Goal: Task Accomplishment & Management: Manage account settings

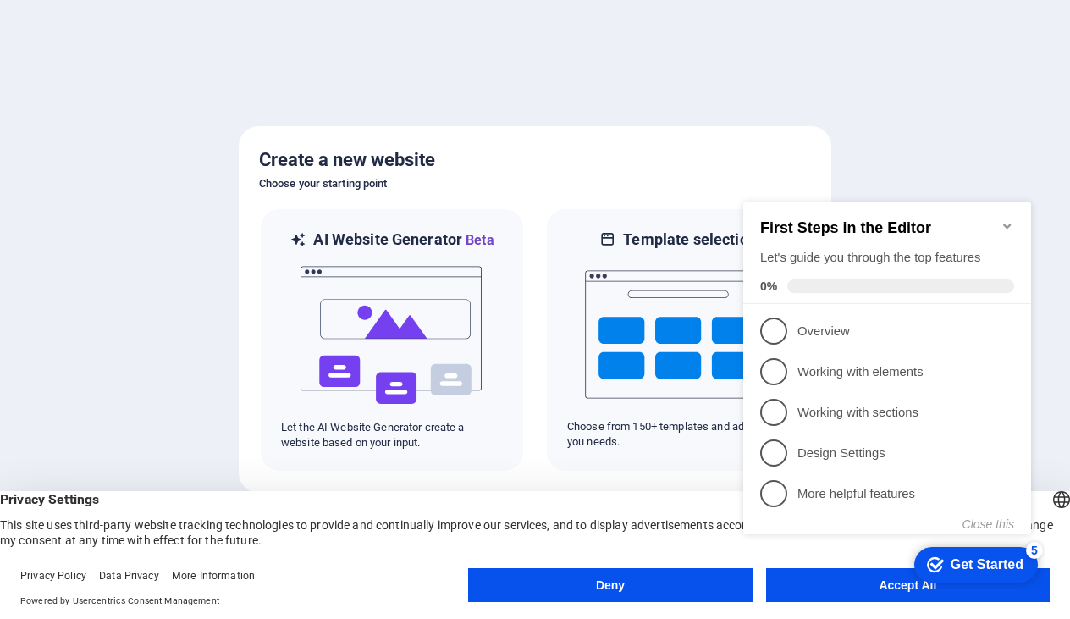
click at [832, 578] on div "checkmark Get Started 5 First Steps in the Editor Let's guide you through the t…" at bounding box center [890, 383] width 308 height 411
click at [872, 579] on div "checkmark Get Started 5 First Steps in the Editor Let's guide you through the t…" at bounding box center [890, 383] width 308 height 411
click at [906, 579] on div "checkmark Get Started 5 First Steps in the Editor Let's guide you through the t…" at bounding box center [890, 383] width 308 height 411
click at [906, 586] on div "checkmark Get Started 5 First Steps in the Editor Let's guide you through the t…" at bounding box center [890, 383] width 308 height 411
click at [883, 589] on appcues-checklist "Contextual help checklist present on screen" at bounding box center [890, 386] width 308 height 416
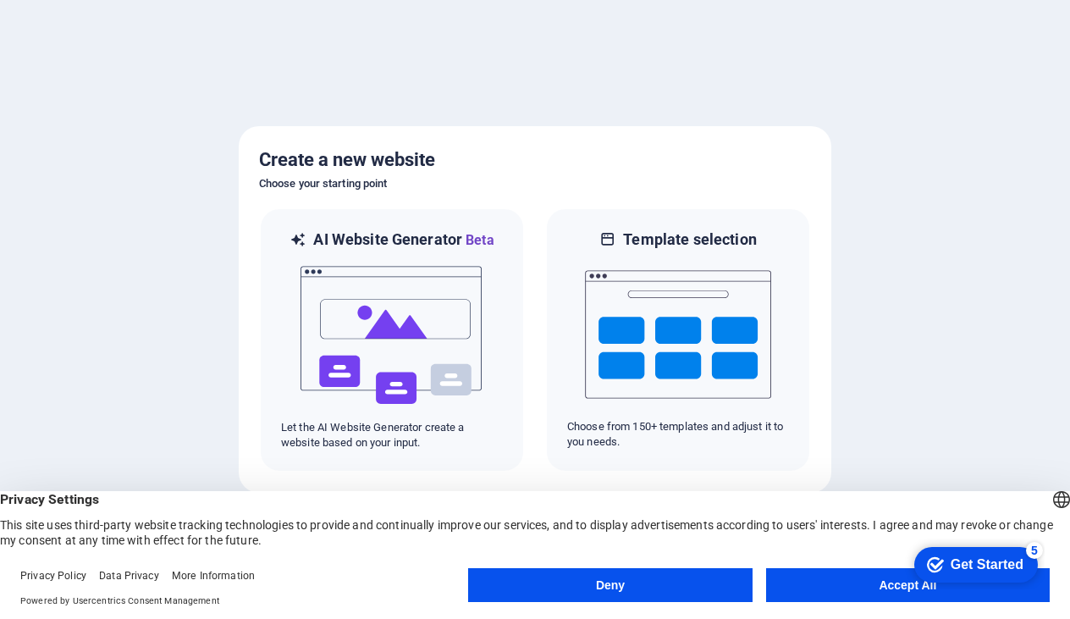
click at [901, 589] on appcues-checklist "Contextual help checklist present on screen" at bounding box center [973, 565] width 144 height 55
click at [841, 592] on button "Accept All" at bounding box center [908, 585] width 284 height 34
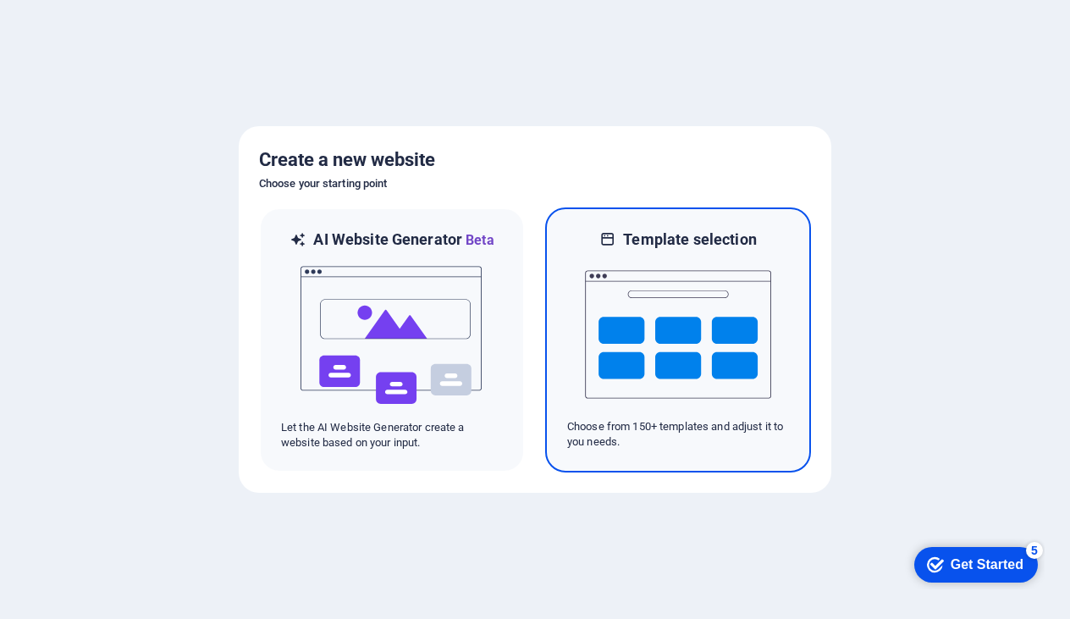
click at [716, 405] on img at bounding box center [678, 334] width 186 height 169
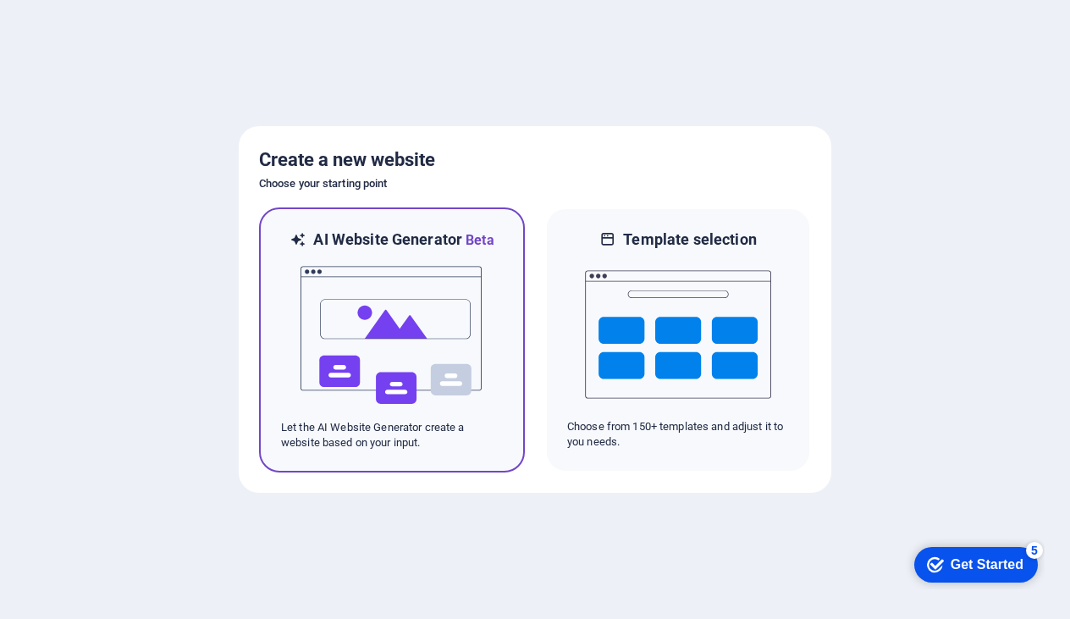
click at [443, 318] on img at bounding box center [392, 335] width 186 height 169
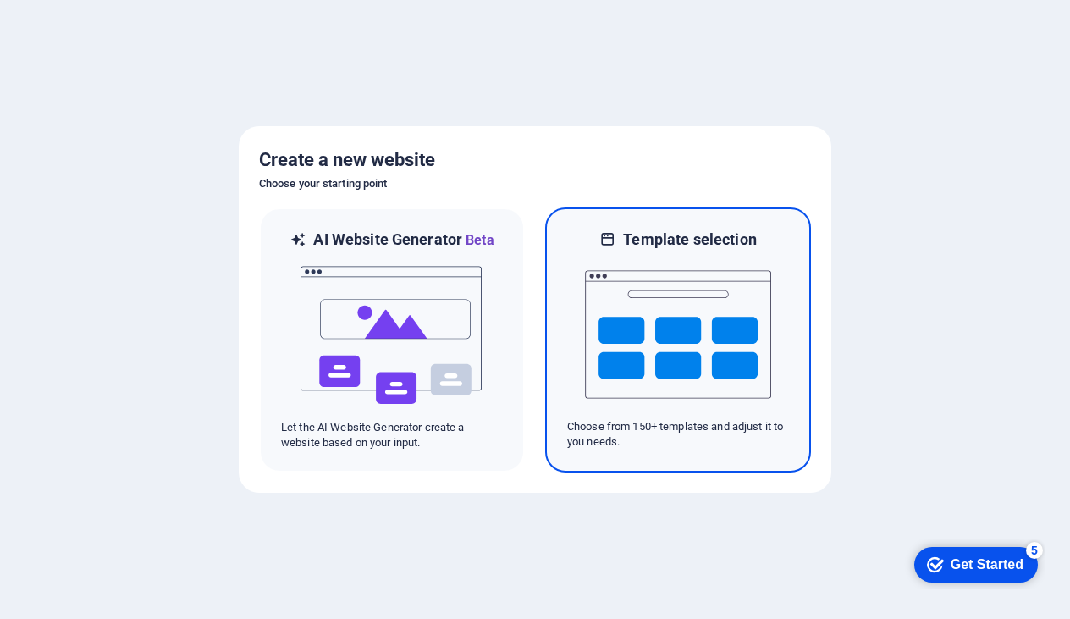
click at [691, 325] on img at bounding box center [678, 334] width 186 height 169
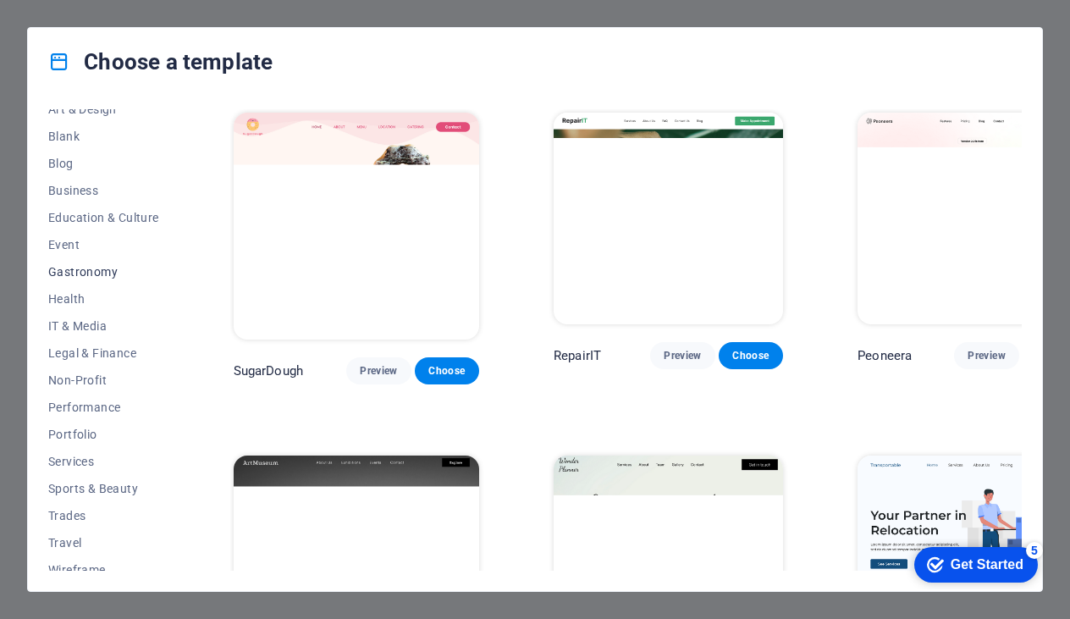
scroll to position [216, 0]
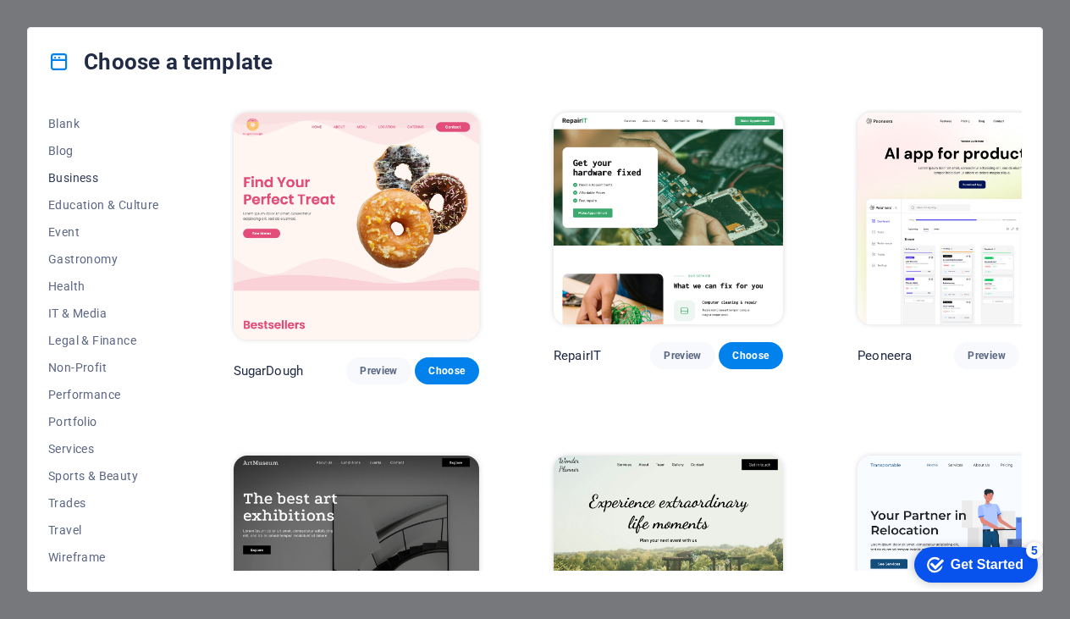
click at [92, 175] on span "Business" at bounding box center [103, 178] width 111 height 14
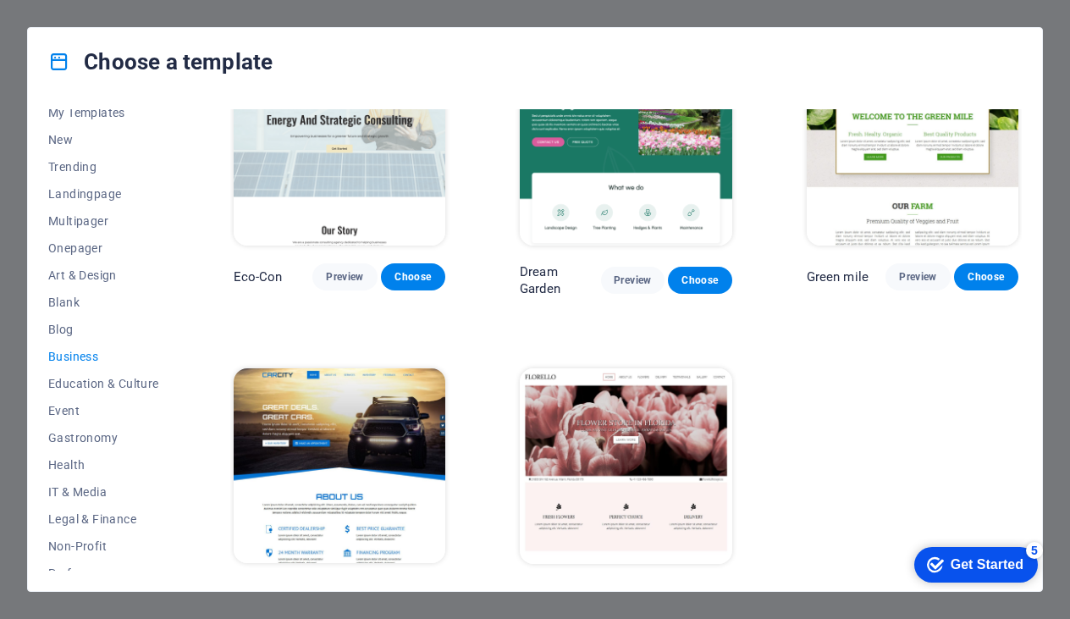
scroll to position [0, 0]
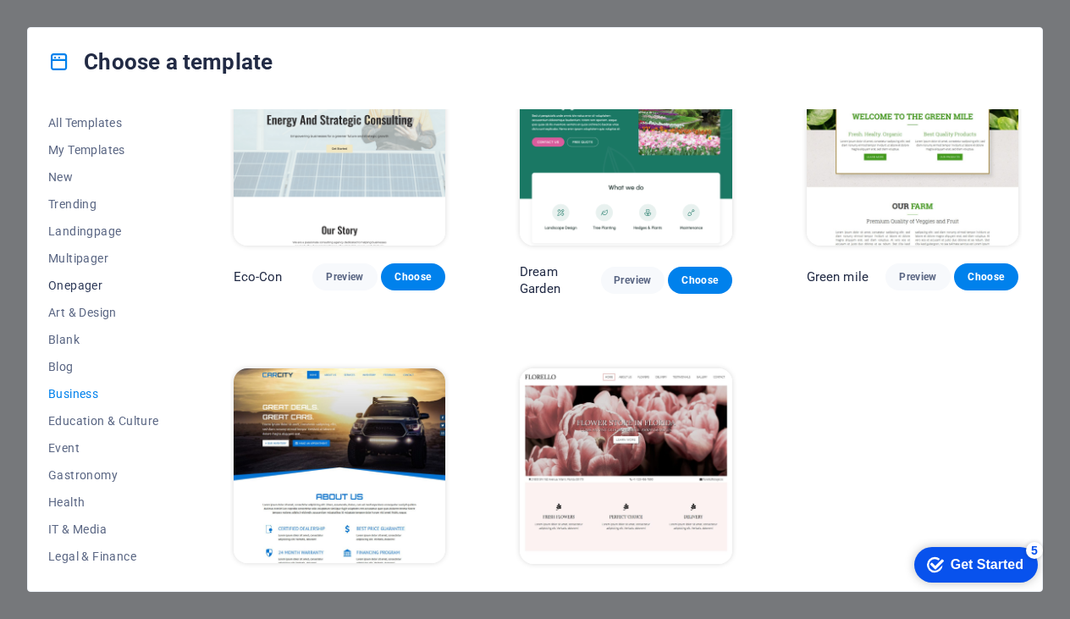
click at [113, 286] on span "Onepager" at bounding box center [103, 285] width 111 height 14
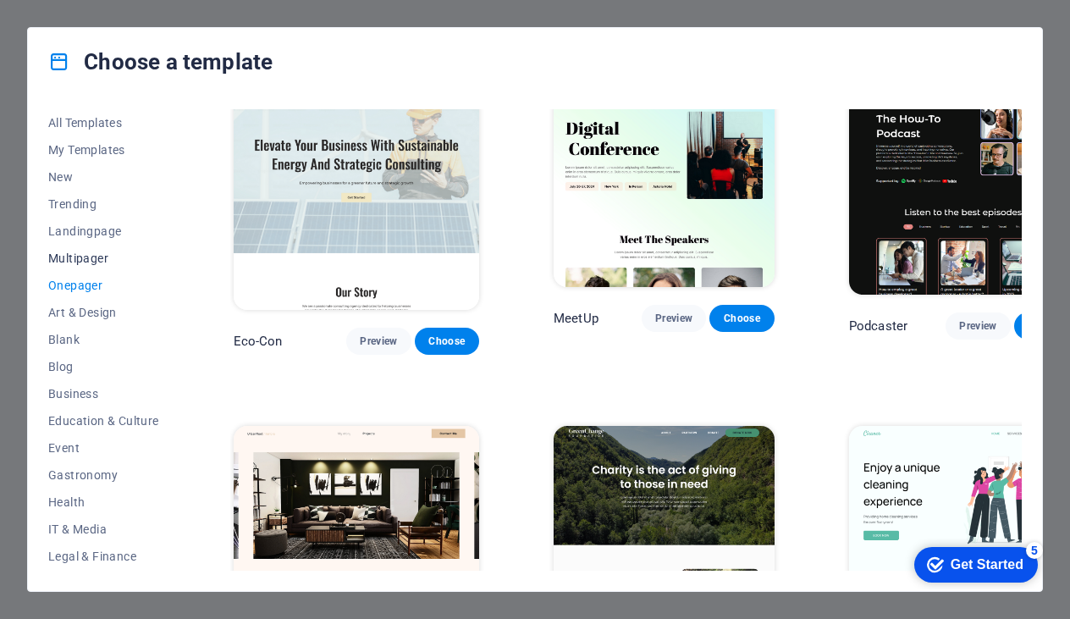
click at [106, 258] on span "Multipager" at bounding box center [103, 258] width 111 height 14
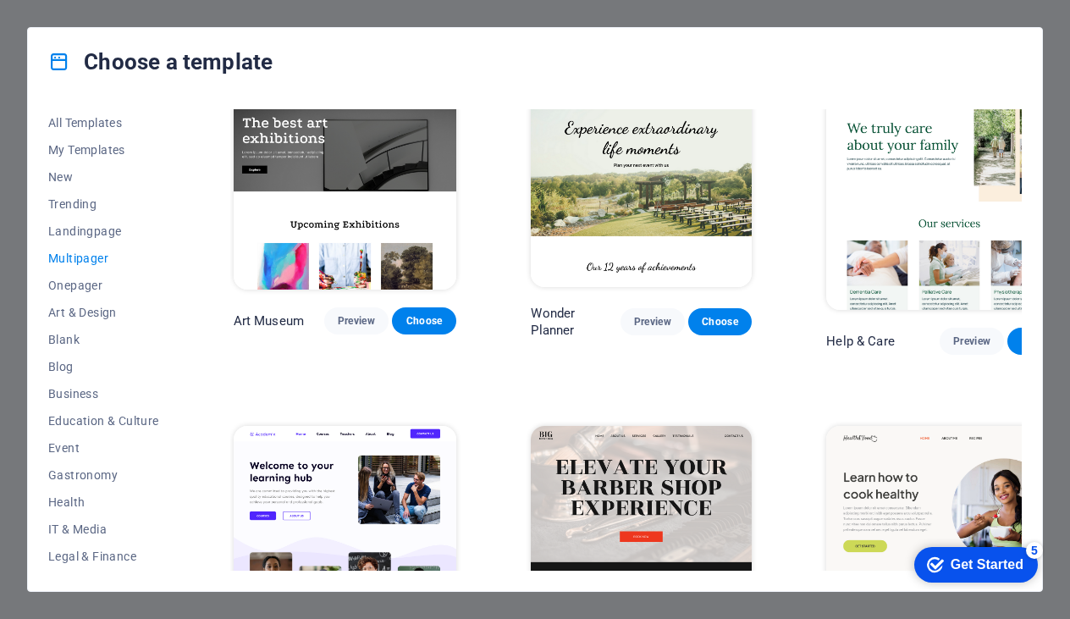
scroll to position [8, 0]
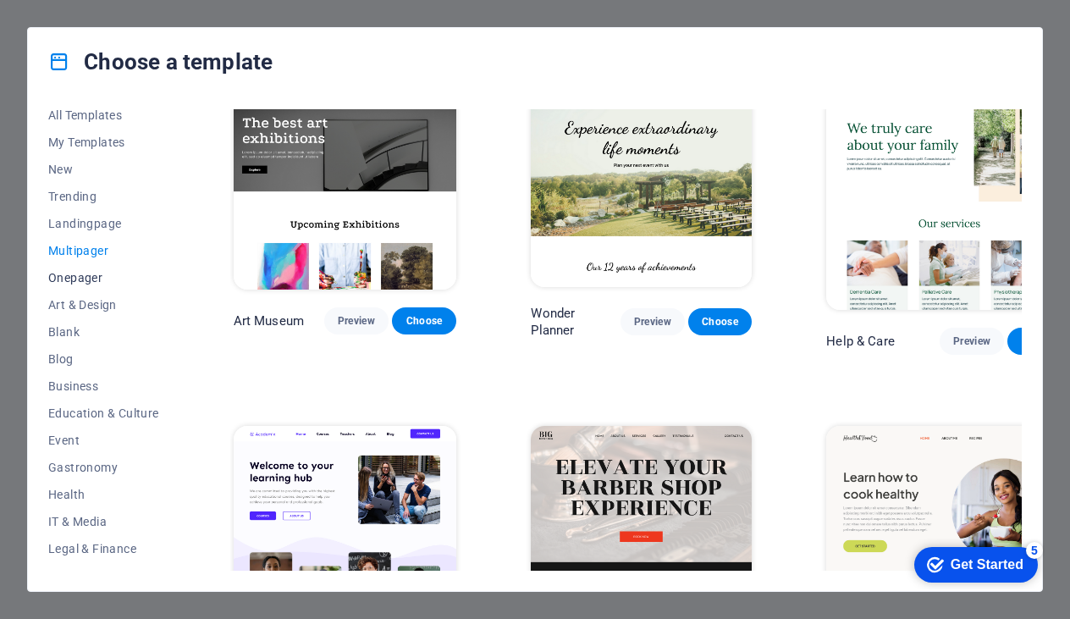
click at [95, 278] on span "Onepager" at bounding box center [103, 278] width 111 height 14
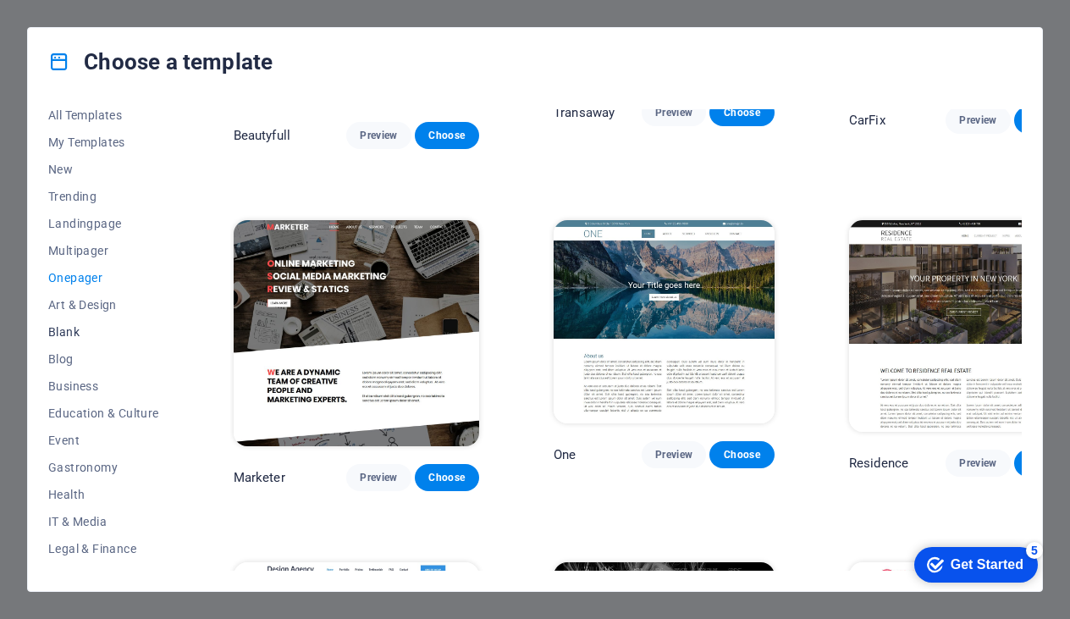
scroll to position [0, 0]
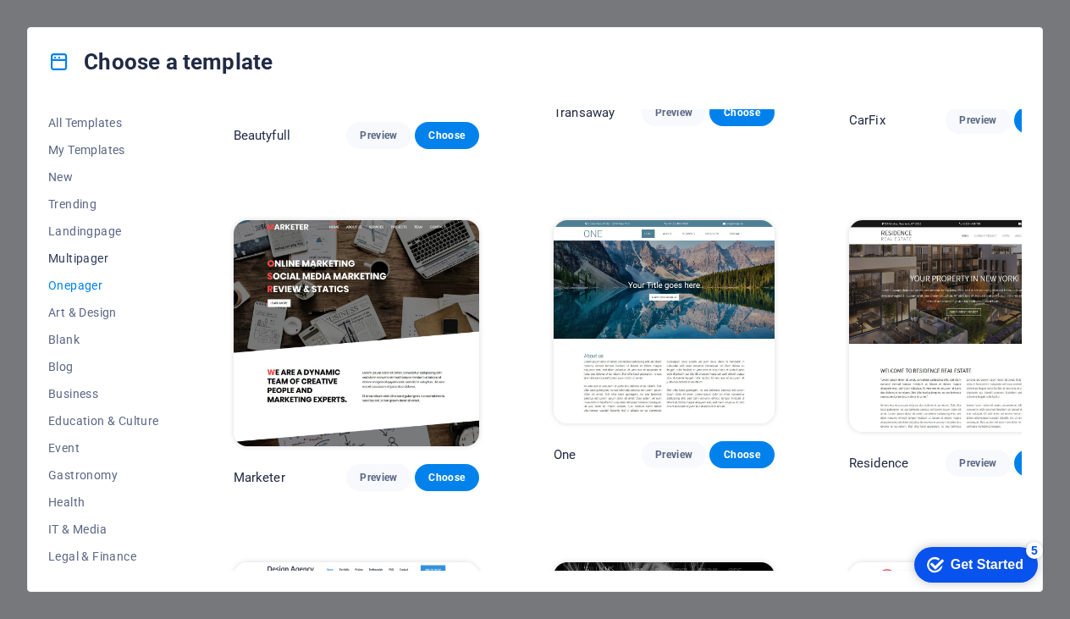
click at [102, 263] on span "Multipager" at bounding box center [103, 258] width 111 height 14
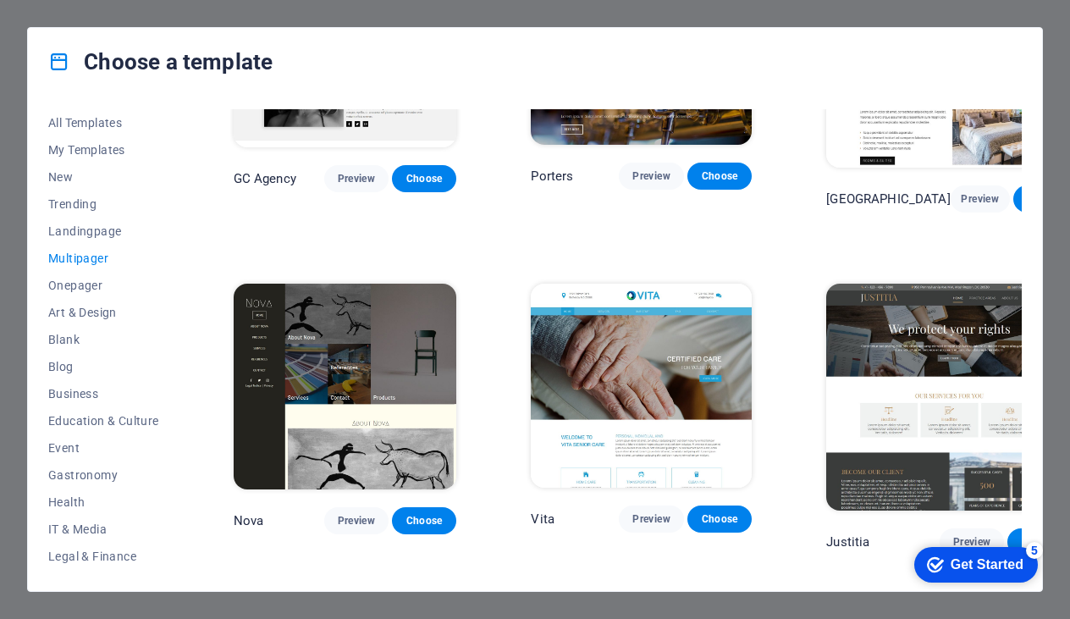
scroll to position [6354, 0]
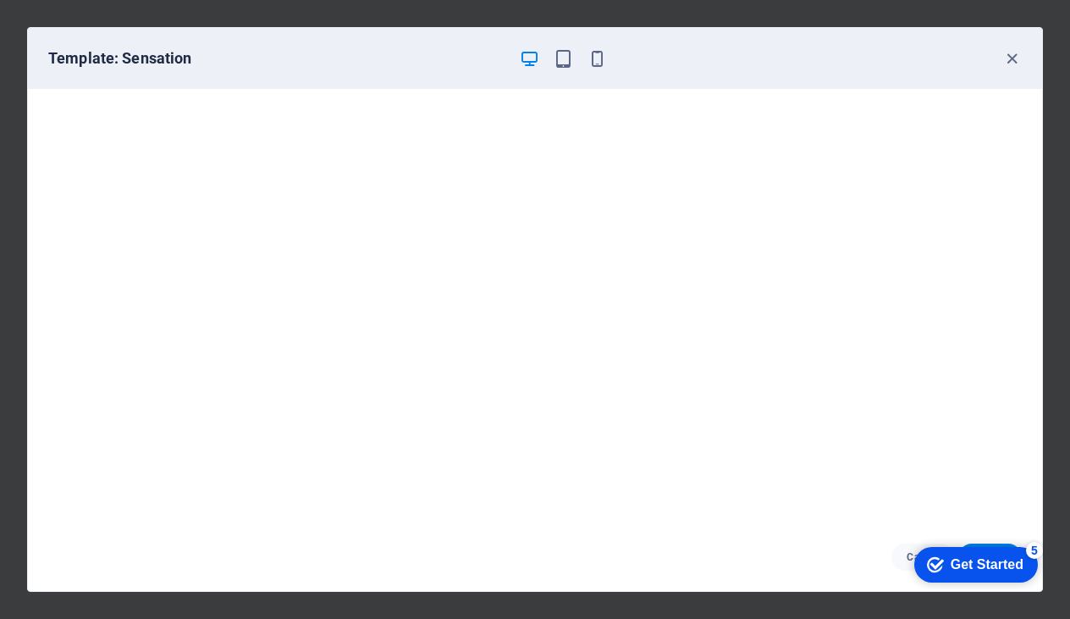
click at [1027, 56] on div "Template: Sensation" at bounding box center [535, 58] width 1014 height 61
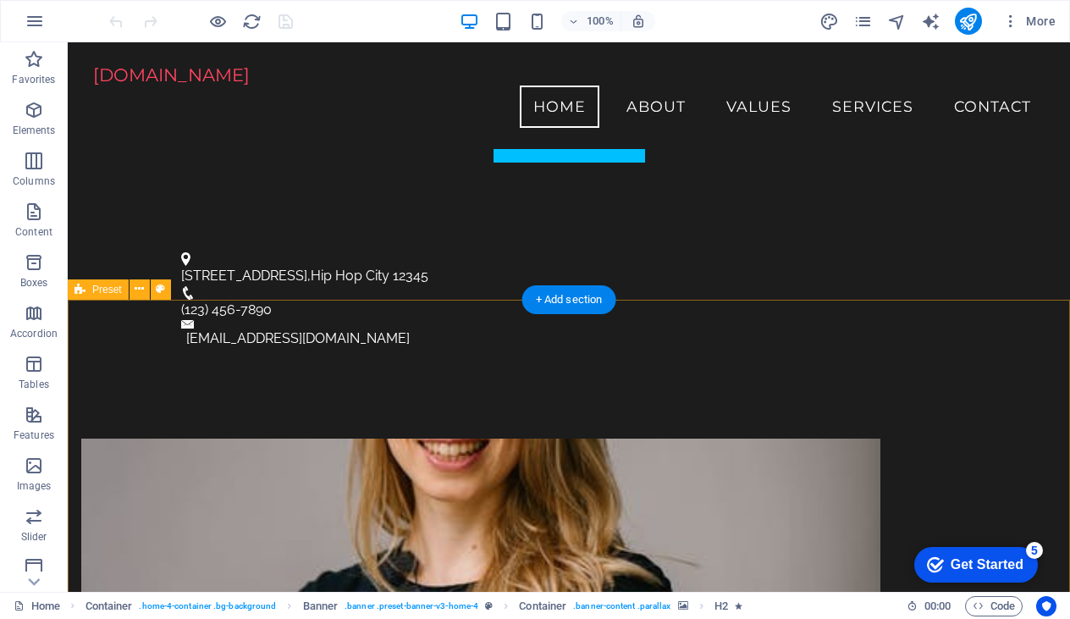
scroll to position [151, 0]
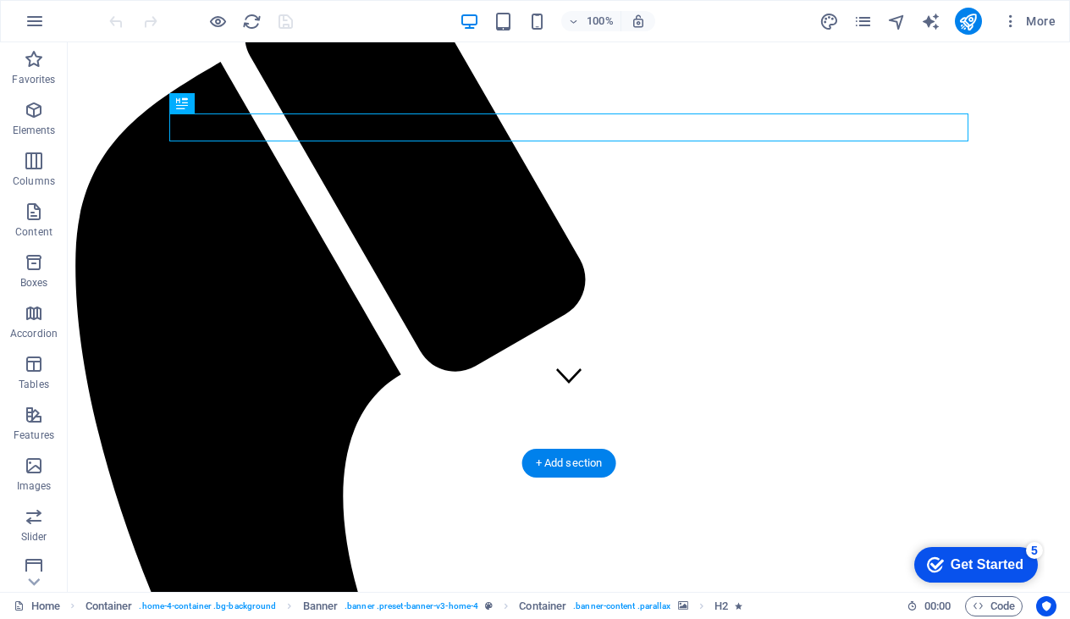
scroll to position [196, 0]
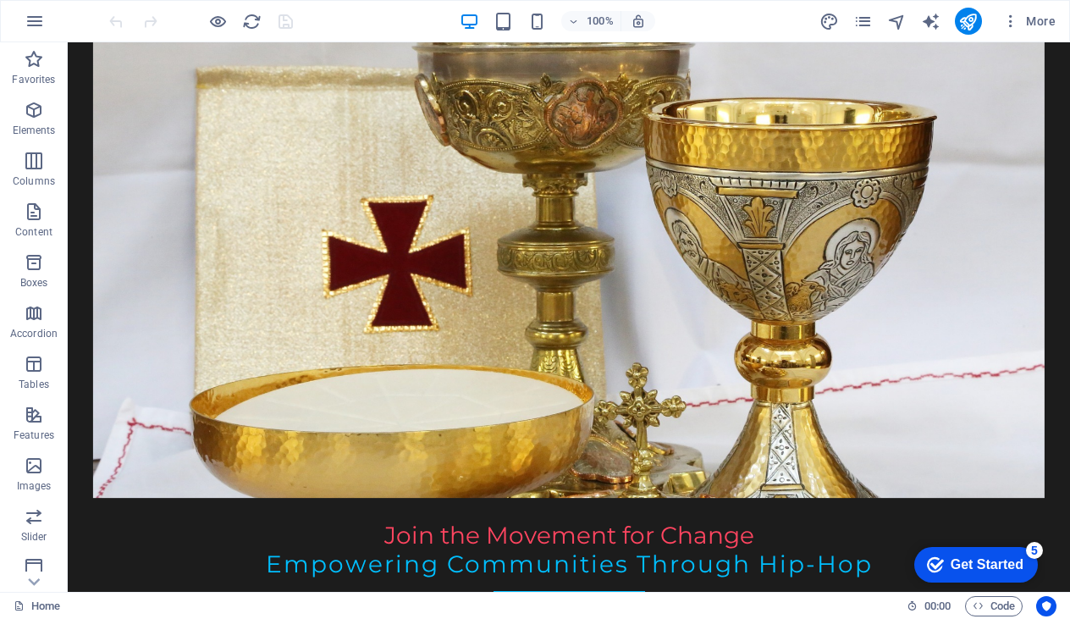
drag, startPoint x: 950, startPoint y: 29, endPoint x: 890, endPoint y: 32, distance: 59.3
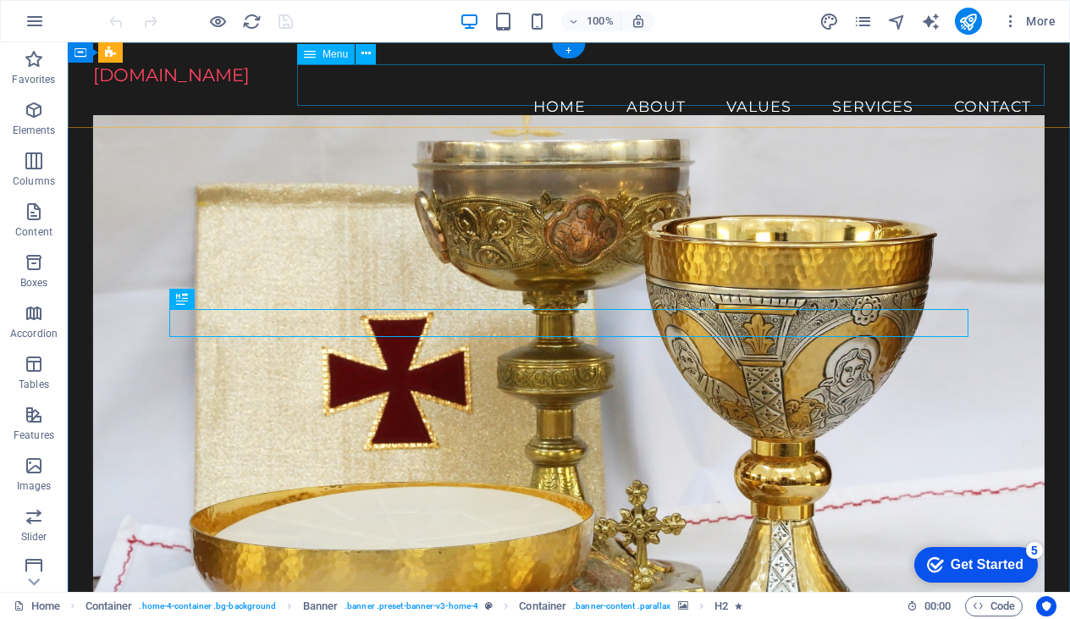
click at [640, 85] on nav "Home About Values Services Contact" at bounding box center [569, 106] width 952 height 42
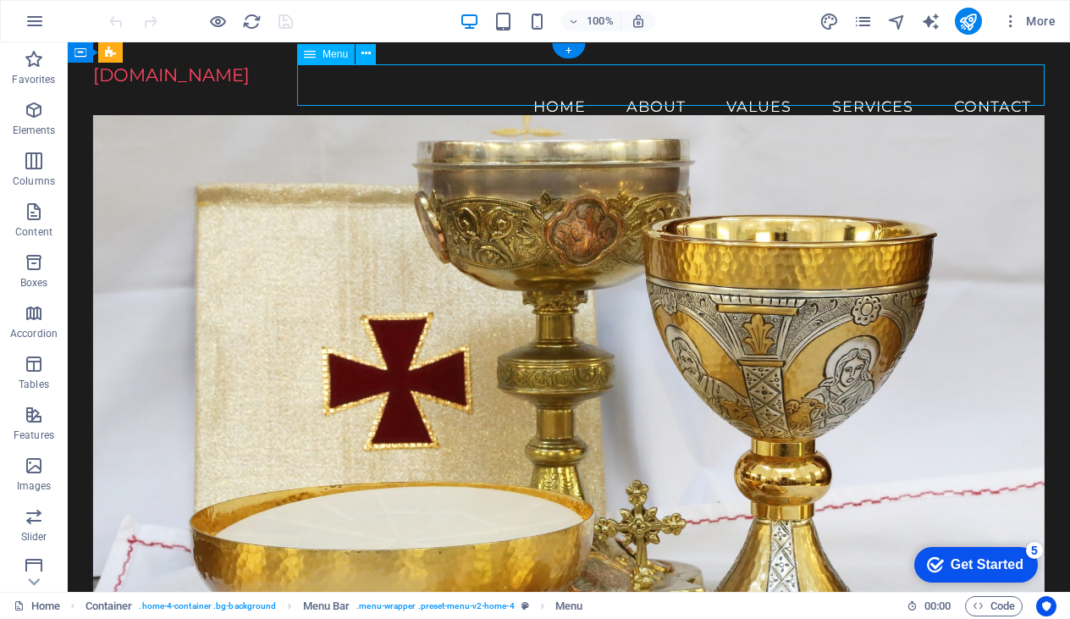
click at [646, 87] on nav "Home About Values Services Contact" at bounding box center [569, 106] width 952 height 42
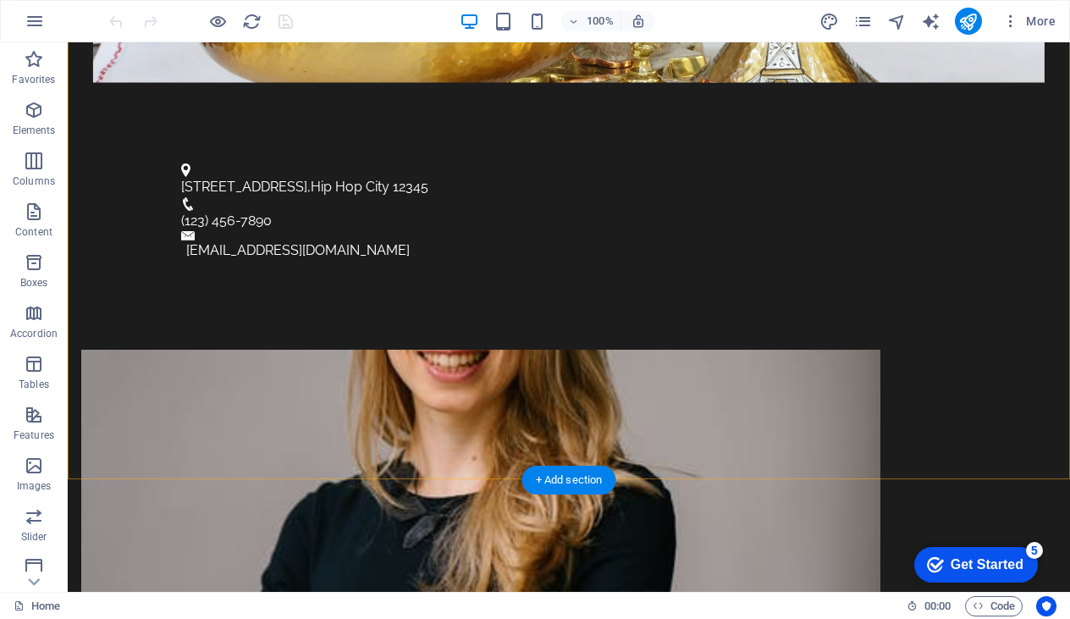
scroll to position [805, 0]
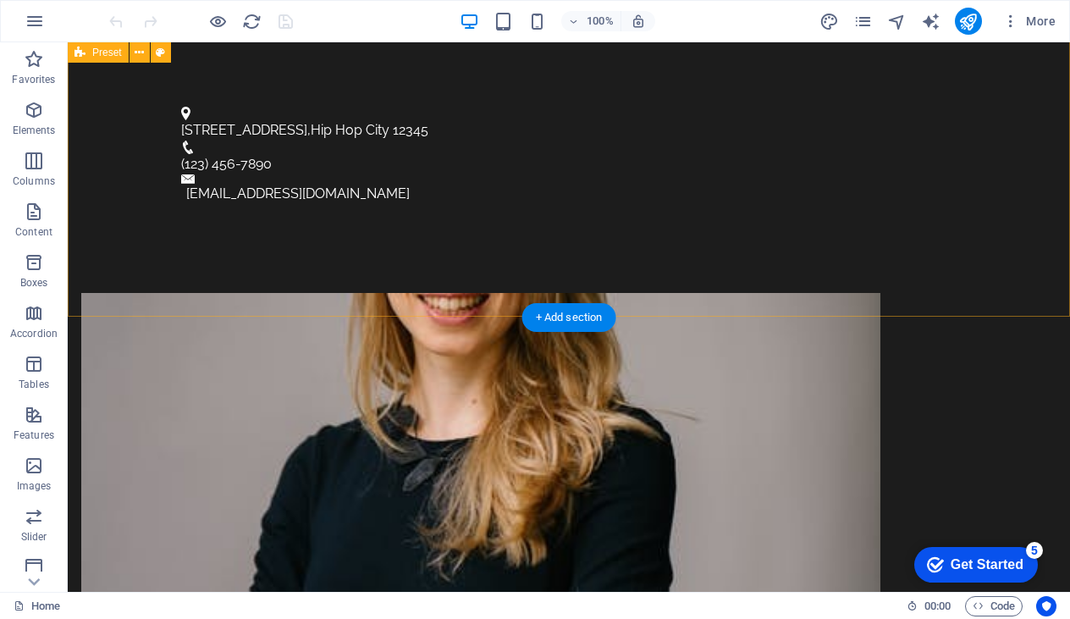
click at [441, 293] on figure at bounding box center [480, 457] width 799 height 328
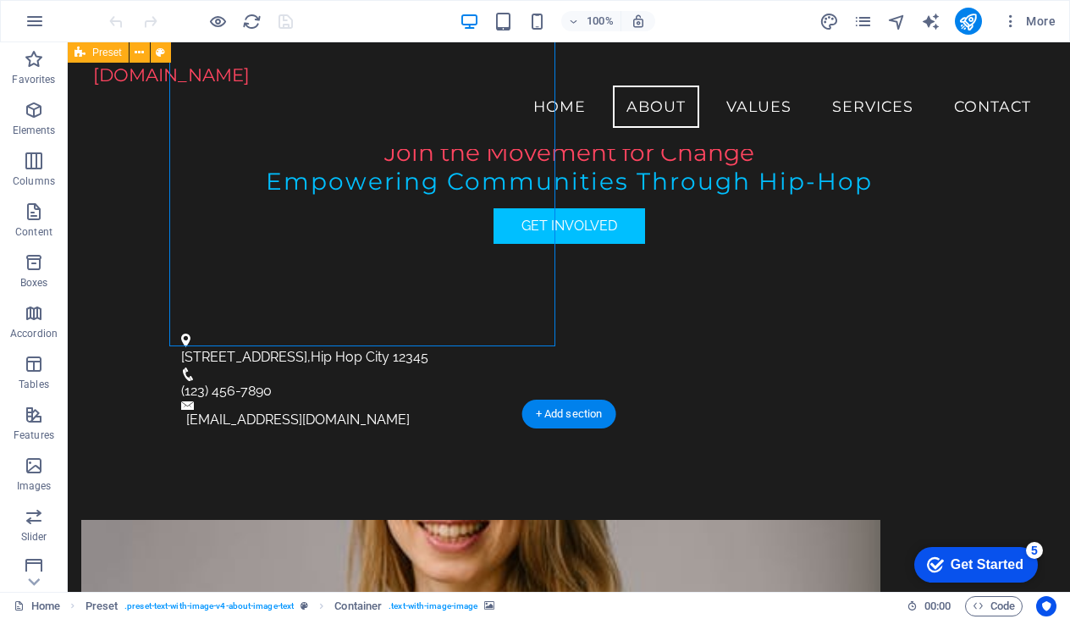
scroll to position [479, 0]
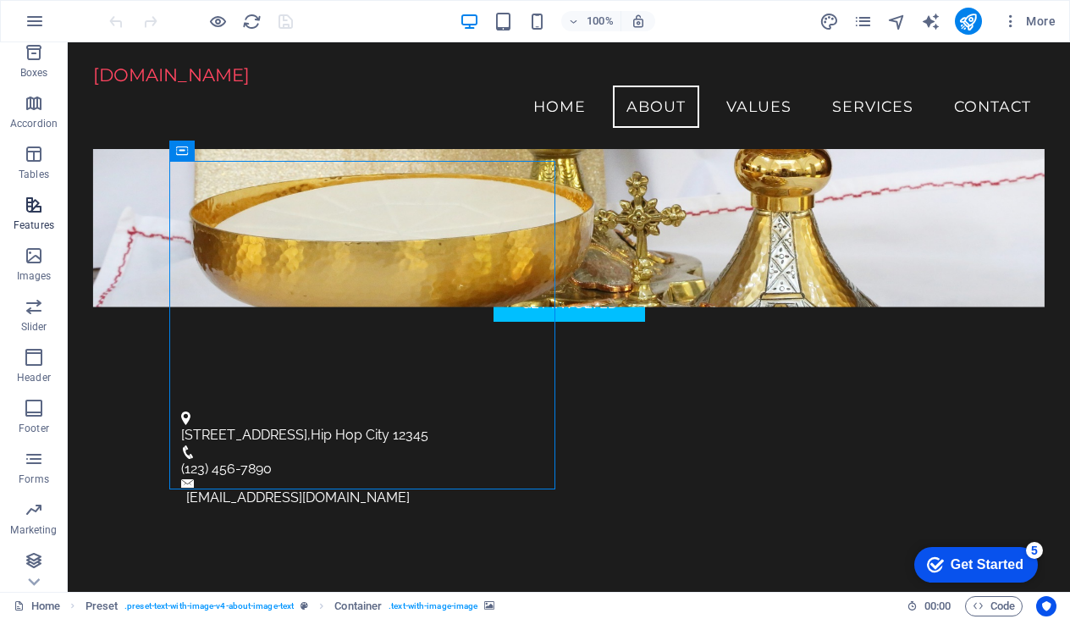
scroll to position [212, 0]
click at [35, 256] on icon "button" at bounding box center [34, 253] width 20 height 20
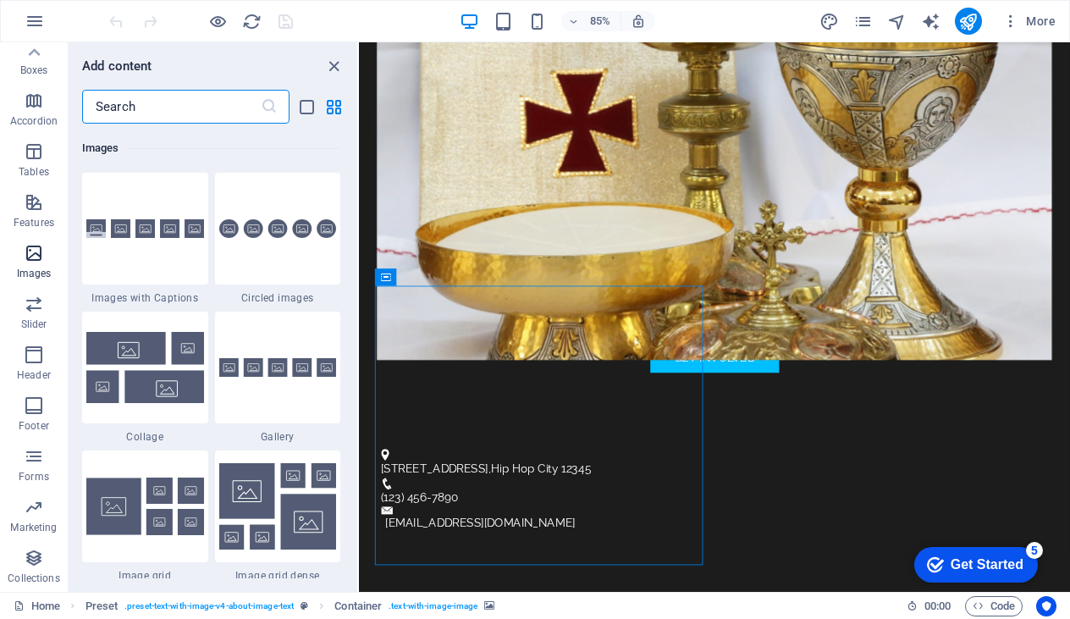
scroll to position [8582, 0]
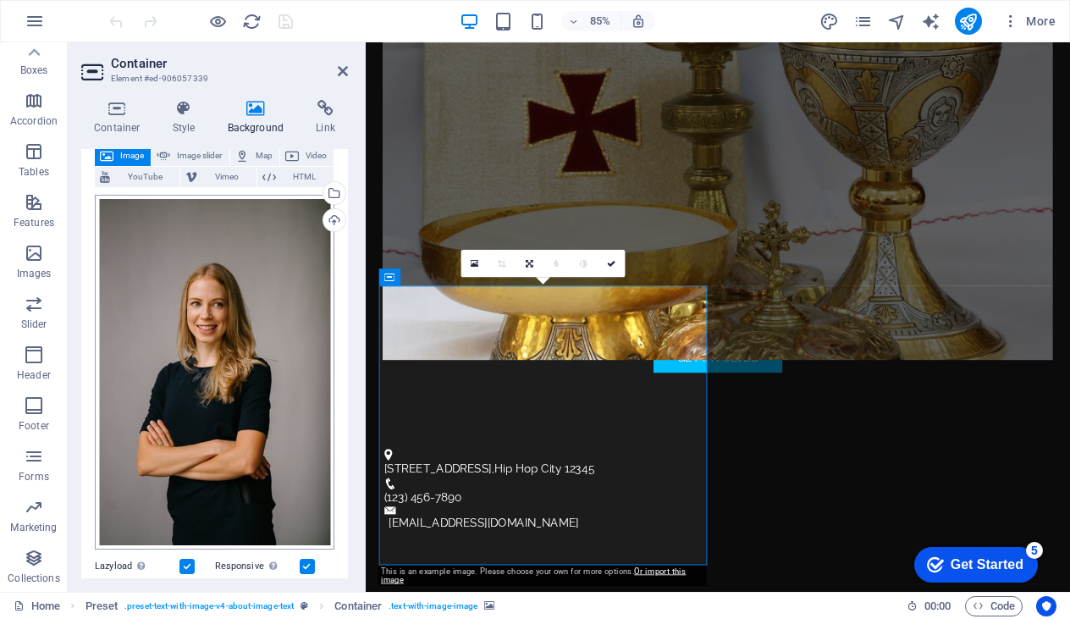
scroll to position [111, 0]
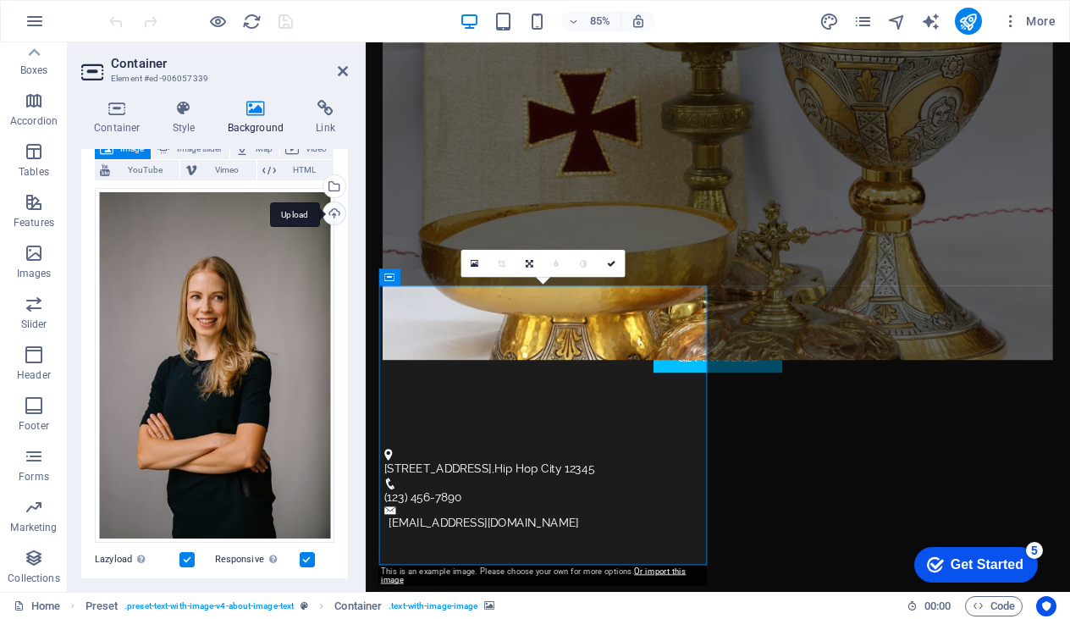
click at [332, 209] on div "Upload" at bounding box center [332, 214] width 25 height 25
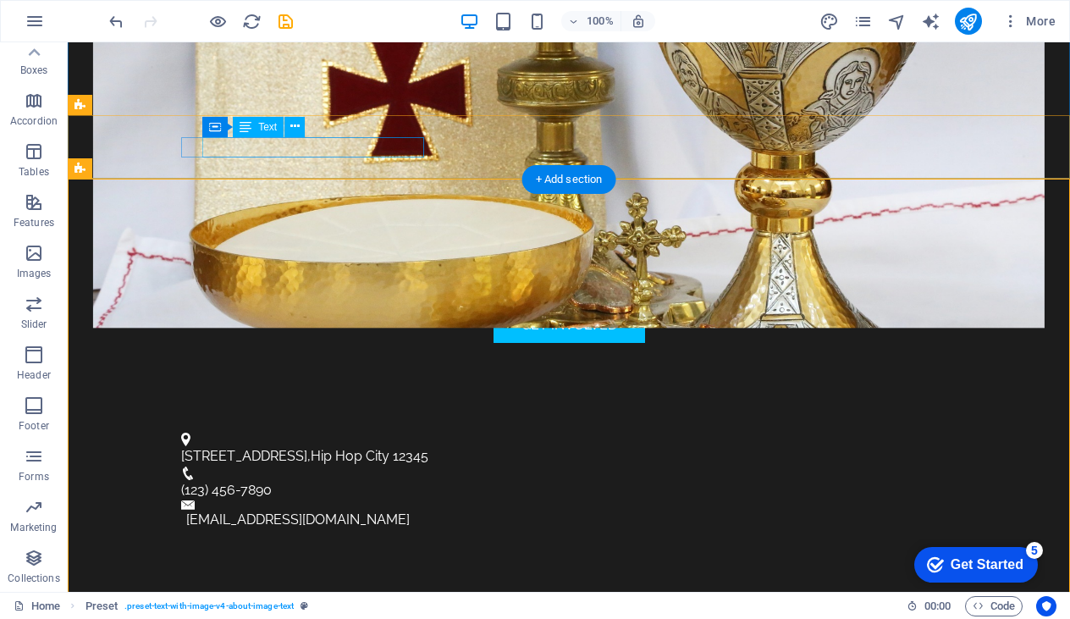
click at [356, 448] on span "Hip Hop City" at bounding box center [350, 456] width 79 height 16
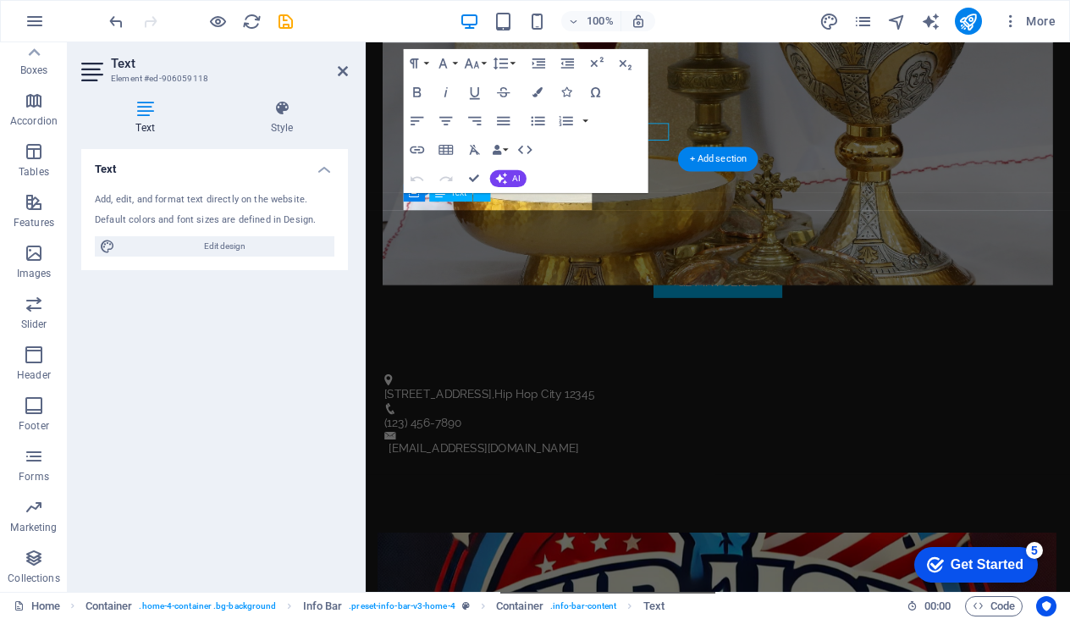
click at [356, 147] on div "Text Style Text Add, edit, and format text directly on the website. Default col…" at bounding box center [215, 338] width 294 height 505
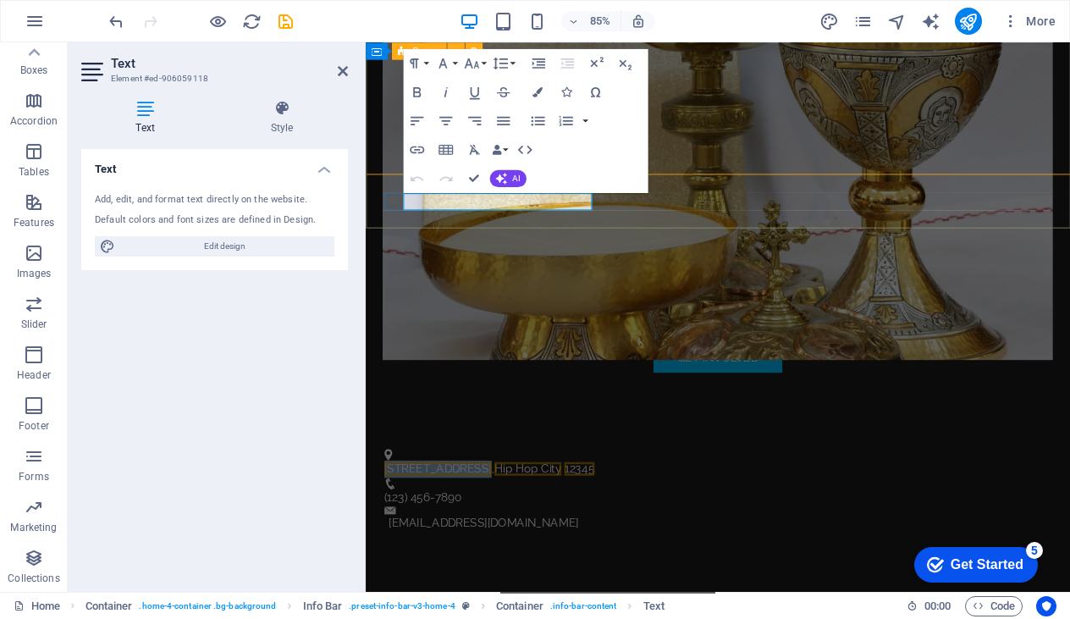
click at [493, 536] on span "[STREET_ADDRESS]" at bounding box center [451, 544] width 126 height 16
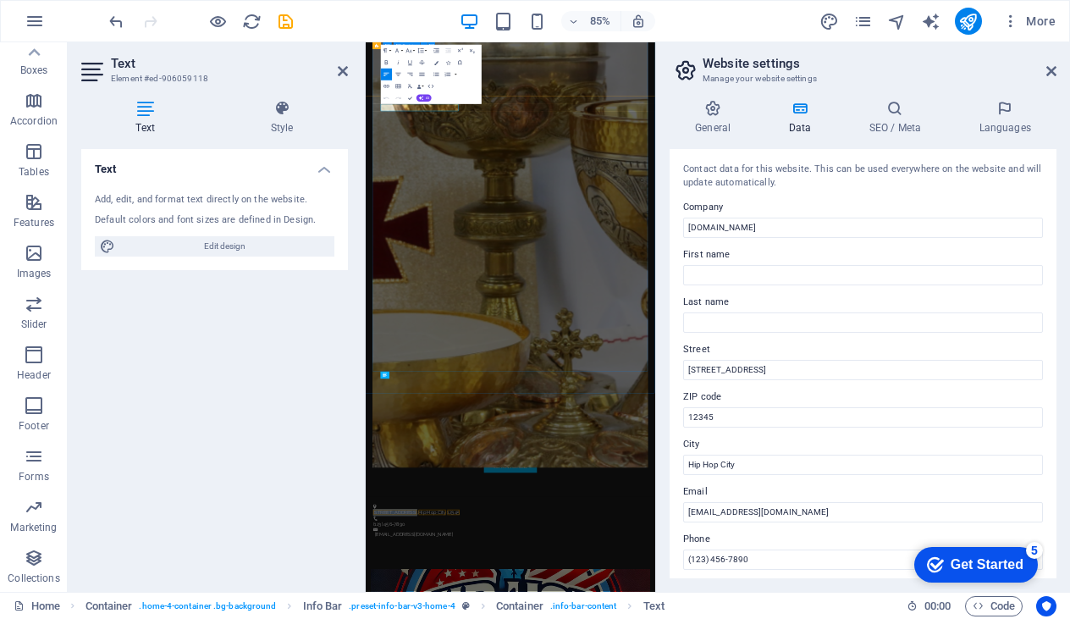
click at [675, 493] on figure at bounding box center [778, 541] width 785 height 1429
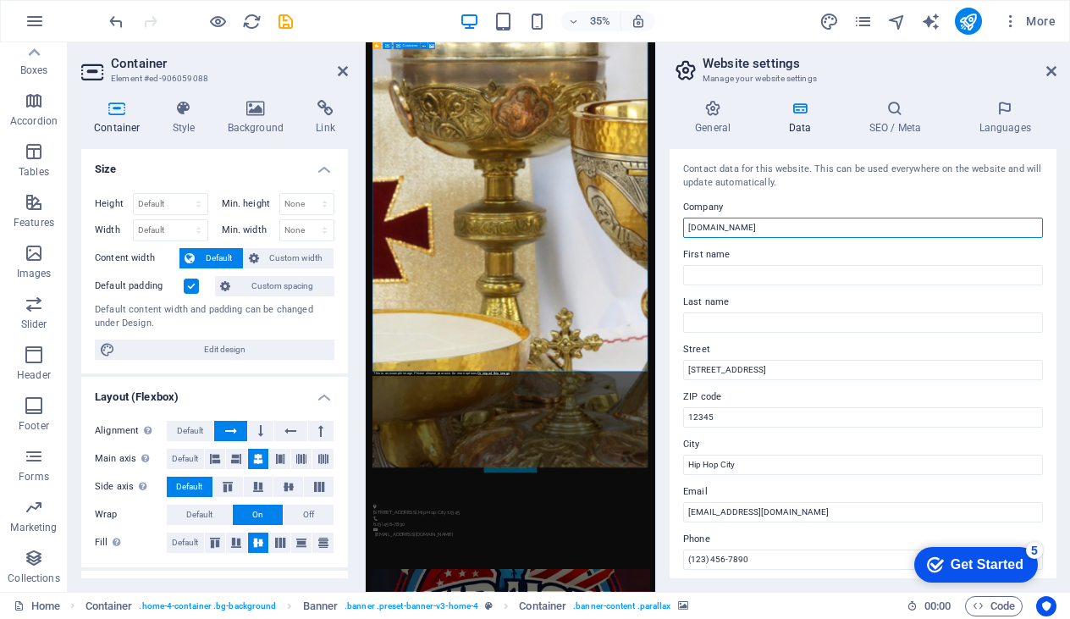
click at [745, 230] on input "[DOMAIN_NAME]" at bounding box center [863, 228] width 360 height 20
type input "Hip Hop For America"
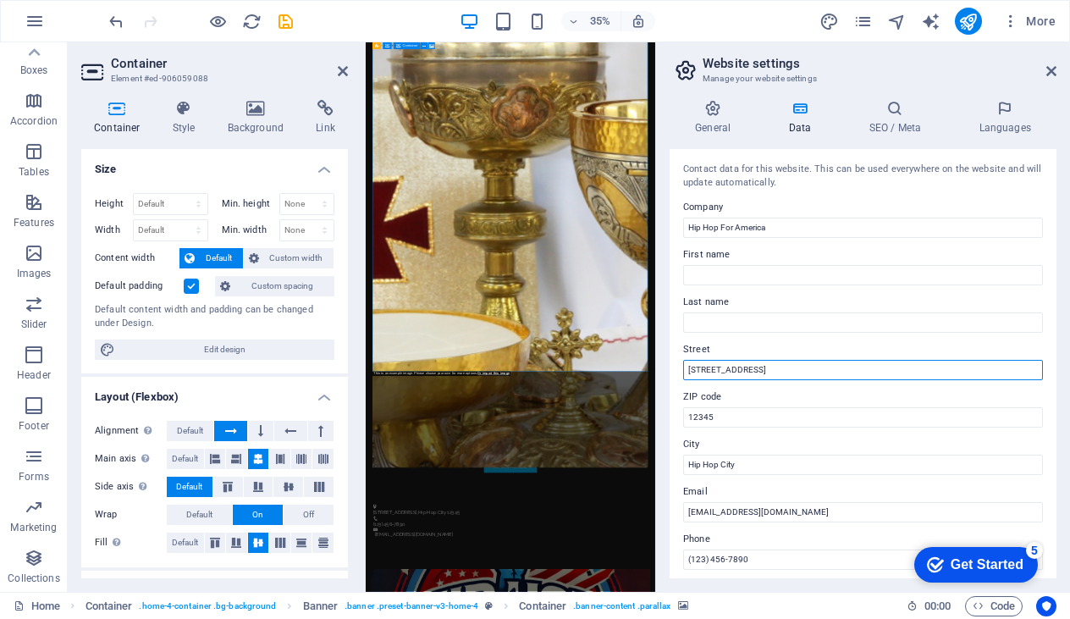
click at [718, 366] on input "[STREET_ADDRESS]" at bounding box center [863, 370] width 360 height 20
type input "101 Plaza Center Unit 388"
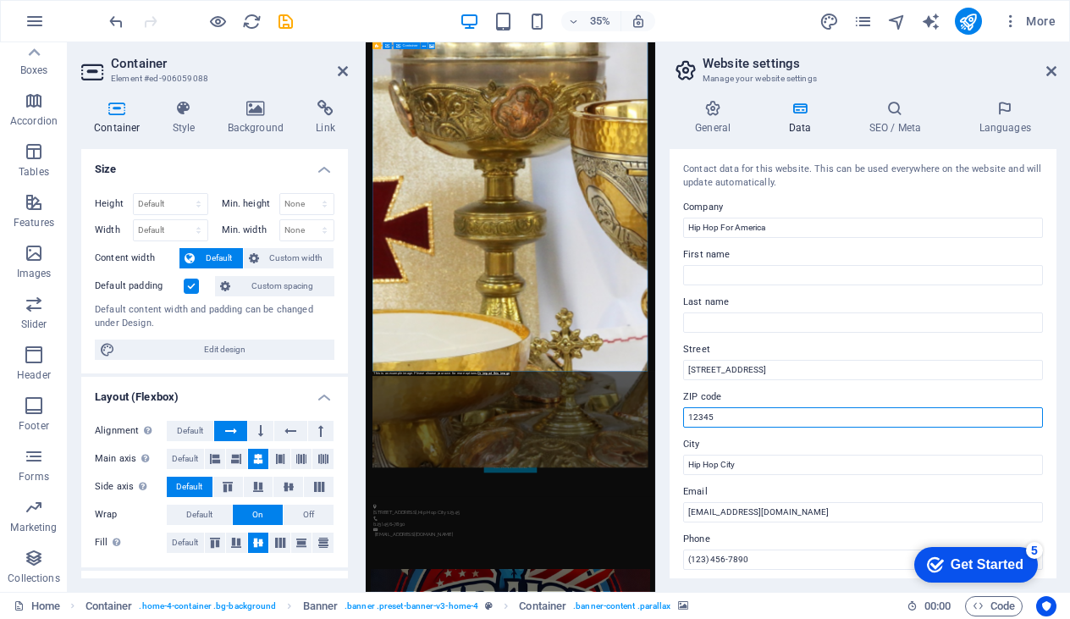
click at [735, 421] on input "12345" at bounding box center [863, 417] width 360 height 20
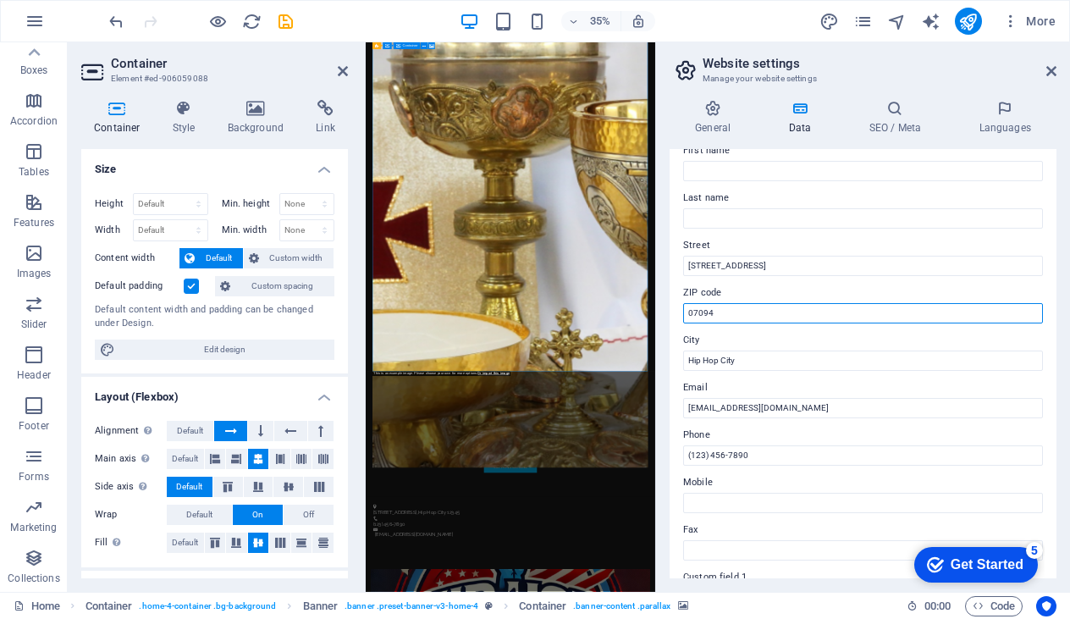
scroll to position [105, 0]
type input "07094"
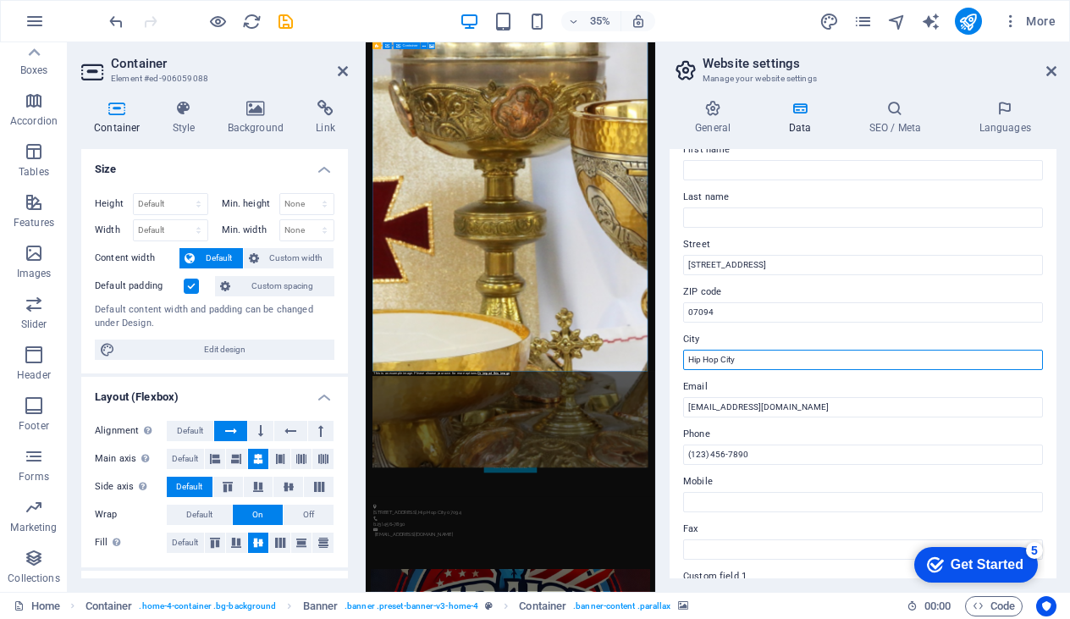
click at [735, 355] on input "Hip Hop City" at bounding box center [863, 360] width 360 height 20
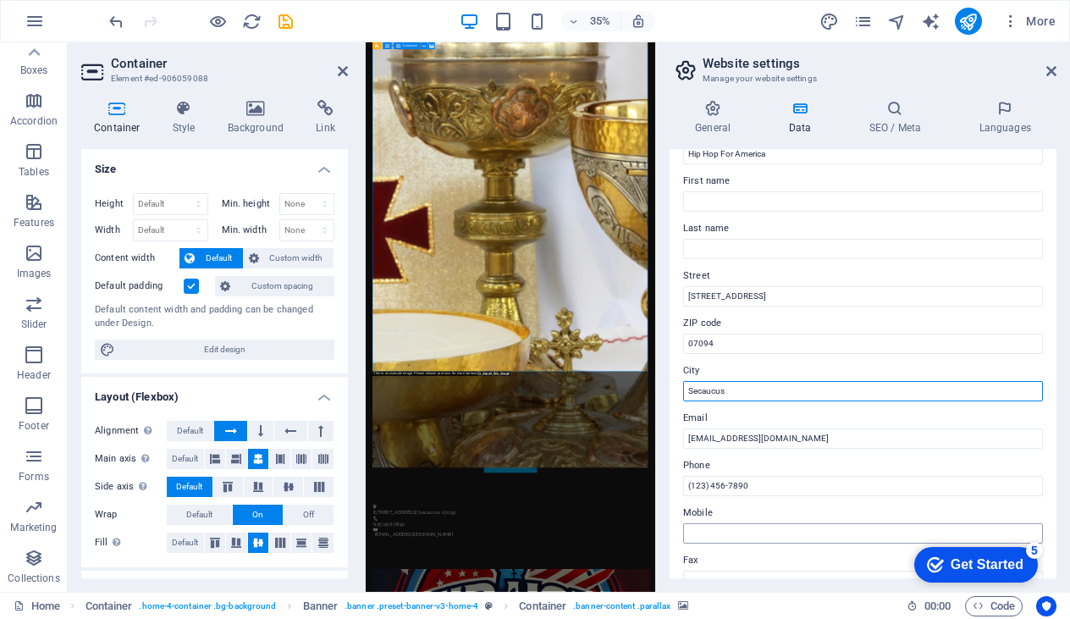
scroll to position [14, 0]
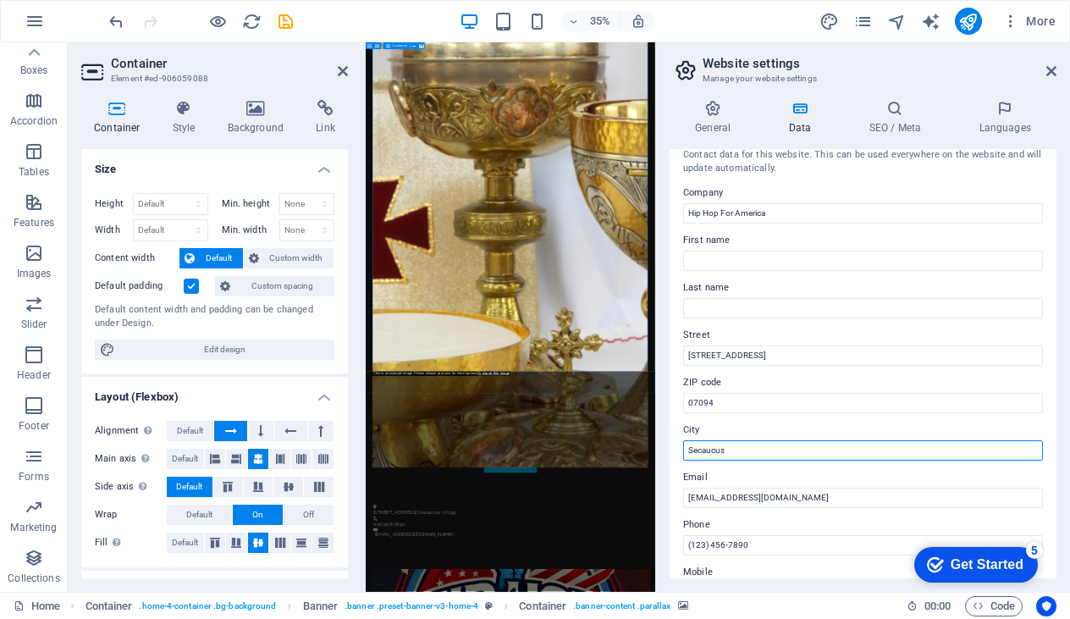
type input "Secaucus"
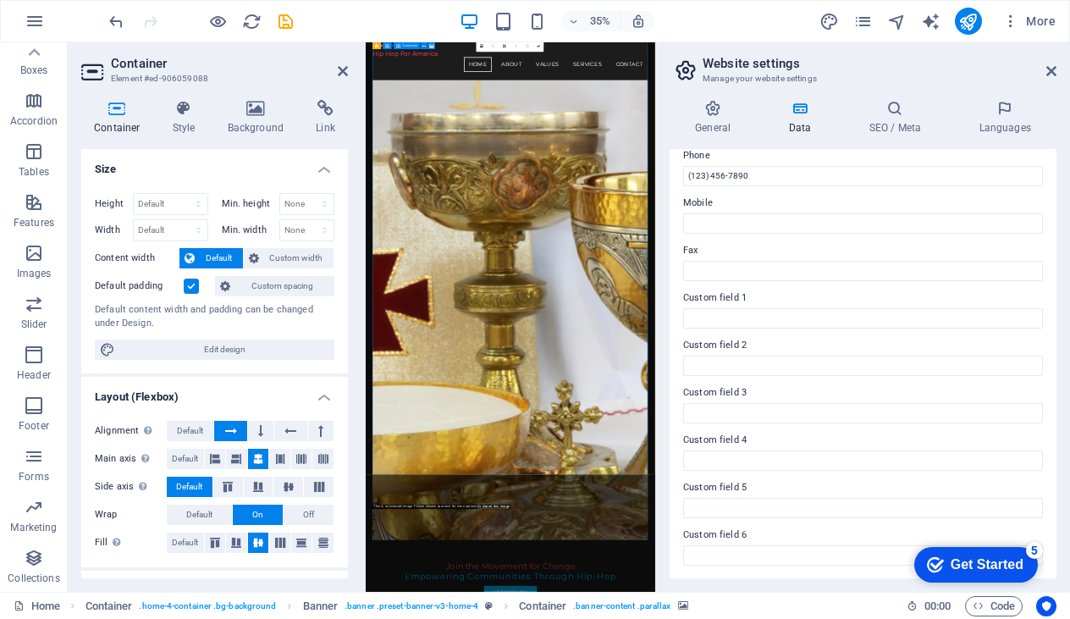
scroll to position [333, 0]
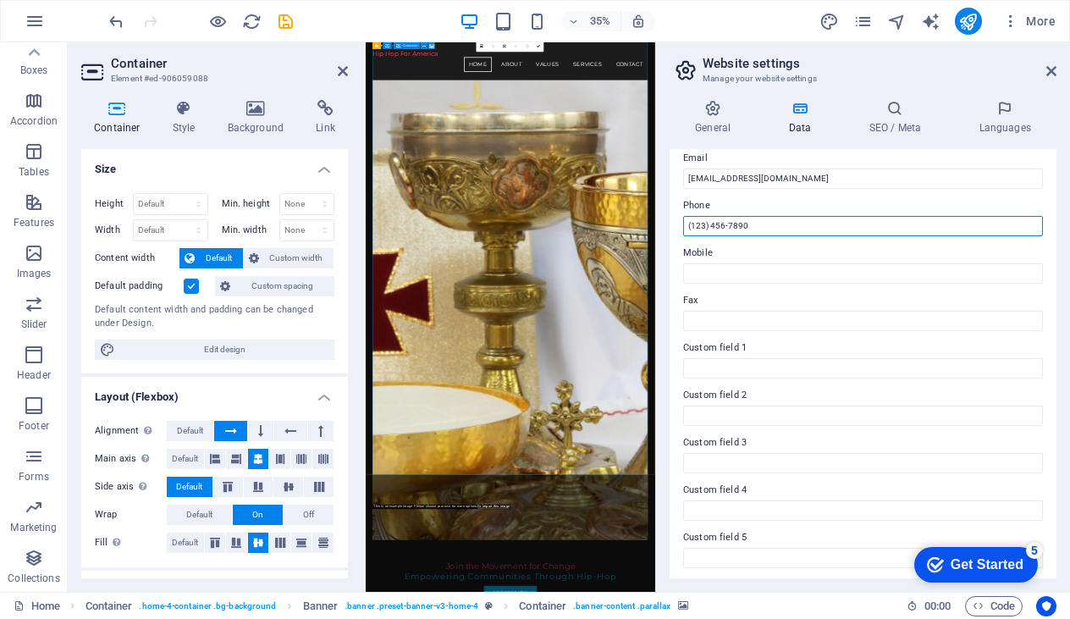
click at [774, 228] on input "(123) 456-7890" at bounding box center [863, 226] width 360 height 20
type input "888-762-2635"
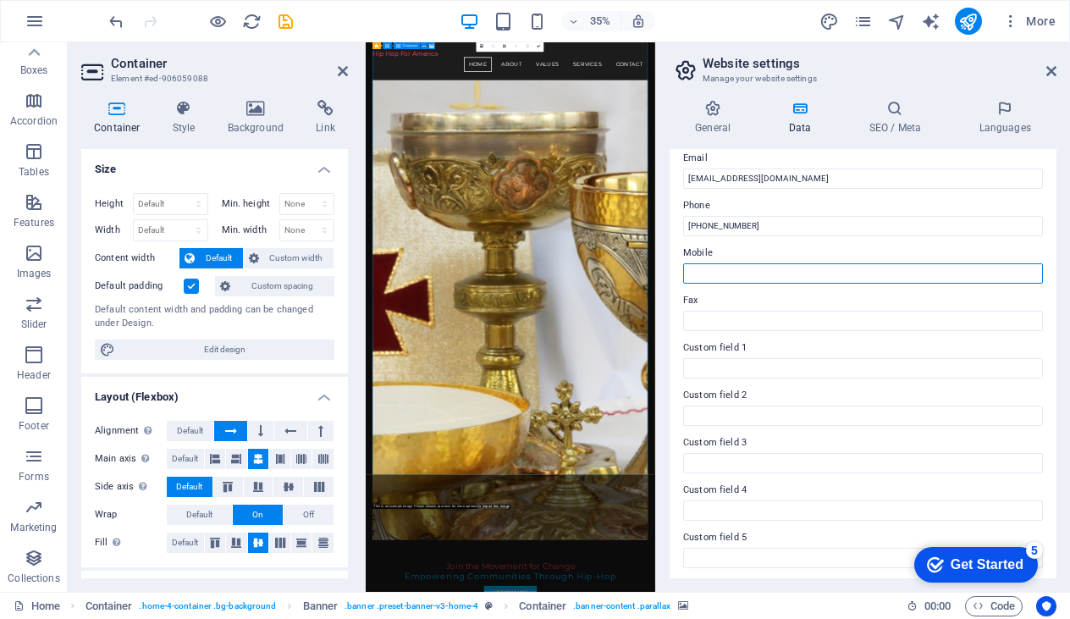
click at [807, 279] on input "Mobile" at bounding box center [863, 273] width 360 height 20
click at [790, 341] on label "Custom field 1" at bounding box center [863, 348] width 360 height 20
click at [790, 358] on input "Custom field 1" at bounding box center [863, 368] width 360 height 20
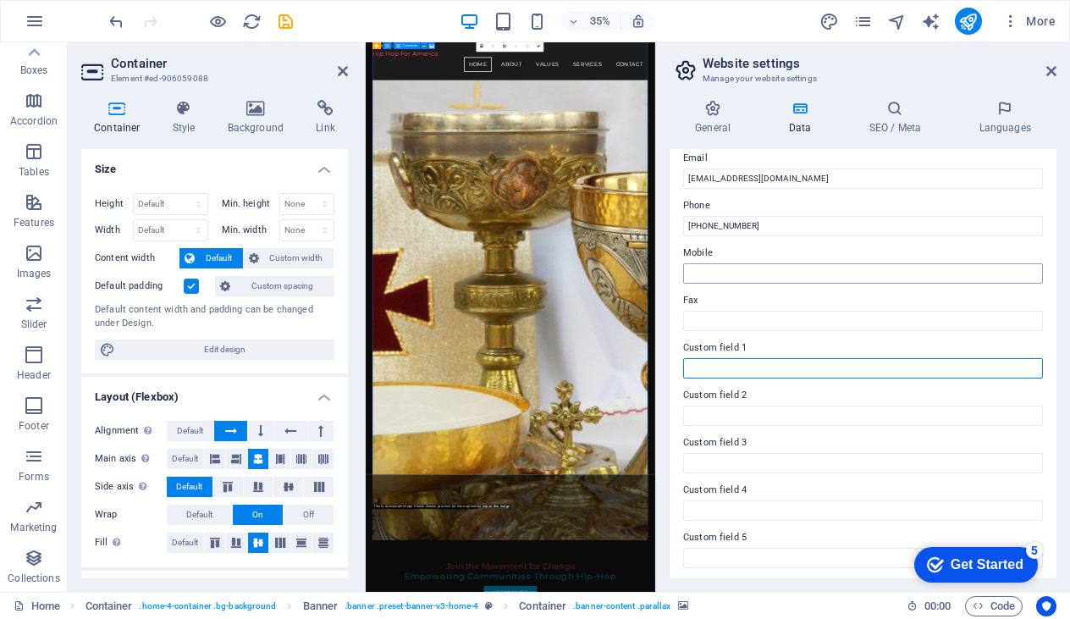
scroll to position [383, 0]
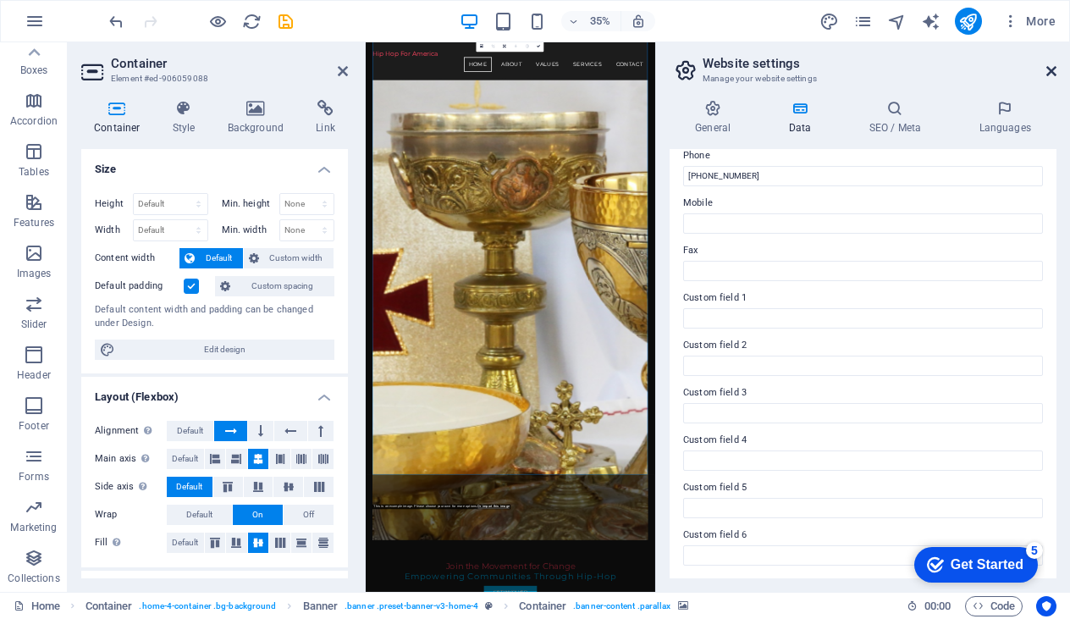
click at [1050, 65] on icon at bounding box center [1051, 71] width 10 height 14
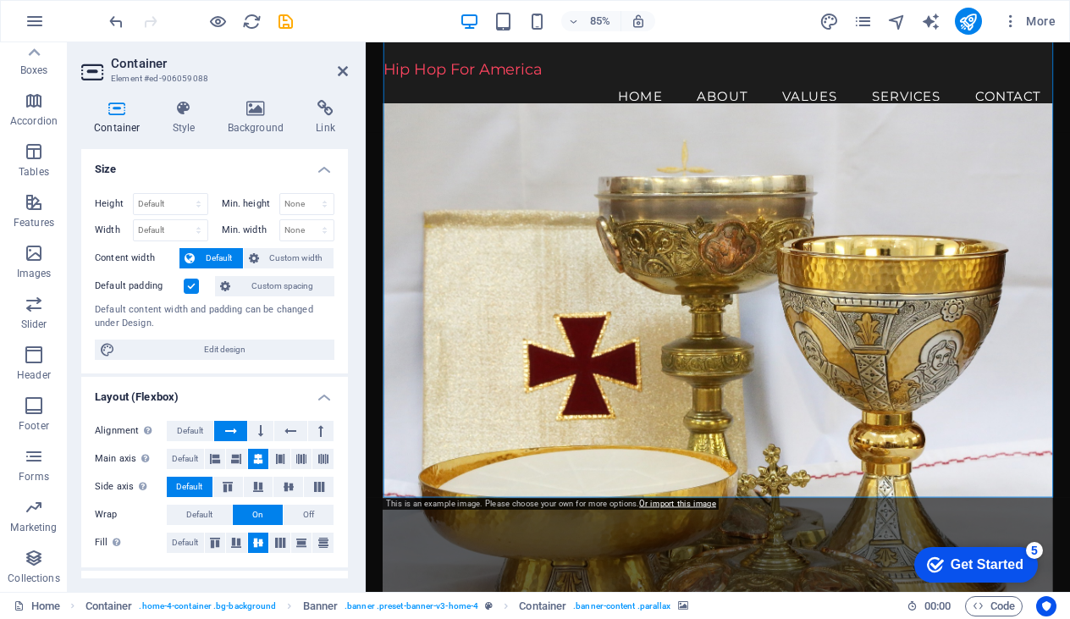
scroll to position [0, 0]
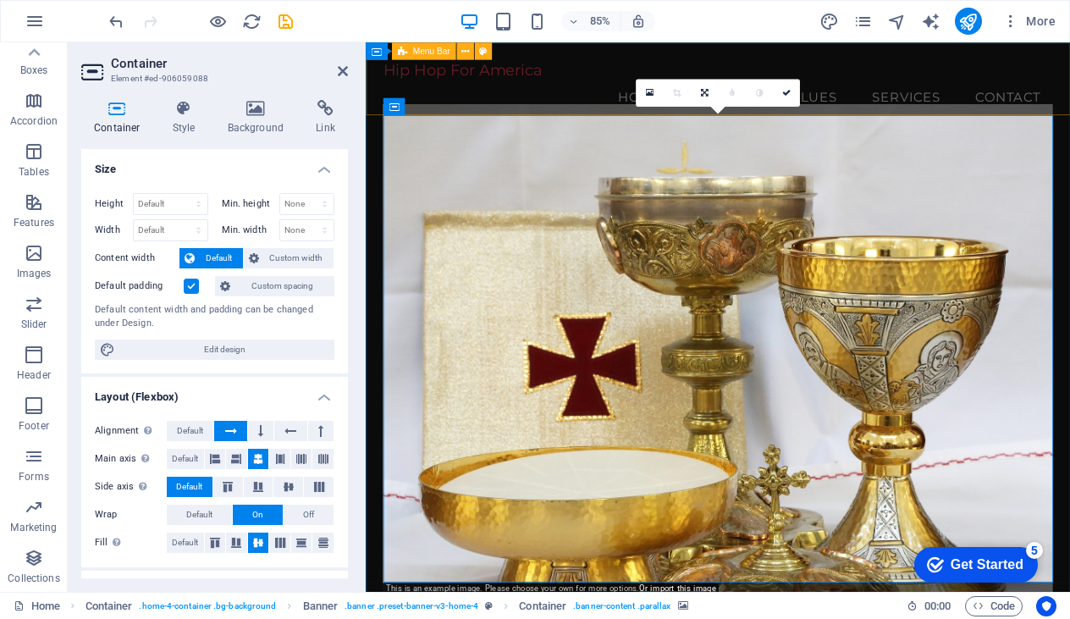
click at [660, 106] on div "Hip Hop For America Menu Home About Values Services Contact" at bounding box center [780, 95] width 829 height 107
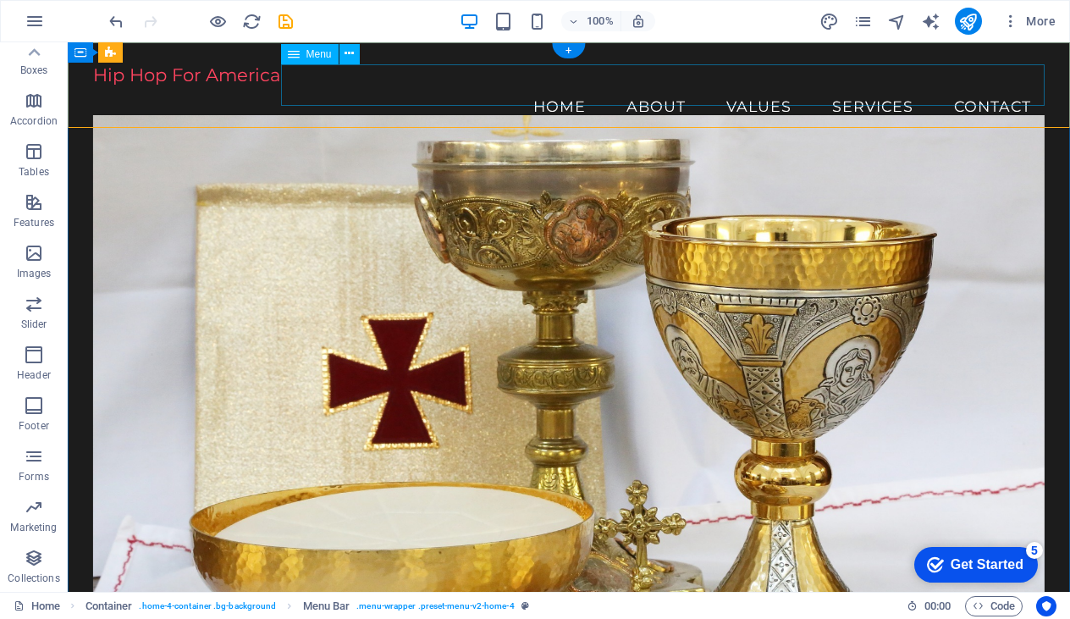
click at [559, 96] on nav "Home About Values Services Contact" at bounding box center [569, 106] width 952 height 42
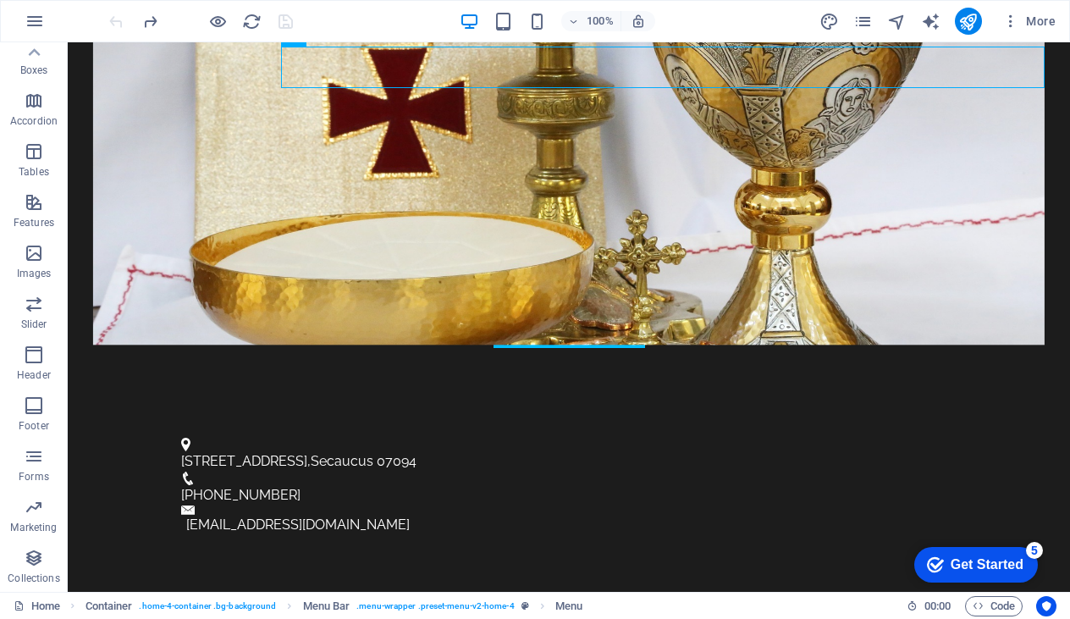
scroll to position [573, 0]
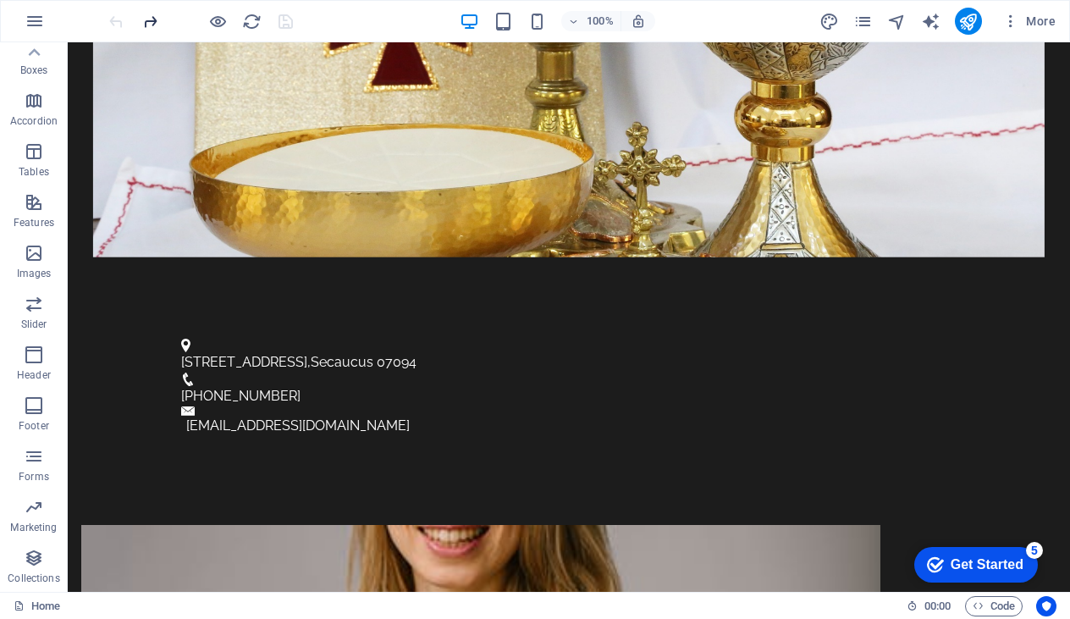
click at [0, 0] on icon "redo" at bounding box center [0, 0] width 0 height 0
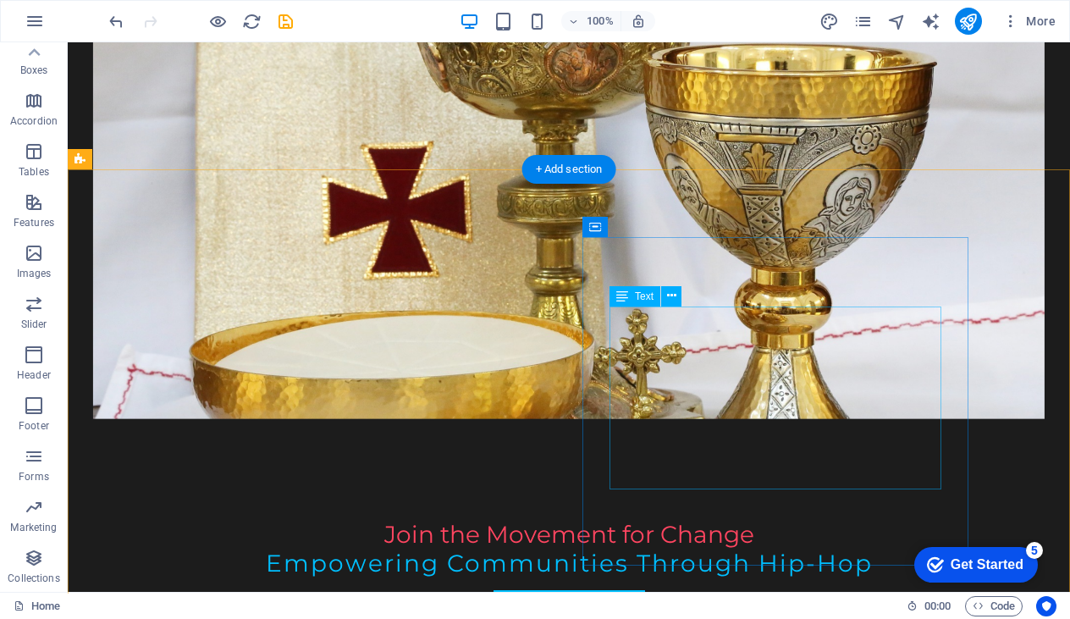
scroll to position [0, 0]
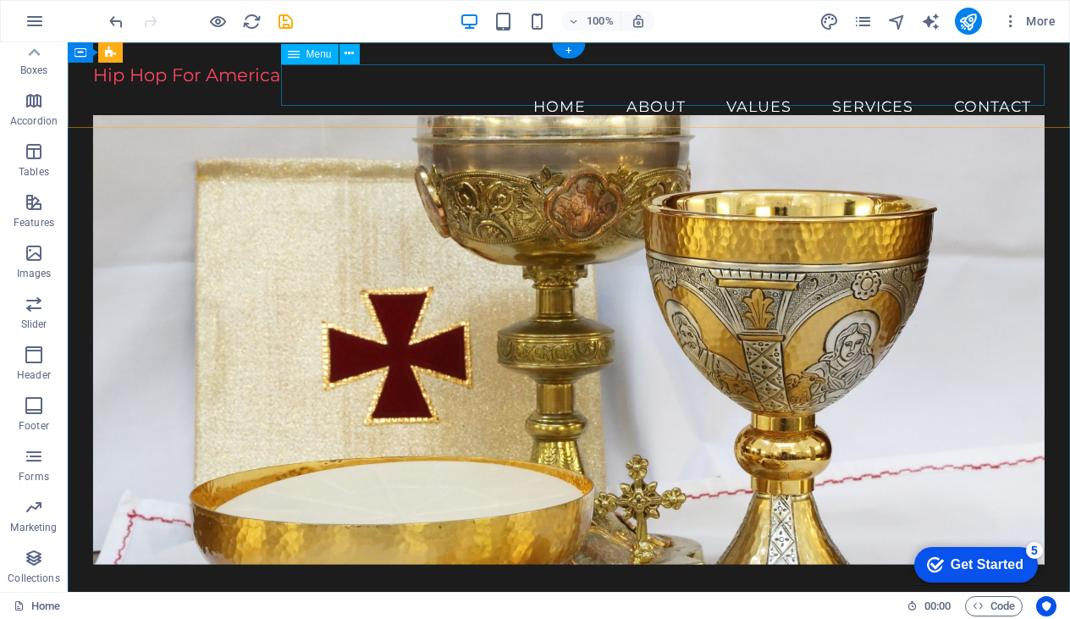
click at [646, 85] on nav "Home About Values Services Contact" at bounding box center [569, 106] width 952 height 42
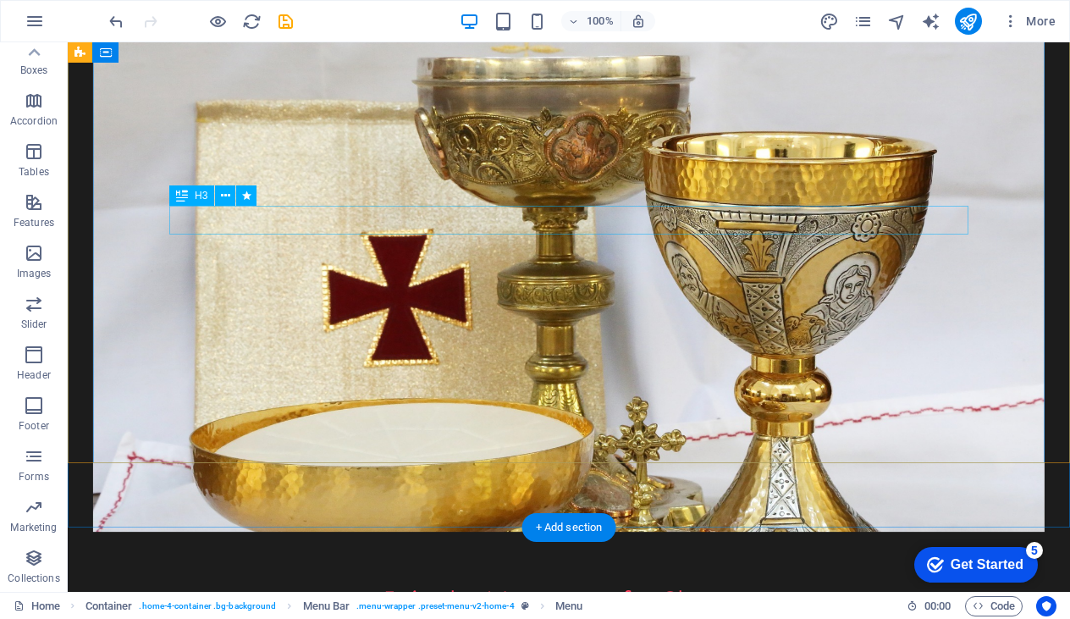
scroll to position [148, 0]
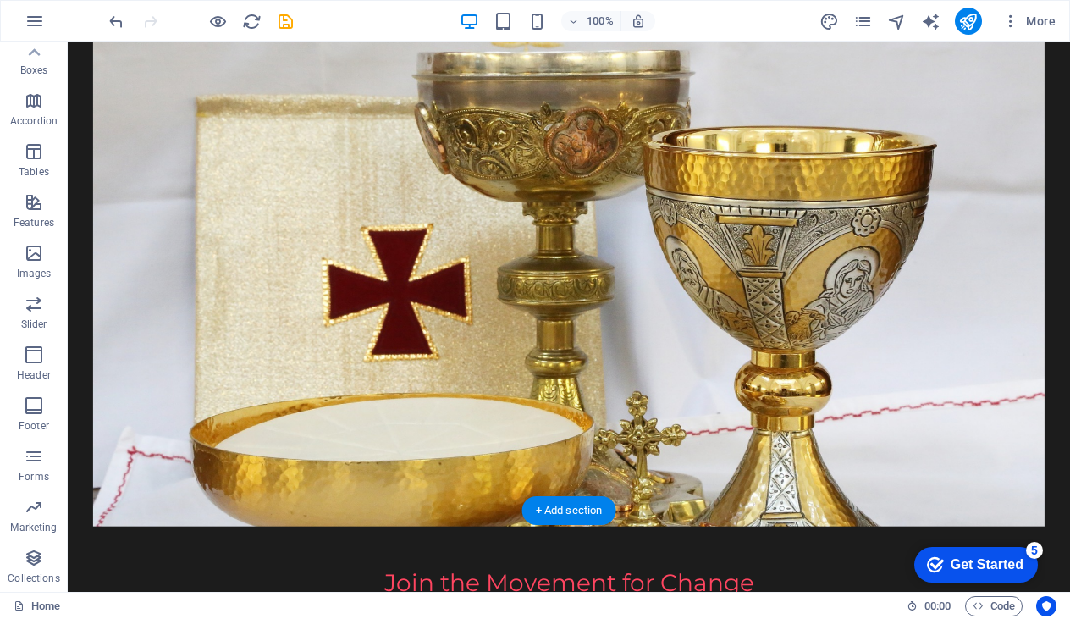
click at [467, 380] on figure at bounding box center [569, 276] width 952 height 500
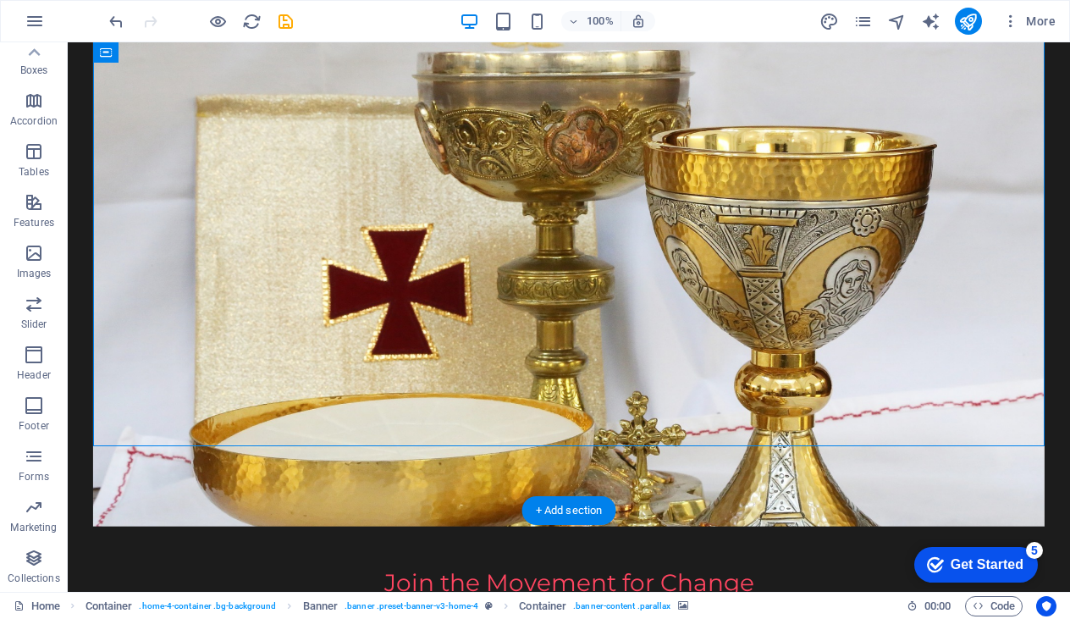
click at [193, 346] on figure at bounding box center [569, 276] width 952 height 500
click at [36, 258] on icon "button" at bounding box center [34, 253] width 20 height 20
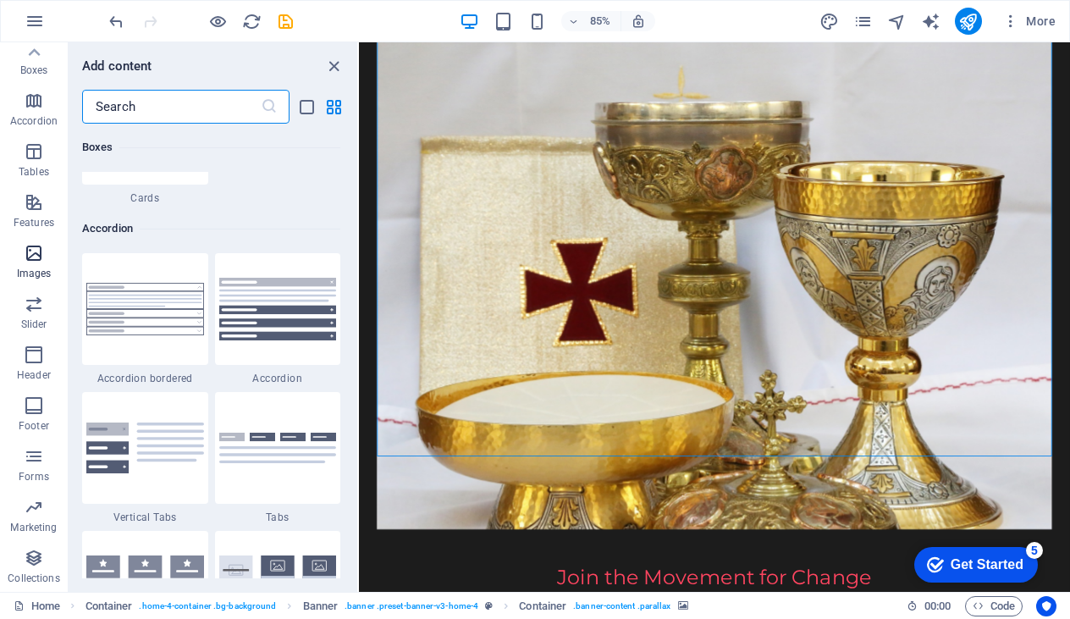
scroll to position [8582, 0]
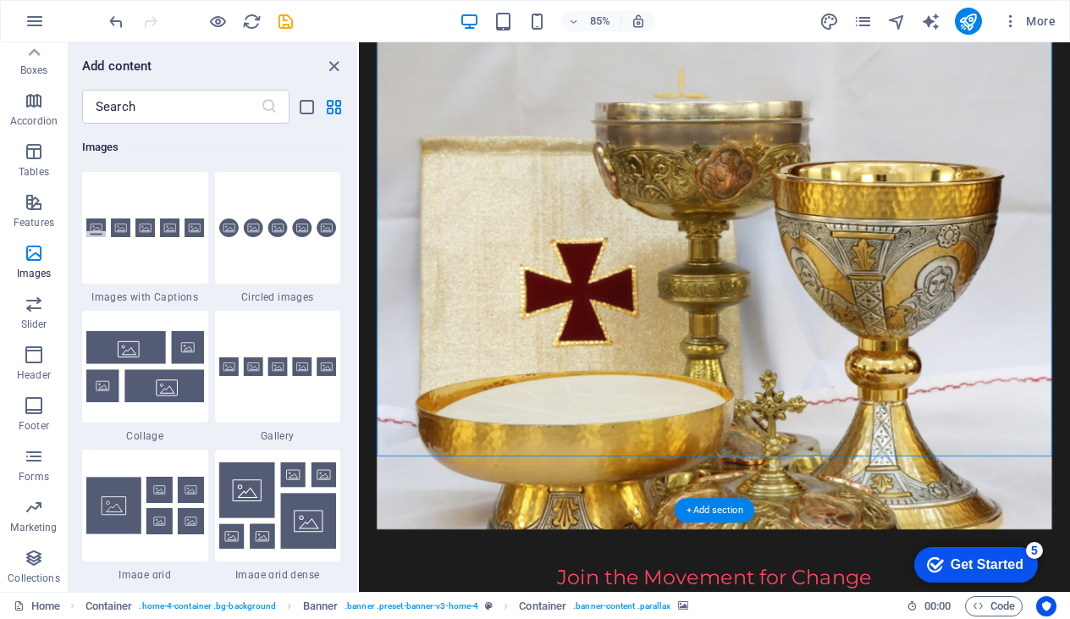
click at [441, 365] on figure at bounding box center [777, 320] width 795 height 588
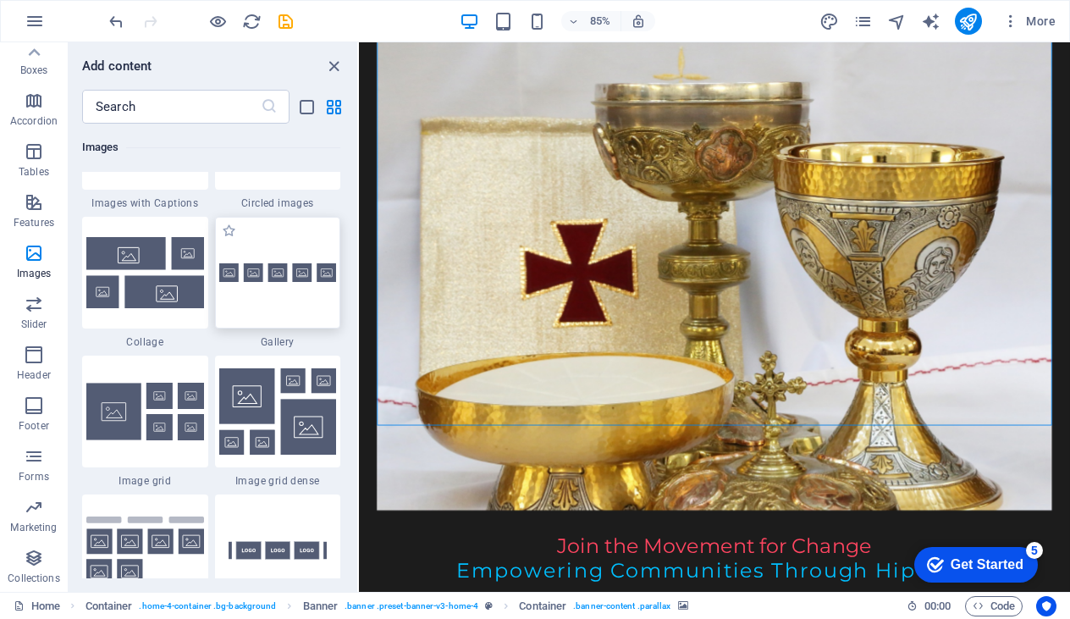
scroll to position [8687, 0]
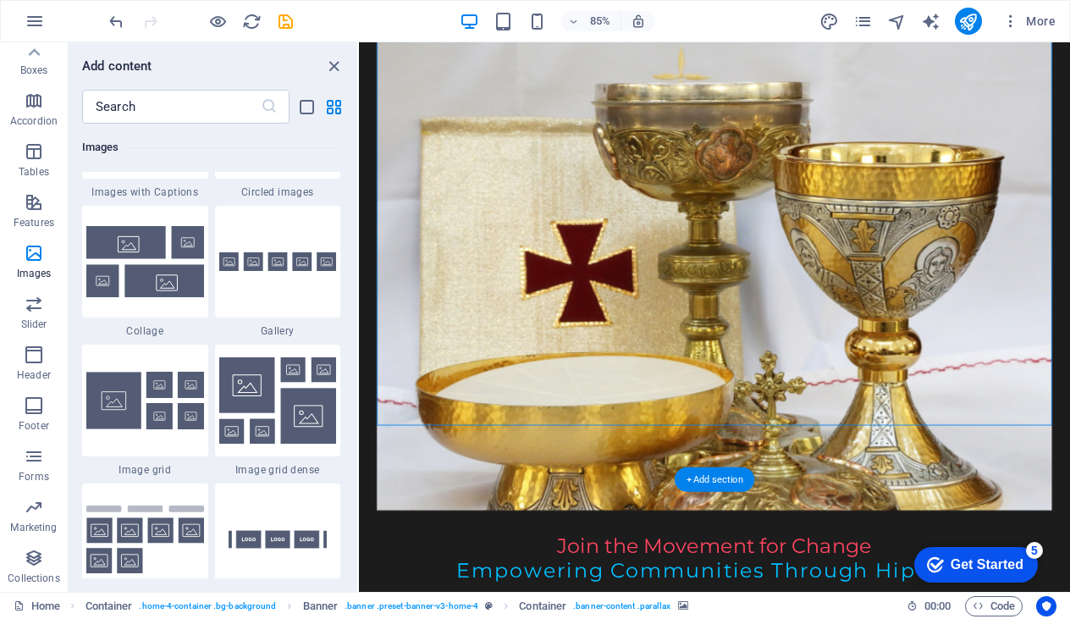
click at [485, 321] on figure at bounding box center [777, 298] width 795 height 588
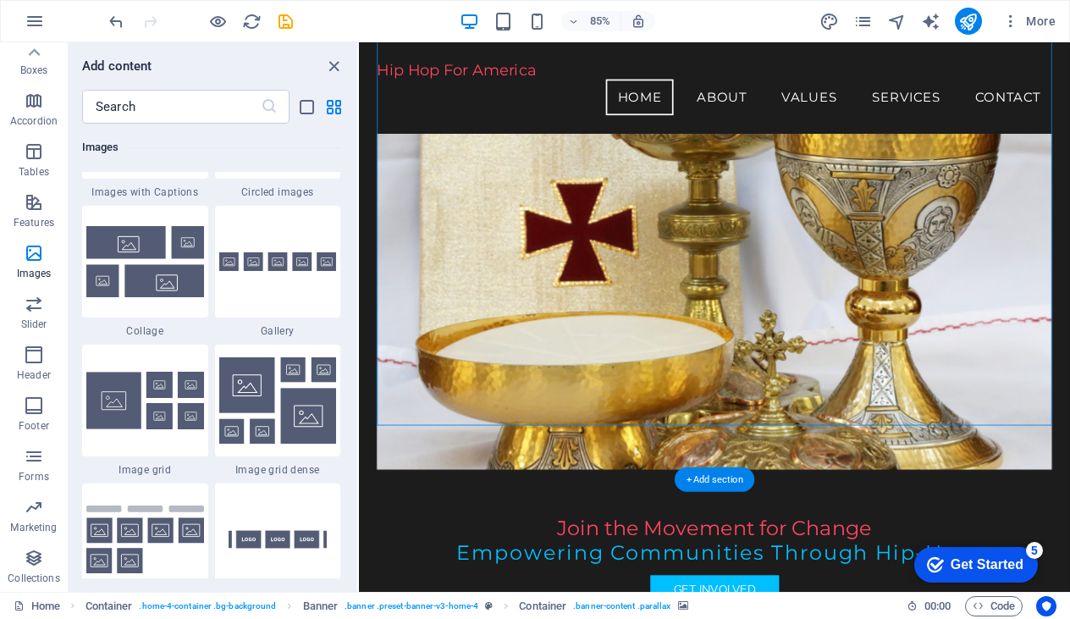
scroll to position [0, 0]
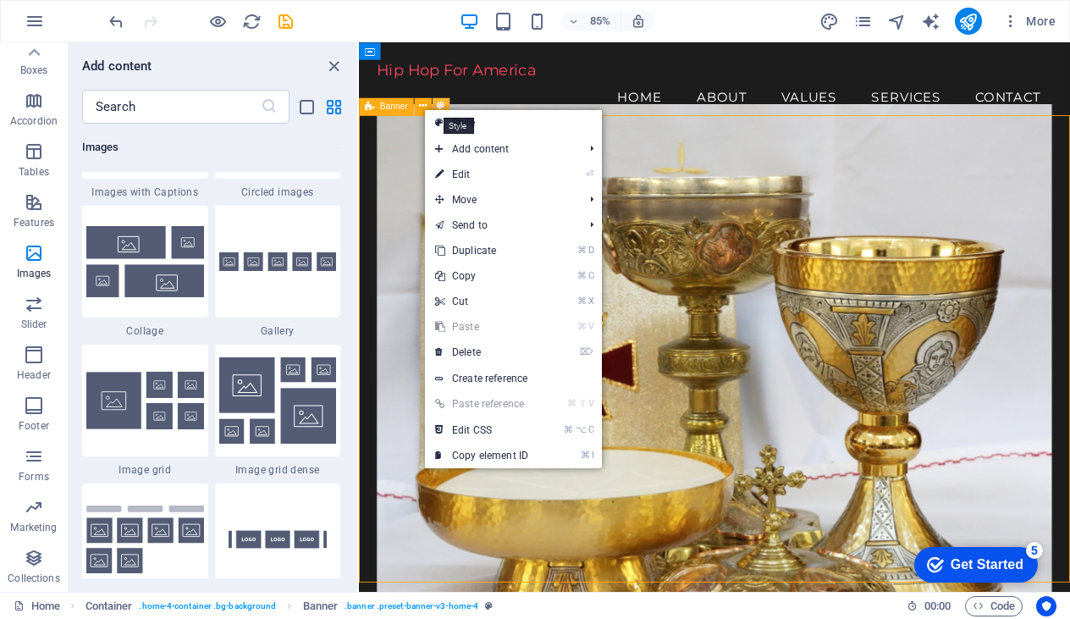
click at [0, 0] on icon at bounding box center [0, 0] width 0 height 0
select select "preset-banner-v3-home-4"
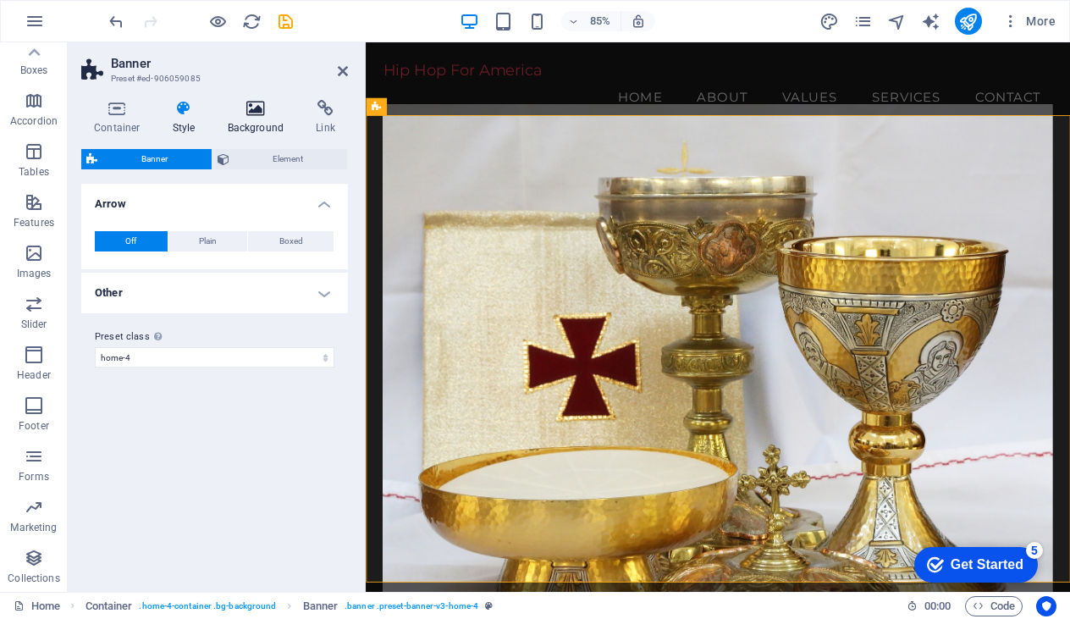
click at [259, 116] on icon at bounding box center [256, 108] width 82 height 17
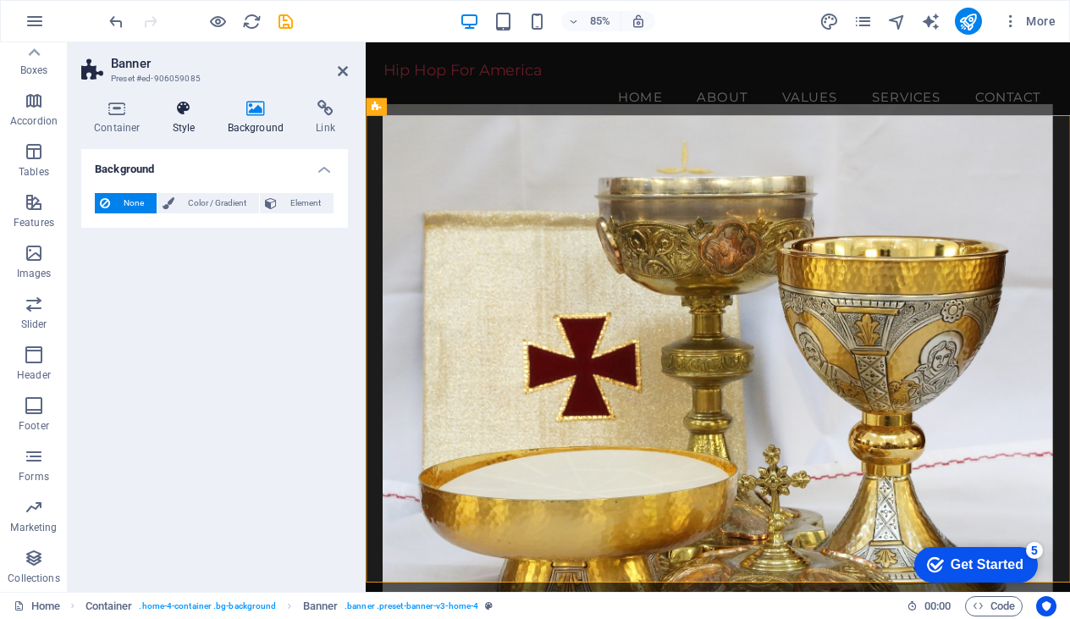
click at [174, 107] on icon at bounding box center [184, 108] width 48 height 17
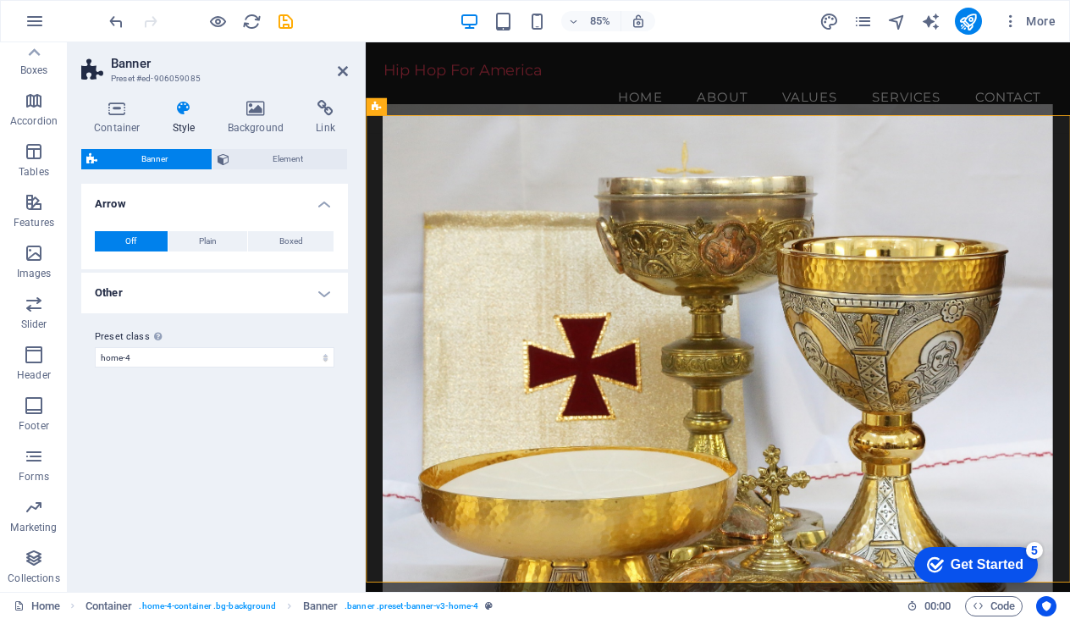
click at [547, 184] on figure at bounding box center [779, 409] width 787 height 588
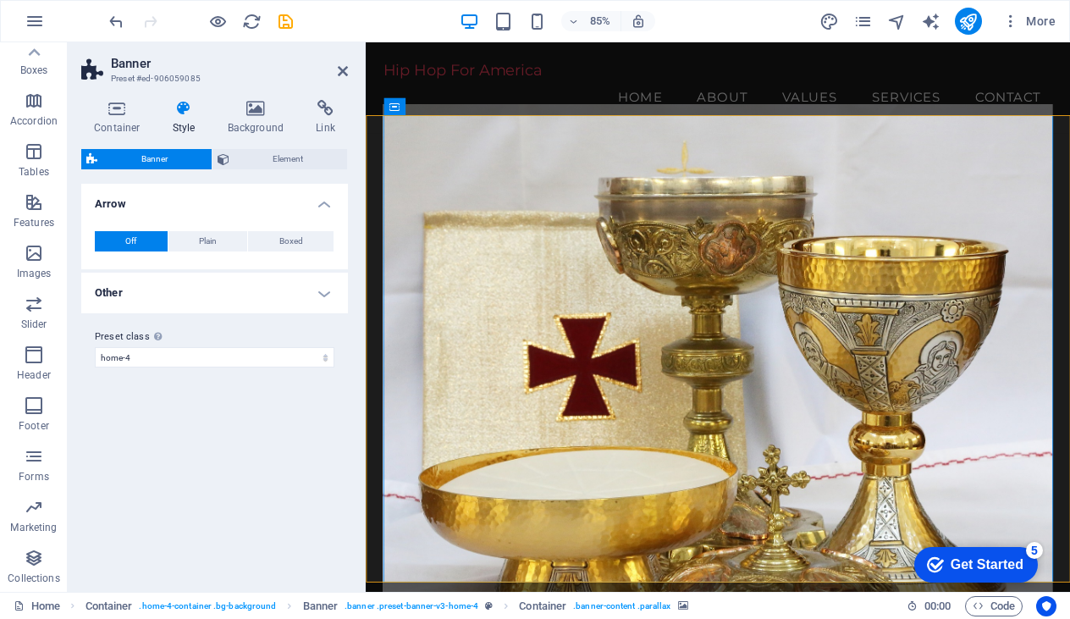
click at [741, 176] on figure at bounding box center [779, 409] width 787 height 588
click at [552, 297] on figure at bounding box center [779, 409] width 787 height 588
click at [477, 278] on figure at bounding box center [779, 409] width 787 height 588
click at [256, 117] on h4 "Background" at bounding box center [259, 118] width 89 height 36
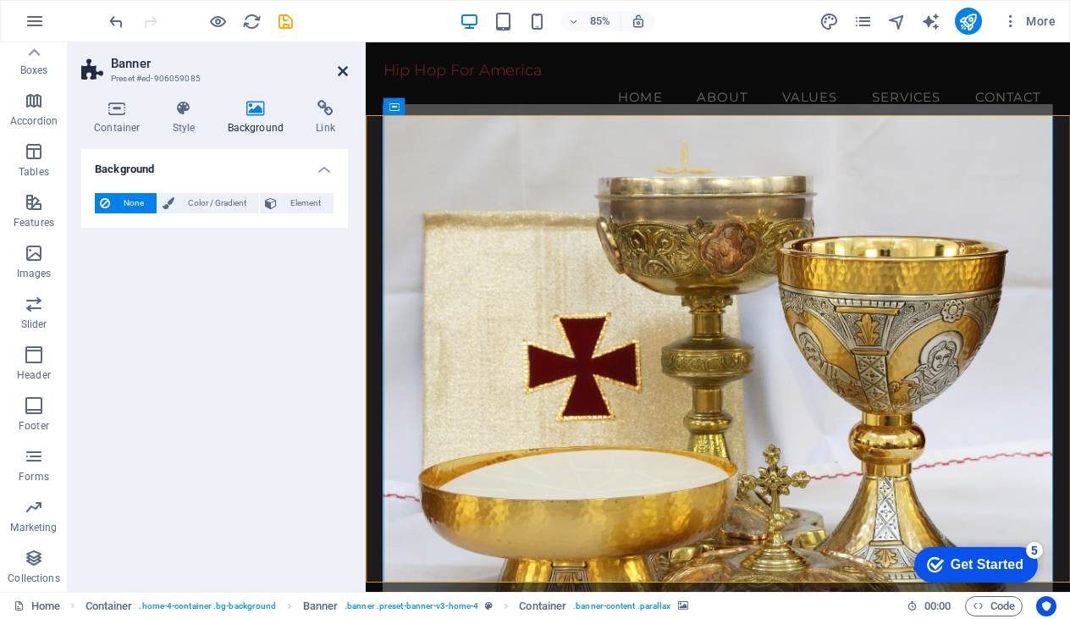
click at [342, 71] on icon at bounding box center [343, 71] width 10 height 14
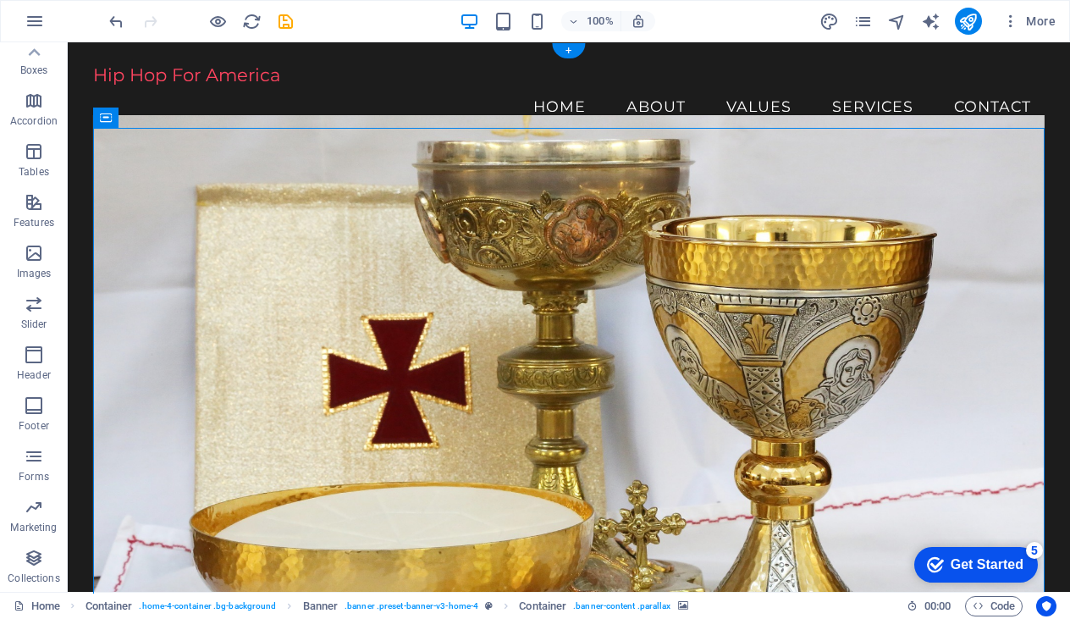
click at [463, 197] on figure at bounding box center [569, 365] width 952 height 500
click at [465, 199] on figure at bounding box center [569, 365] width 952 height 500
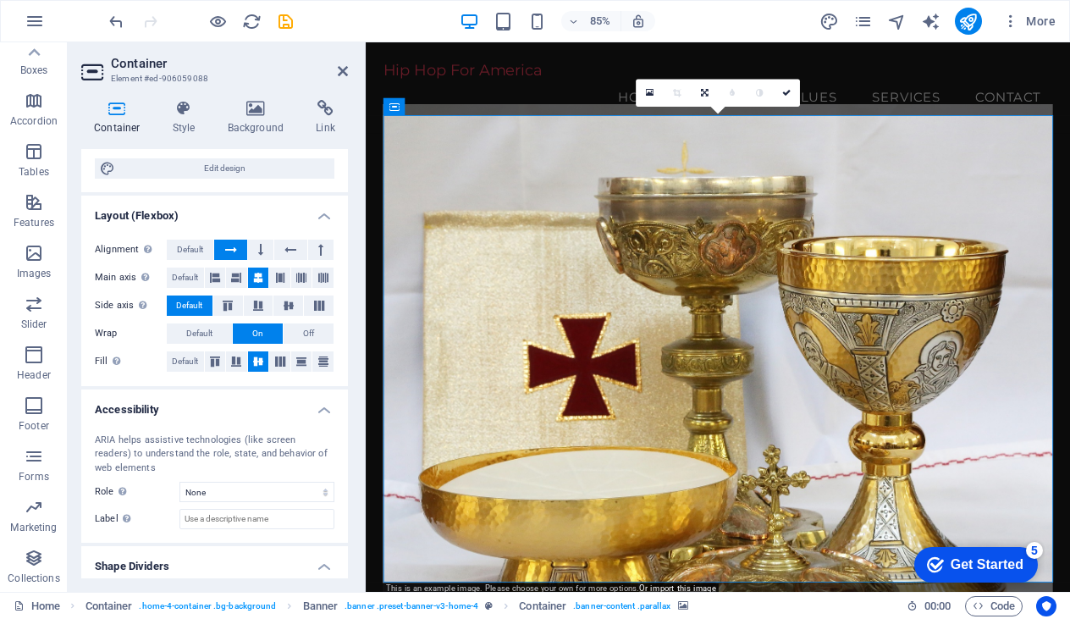
scroll to position [227, 0]
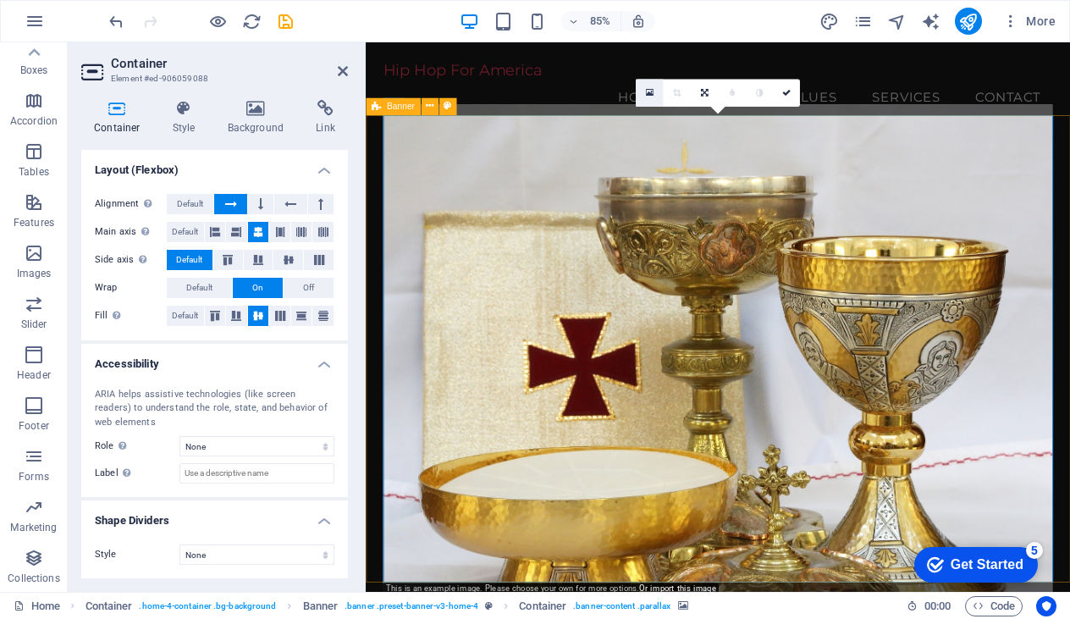
click at [653, 91] on icon at bounding box center [650, 92] width 8 height 10
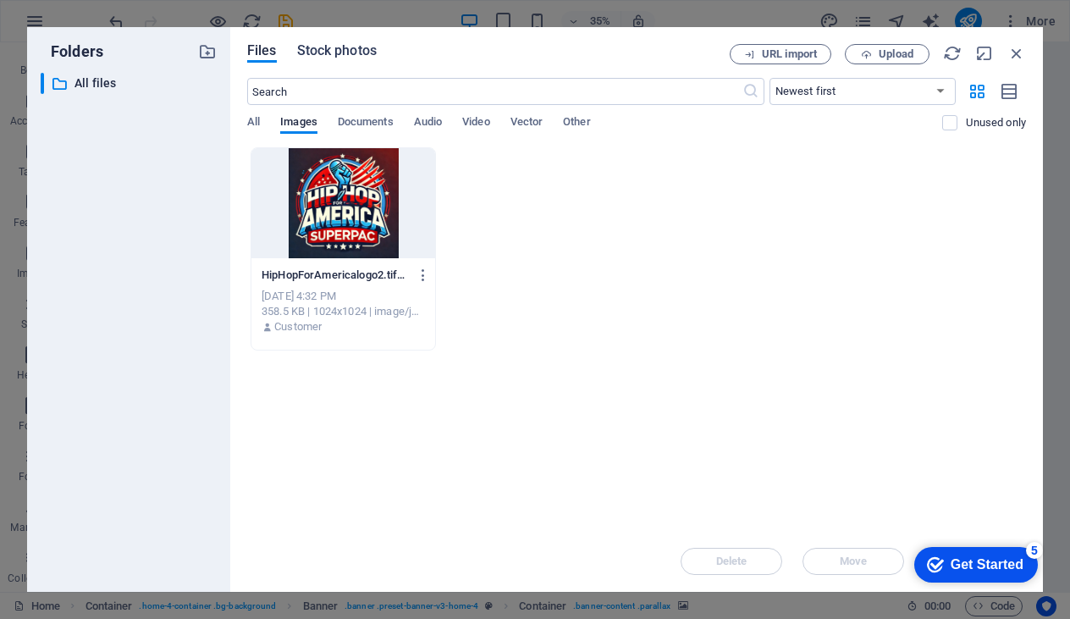
click at [328, 60] on button "Stock photos" at bounding box center [337, 53] width 80 height 19
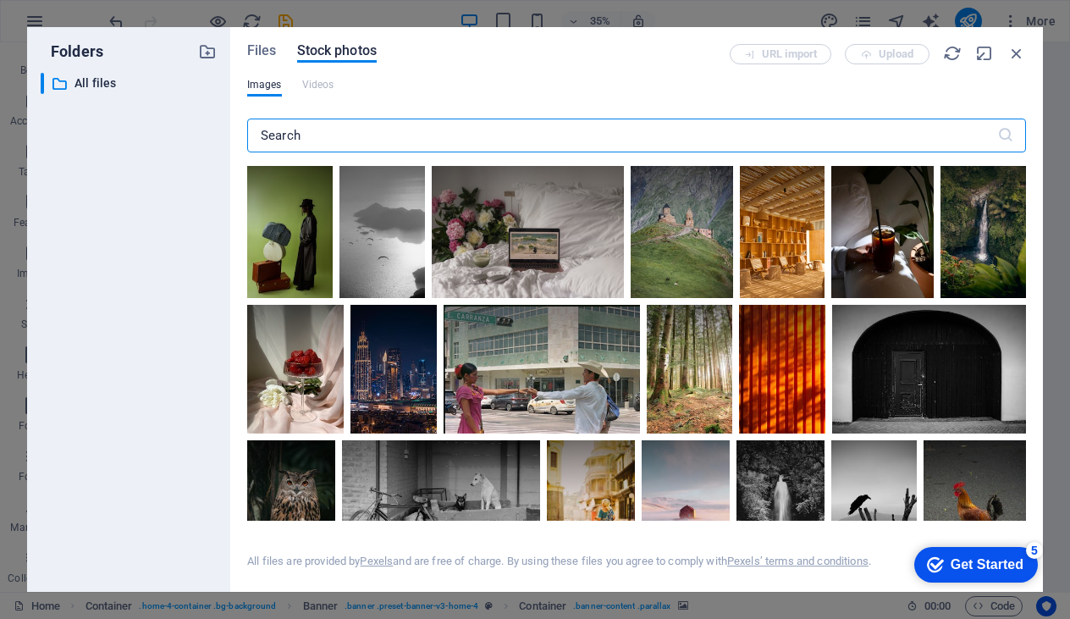
click at [359, 140] on input "text" at bounding box center [622, 135] width 750 height 34
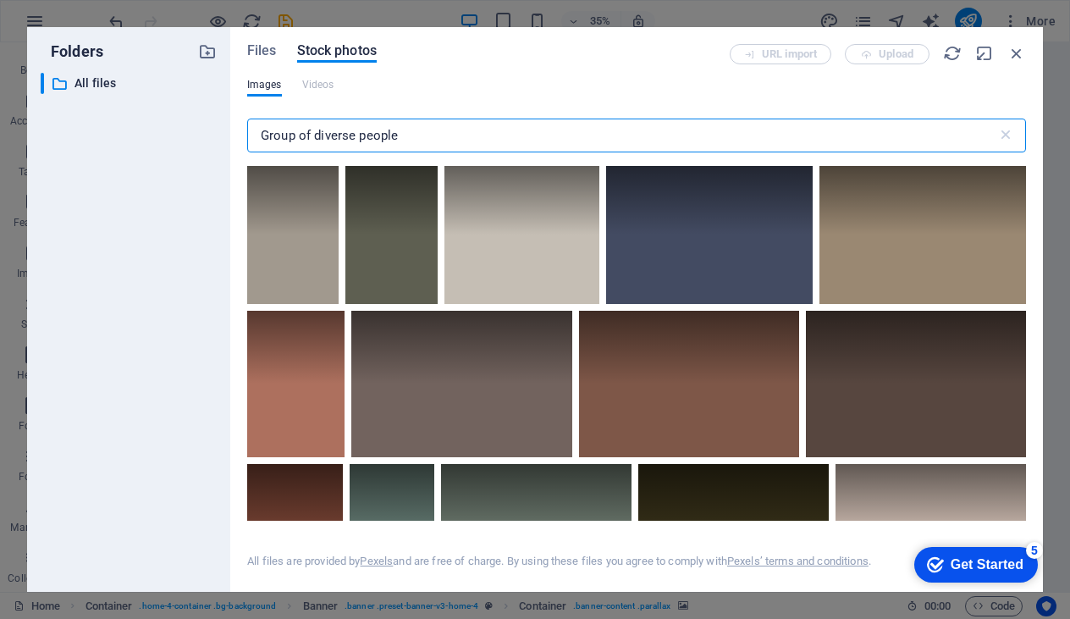
type input "Group of diverse people"
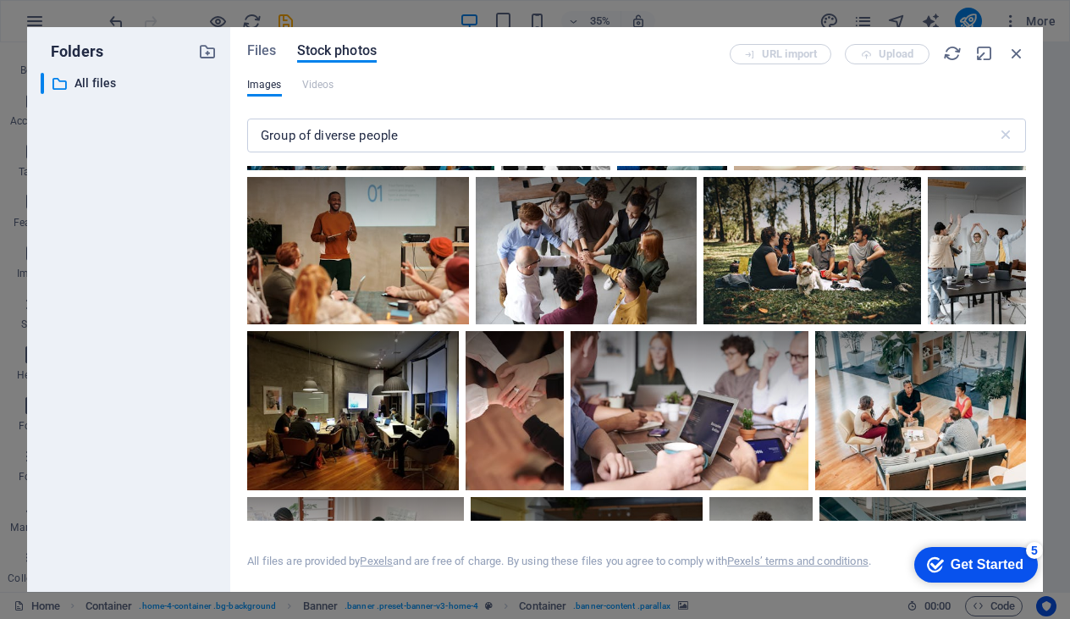
scroll to position [597, 0]
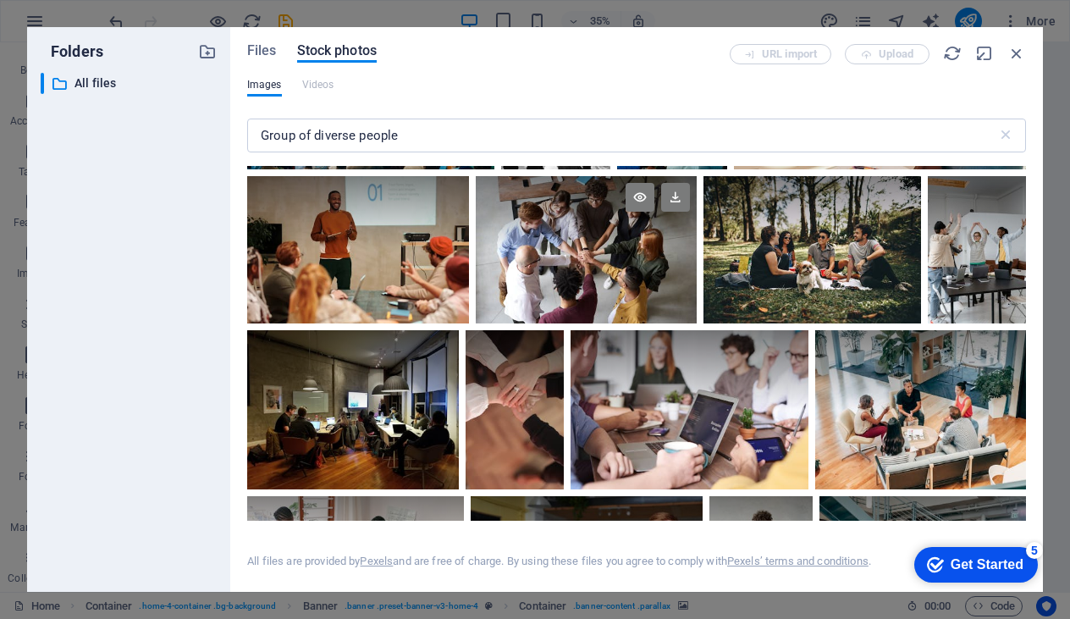
click at [641, 257] on div at bounding box center [586, 250] width 221 height 148
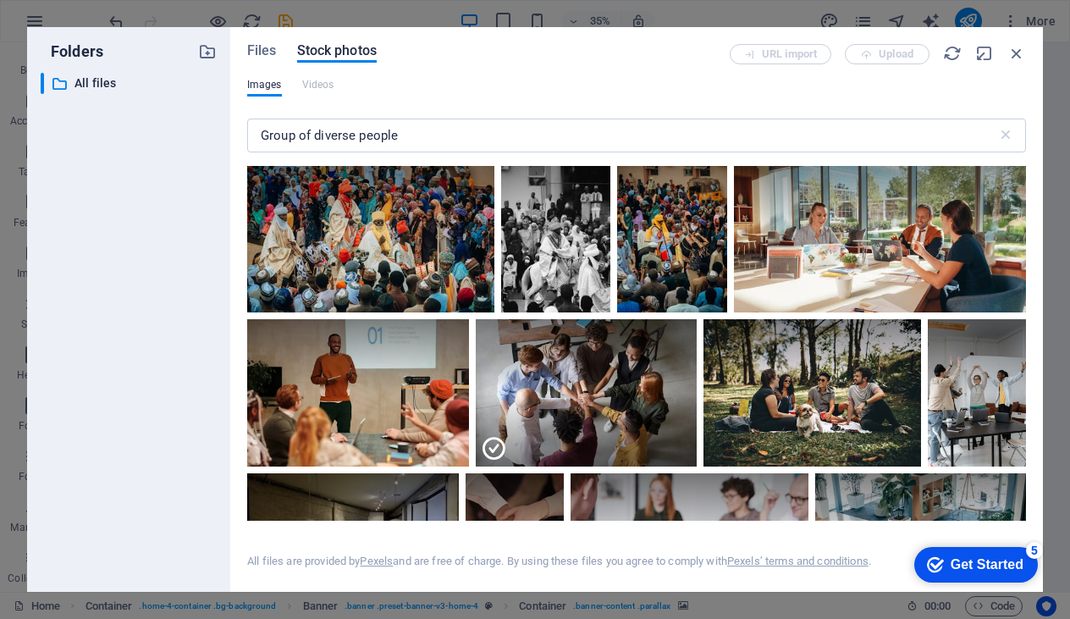
scroll to position [471, 0]
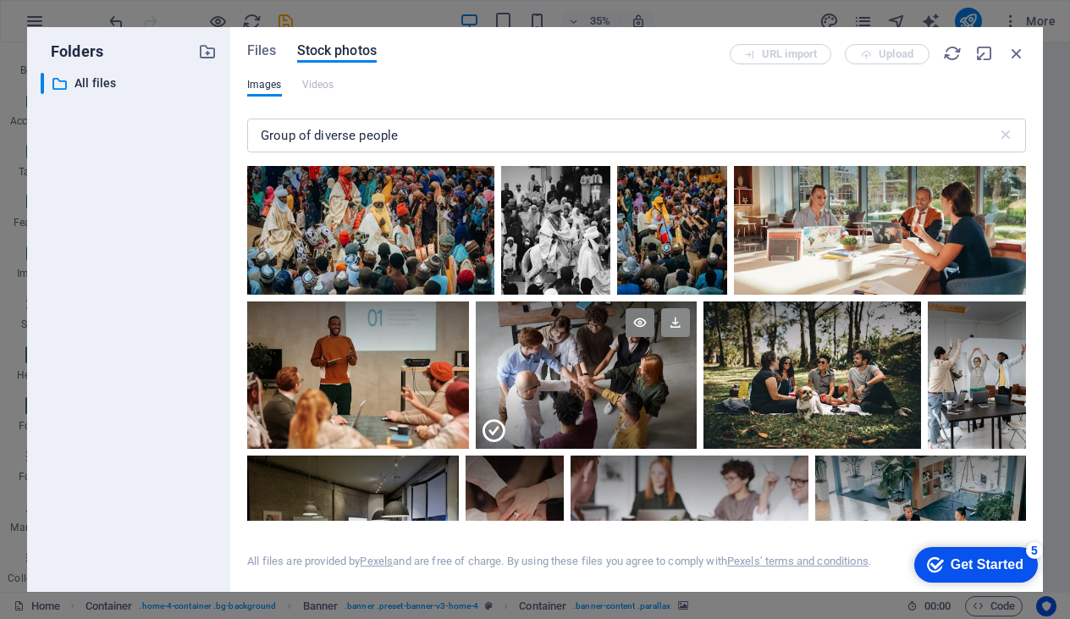
click at [670, 322] on icon at bounding box center [675, 322] width 29 height 29
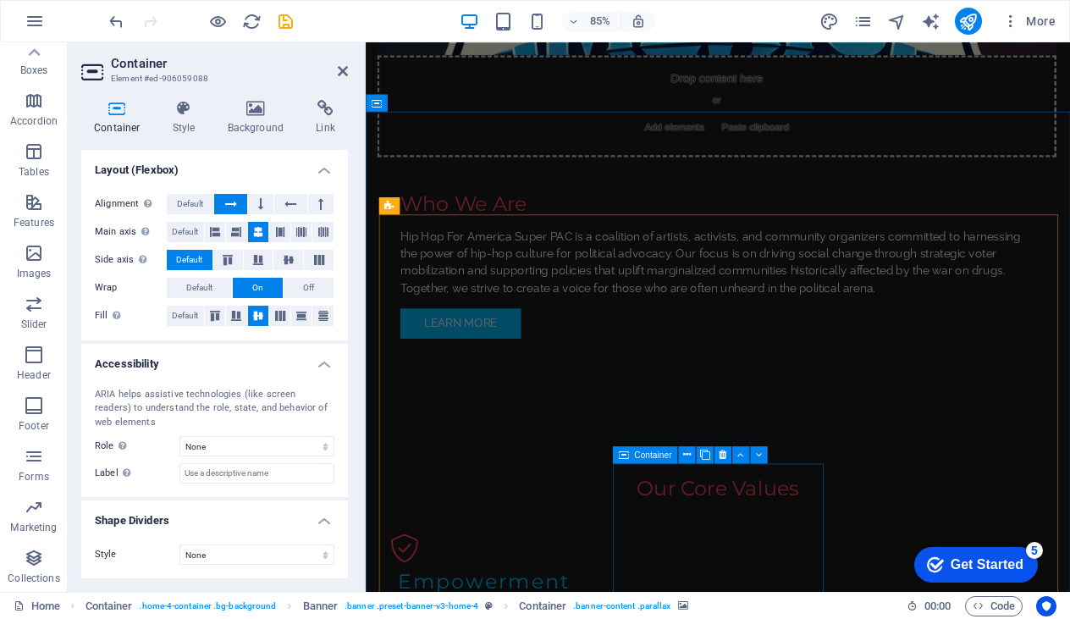
scroll to position [1468, 0]
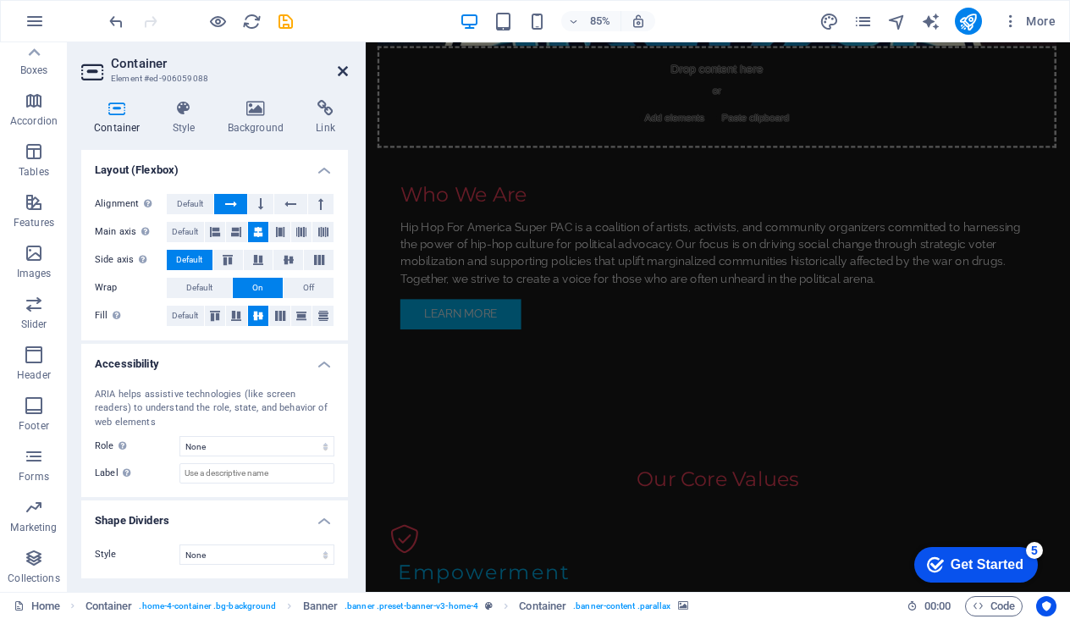
click at [341, 70] on icon at bounding box center [343, 71] width 10 height 14
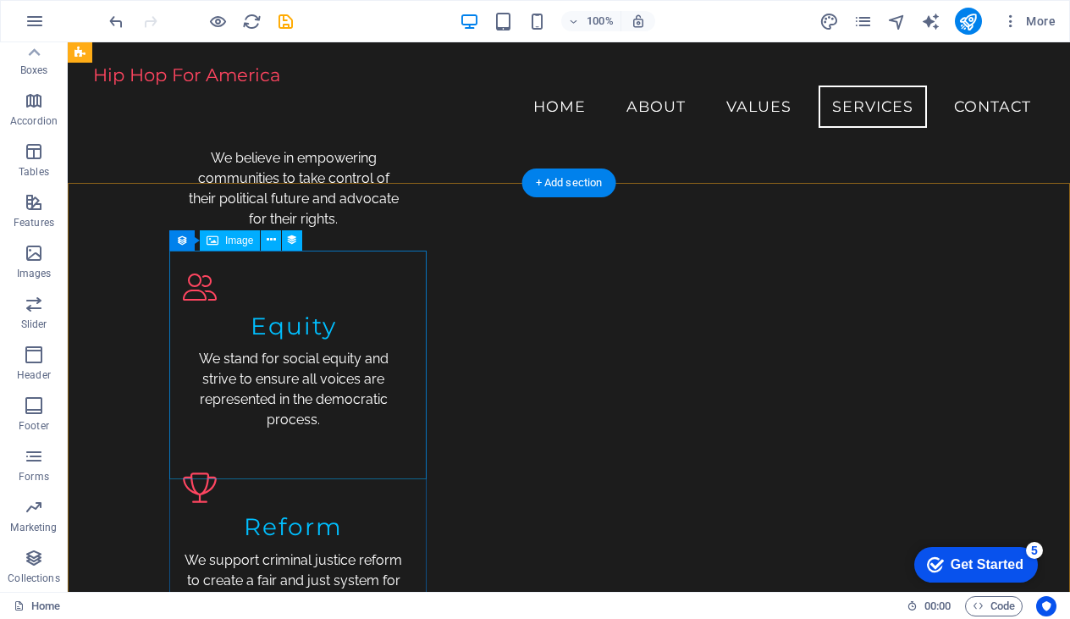
scroll to position [1874, 0]
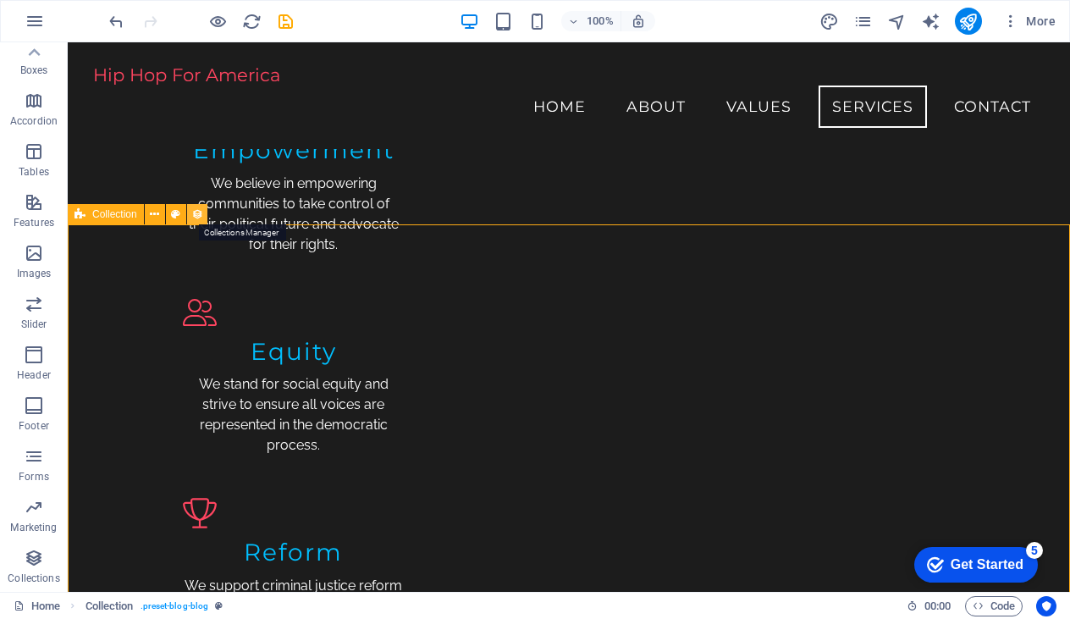
click at [197, 218] on icon at bounding box center [197, 215] width 12 height 18
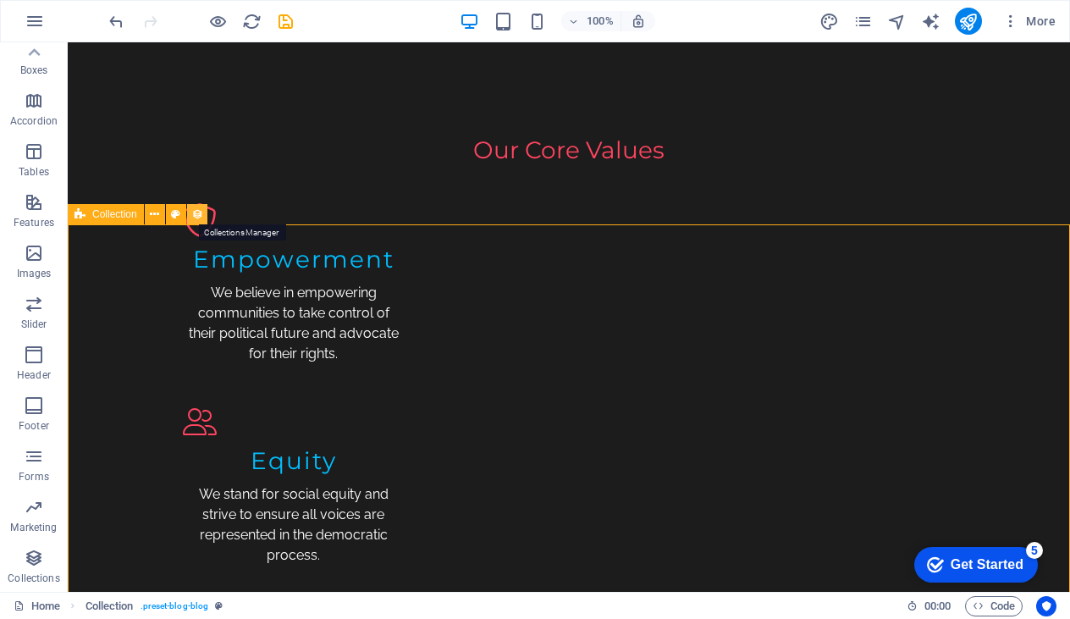
select select "columns.publishing_date_DESC"
select select "columns.status"
select select "columns.publishing_date"
select select "past"
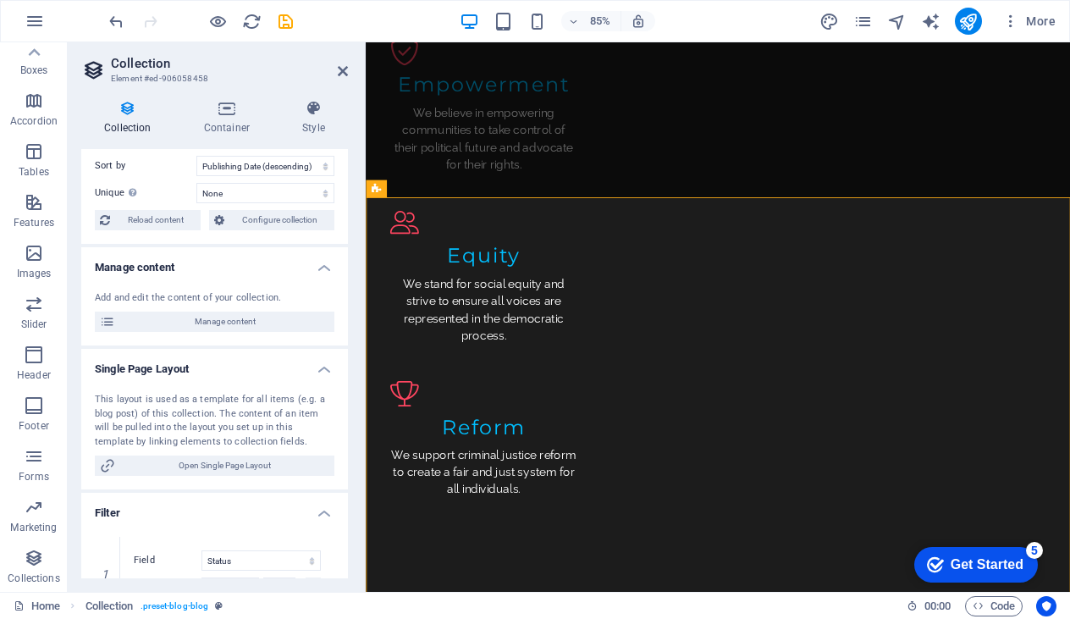
scroll to position [36, 0]
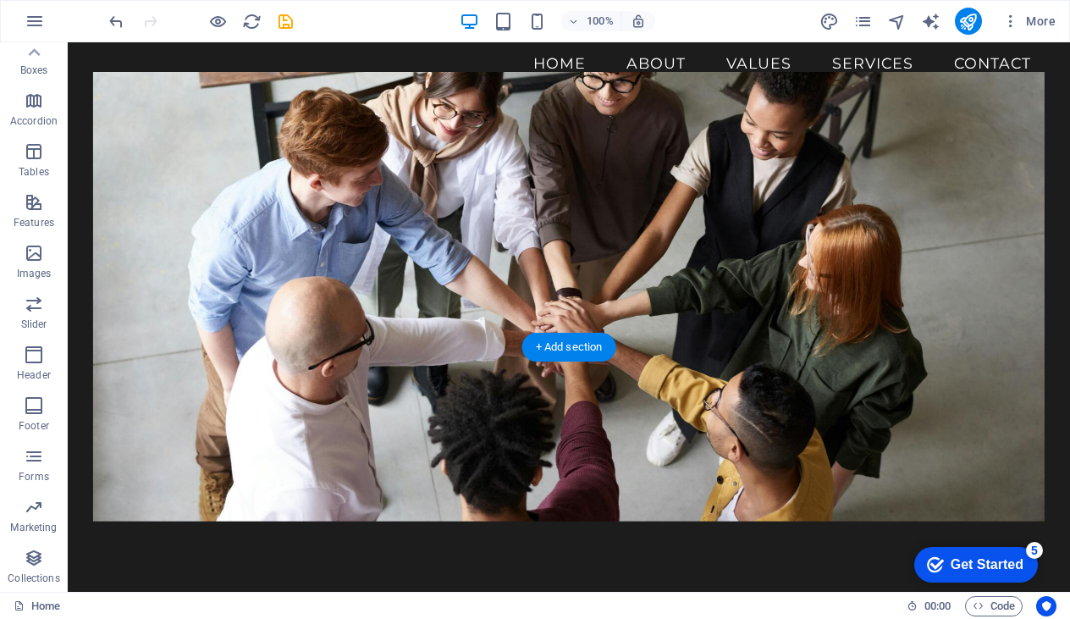
scroll to position [0, 0]
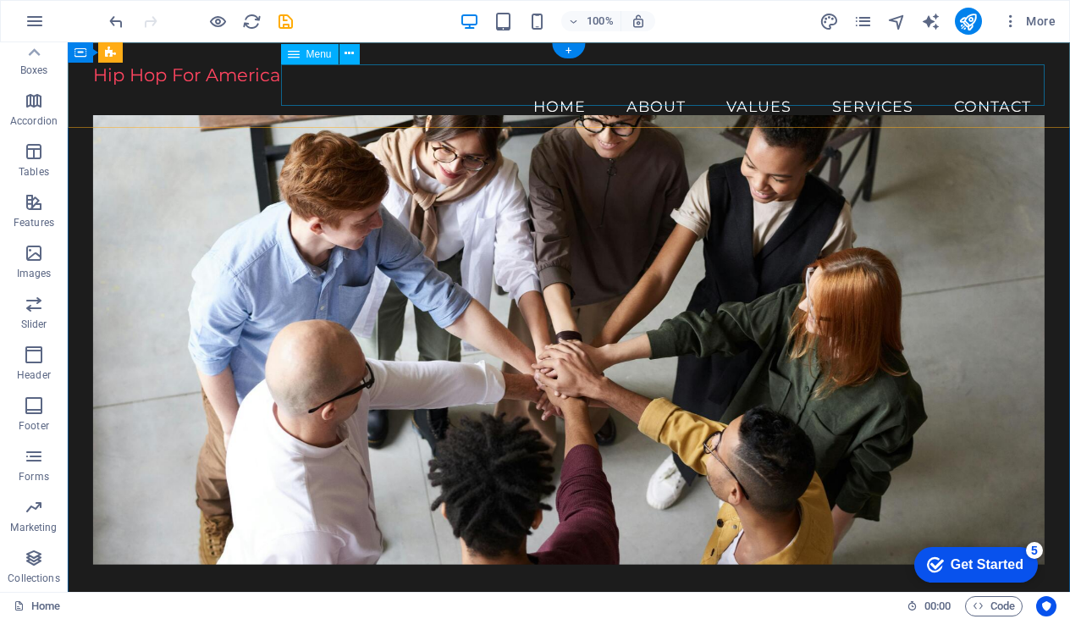
click at [659, 88] on nav "Home About Values Services Contact" at bounding box center [569, 106] width 952 height 42
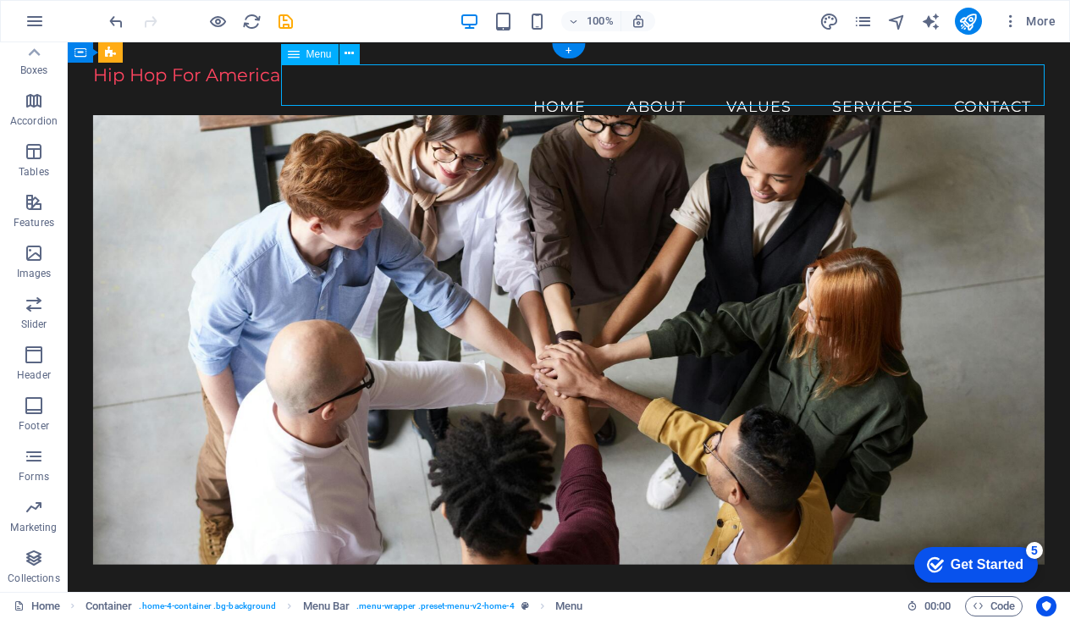
click at [659, 88] on nav "Home About Values Services Contact" at bounding box center [569, 106] width 952 height 42
click at [0, 0] on button at bounding box center [0, 0] width 0 height 0
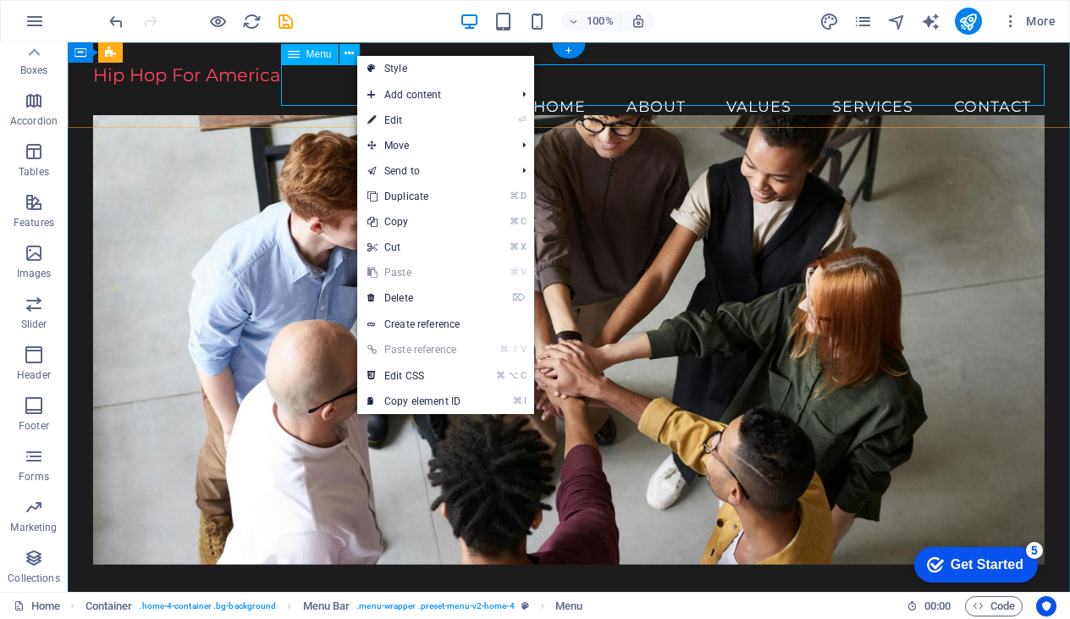
click at [313, 86] on nav "Home About Values Services Contact" at bounding box center [569, 106] width 952 height 42
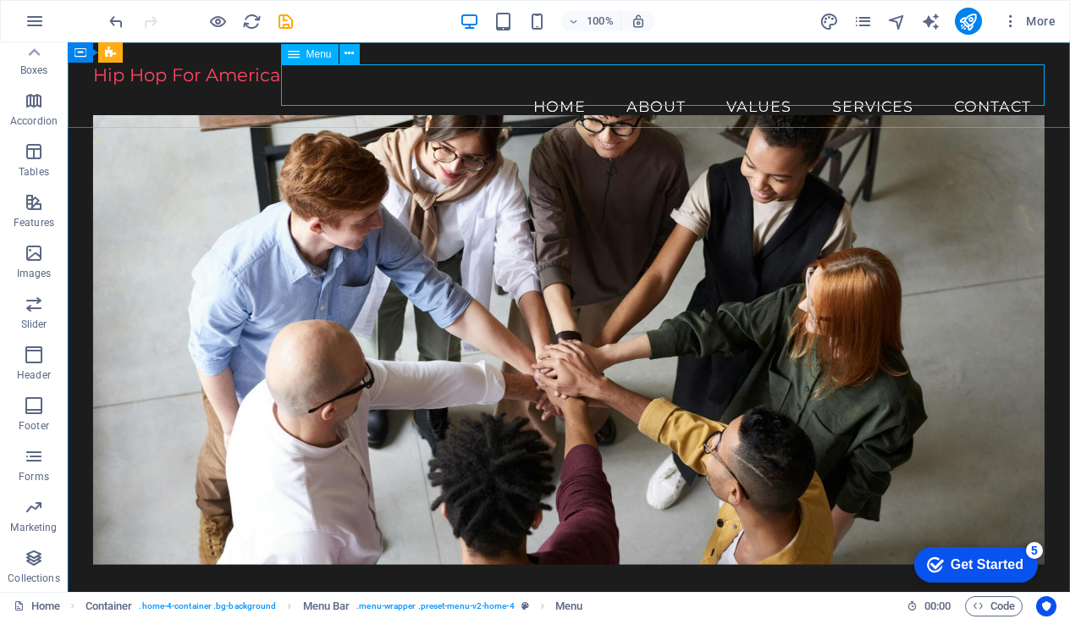
click at [314, 54] on span "Menu" at bounding box center [318, 54] width 25 height 10
click at [659, 85] on nav "Home About Values Services Contact" at bounding box center [569, 106] width 952 height 42
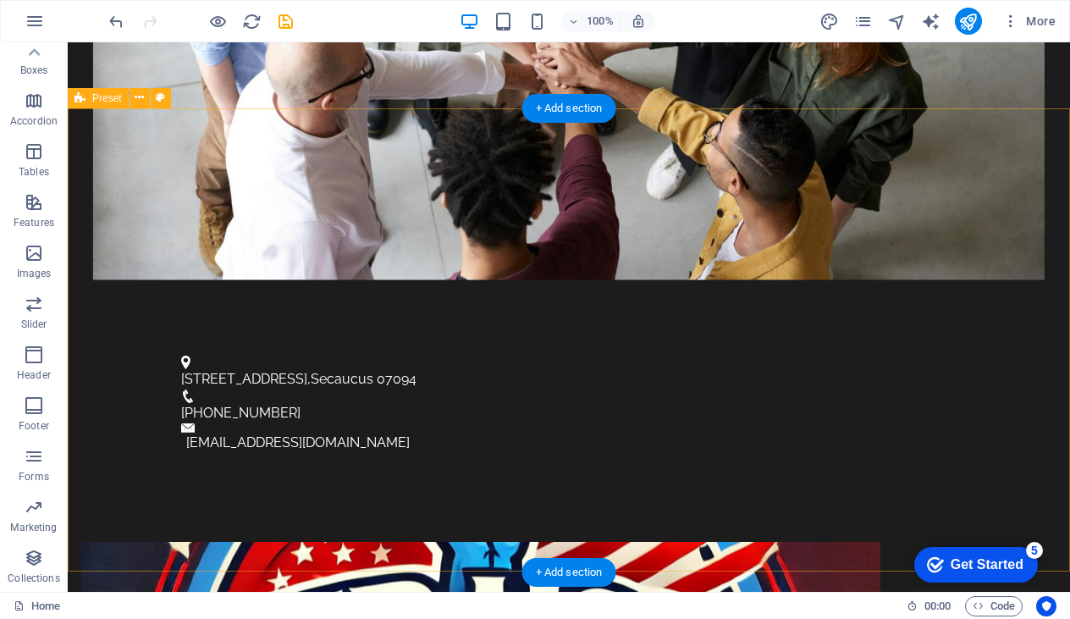
scroll to position [559, 0]
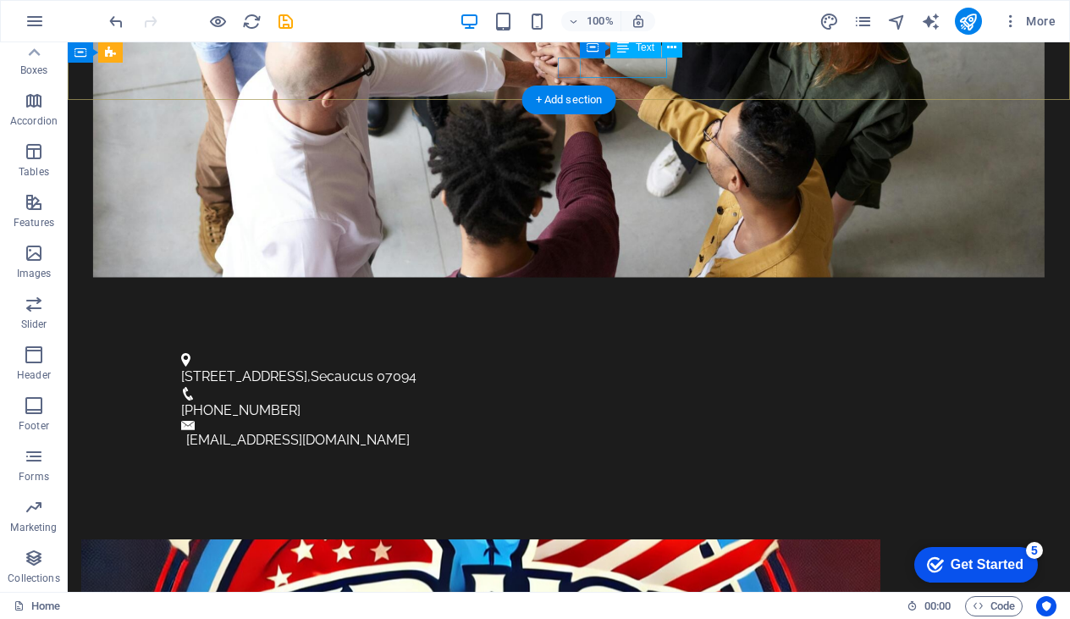
click at [300, 402] on span "888-762-2635" at bounding box center [240, 410] width 119 height 16
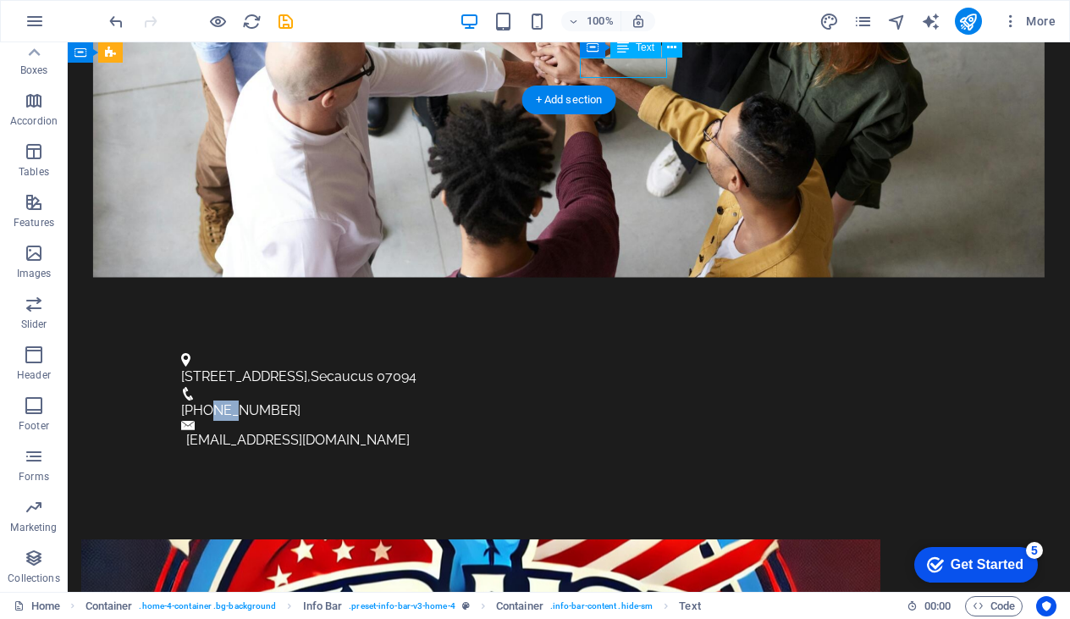
click at [300, 402] on span "888-762-2635" at bounding box center [240, 410] width 119 height 16
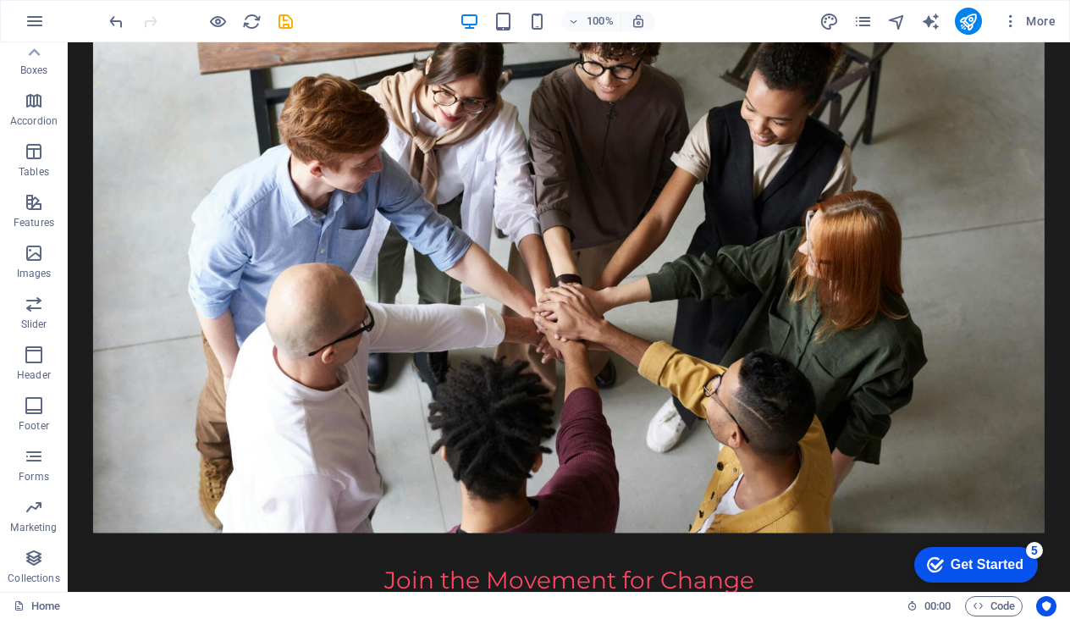
scroll to position [226, 0]
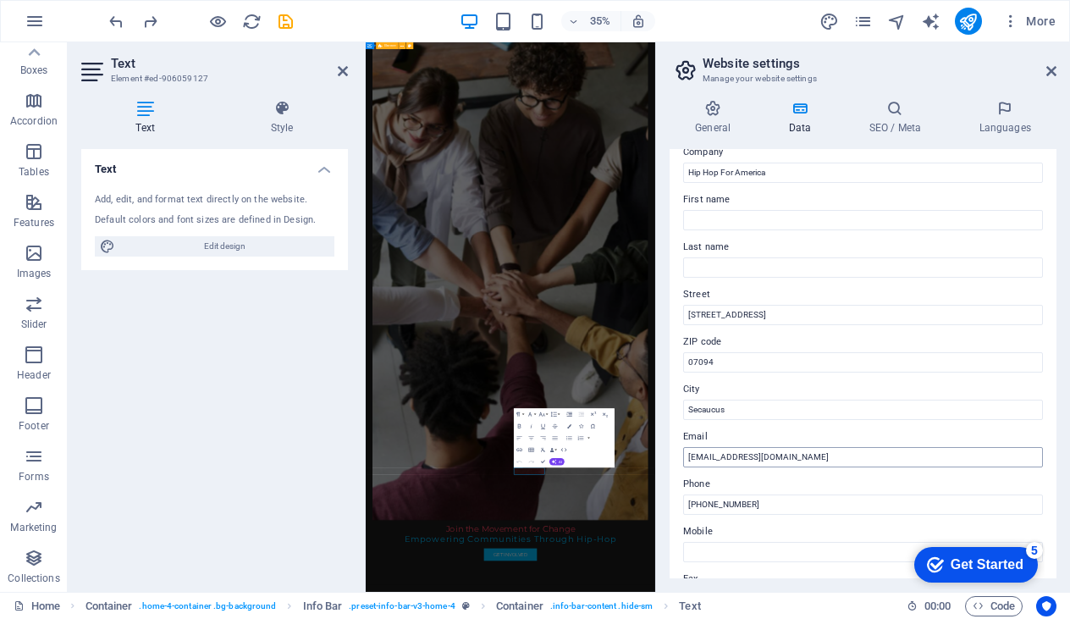
scroll to position [91, 0]
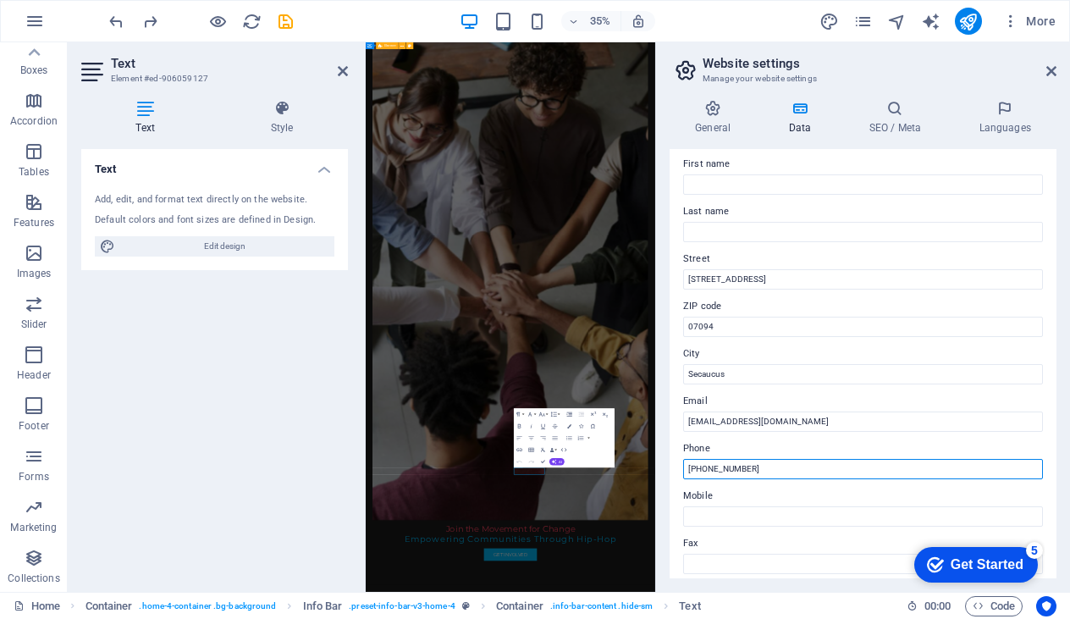
click at [752, 464] on input "888-762-2635" at bounding box center [863, 469] width 360 height 20
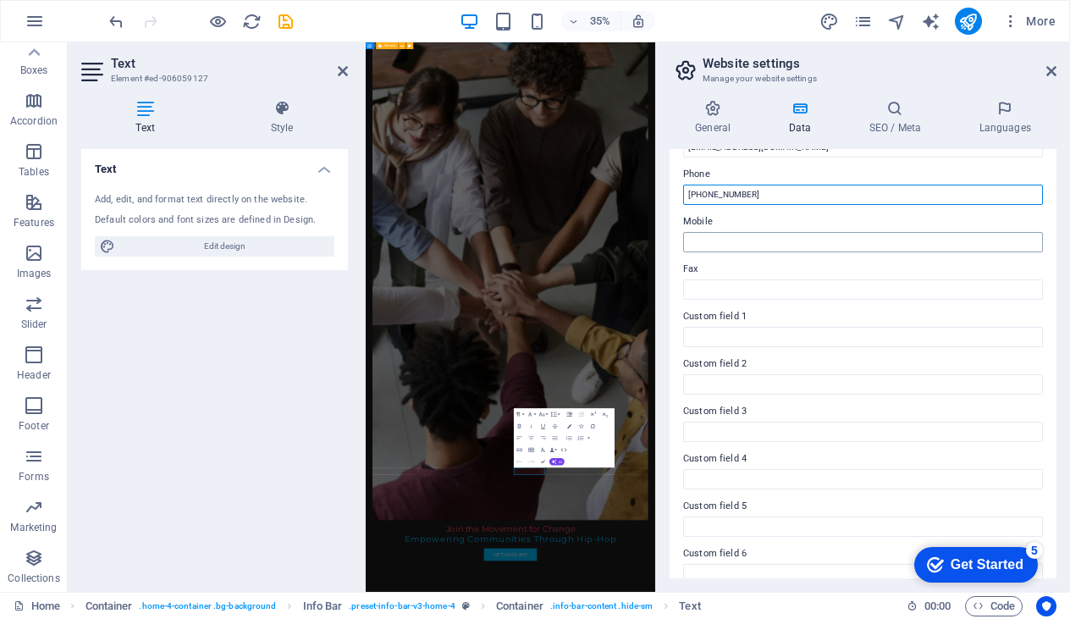
scroll to position [383, 0]
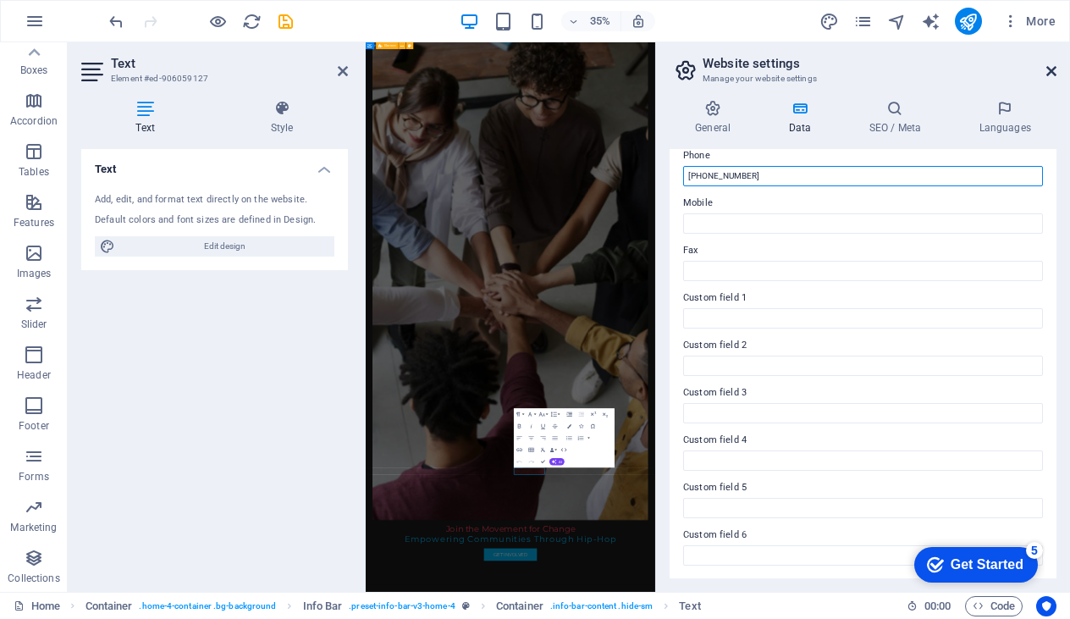
type input "833-326-5633"
click at [1051, 72] on icon at bounding box center [1051, 71] width 10 height 14
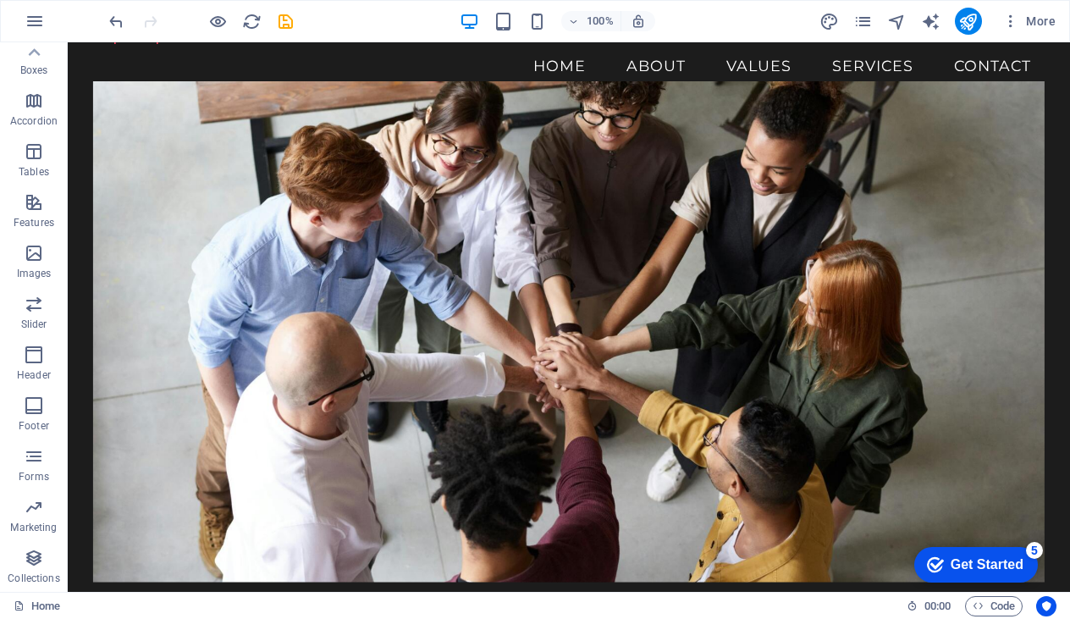
scroll to position [0, 0]
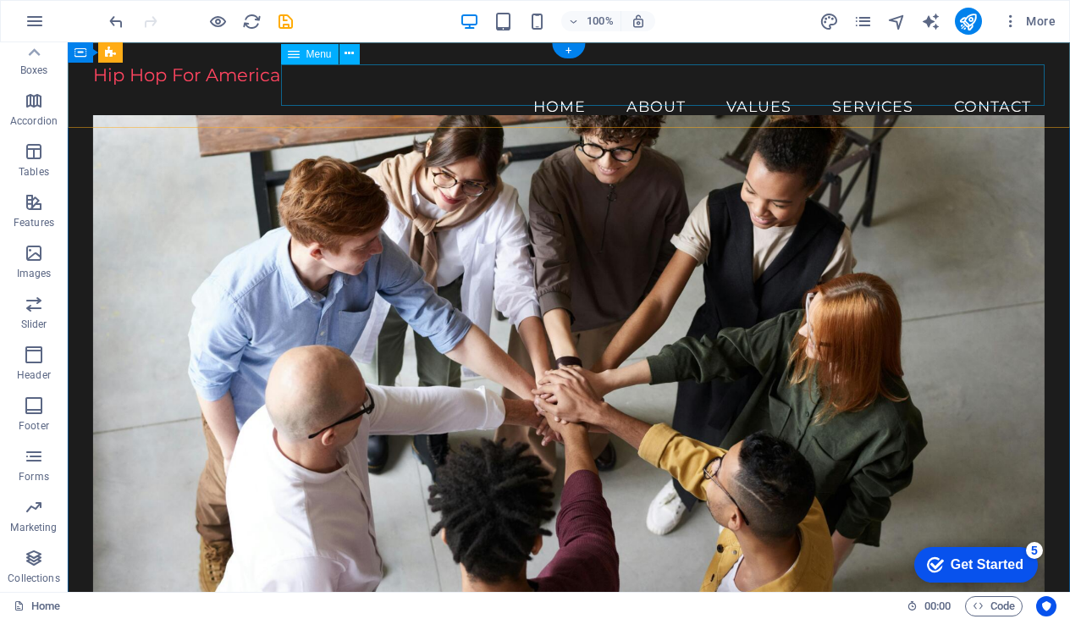
click at [642, 85] on nav "Home About Values Services Contact" at bounding box center [569, 106] width 952 height 42
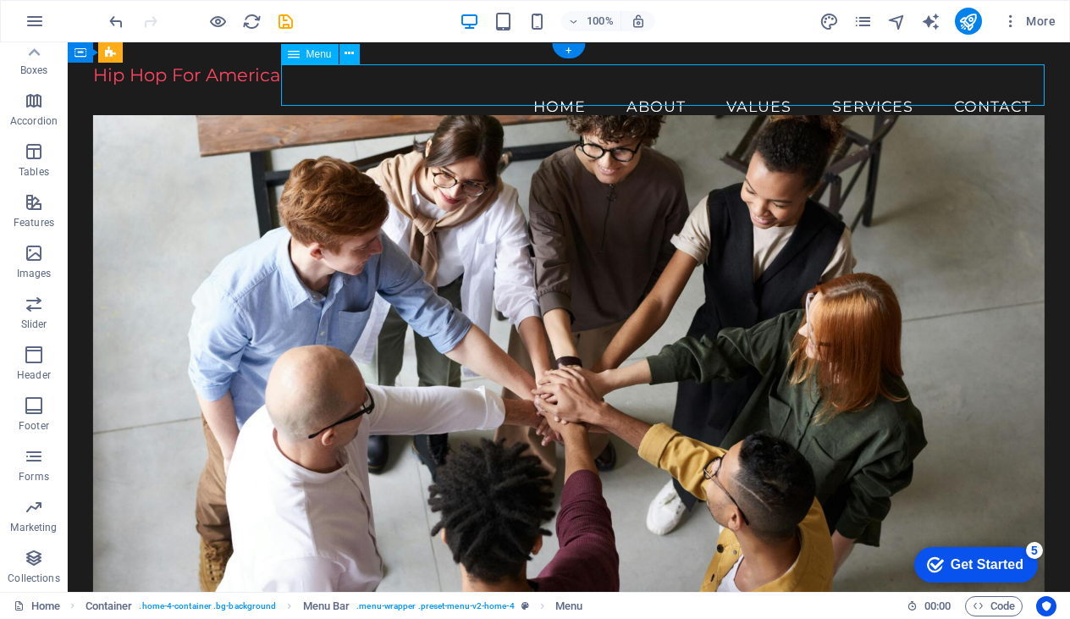
click at [642, 85] on nav "Home About Values Services Contact" at bounding box center [569, 106] width 952 height 42
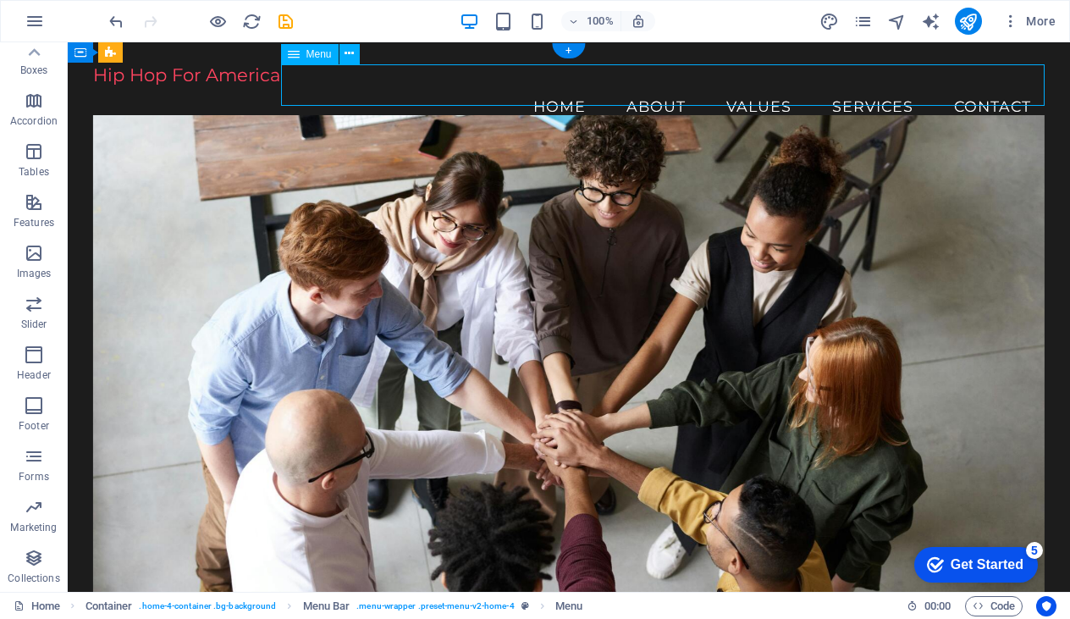
select select
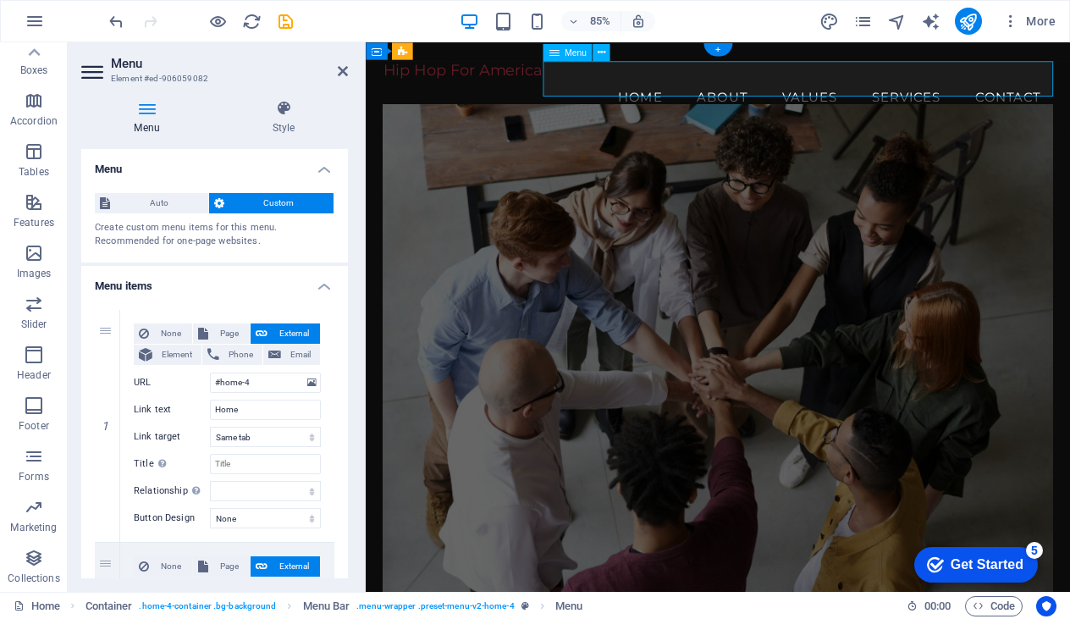
click at [773, 90] on nav "Home About Values Services Contact" at bounding box center [779, 106] width 787 height 42
click at [225, 333] on span "Page" at bounding box center [228, 333] width 31 height 20
select select
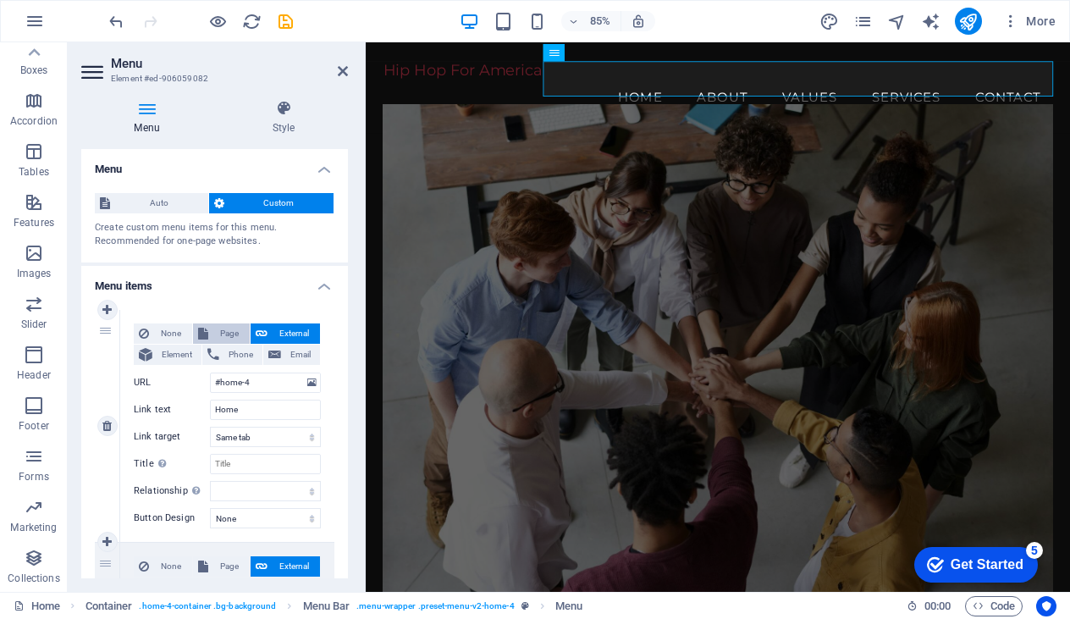
select select
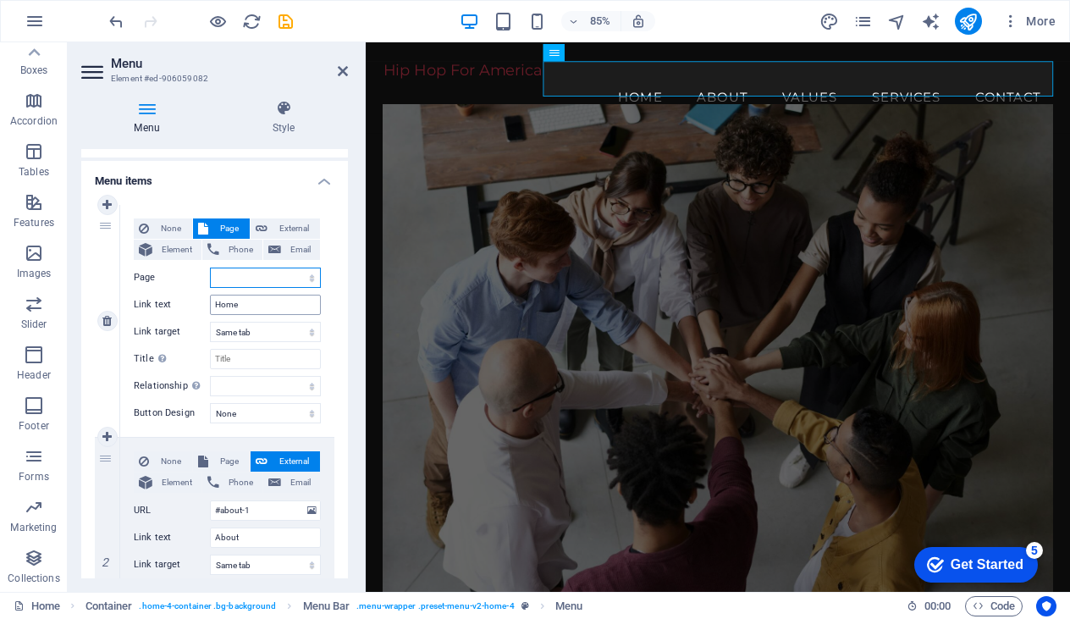
scroll to position [60, 0]
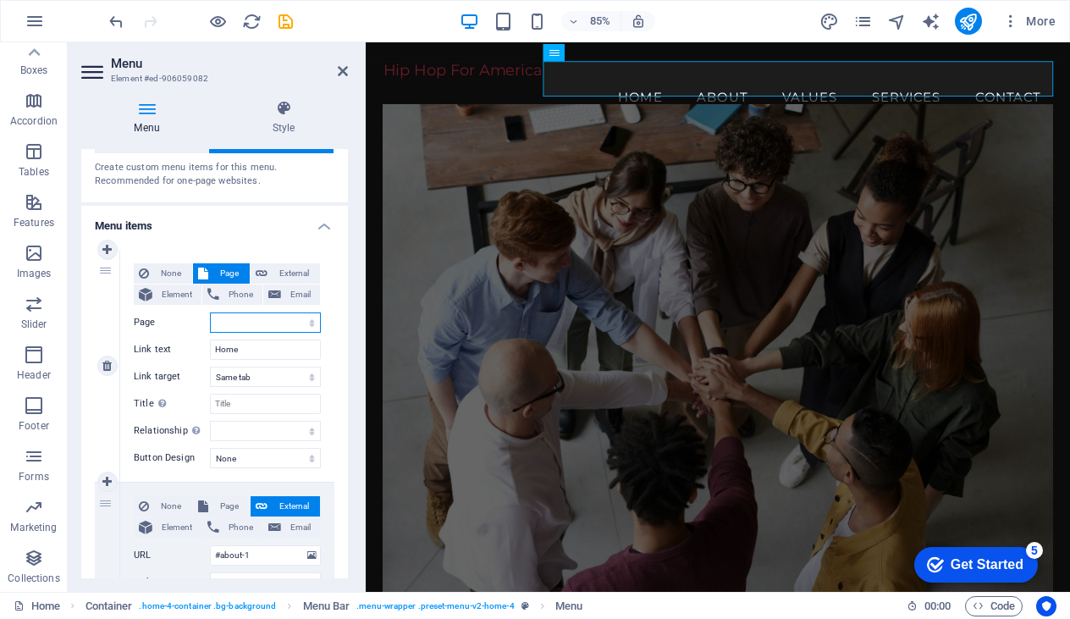
click at [270, 322] on select "Home Subpage Legal Notice Privacy" at bounding box center [265, 322] width 111 height 20
click at [278, 325] on select "Home Subpage Legal Notice Privacy" at bounding box center [265, 322] width 111 height 20
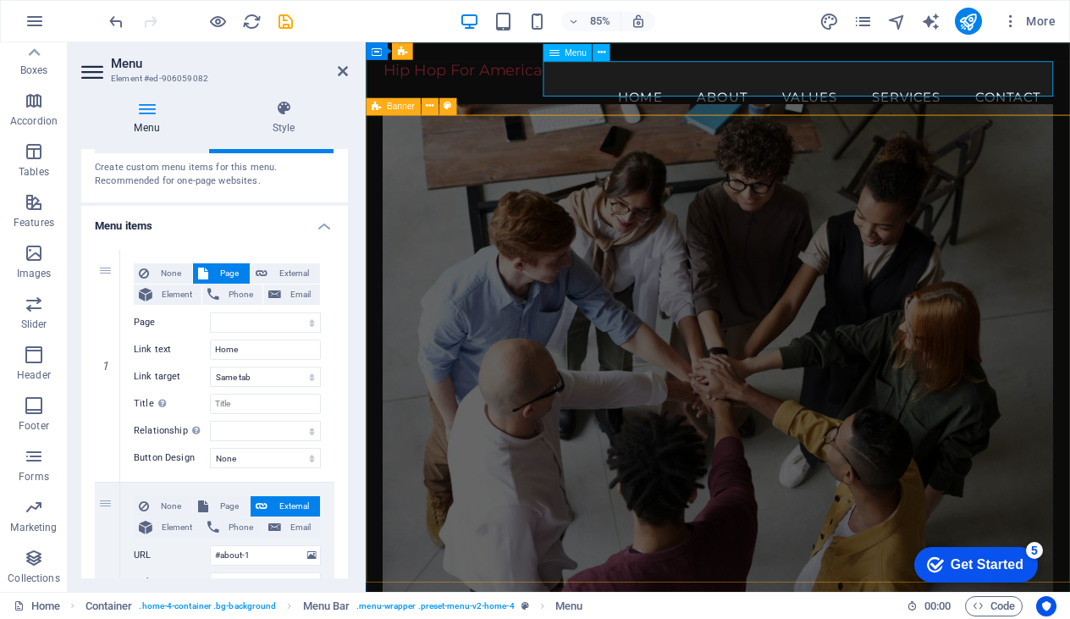
click at [788, 85] on nav "Home About Values Services Contact" at bounding box center [779, 106] width 787 height 42
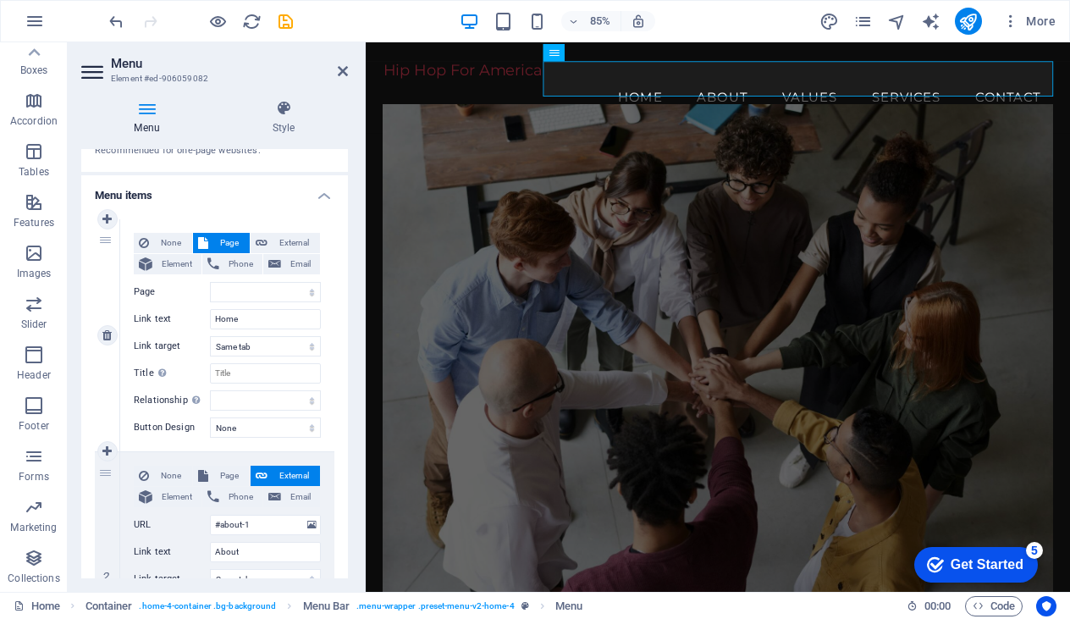
scroll to position [93, 0]
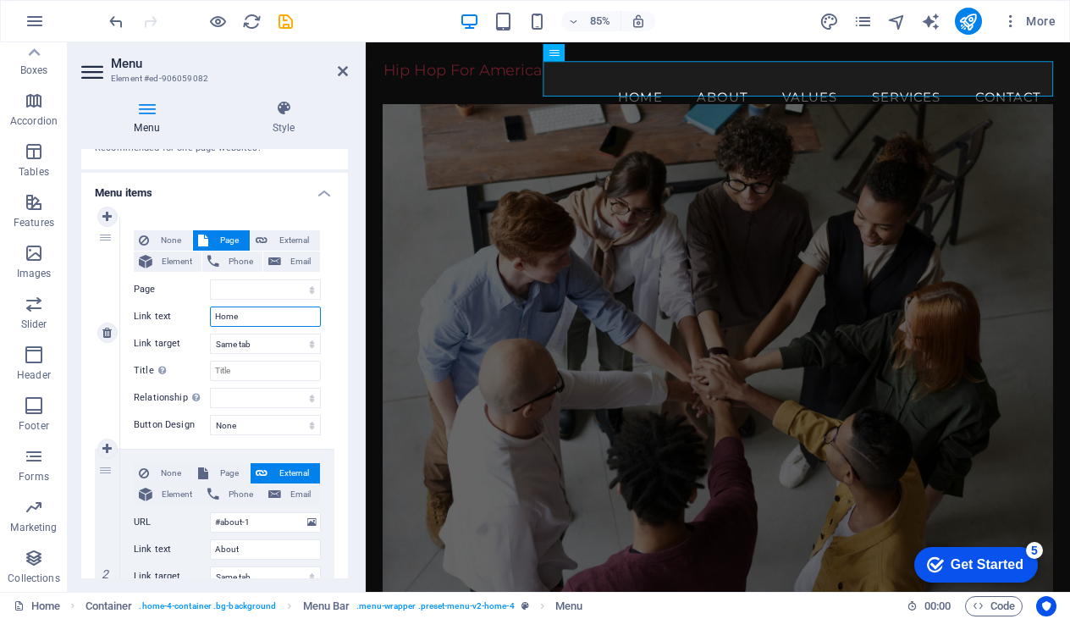
click at [275, 311] on input "Home" at bounding box center [265, 316] width 111 height 20
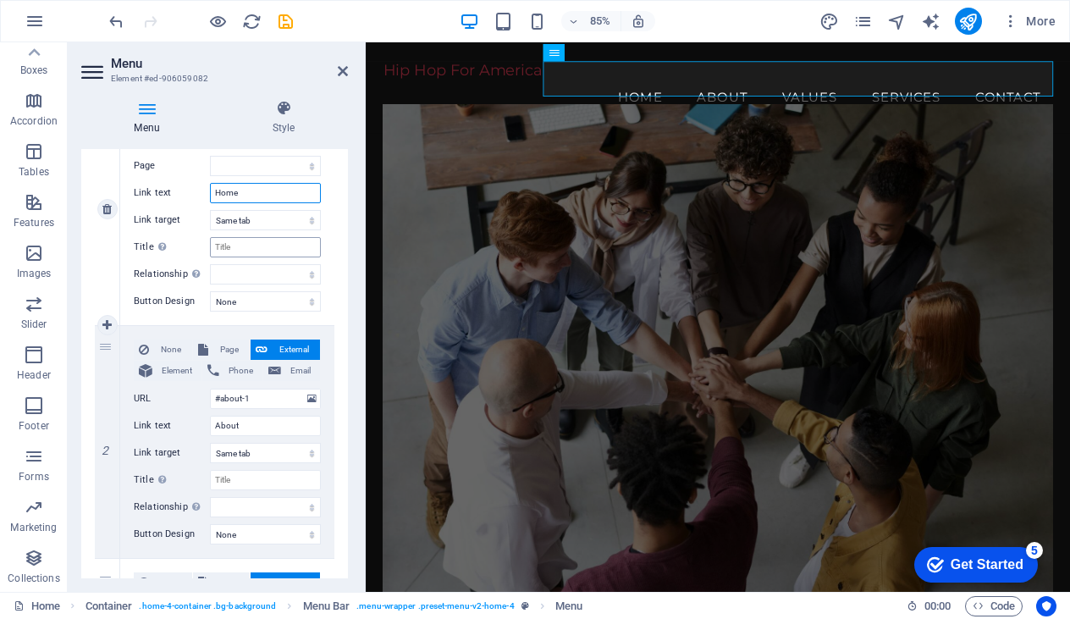
scroll to position [234, 0]
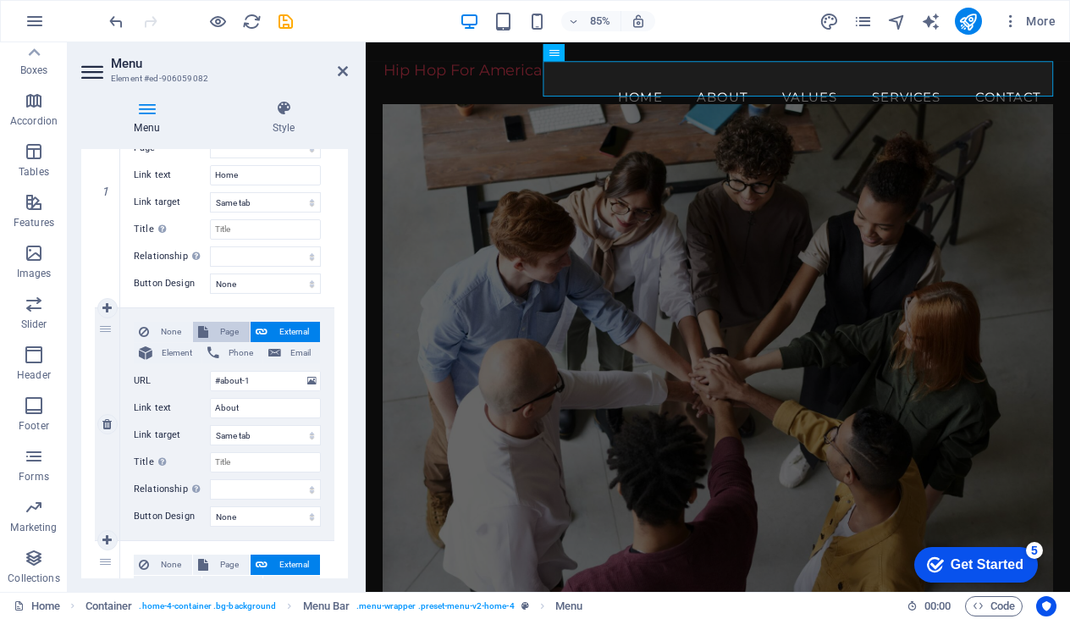
click at [229, 327] on span "Page" at bounding box center [228, 332] width 31 height 20
select select
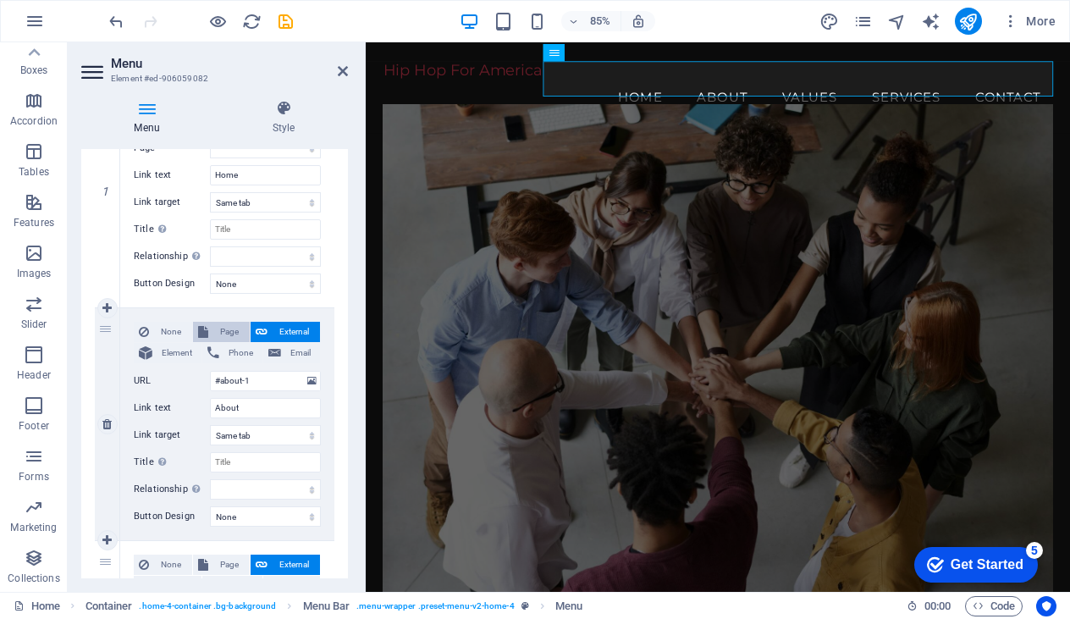
select select
click at [244, 378] on select "Home Subpage Legal Notice Privacy" at bounding box center [265, 381] width 111 height 20
select select "1"
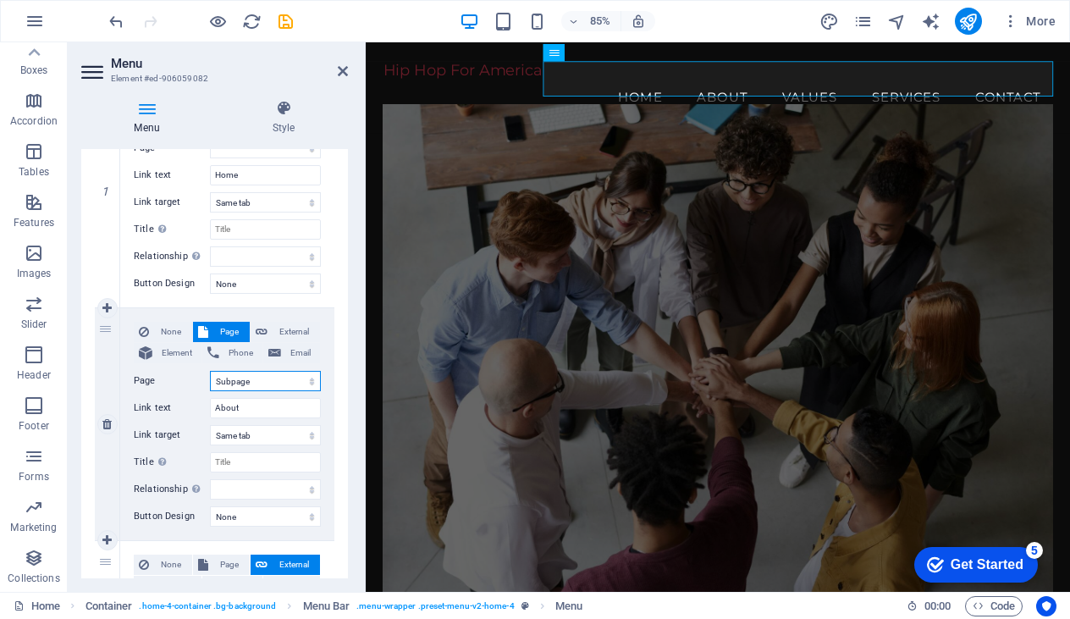
click at [210, 371] on select "Home Subpage Legal Notice Privacy" at bounding box center [265, 381] width 111 height 20
select select
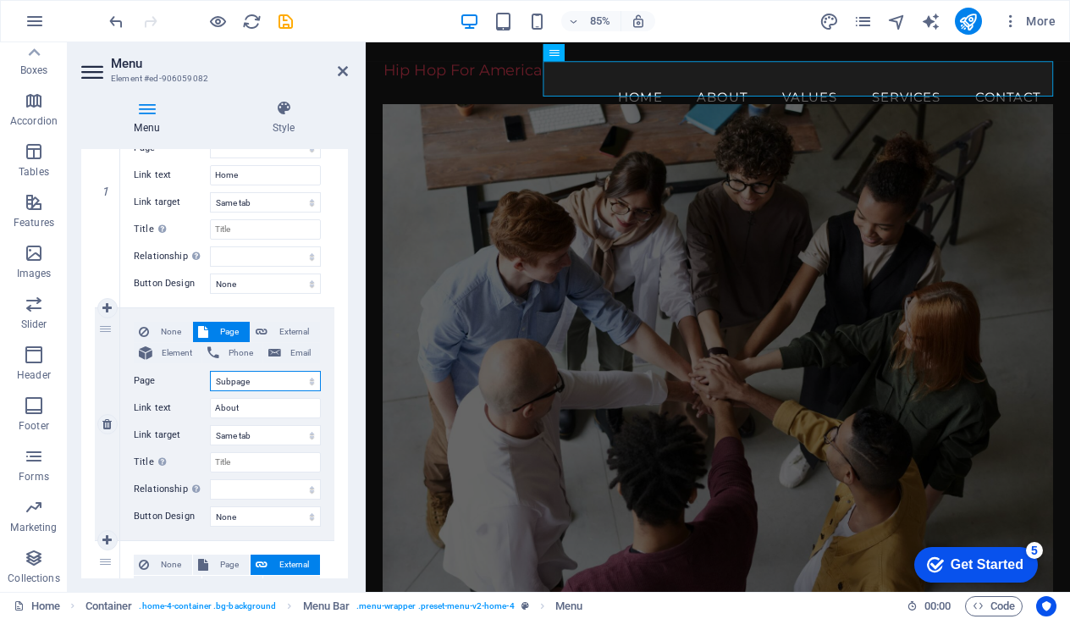
select select
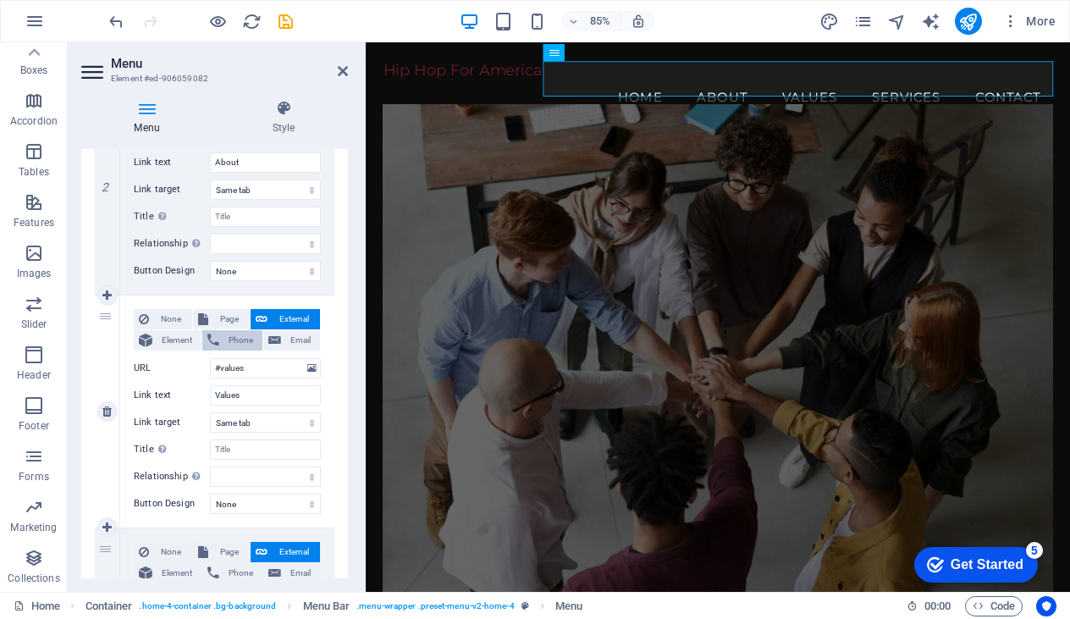
scroll to position [482, 0]
click at [239, 392] on input "Values" at bounding box center [265, 393] width 111 height 20
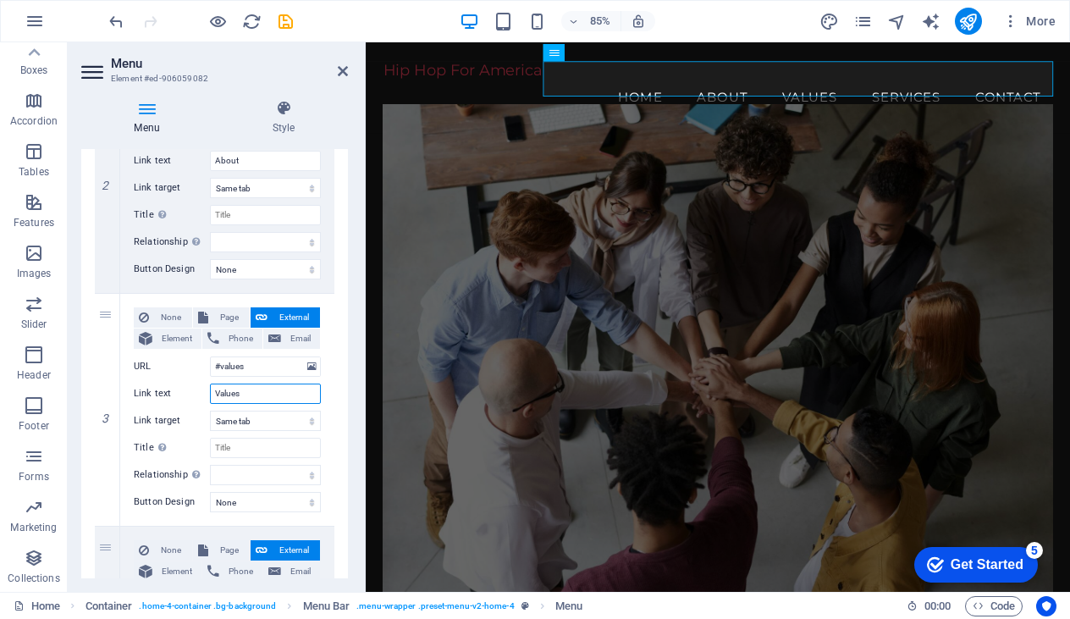
type input "C"
select select
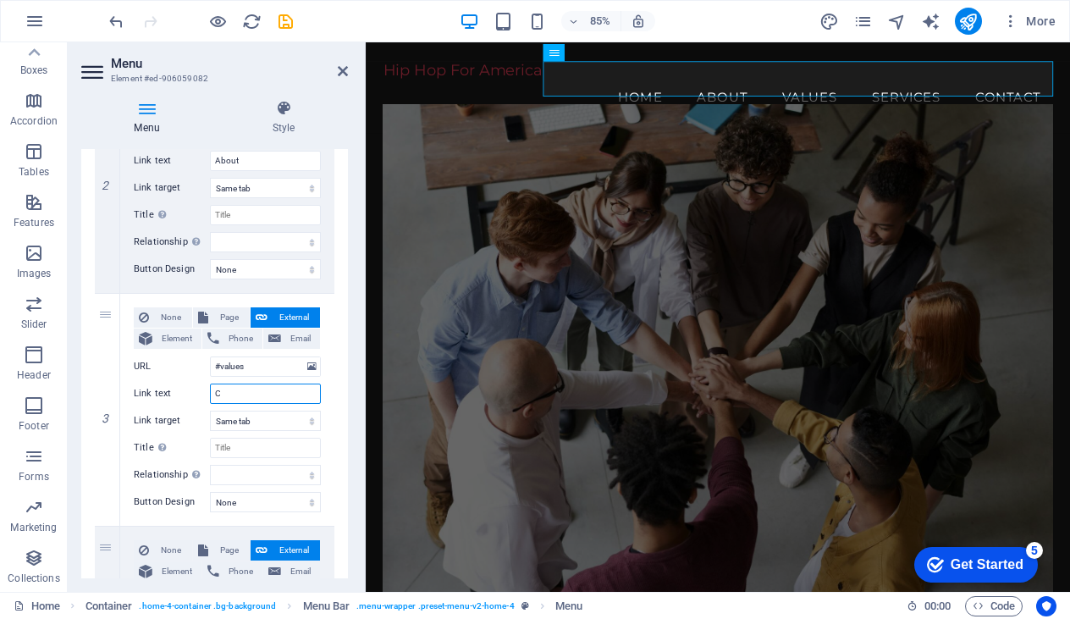
select select
type input "Mer"
select select
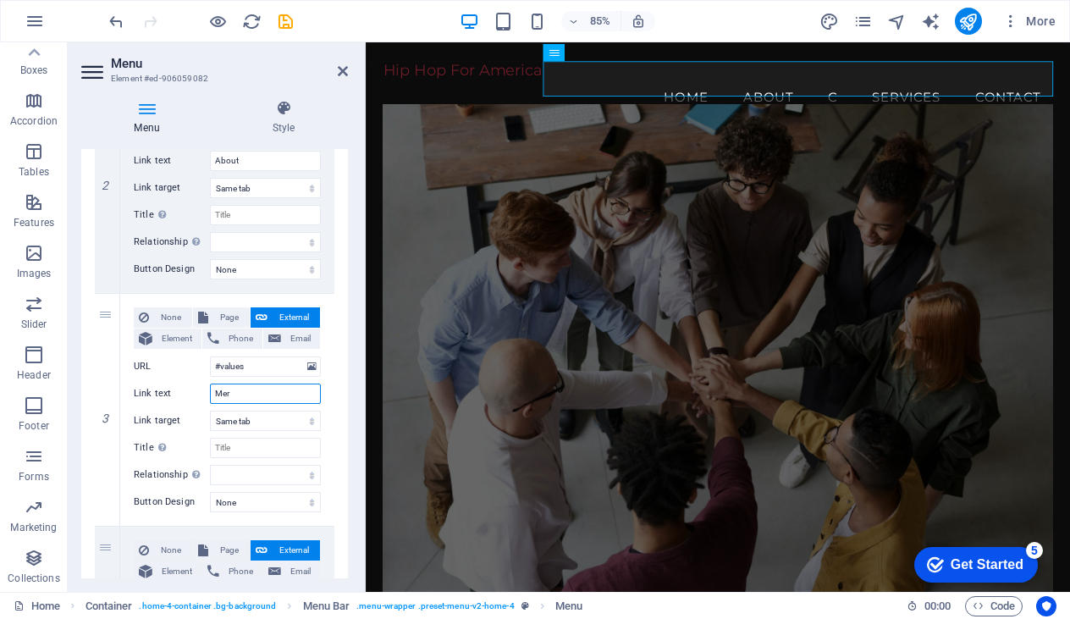
select select
type input "Merchandise"
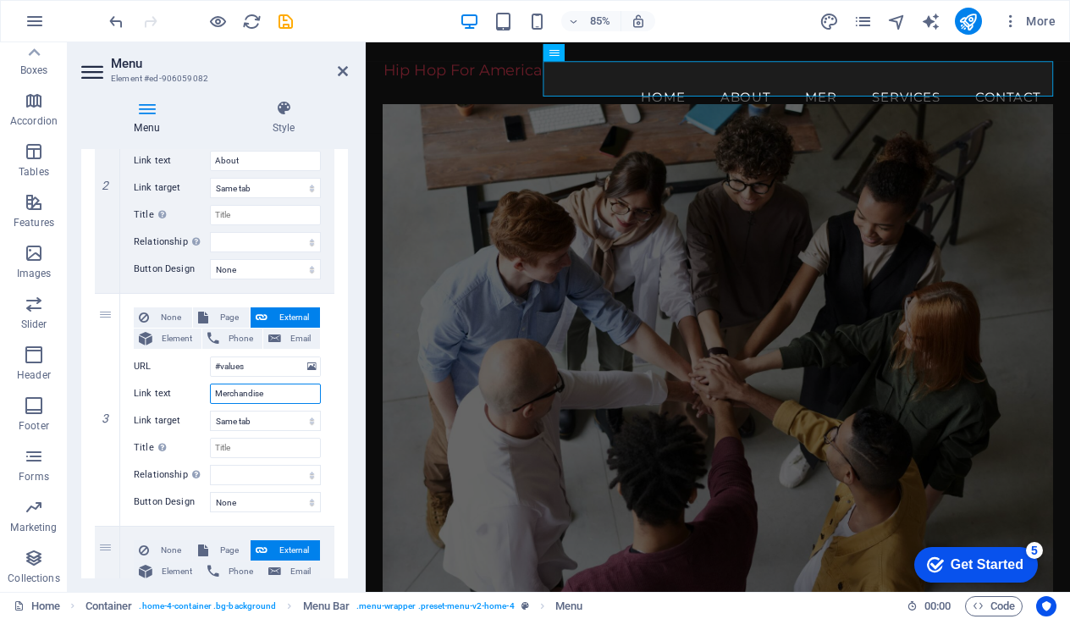
select select
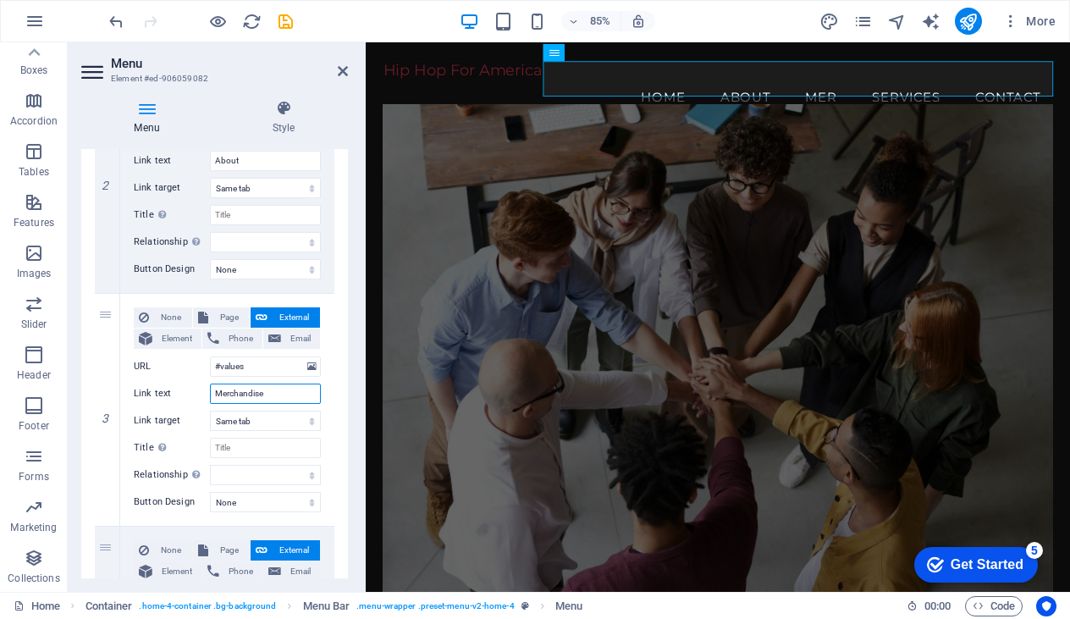
select select
type input "Merchandise"
click at [340, 413] on div "1 None Page External Element Phone Email Page Home Subpage Legal Notice Privacy…" at bounding box center [214, 410] width 267 height 1190
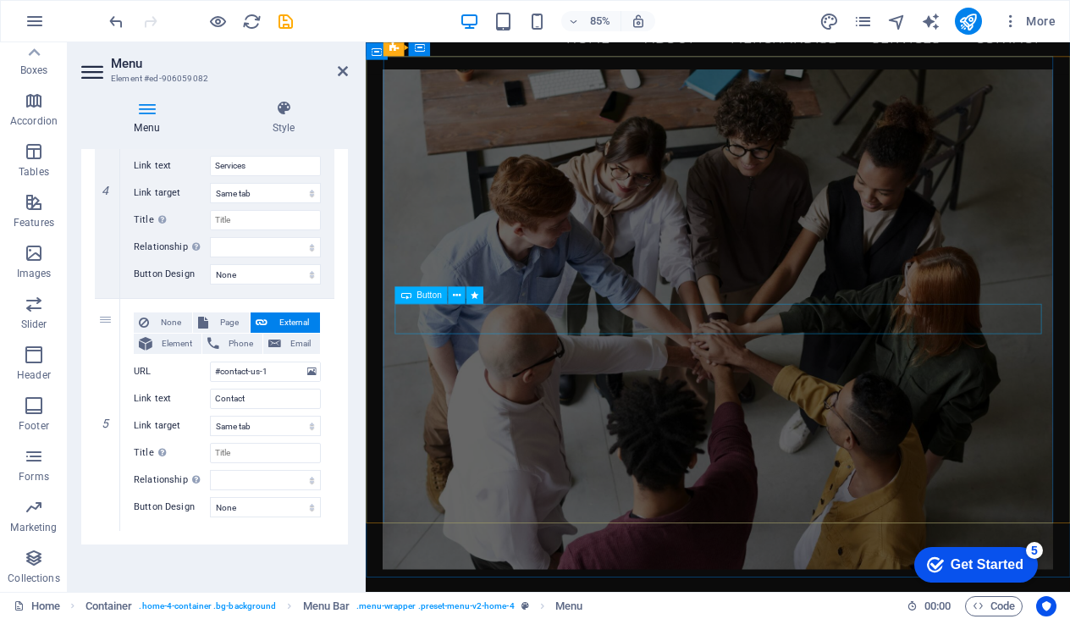
scroll to position [0, 0]
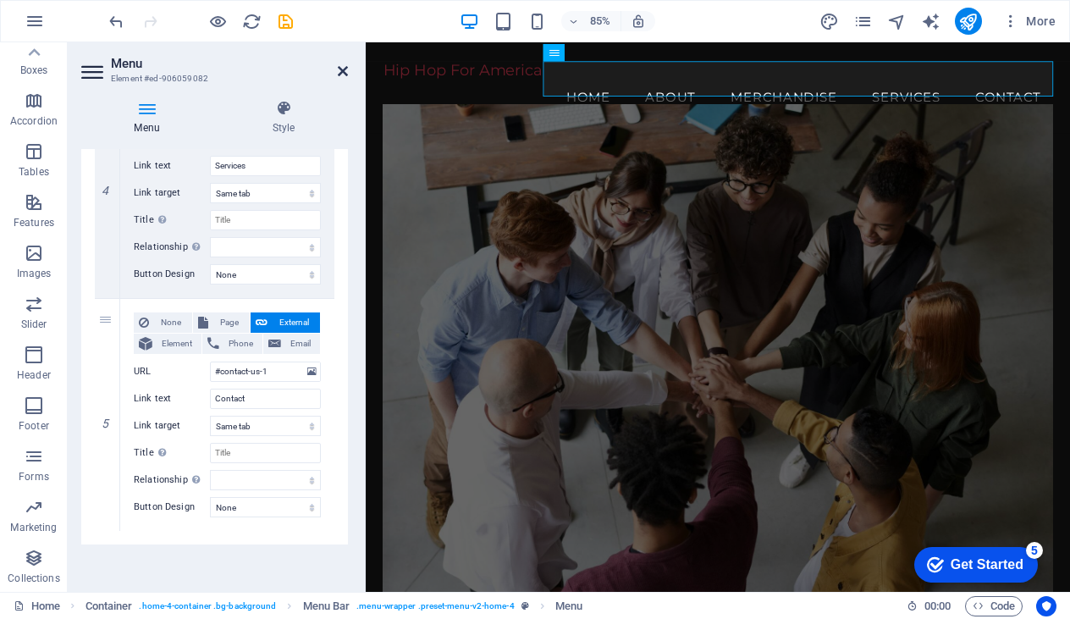
click at [344, 74] on icon at bounding box center [343, 71] width 10 height 14
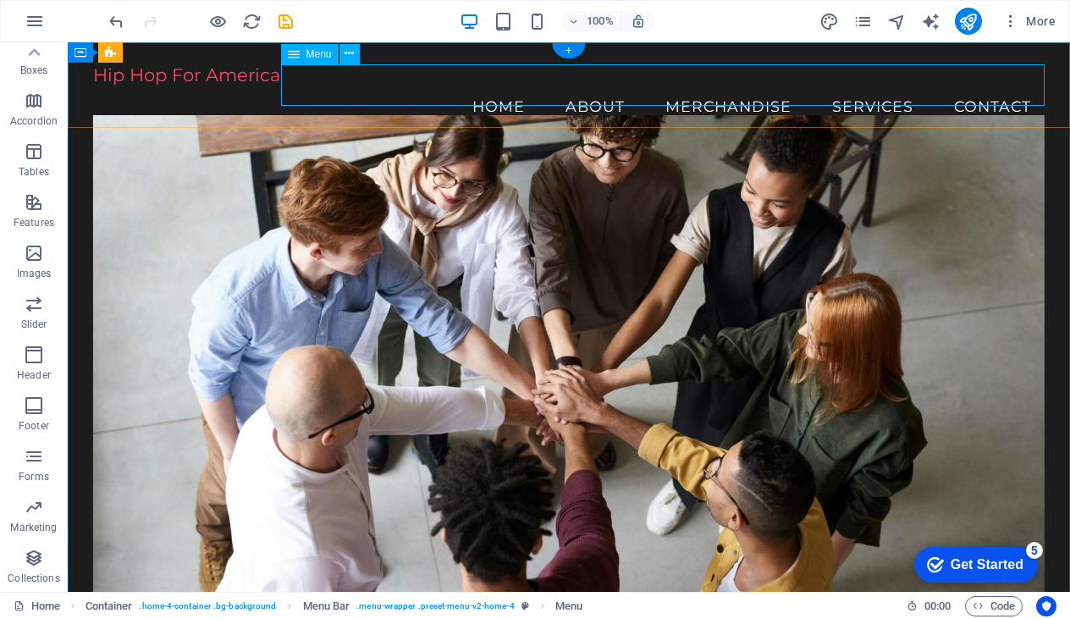
click at [978, 85] on nav "Home About Merchandise Services Contact" at bounding box center [569, 106] width 952 height 42
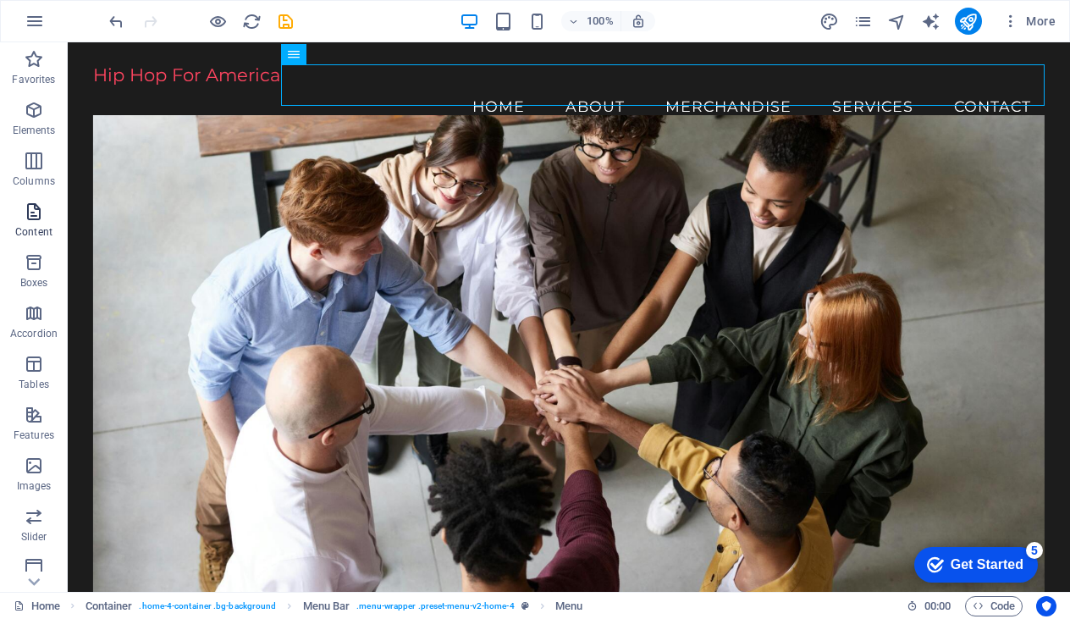
click at [35, 212] on icon "button" at bounding box center [34, 211] width 20 height 20
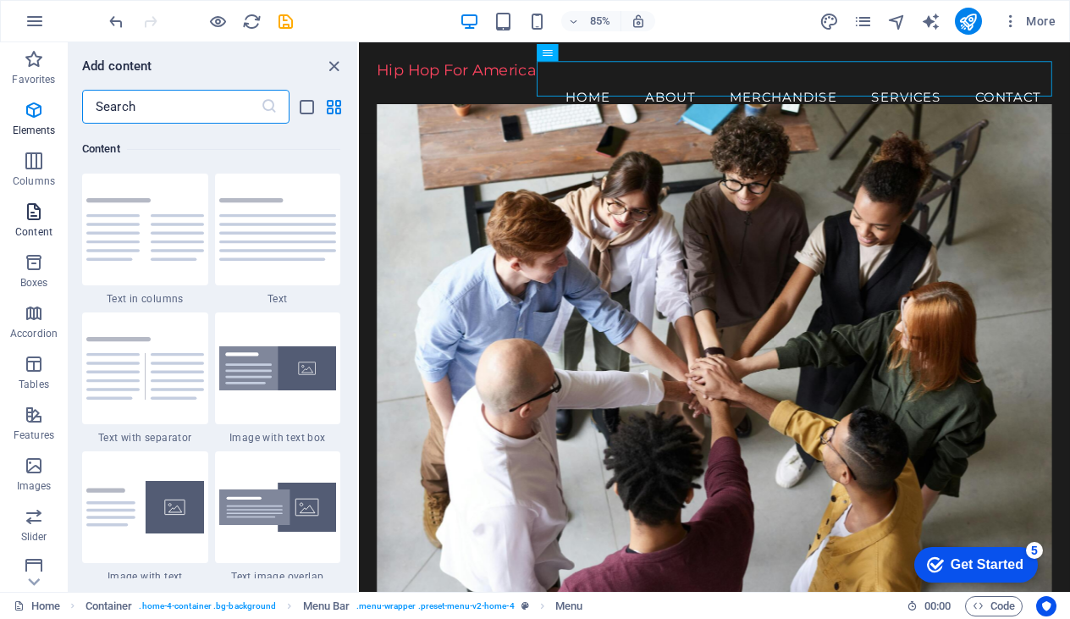
scroll to position [2961, 0]
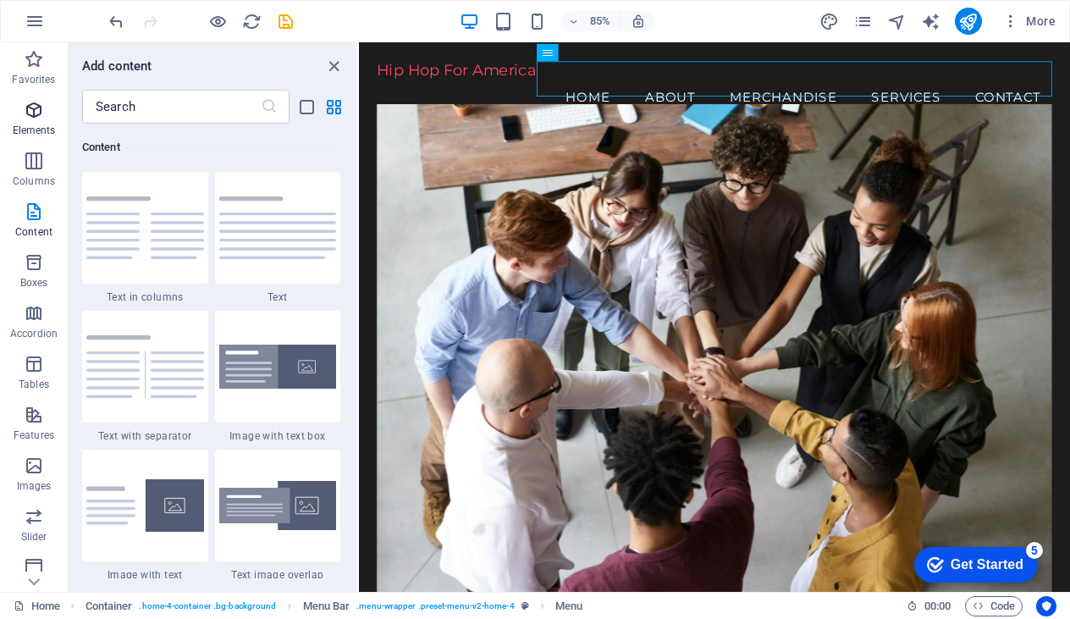
click at [30, 130] on p "Elements" at bounding box center [34, 131] width 43 height 14
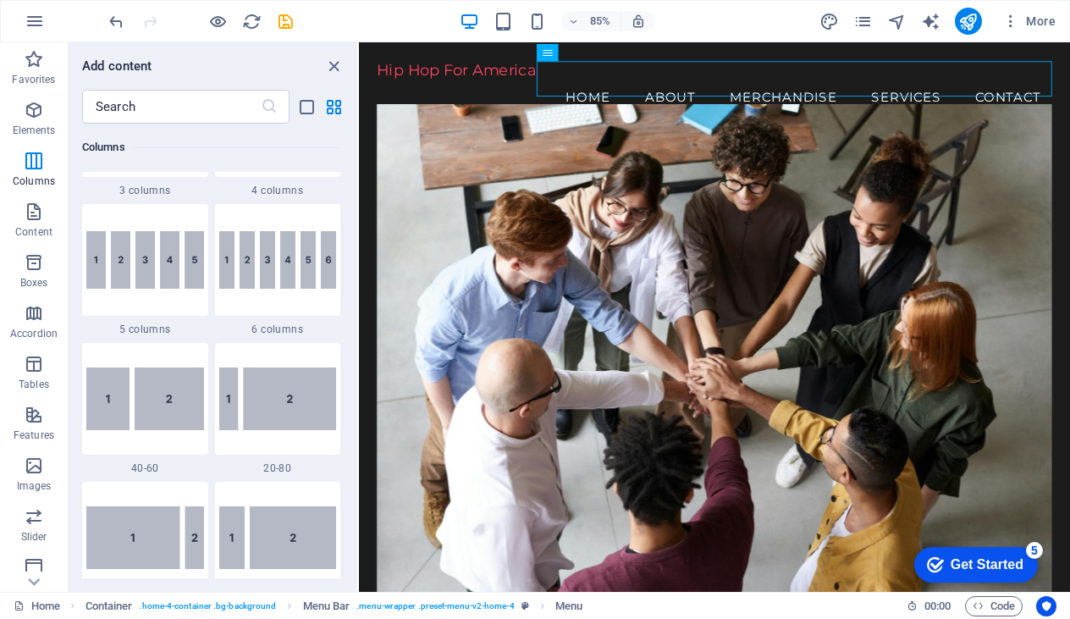
scroll to position [1402, 0]
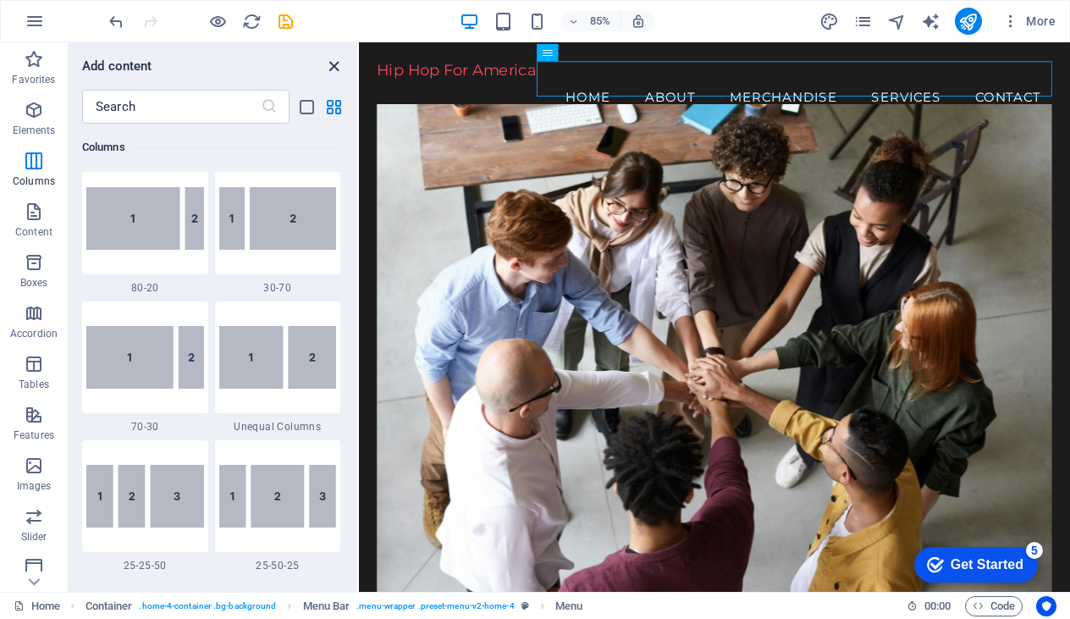
click at [335, 64] on icon "close panel" at bounding box center [333, 66] width 19 height 19
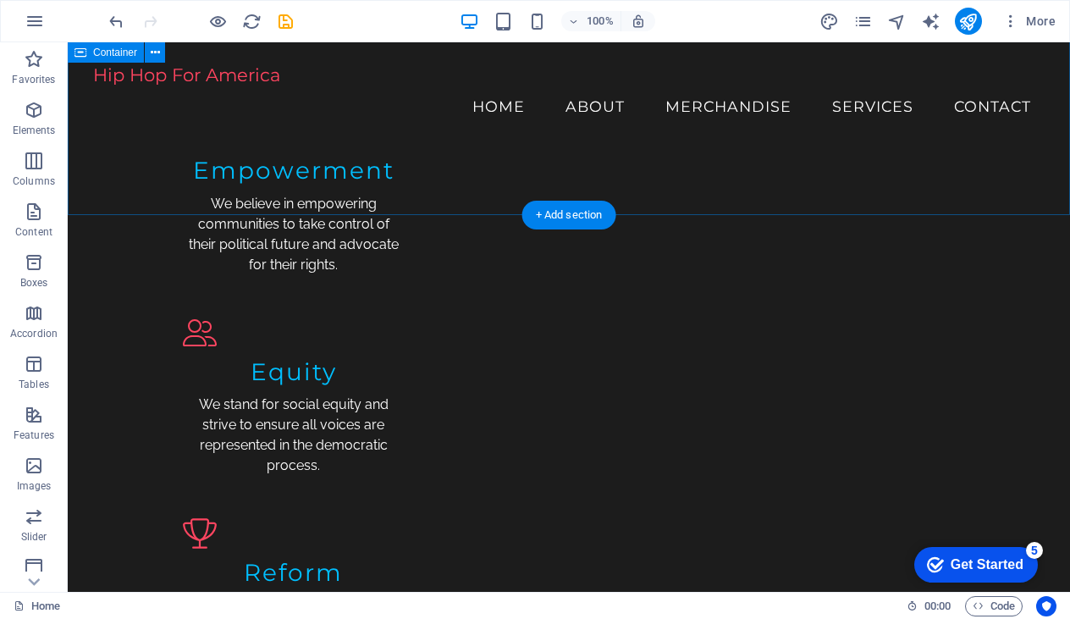
scroll to position [1848, 0]
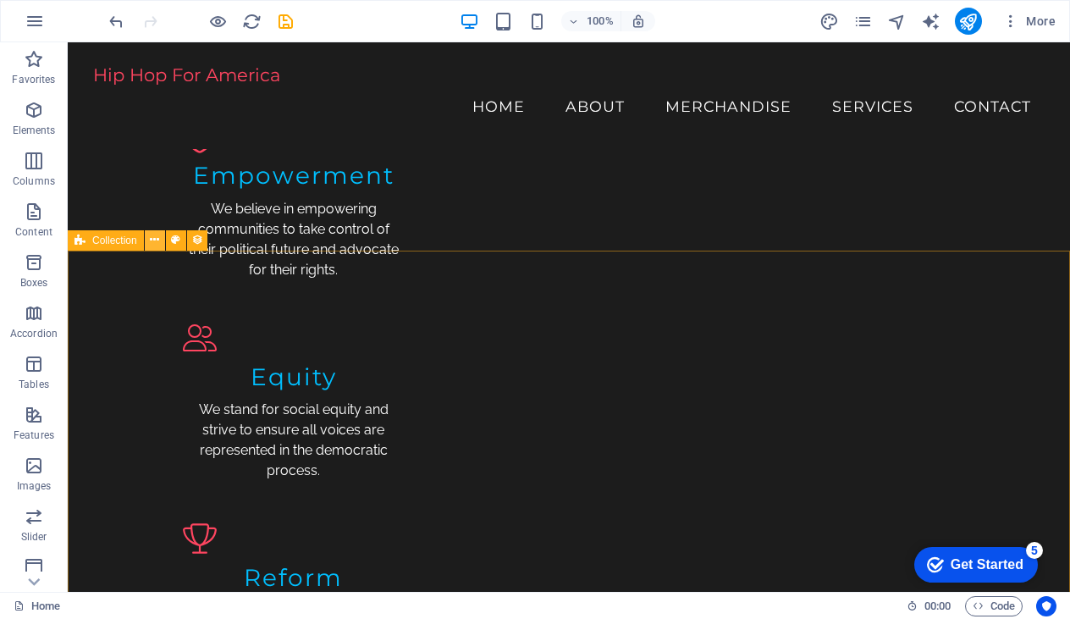
click at [157, 247] on icon at bounding box center [154, 240] width 9 height 18
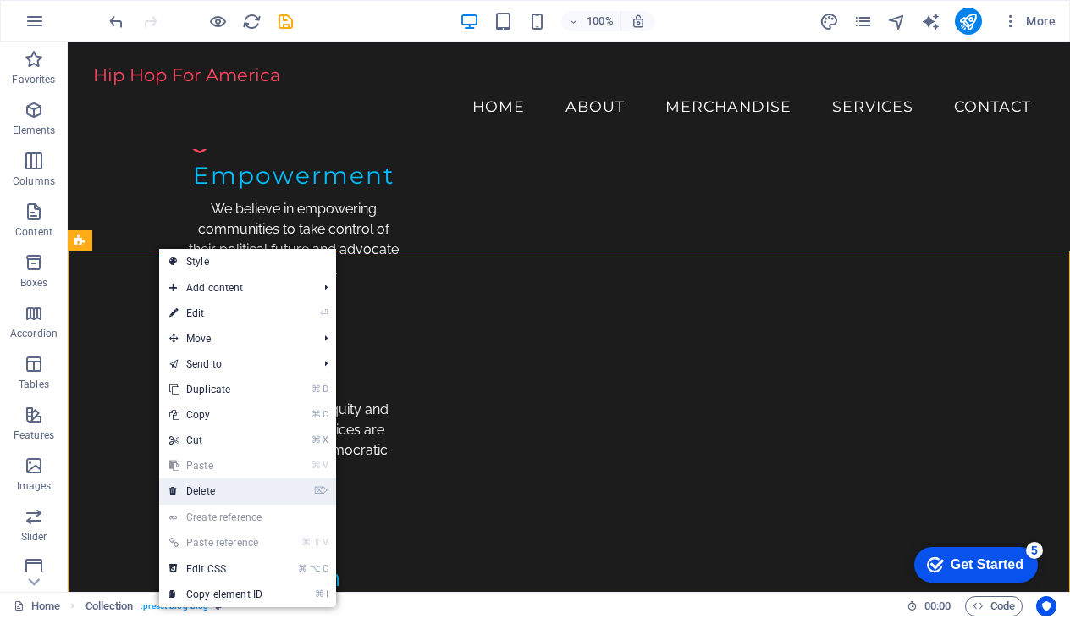
click at [233, 493] on link "⌦ Delete" at bounding box center [215, 490] width 113 height 25
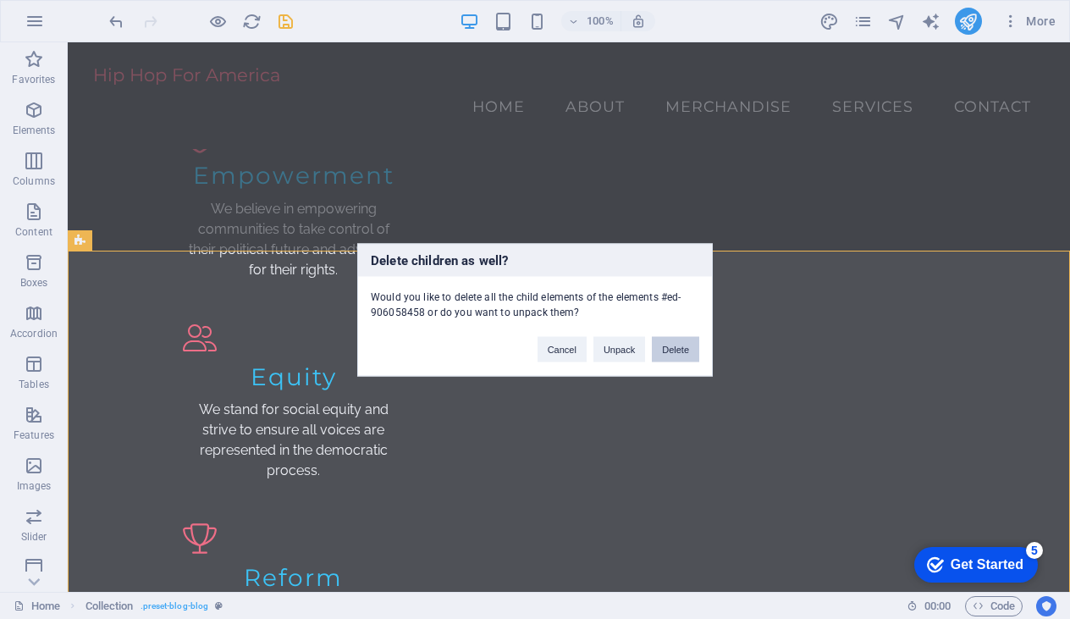
click at [675, 344] on button "Delete" at bounding box center [675, 348] width 47 height 25
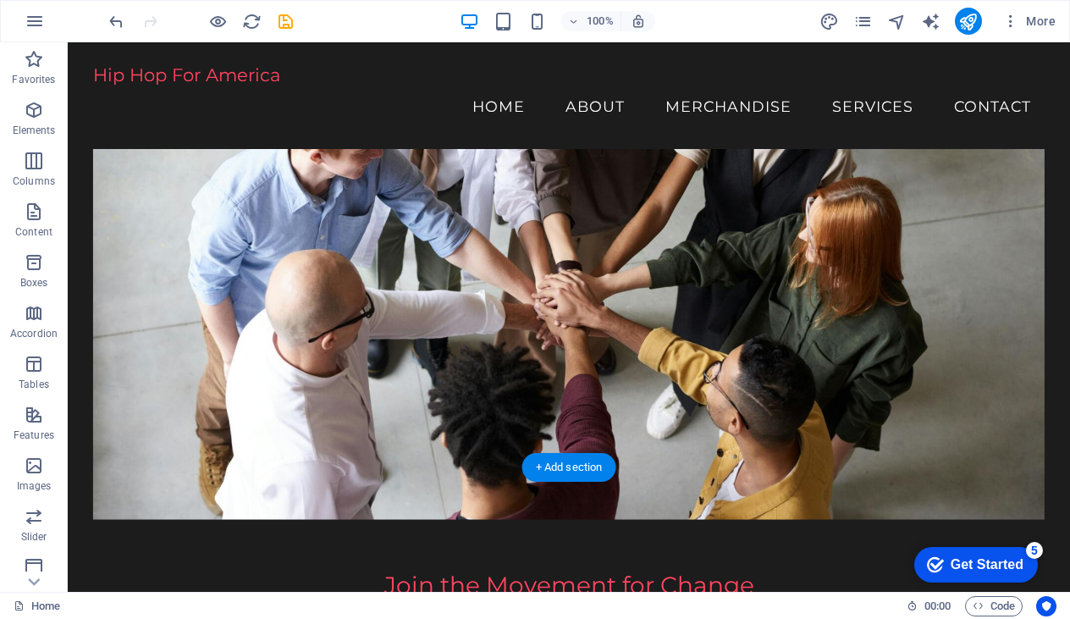
scroll to position [0, 0]
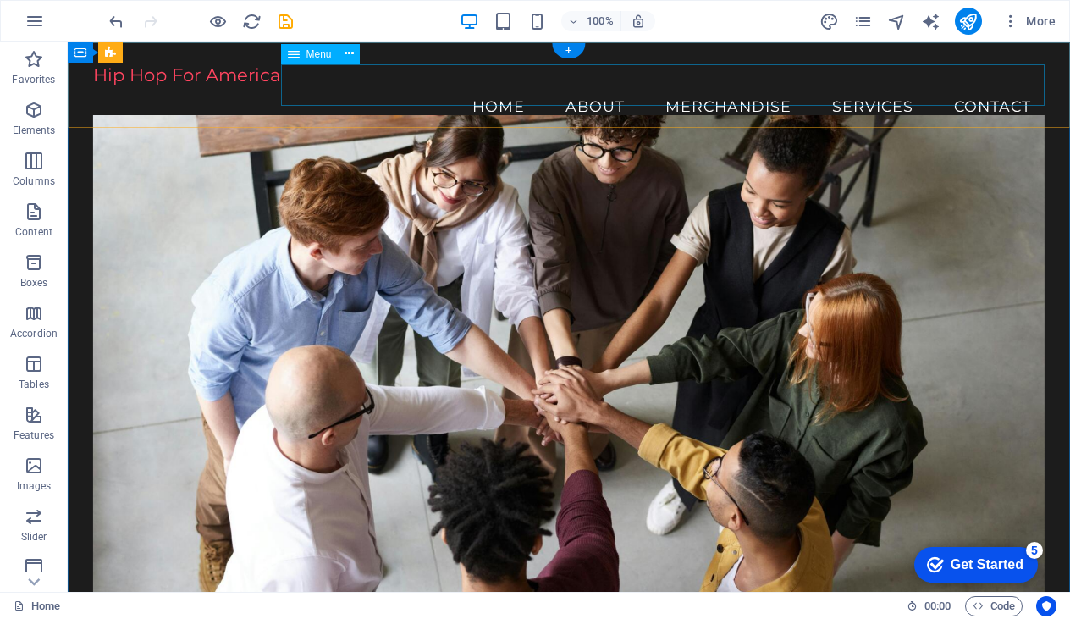
click at [873, 94] on nav "Home About Merchandise Services Contact" at bounding box center [569, 106] width 952 height 42
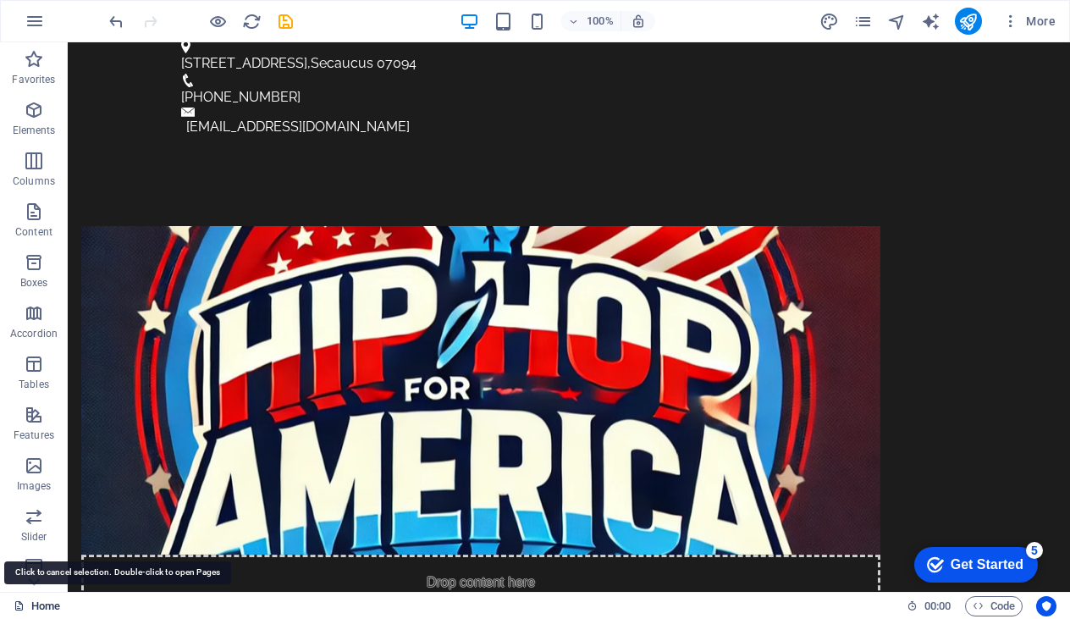
click at [46, 605] on link "Home" at bounding box center [37, 606] width 47 height 20
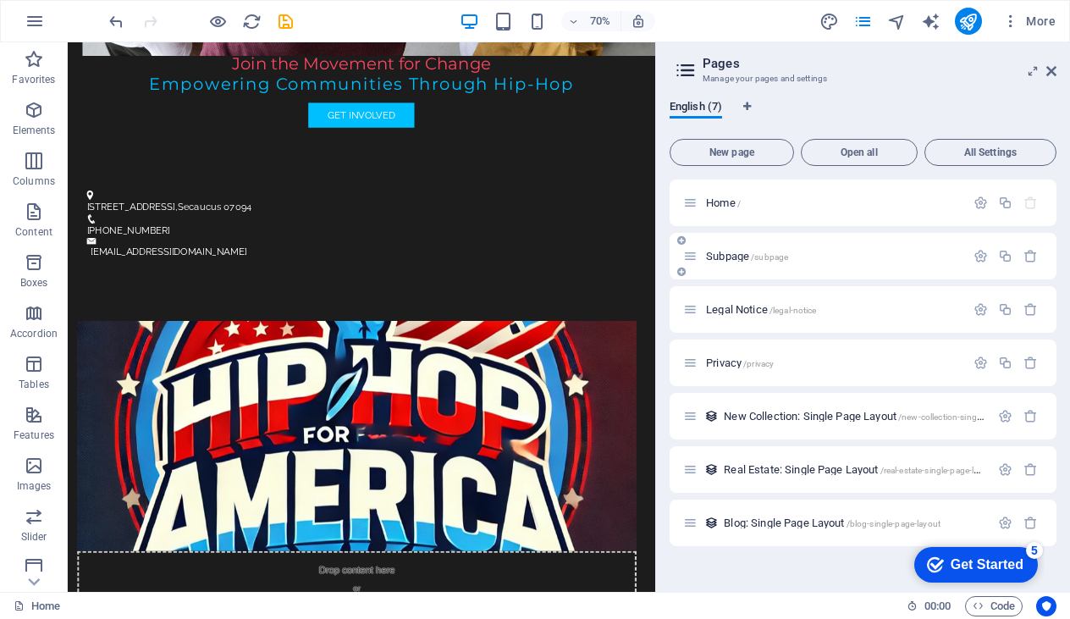
click at [690, 257] on icon at bounding box center [690, 256] width 14 height 14
click at [693, 74] on icon at bounding box center [685, 70] width 25 height 24
click at [688, 73] on icon at bounding box center [685, 70] width 25 height 24
click at [708, 115] on span "English (7)" at bounding box center [695, 108] width 52 height 24
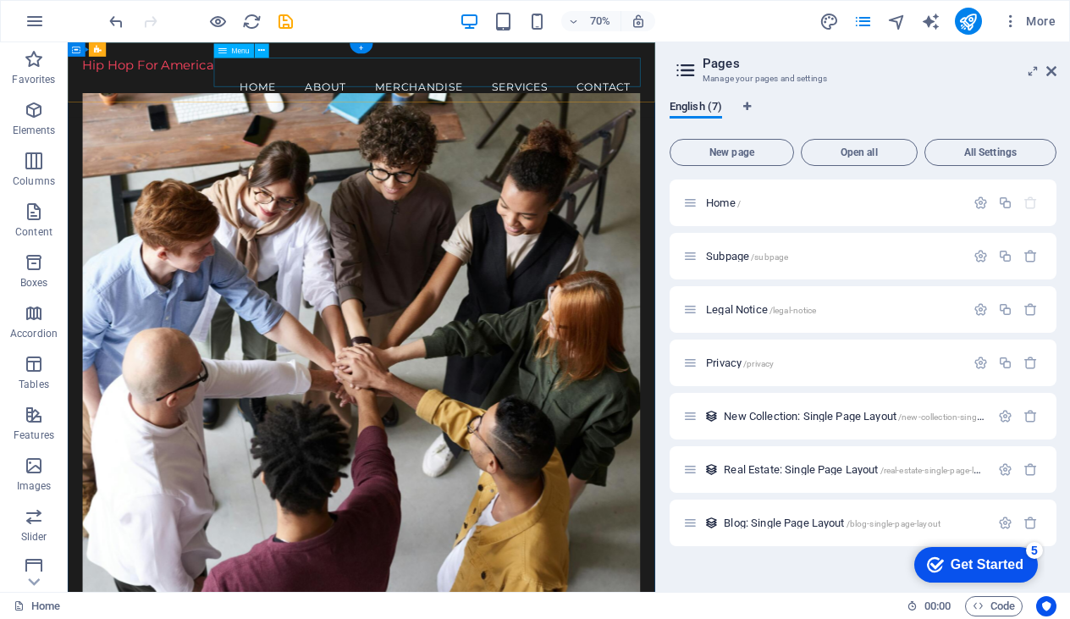
click at [699, 89] on nav "Home About Merchandise Services Contact" at bounding box center [487, 106] width 796 height 42
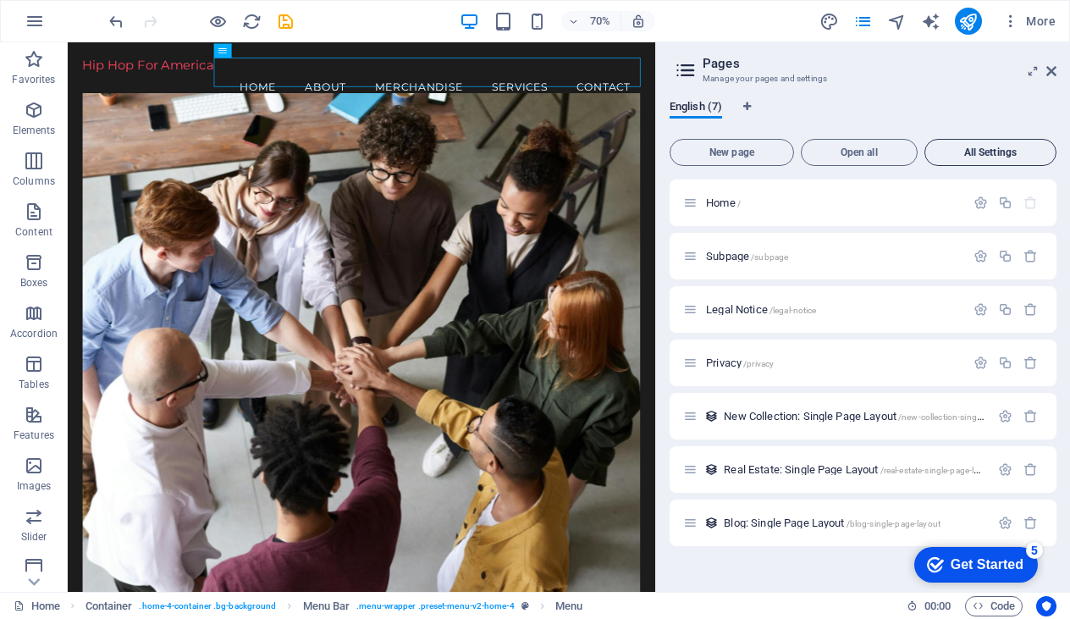
click at [955, 151] on span "All Settings" at bounding box center [990, 152] width 117 height 10
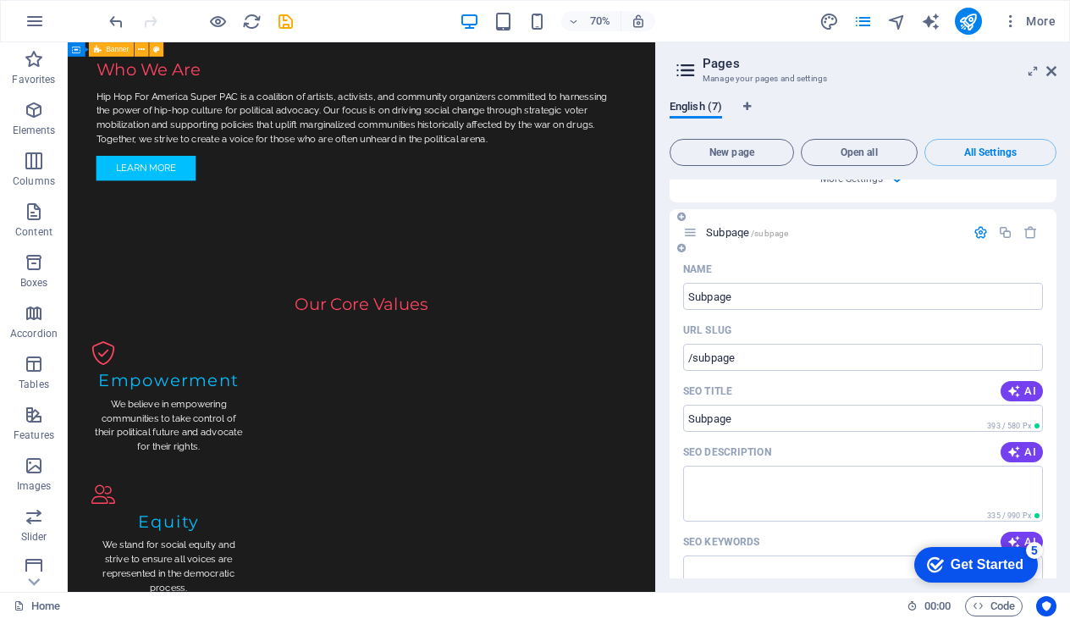
scroll to position [699, 0]
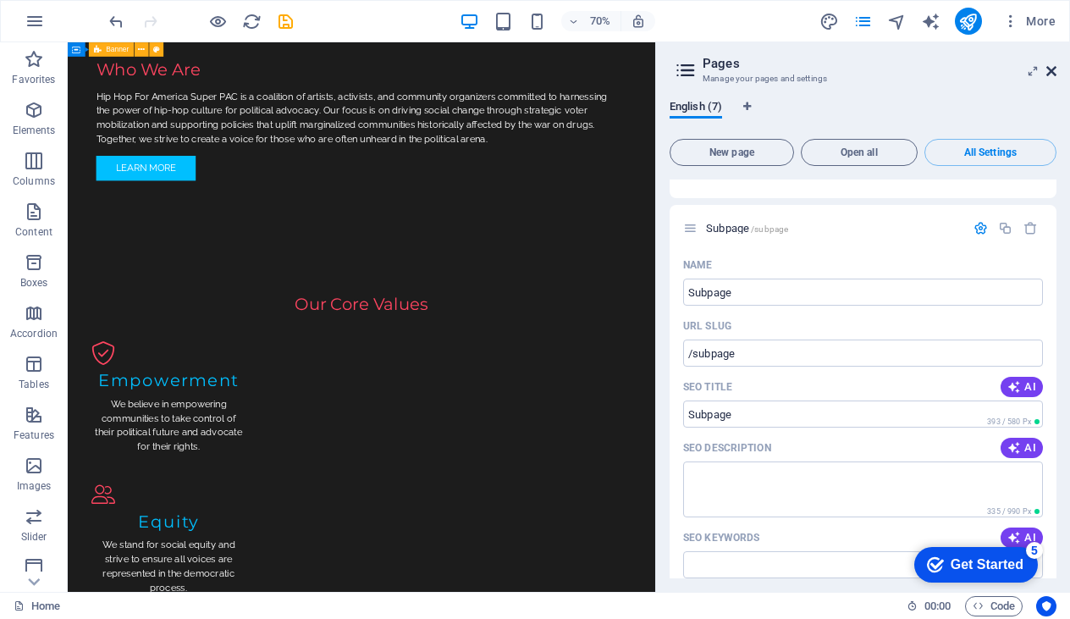
click at [1050, 65] on icon at bounding box center [1051, 71] width 10 height 14
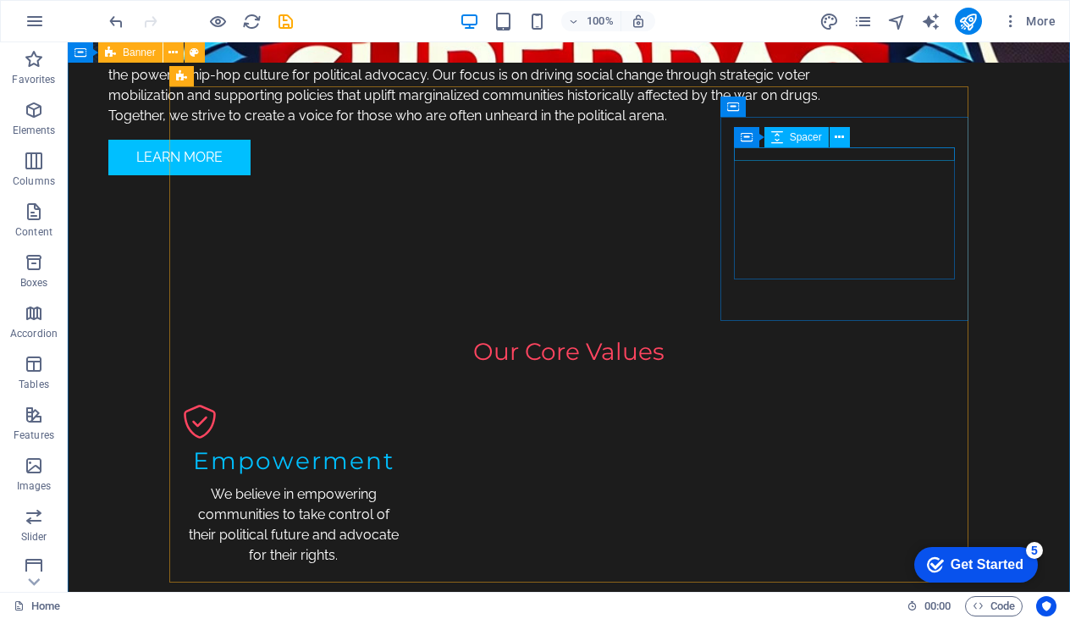
scroll to position [1440, 0]
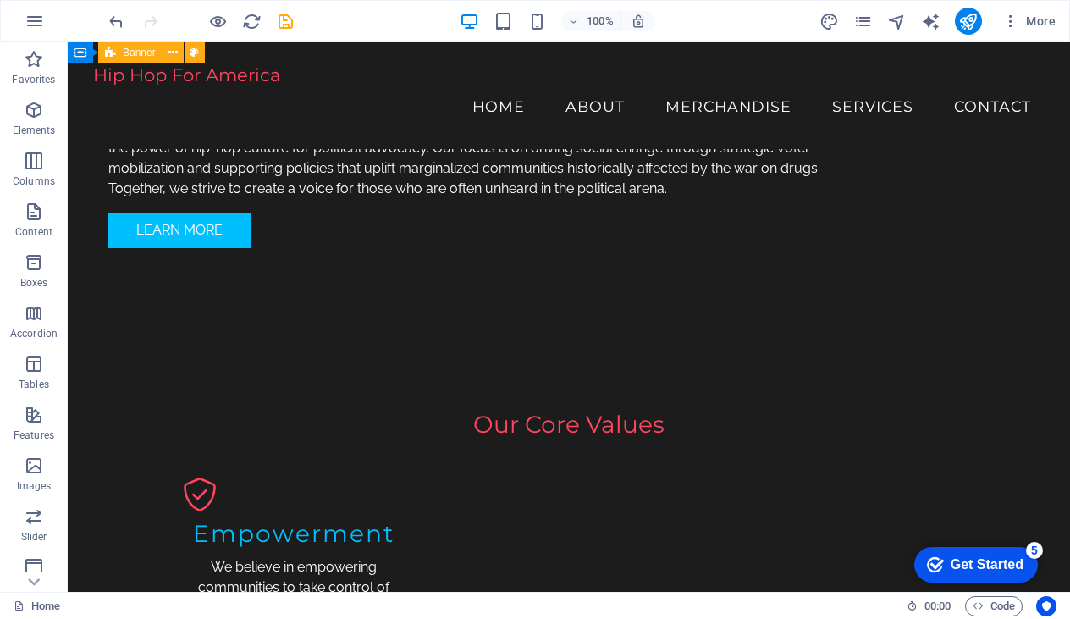
click at [981, 568] on div "Get Started" at bounding box center [986, 564] width 73 height 15
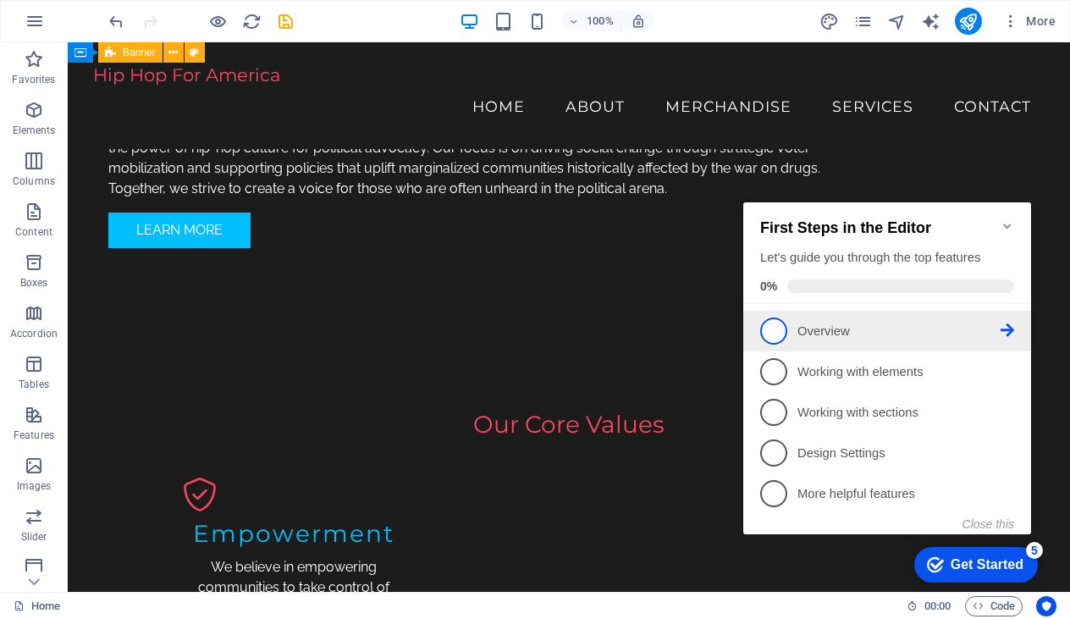
click at [779, 327] on span "1" at bounding box center [773, 330] width 27 height 27
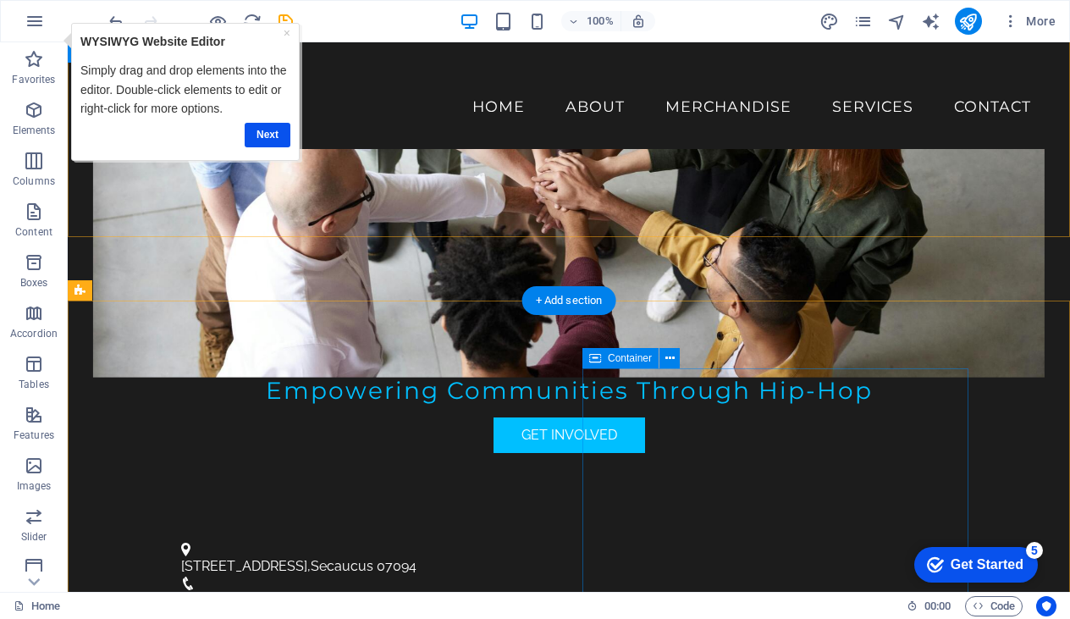
scroll to position [233, 0]
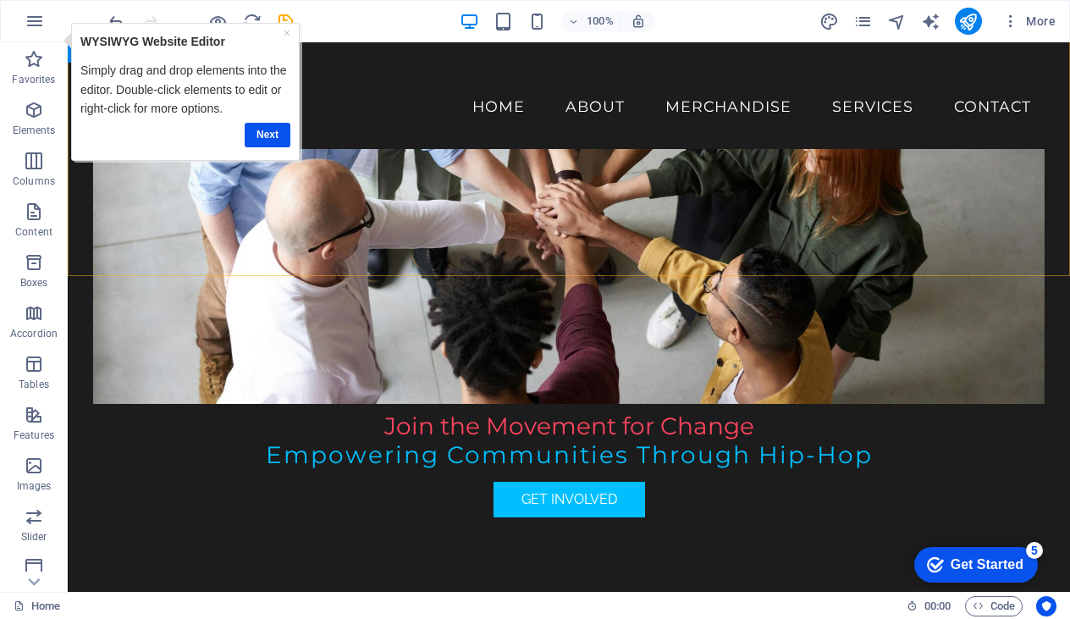
click at [966, 557] on div "Get Started" at bounding box center [986, 564] width 73 height 15
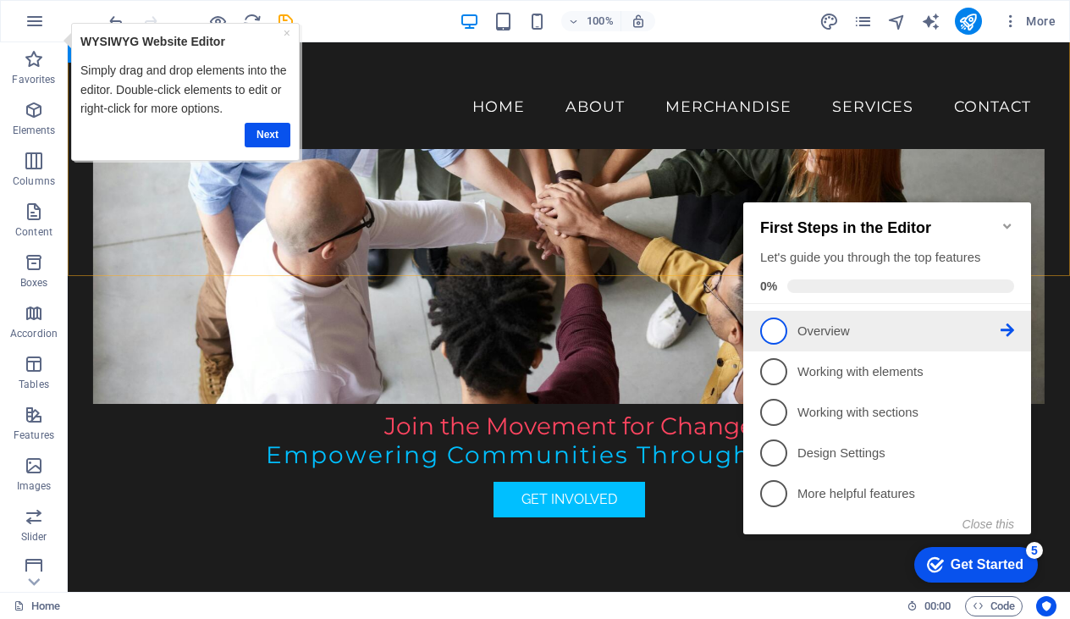
click at [989, 332] on p "Overview - incomplete" at bounding box center [898, 331] width 203 height 18
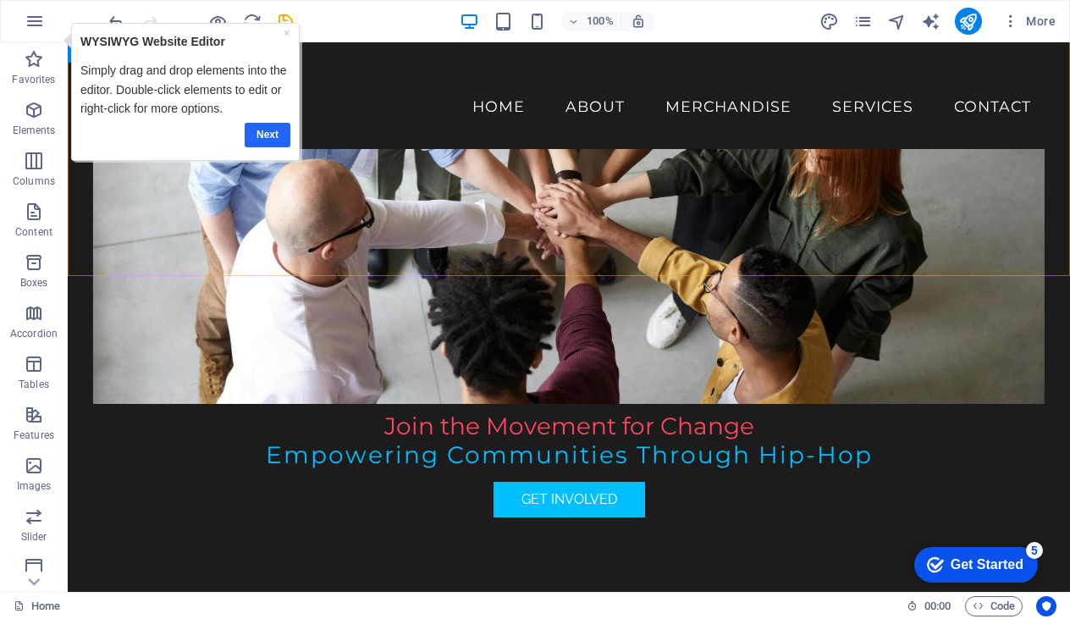
click at [270, 137] on link "Next" at bounding box center [268, 135] width 46 height 25
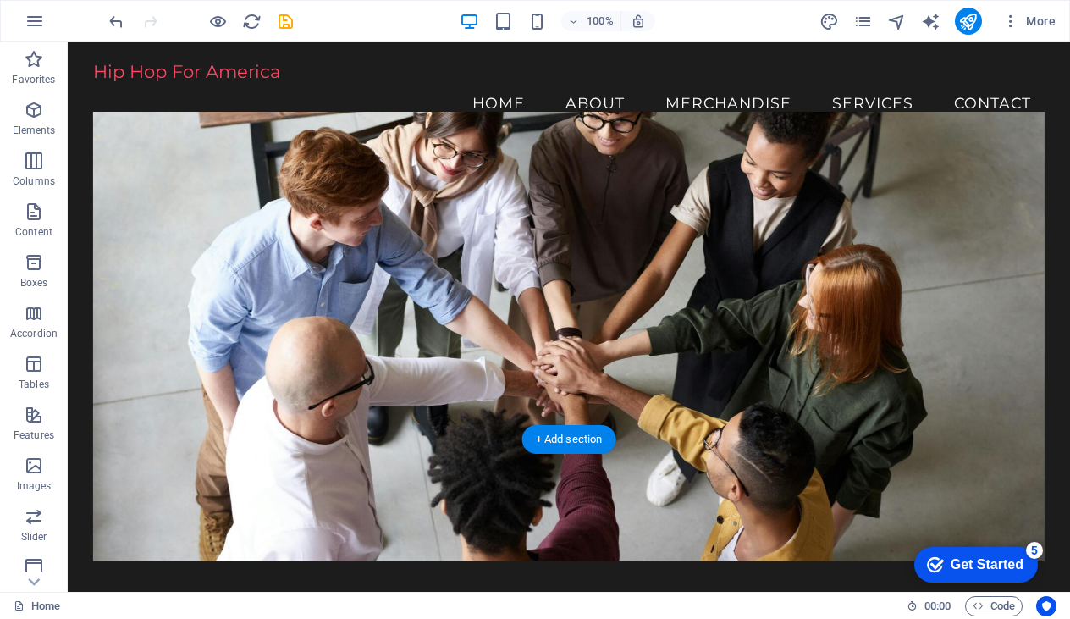
scroll to position [0, 0]
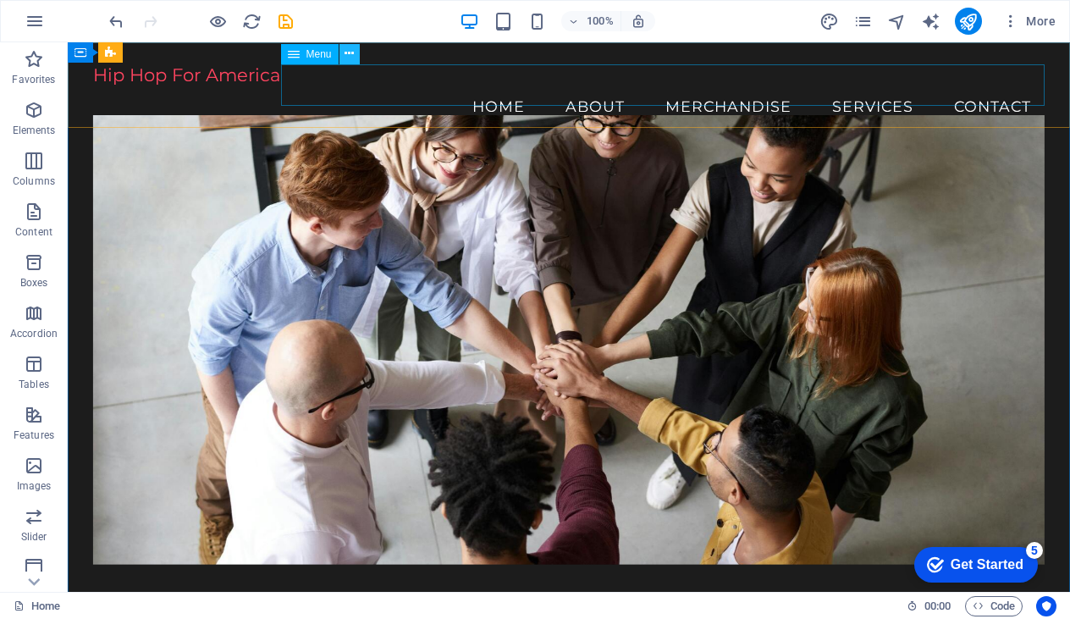
click at [0, 0] on icon at bounding box center [0, 0] width 0 height 0
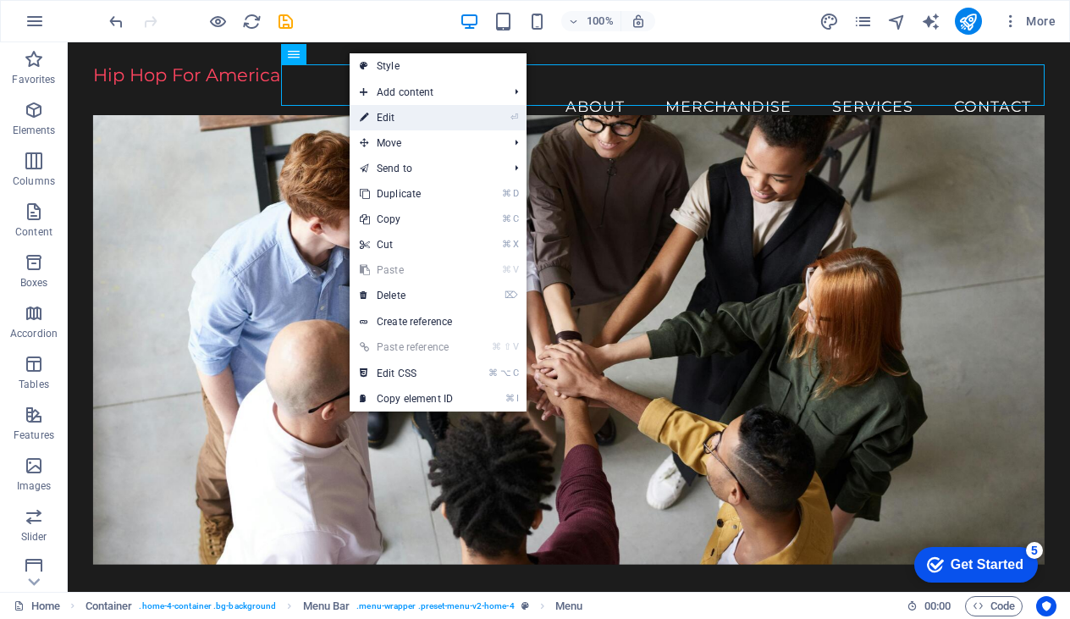
click at [421, 115] on link "⏎ Edit" at bounding box center [406, 117] width 113 height 25
select select
select select "1"
select select
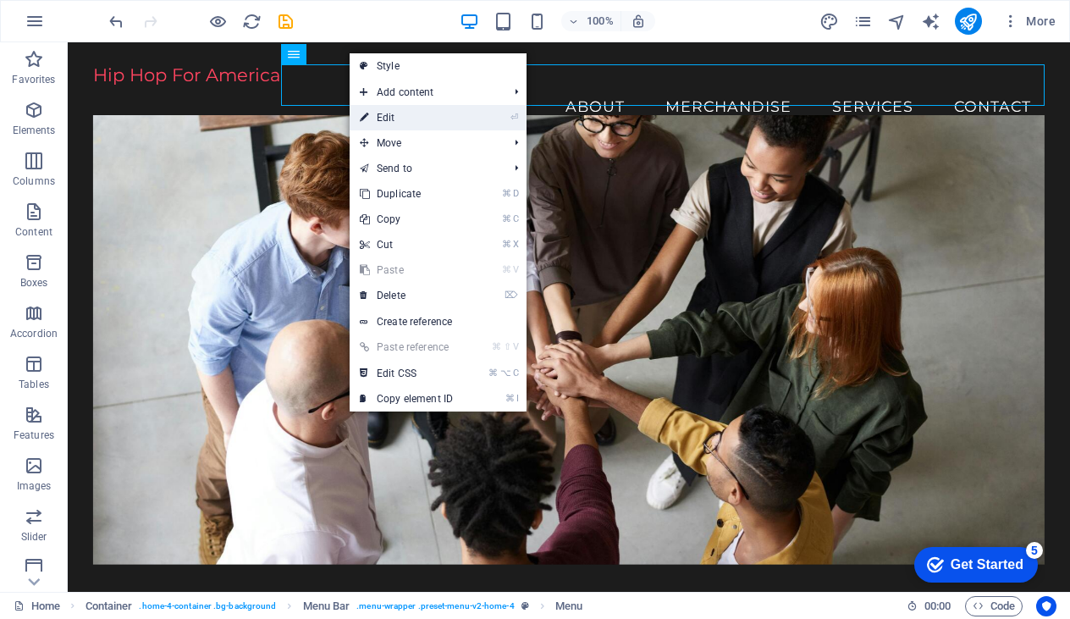
select select
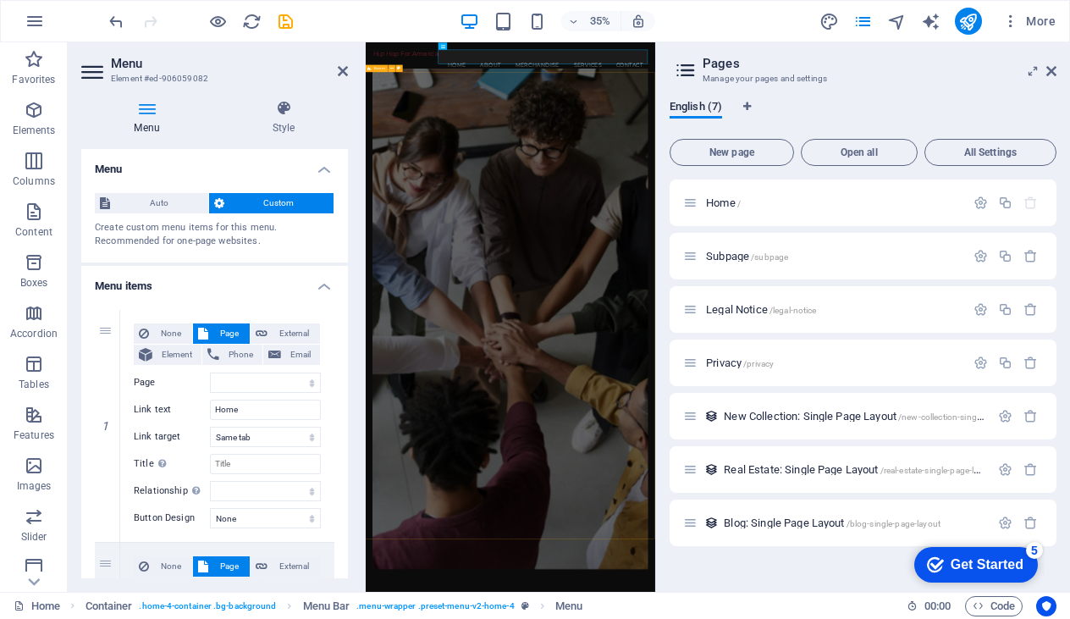
scroll to position [30, 0]
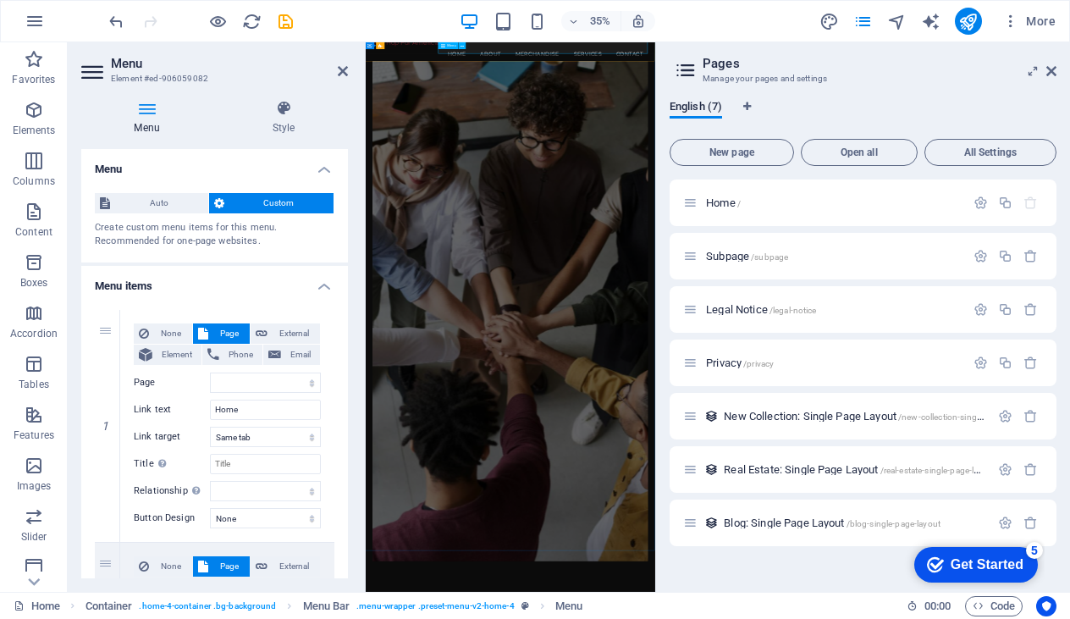
click at [730, 64] on nav "Home About Merchandise Services Contact" at bounding box center [778, 76] width 785 height 42
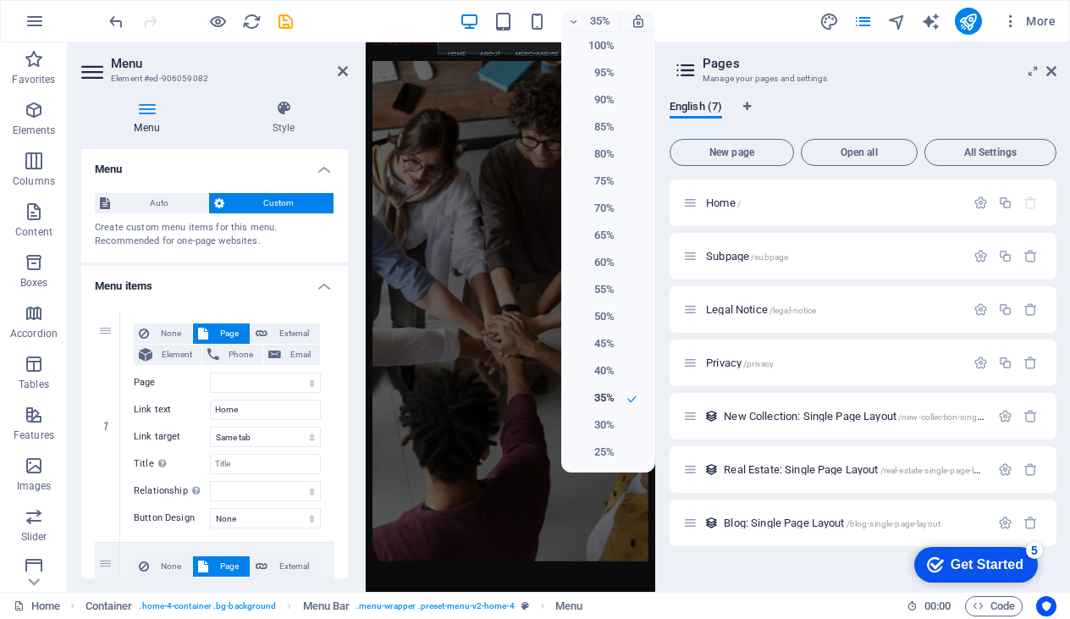
click at [931, 102] on div at bounding box center [535, 309] width 1070 height 619
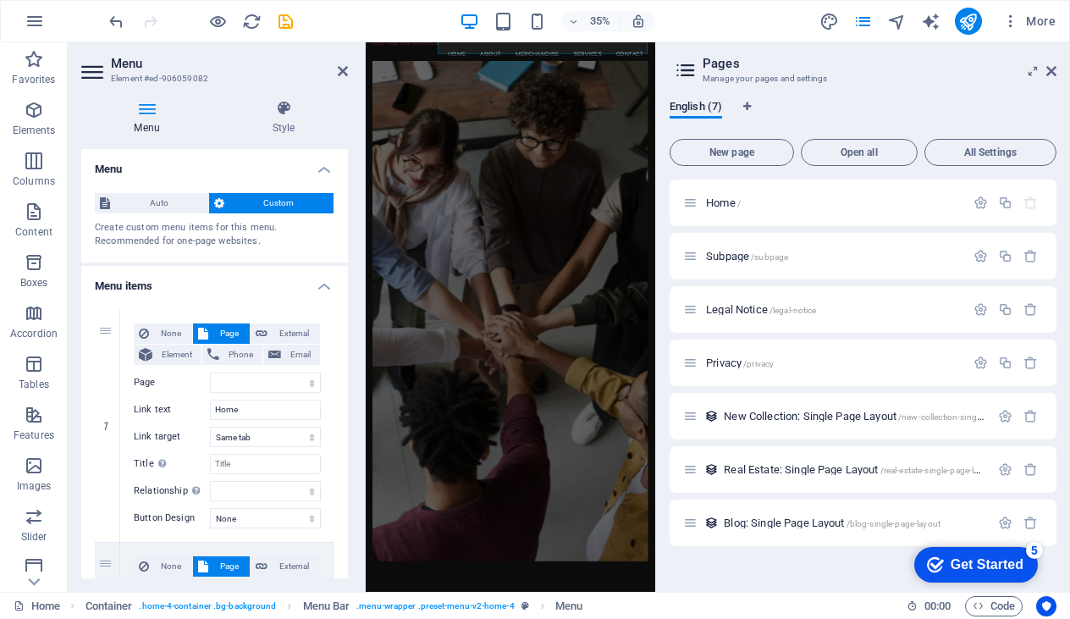
click at [1044, 67] on h2 "Pages" at bounding box center [879, 63] width 354 height 15
click at [1049, 71] on icon at bounding box center [1051, 71] width 10 height 14
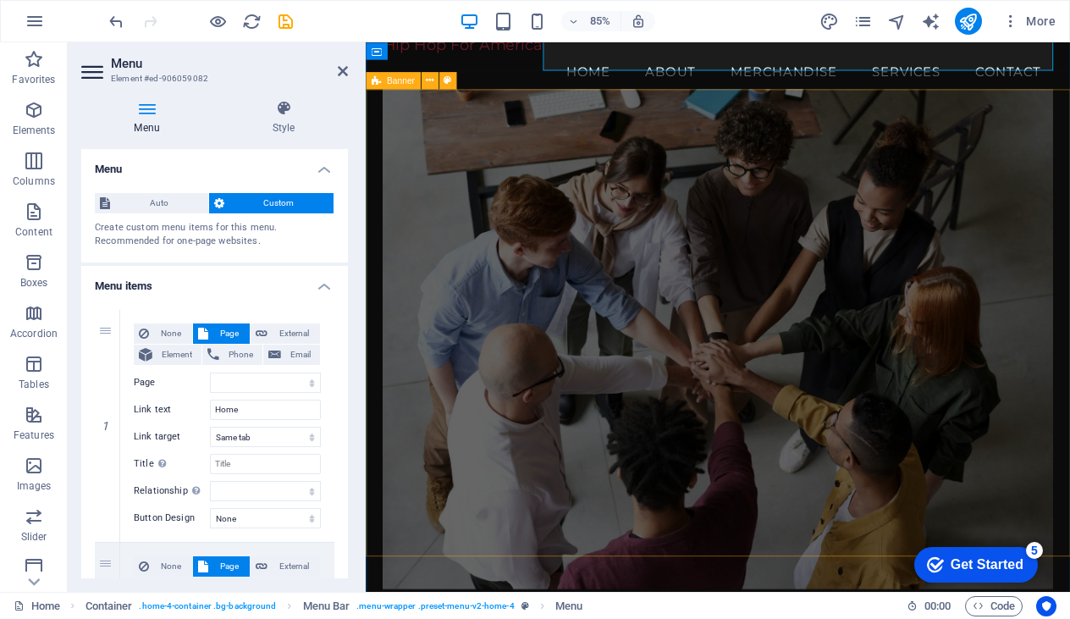
click at [398, 333] on figure at bounding box center [779, 390] width 787 height 588
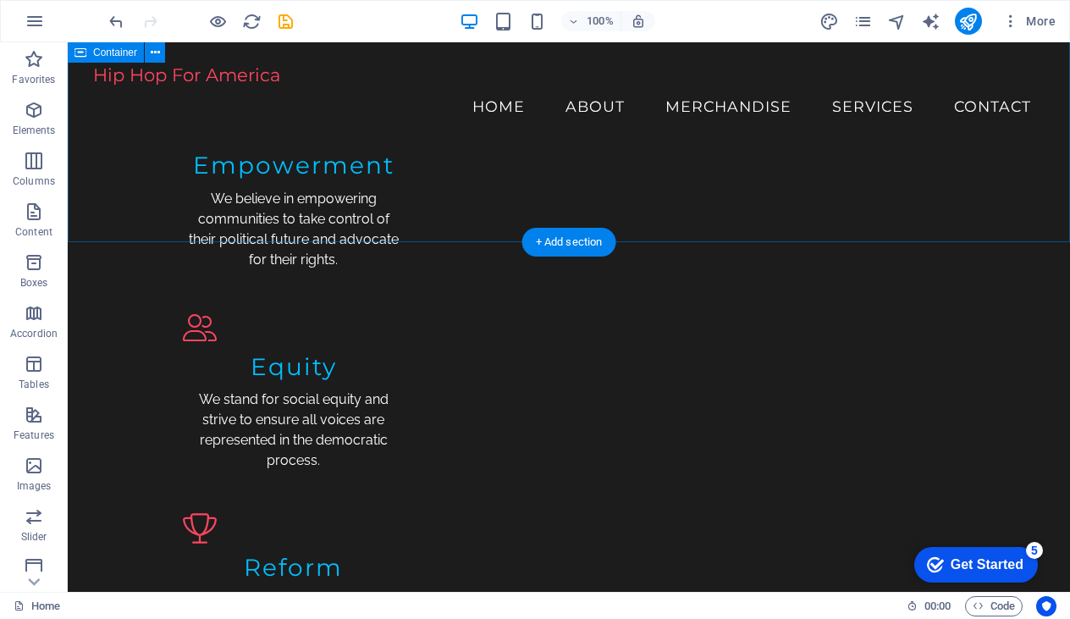
scroll to position [1856, 0]
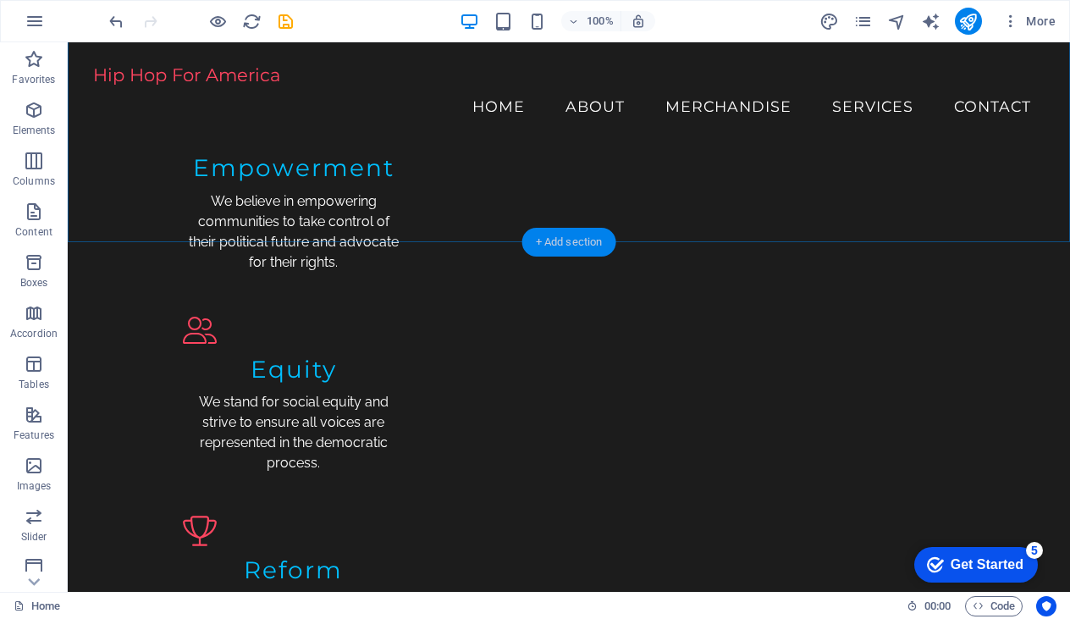
click at [571, 240] on div "+ Add section" at bounding box center [569, 242] width 94 height 29
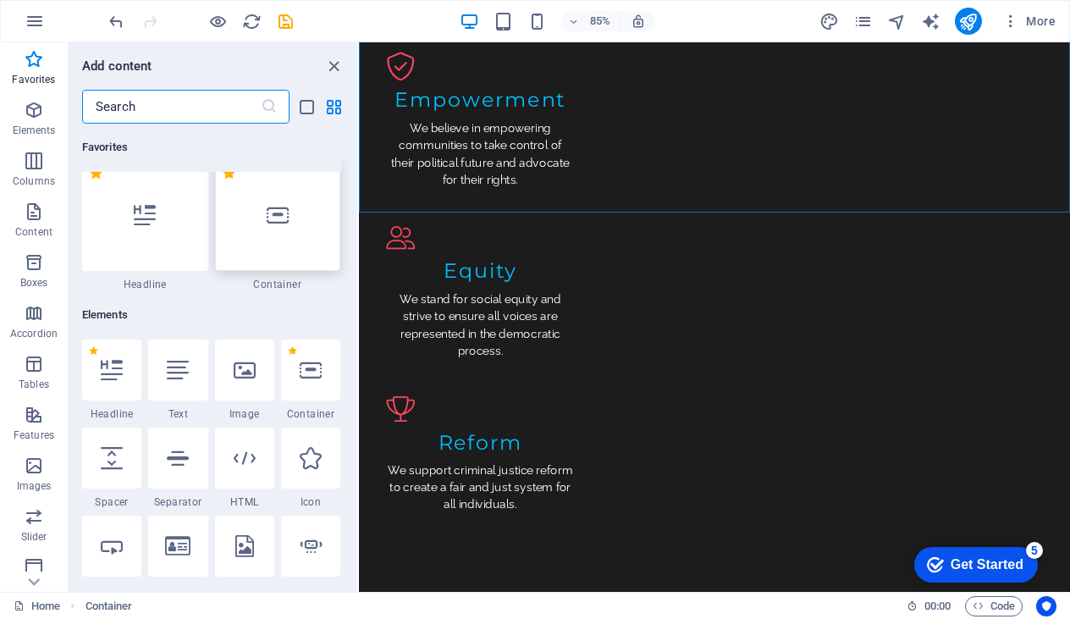
scroll to position [18, 0]
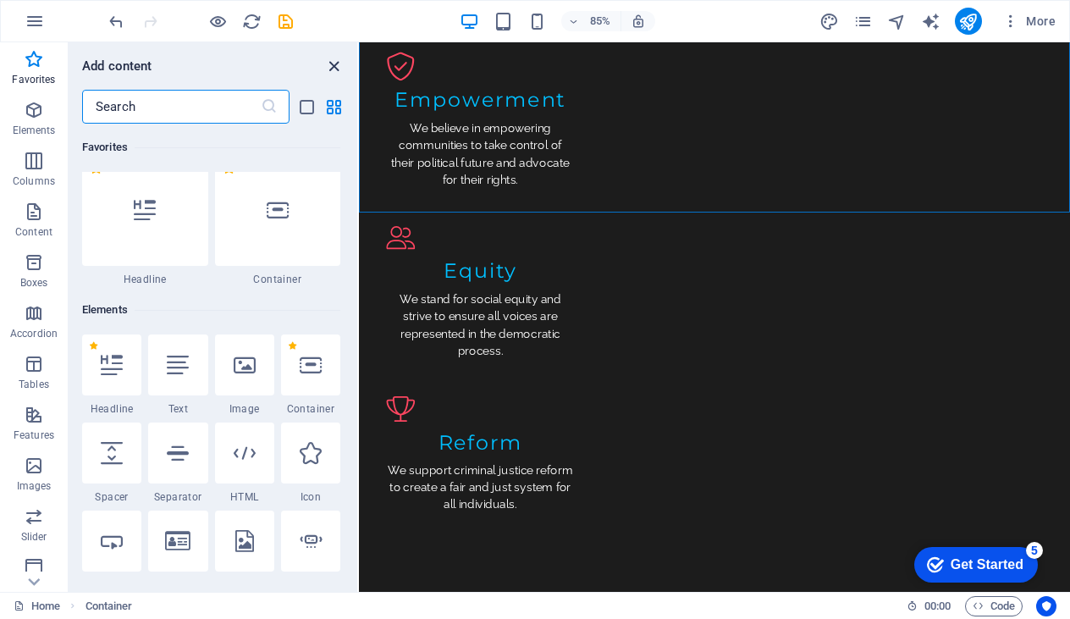
click at [333, 65] on icon "close panel" at bounding box center [333, 66] width 19 height 19
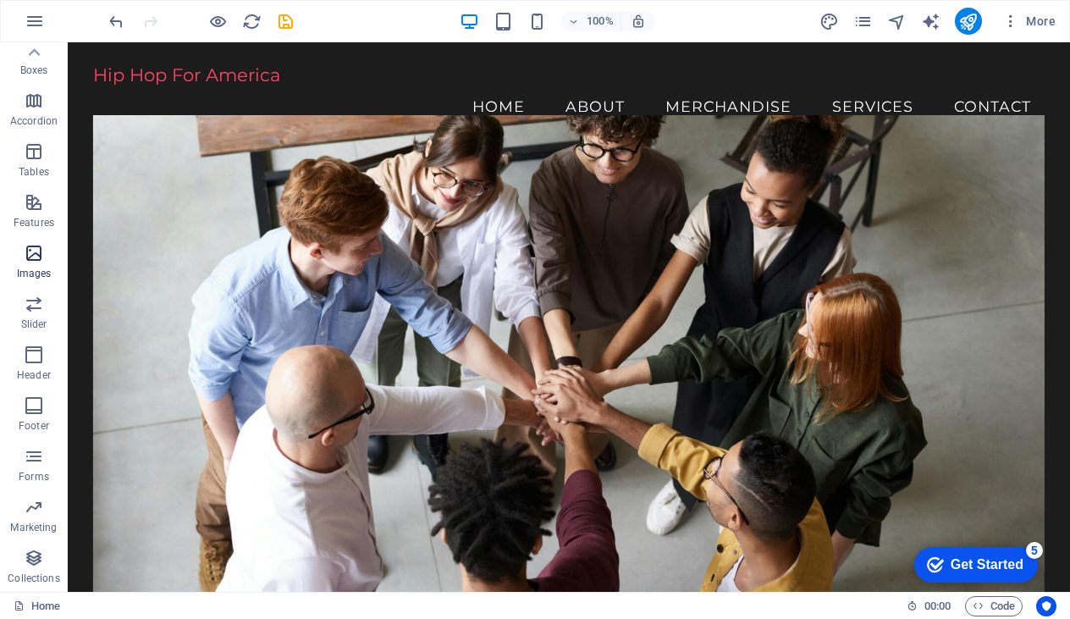
scroll to position [0, 0]
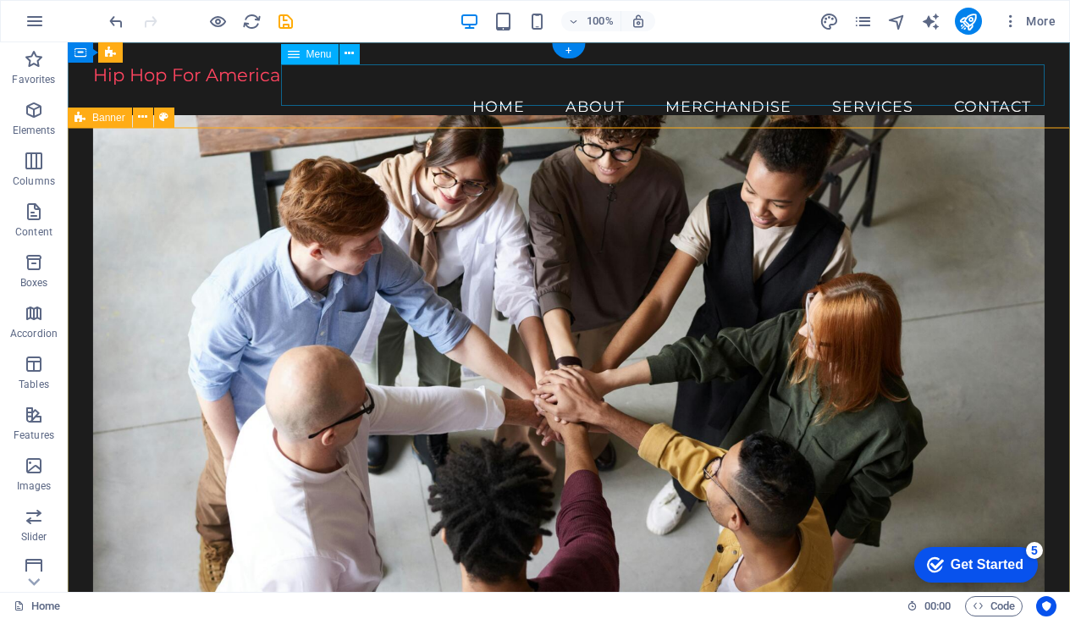
click at [597, 91] on nav "Home About Merchandise Services Contact" at bounding box center [569, 106] width 952 height 42
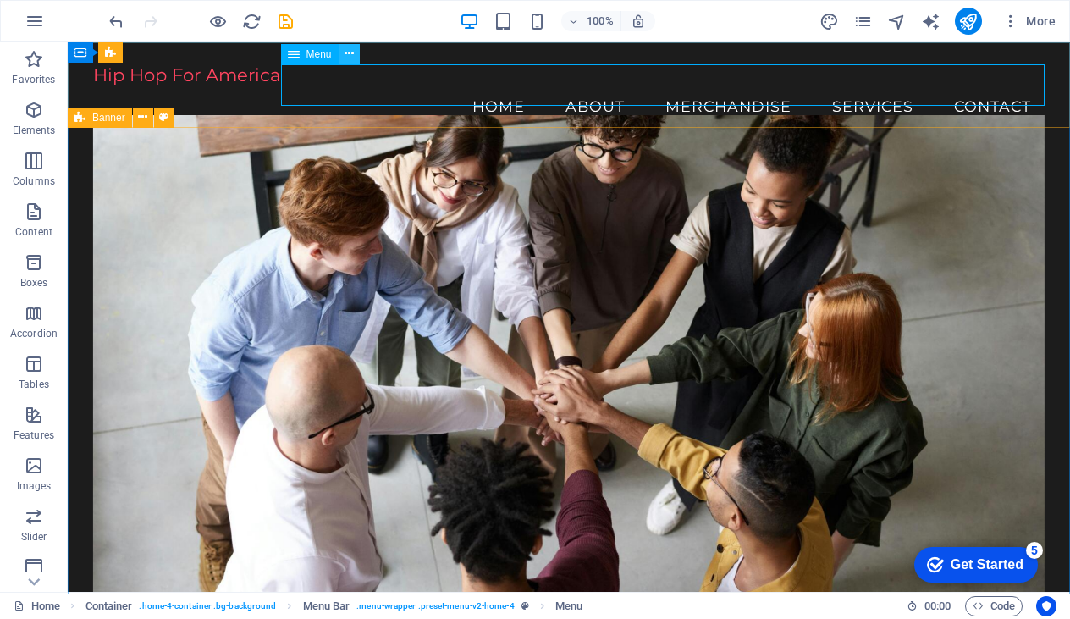
click at [0, 0] on icon at bounding box center [0, 0] width 0 height 0
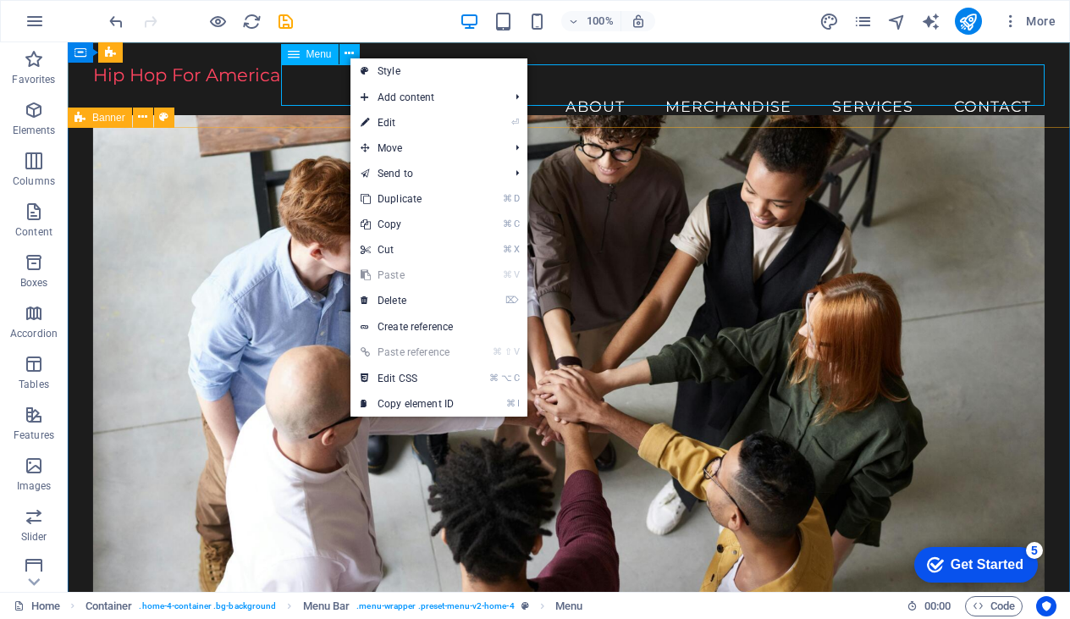
click at [317, 56] on span "Menu" at bounding box center [318, 54] width 25 height 10
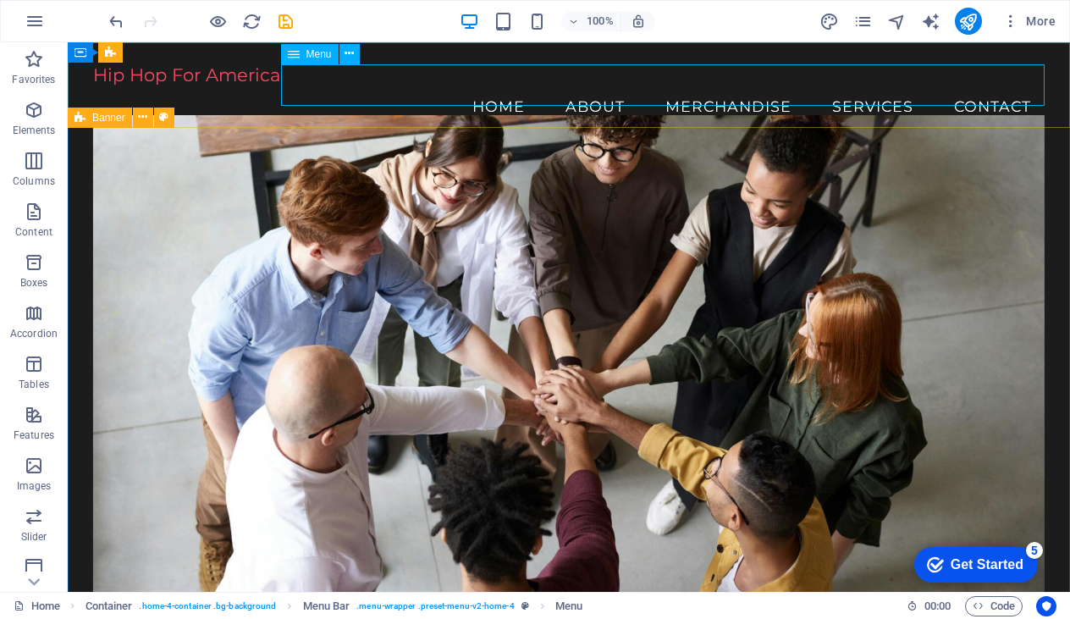
click at [314, 52] on span "Menu" at bounding box center [318, 54] width 25 height 10
click at [0, 0] on button at bounding box center [0, 0] width 0 height 0
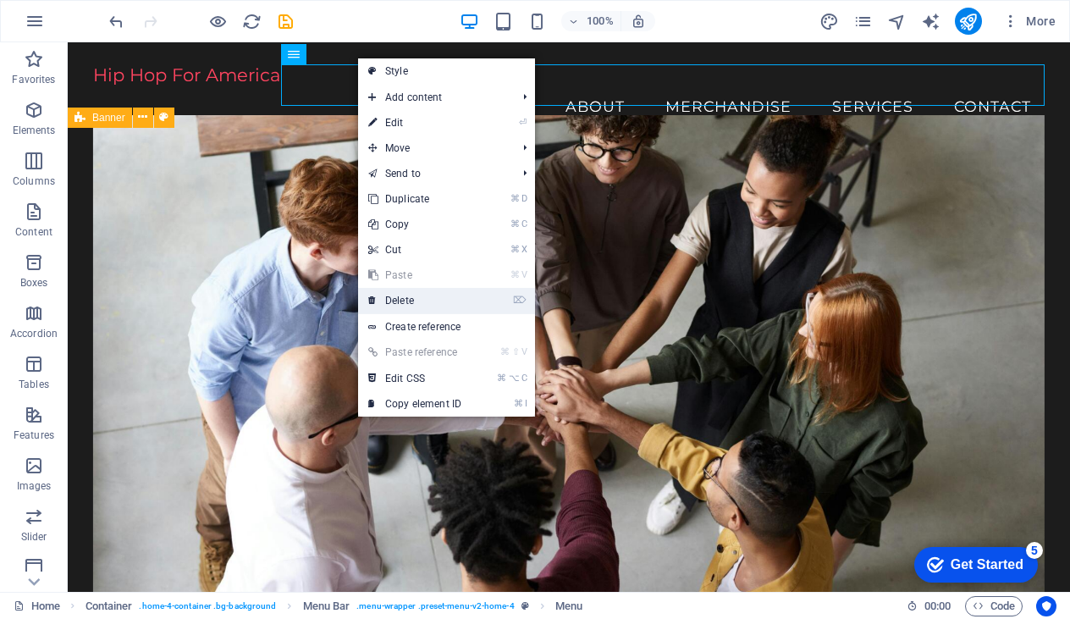
click at [394, 301] on link "⌦ Delete" at bounding box center [414, 300] width 113 height 25
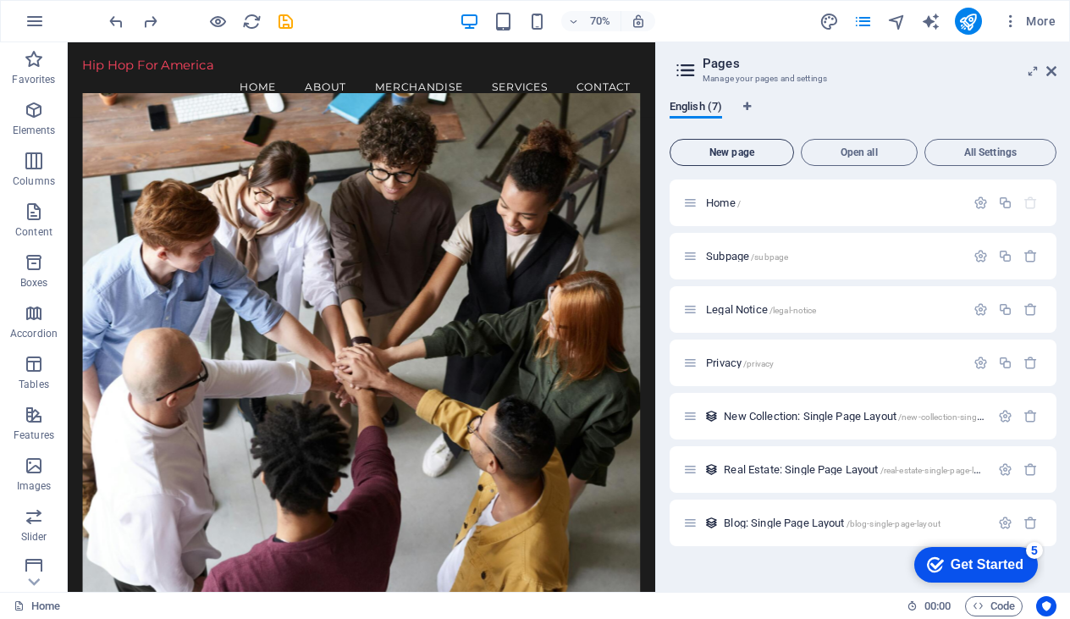
click at [747, 155] on span "New page" at bounding box center [731, 152] width 109 height 10
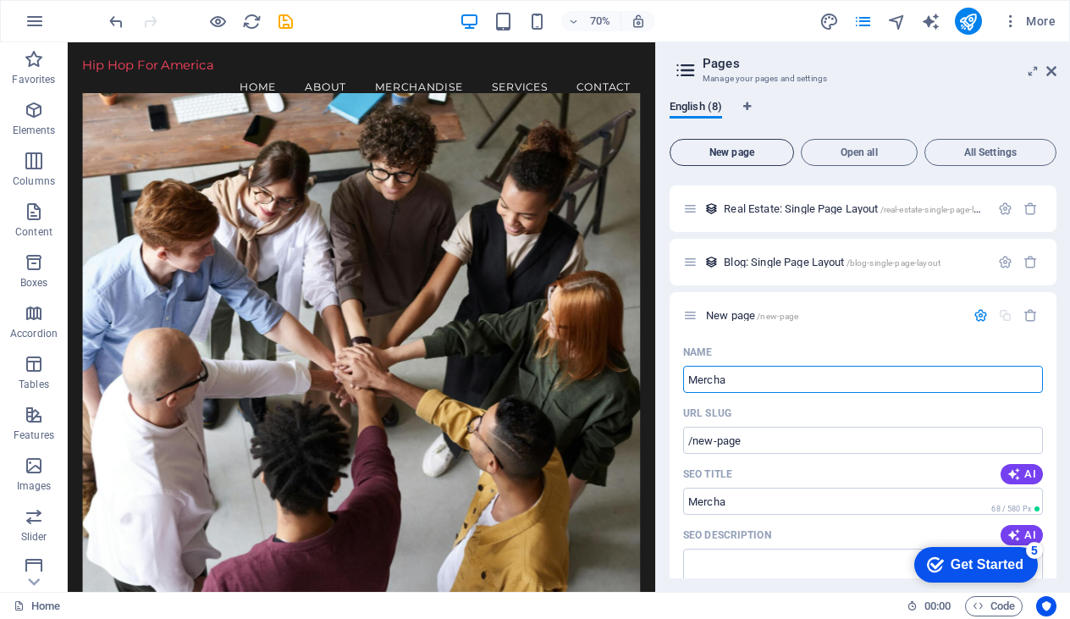
type input "[PERSON_NAME]"
type input "/mercha"
type input "Merchandise"
type input "/merchandise"
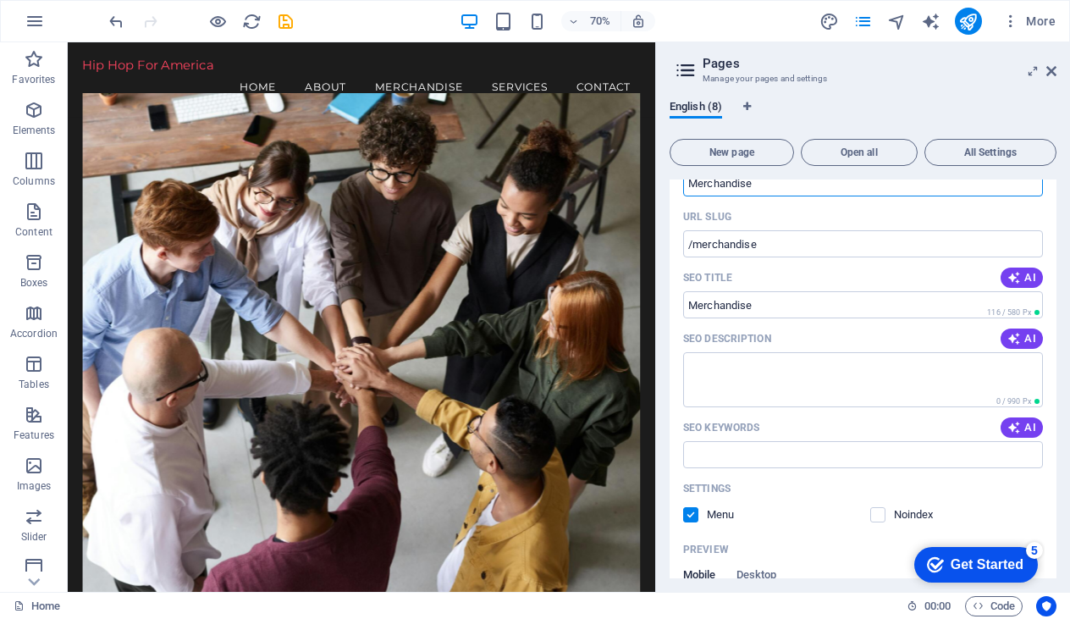
scroll to position [599, 0]
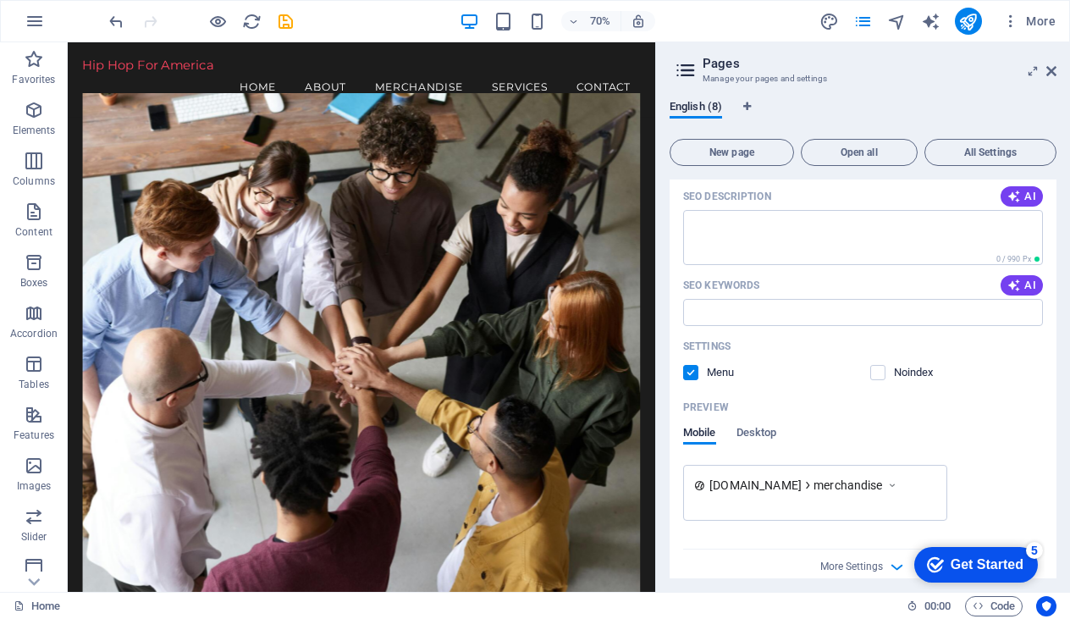
type input "Merchandise"
click at [845, 358] on div "Settings" at bounding box center [863, 346] width 360 height 27
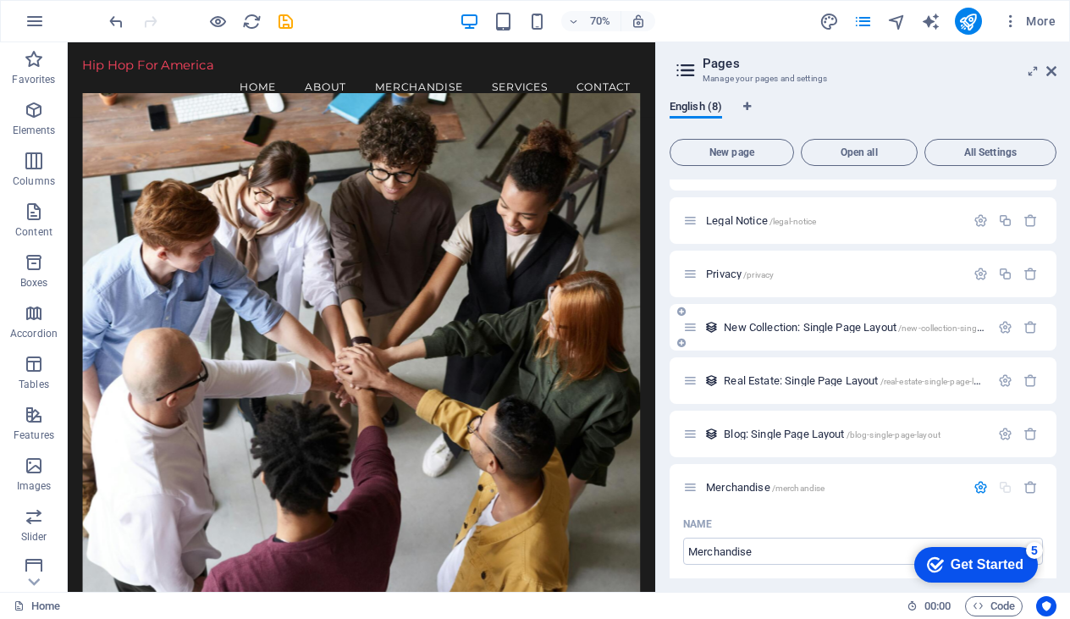
scroll to position [0, 0]
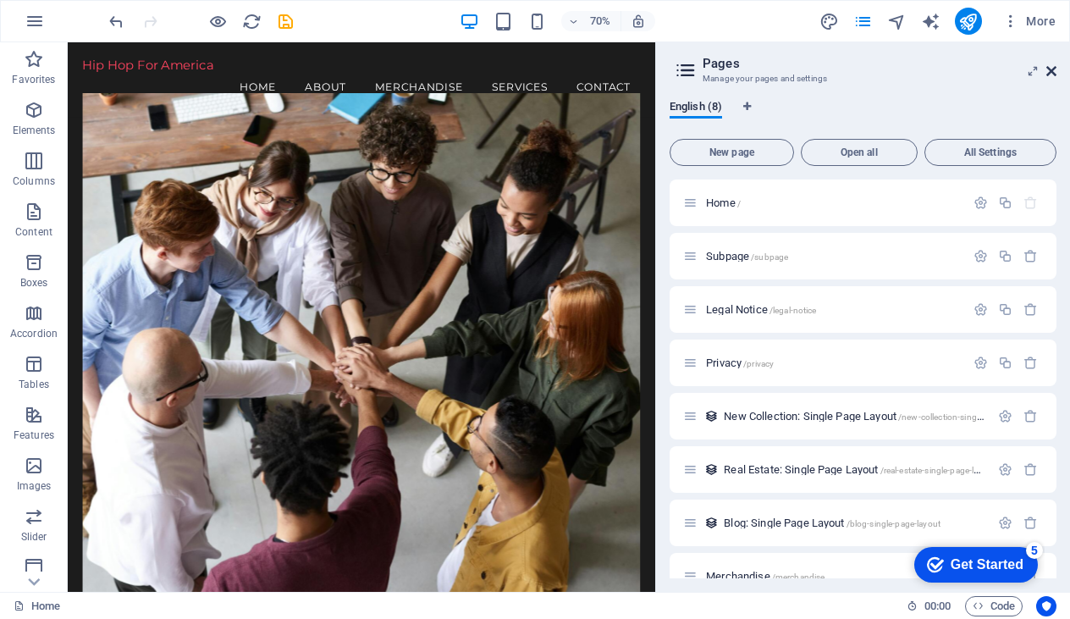
click at [1052, 72] on icon at bounding box center [1051, 71] width 10 height 14
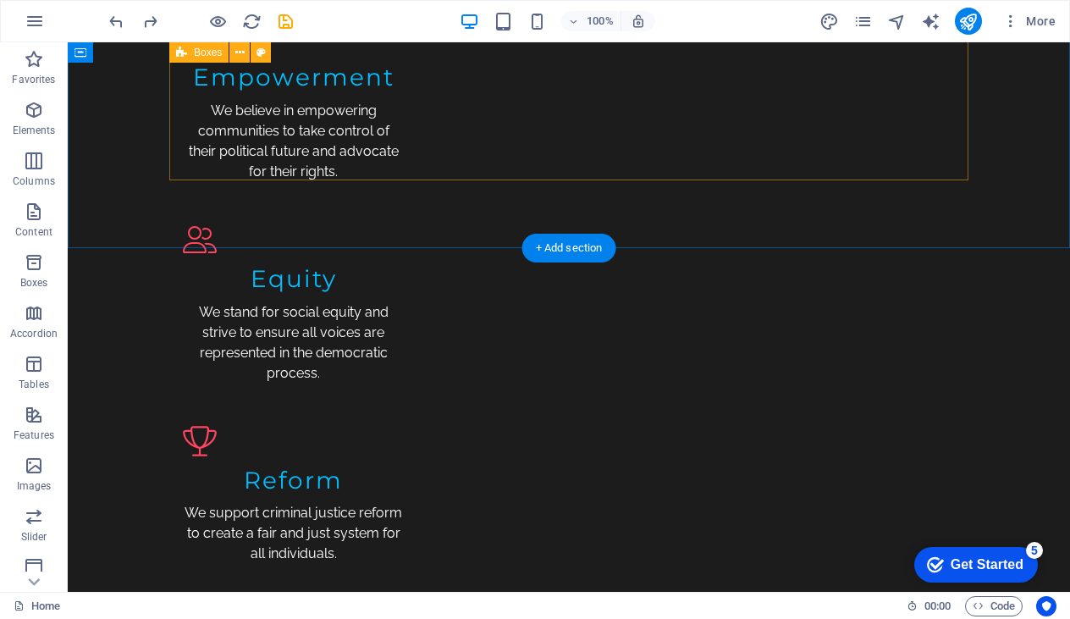
scroll to position [1977, 0]
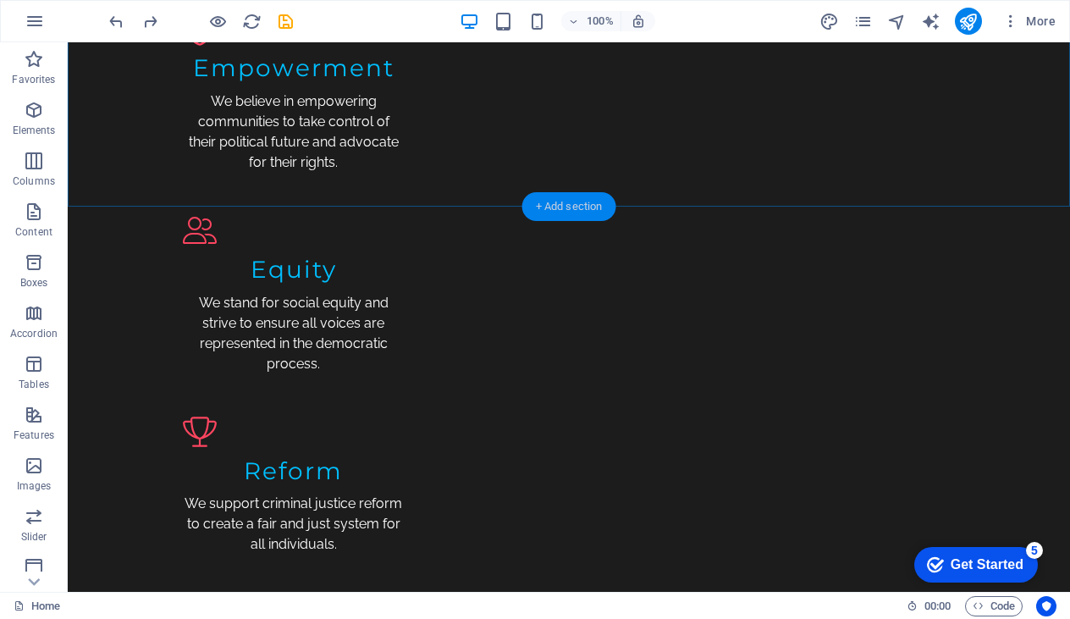
click at [559, 208] on div "+ Add section" at bounding box center [569, 206] width 94 height 29
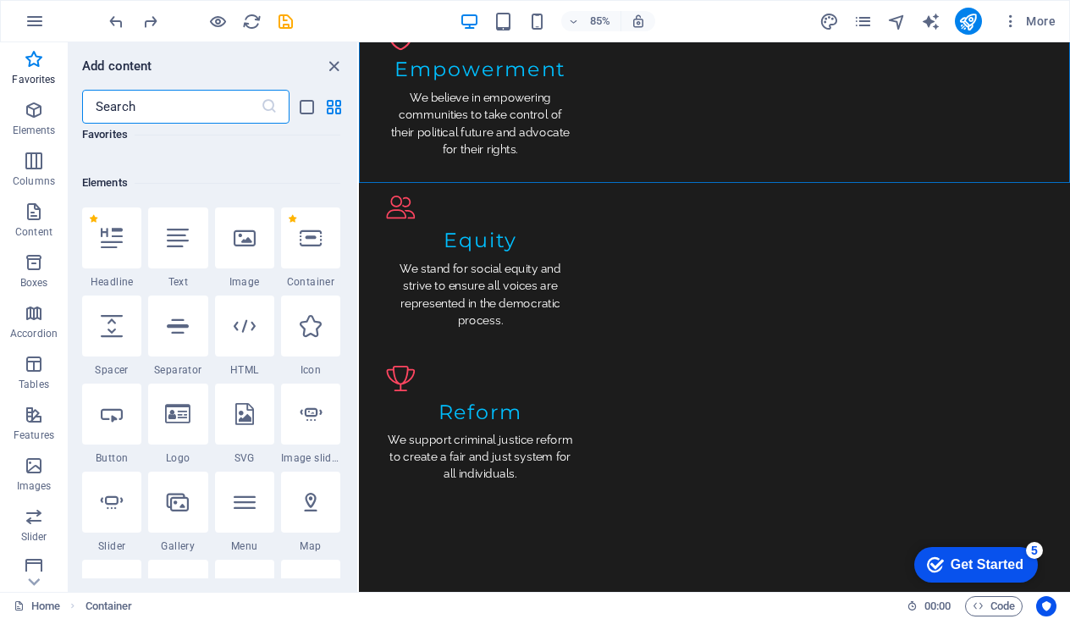
scroll to position [140, 0]
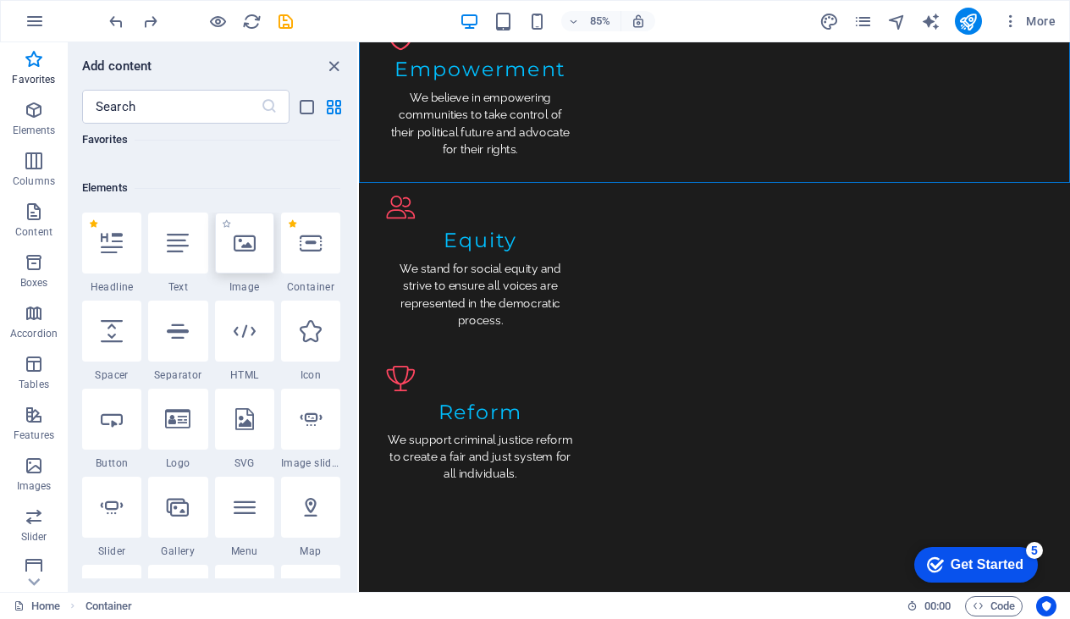
click at [249, 255] on div at bounding box center [244, 242] width 59 height 61
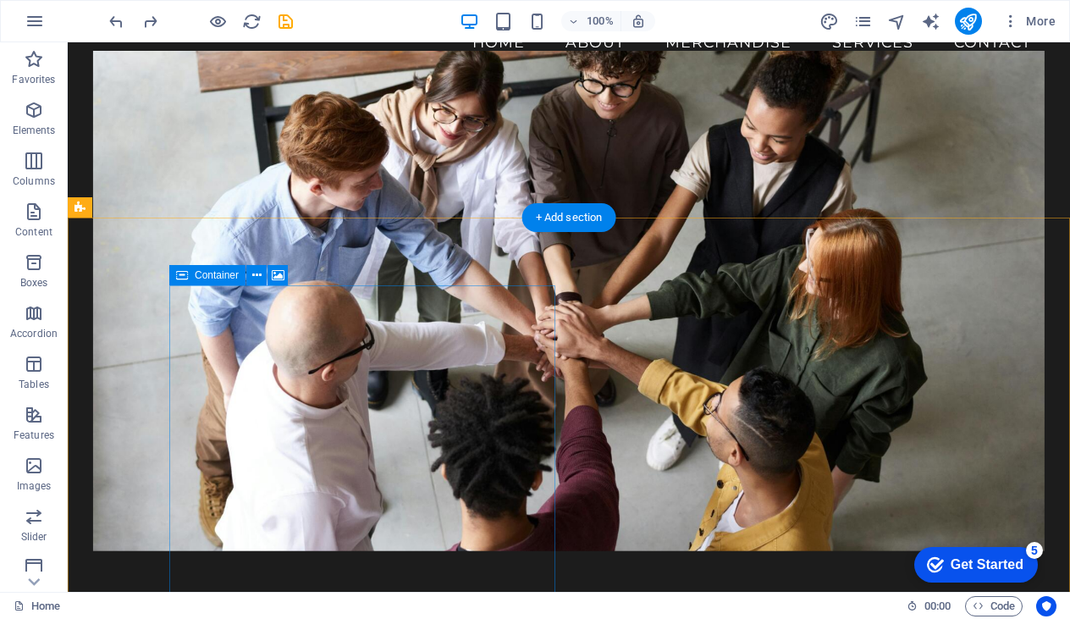
scroll to position [0, 0]
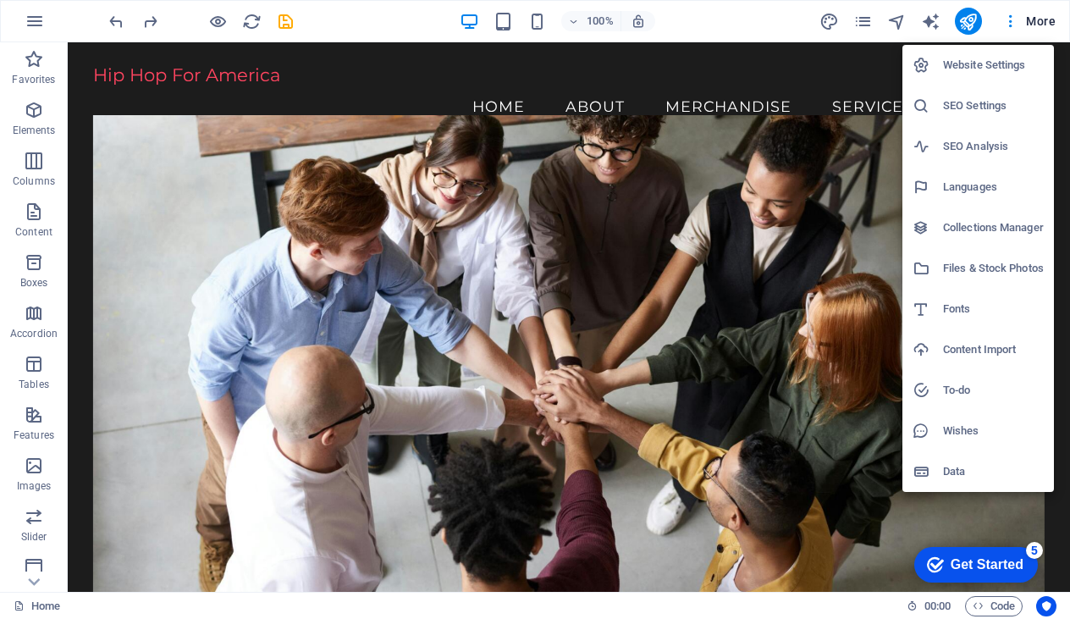
click at [425, 94] on div at bounding box center [535, 309] width 1070 height 619
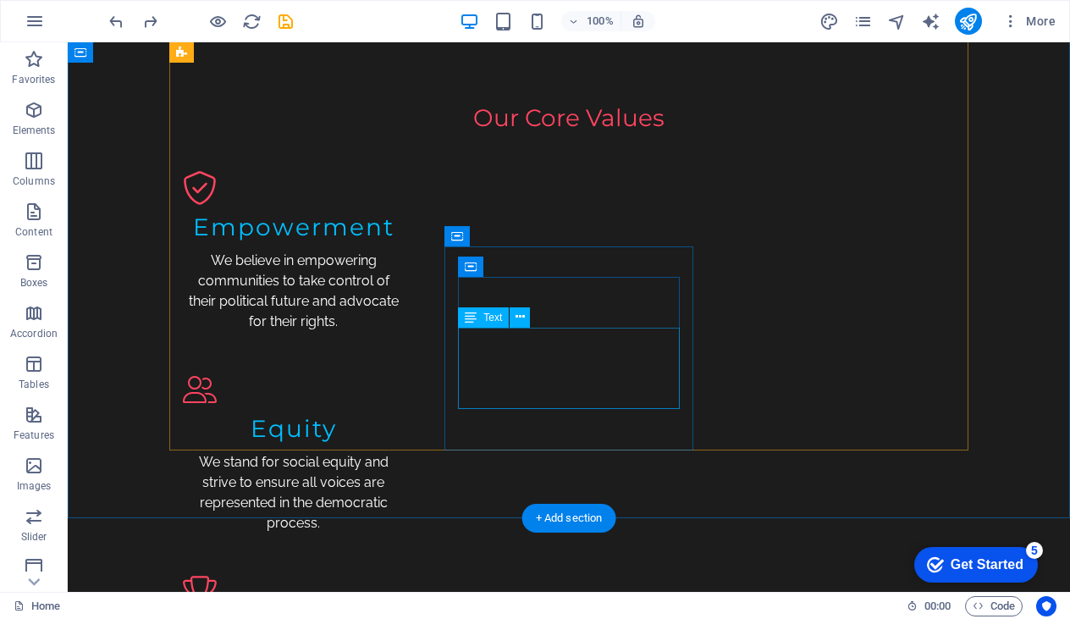
scroll to position [1917, 0]
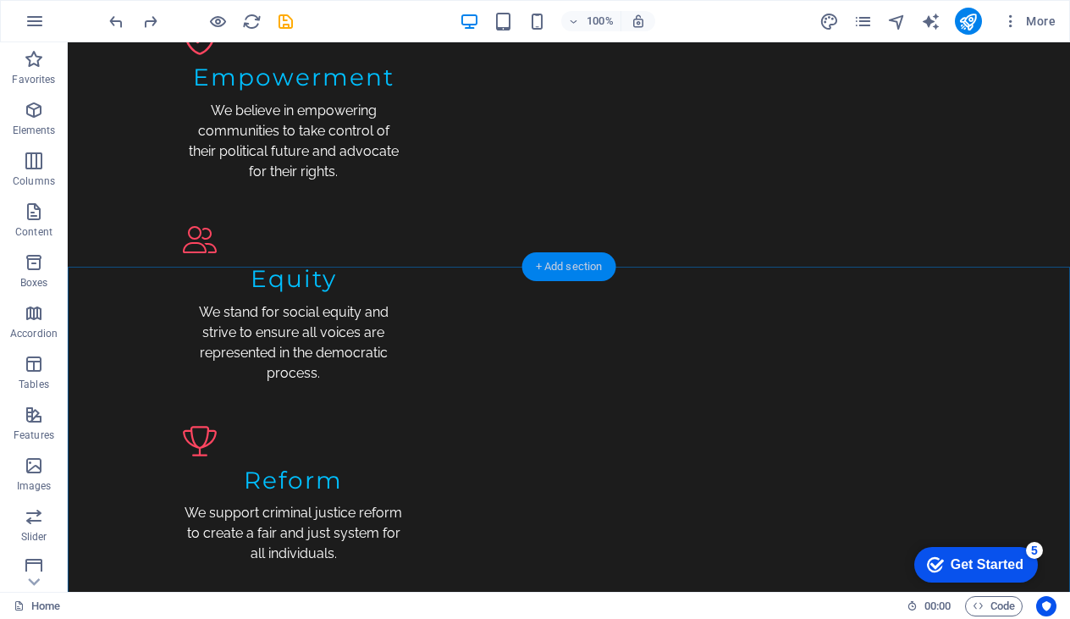
click at [571, 264] on div "+ Add section" at bounding box center [569, 266] width 94 height 29
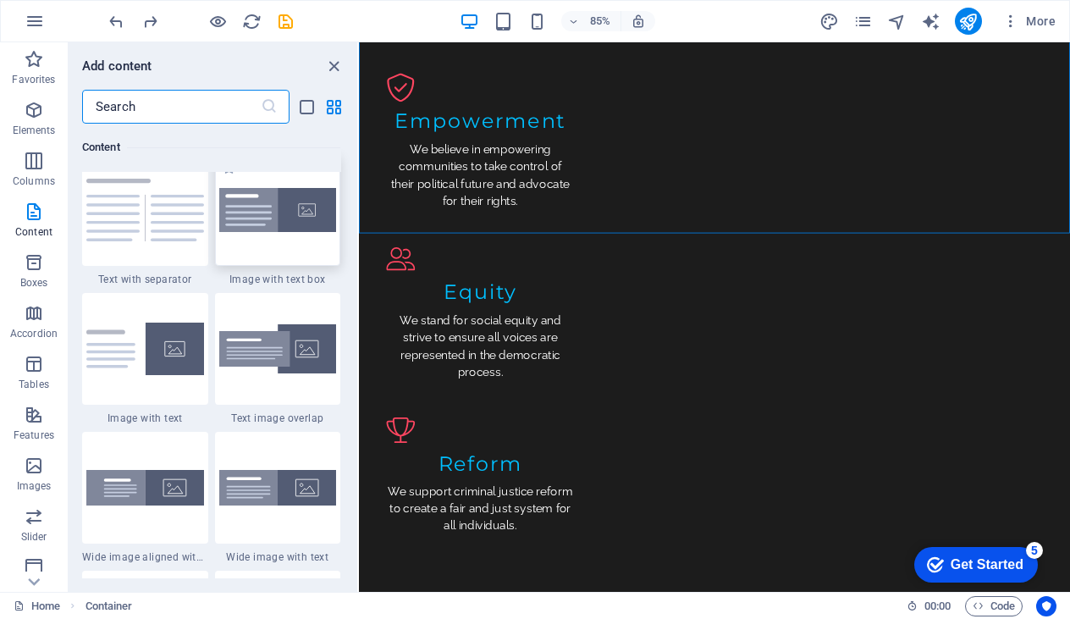
scroll to position [3122, 0]
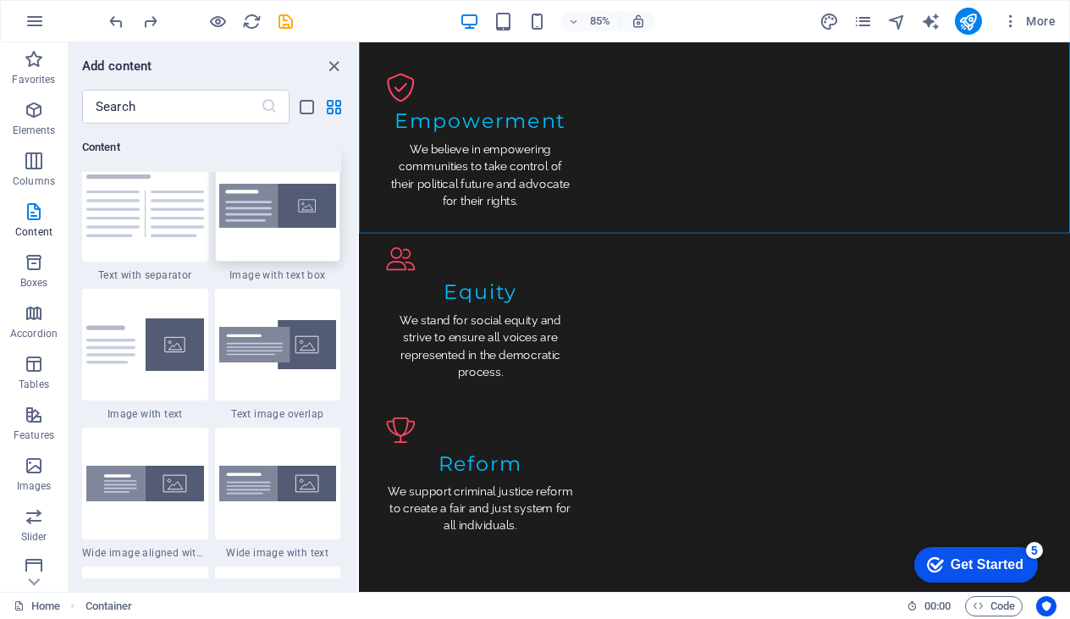
click at [300, 226] on img at bounding box center [278, 206] width 118 height 45
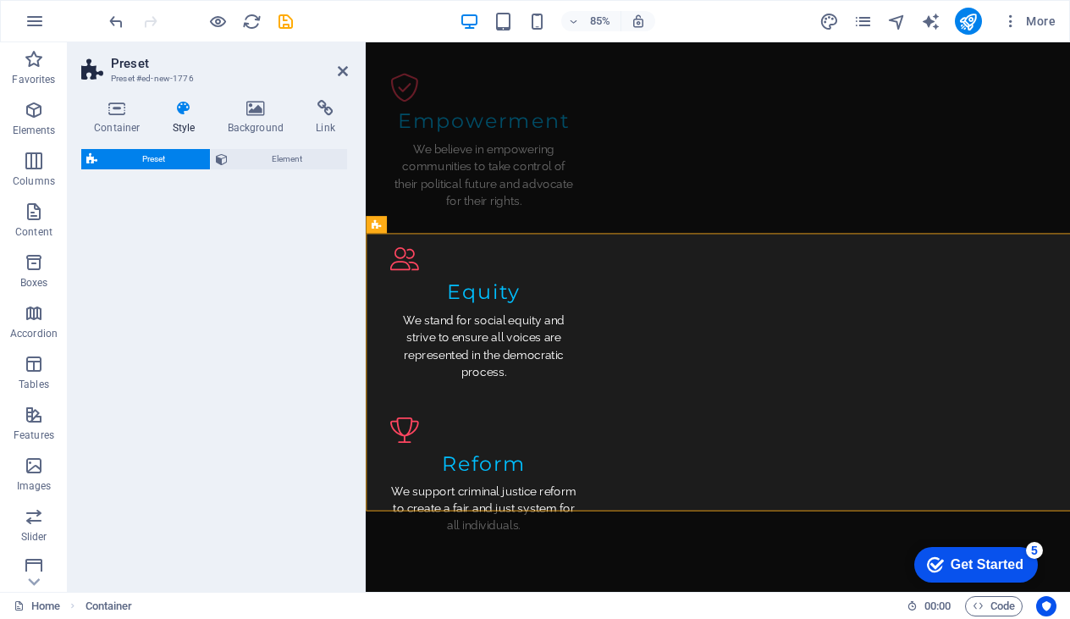
select select "rem"
select select "px"
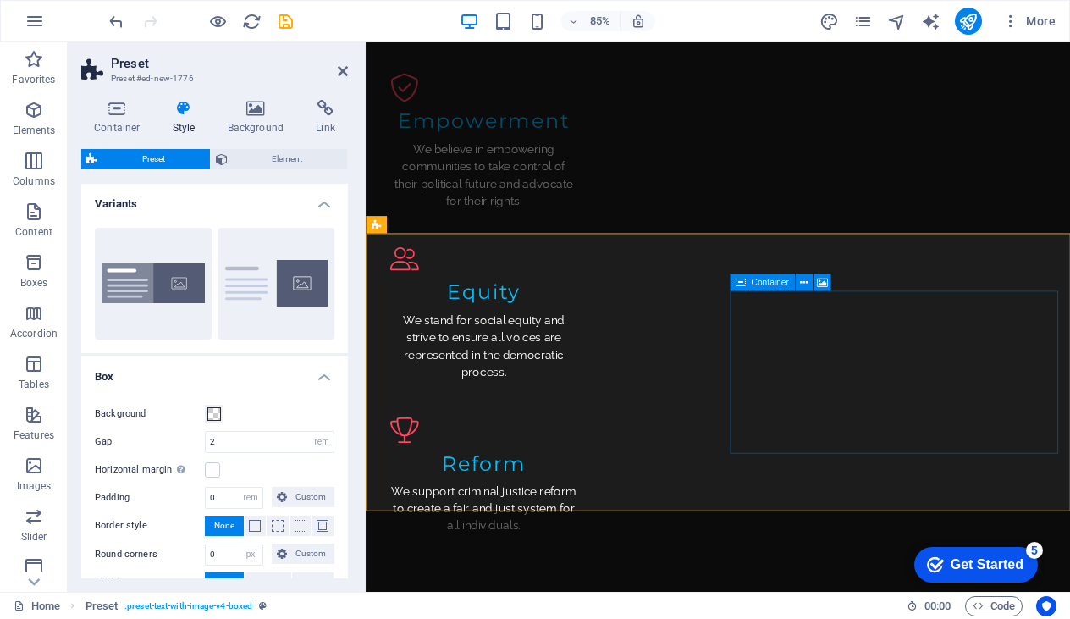
click at [825, 282] on icon at bounding box center [822, 281] width 11 height 15
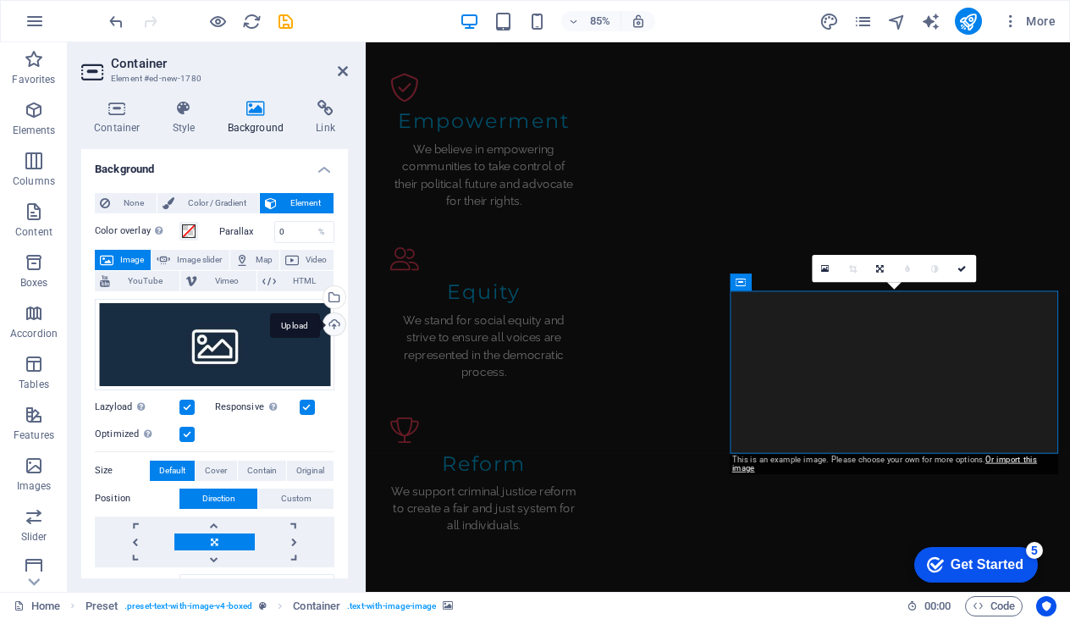
click at [330, 322] on div "Upload" at bounding box center [332, 325] width 25 height 25
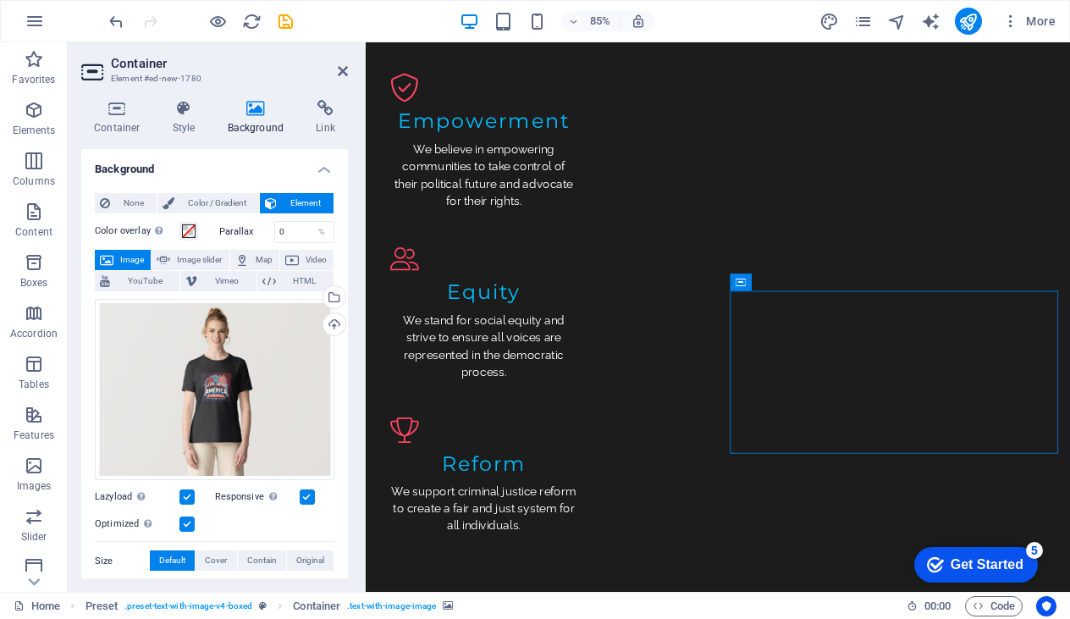
drag, startPoint x: 1063, startPoint y: 413, endPoint x: 1068, endPoint y: 479, distance: 66.2
drag, startPoint x: 1071, startPoint y: 430, endPoint x: 1070, endPoint y: 478, distance: 48.2
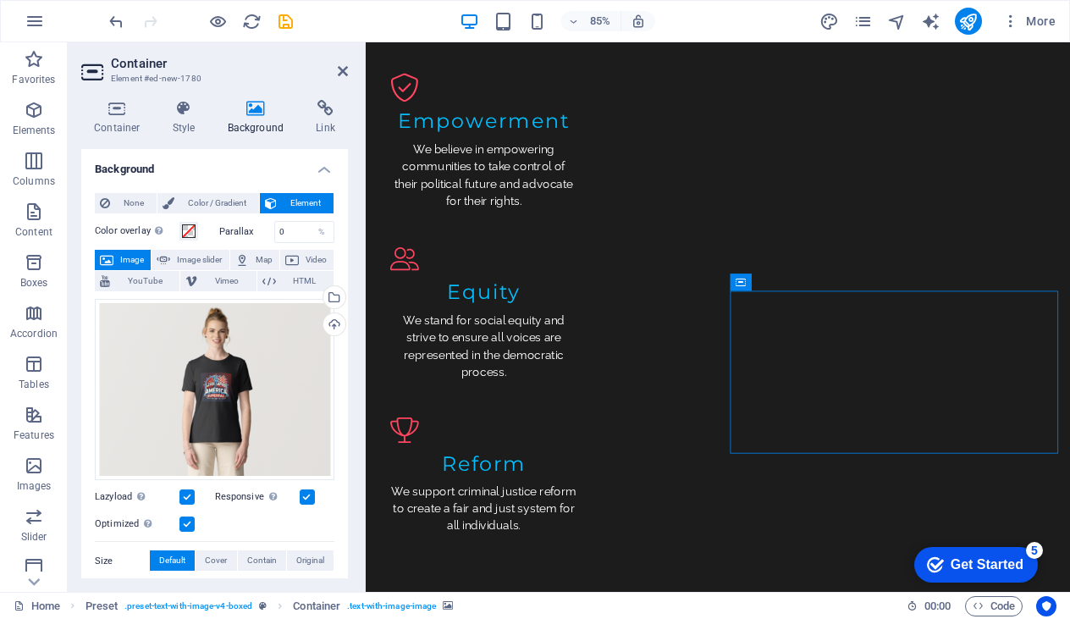
drag, startPoint x: 1077, startPoint y: 404, endPoint x: 1076, endPoint y: 360, distance: 44.0
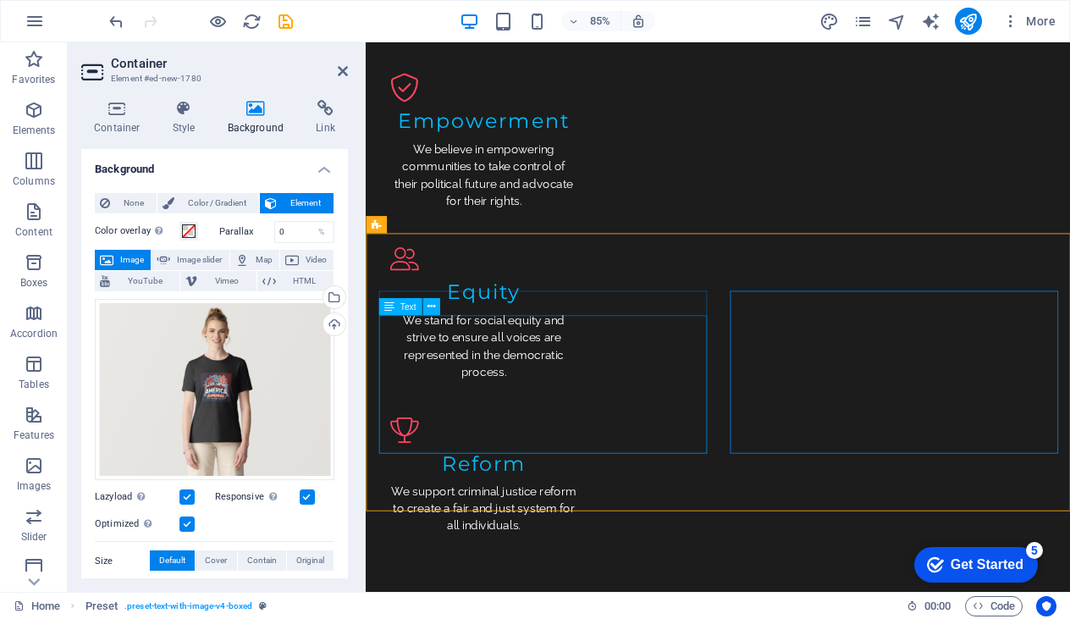
scroll to position [1917, 0]
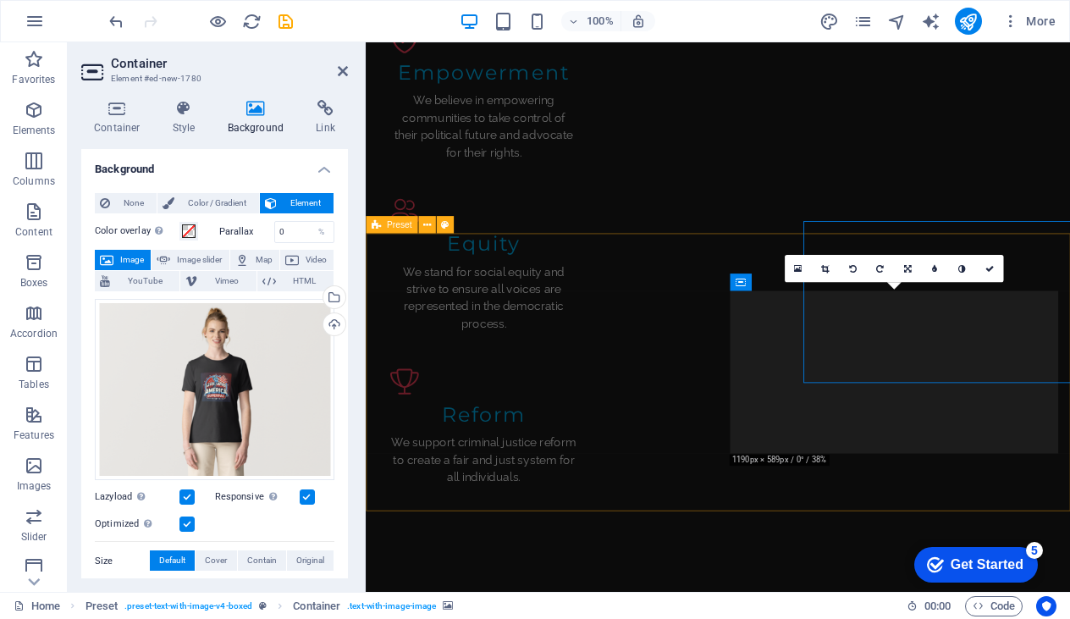
scroll to position [1999, 0]
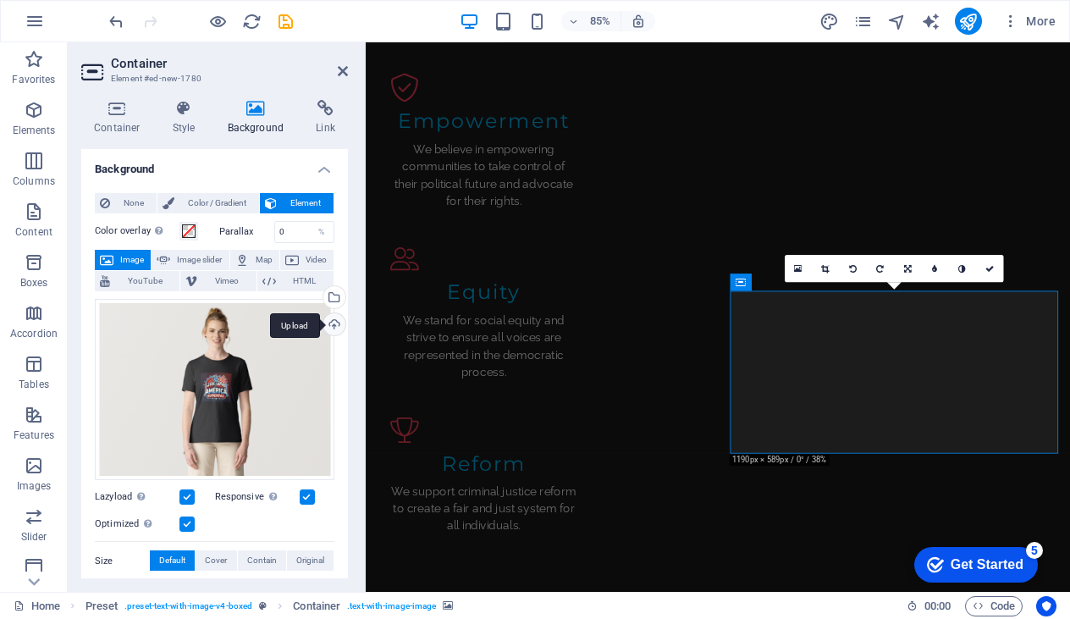
click at [329, 322] on div "Upload" at bounding box center [332, 325] width 25 height 25
click at [327, 326] on div "Upload" at bounding box center [332, 325] width 25 height 25
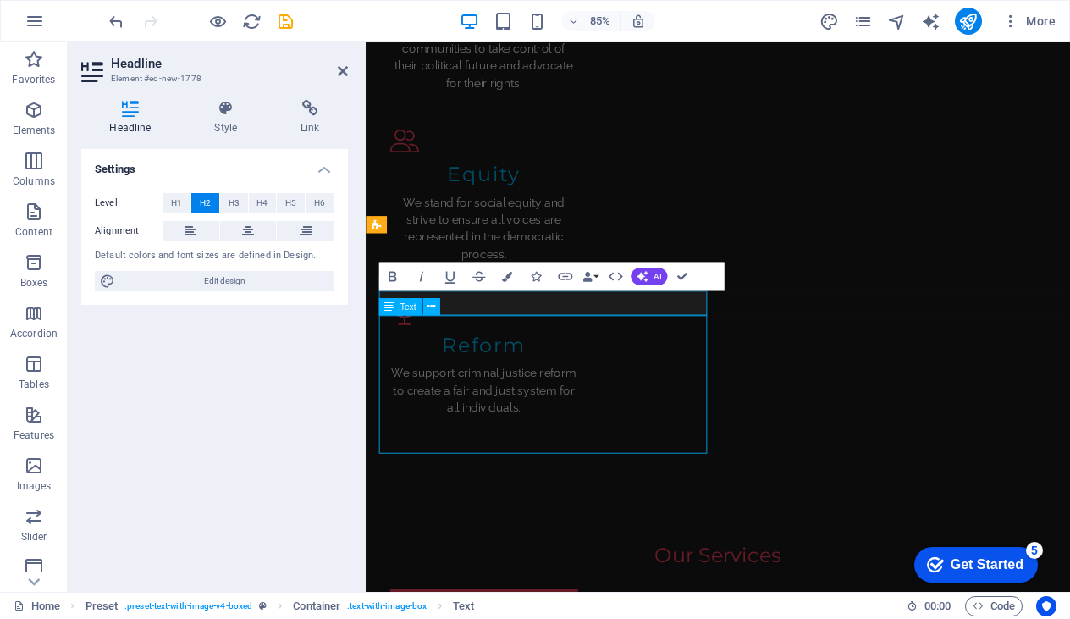
scroll to position [1917, 0]
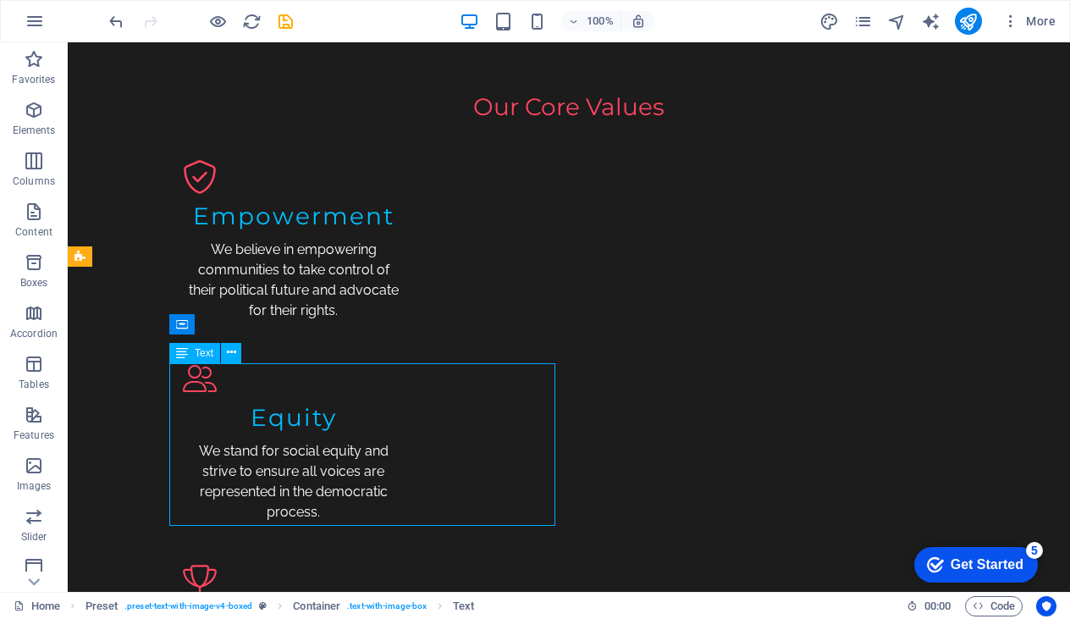
scroll to position [1999, 0]
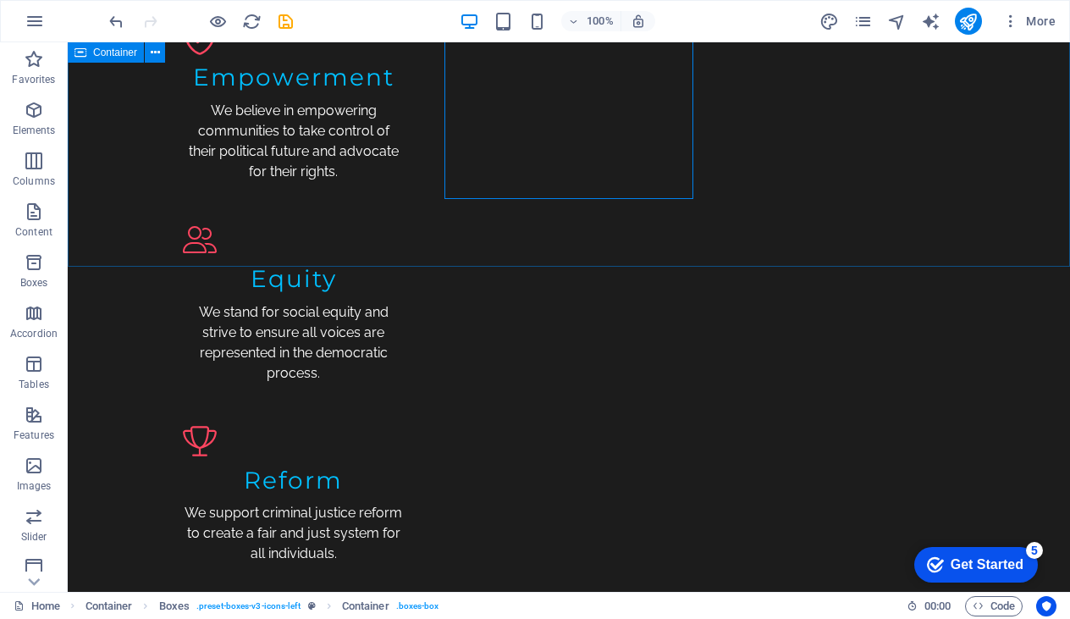
scroll to position [1947, 0]
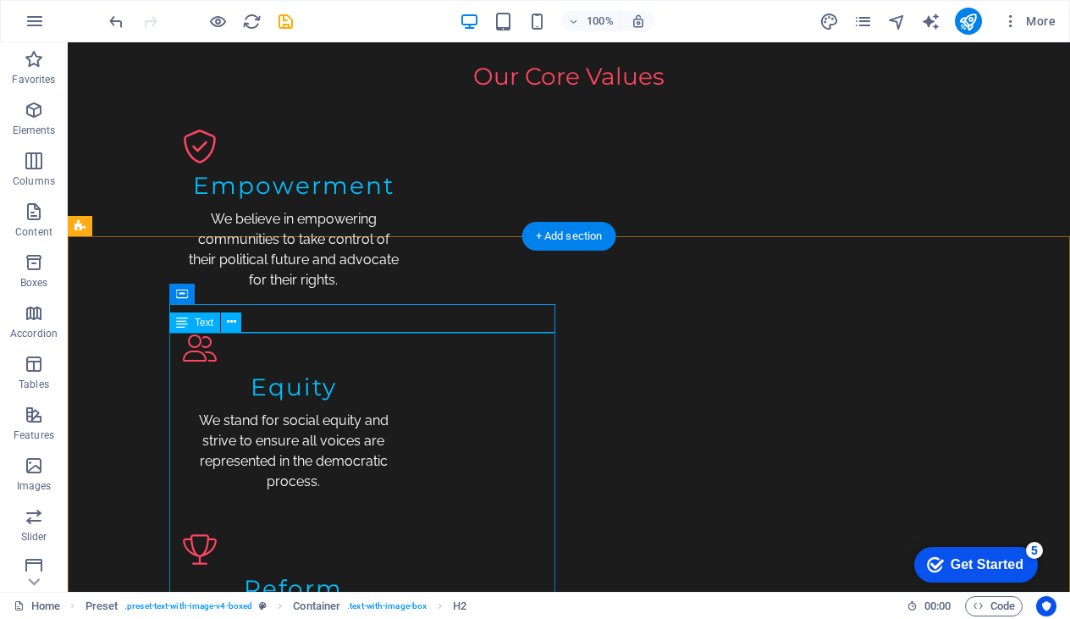
scroll to position [2030, 0]
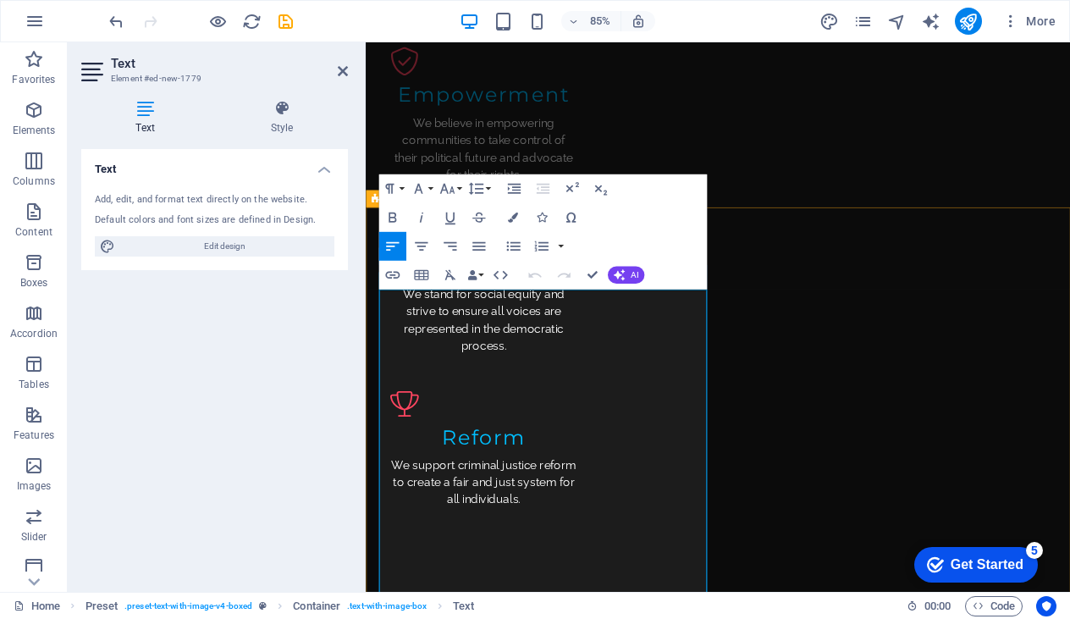
drag, startPoint x: 701, startPoint y: 412, endPoint x: 392, endPoint y: 346, distance: 315.9
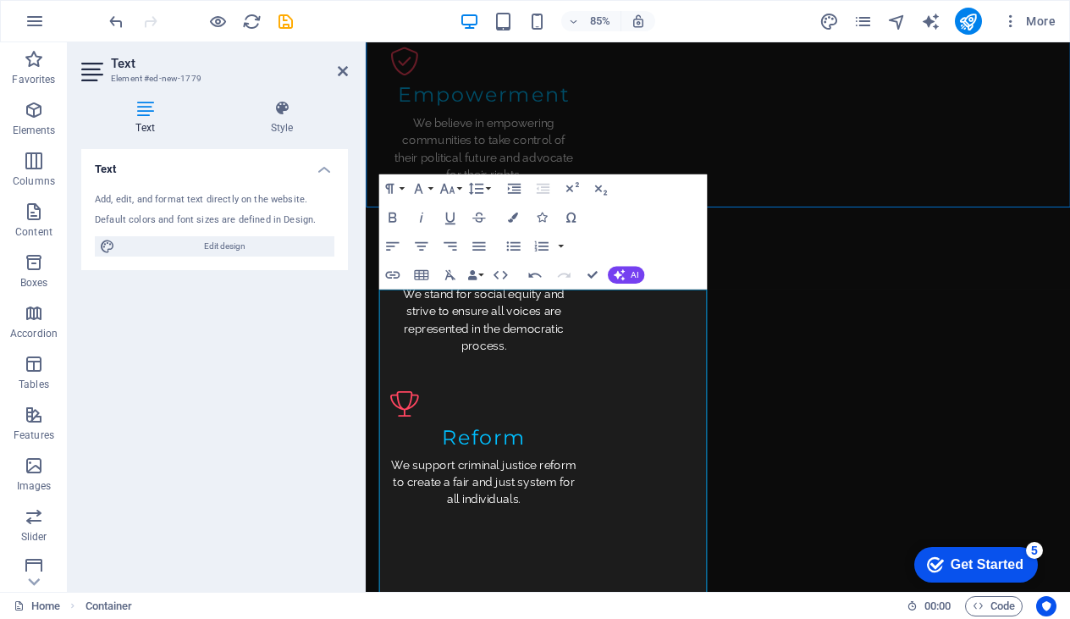
scroll to position [1947, 0]
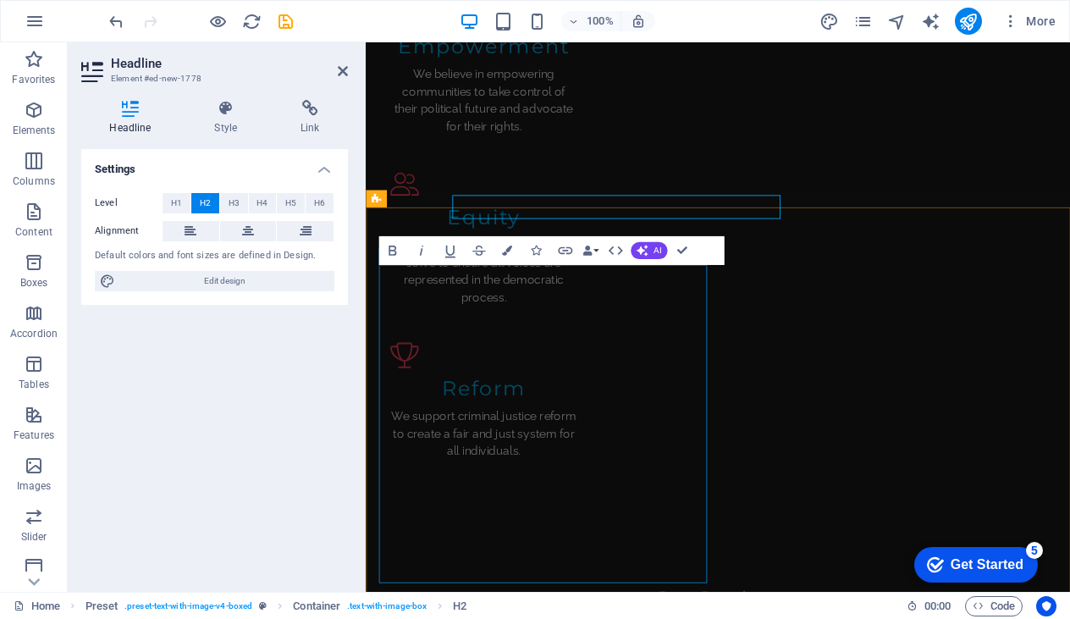
scroll to position [2030, 0]
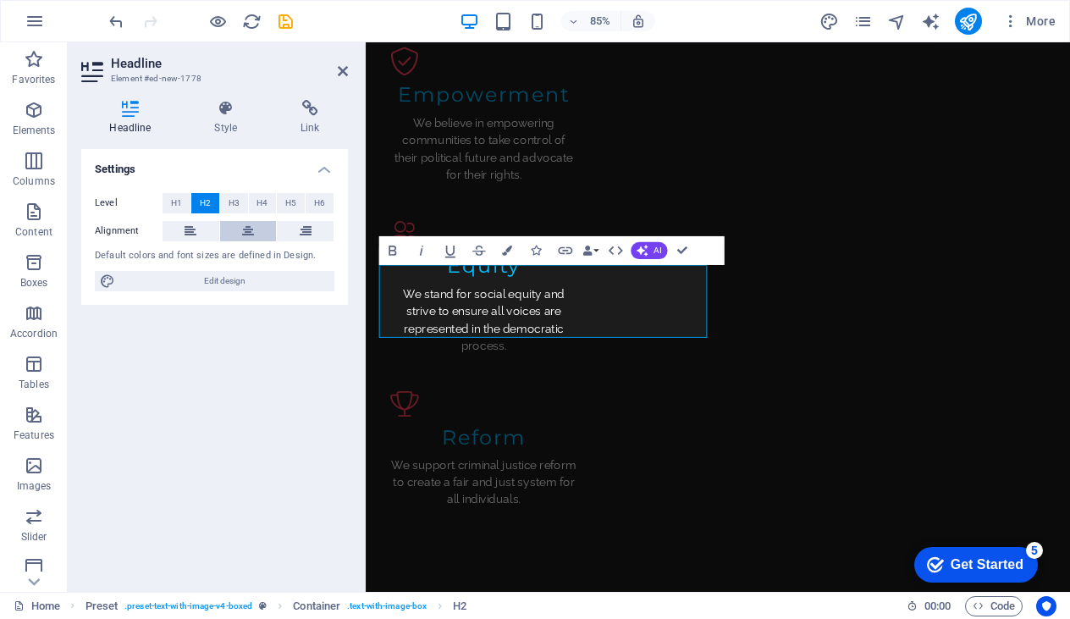
click at [253, 229] on icon at bounding box center [248, 231] width 12 height 20
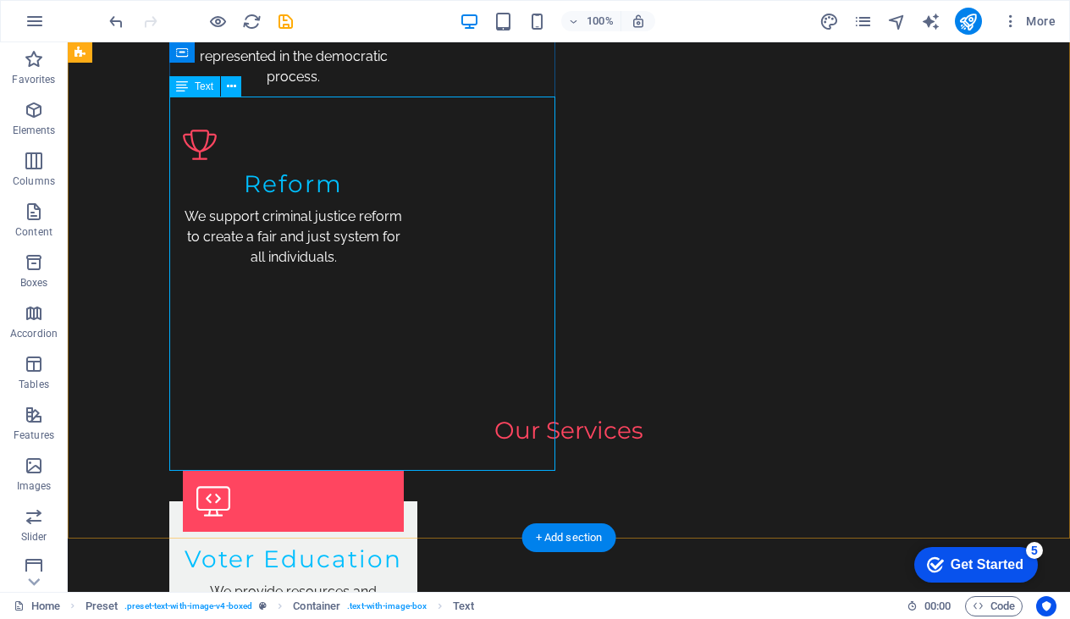
scroll to position [2284, 0]
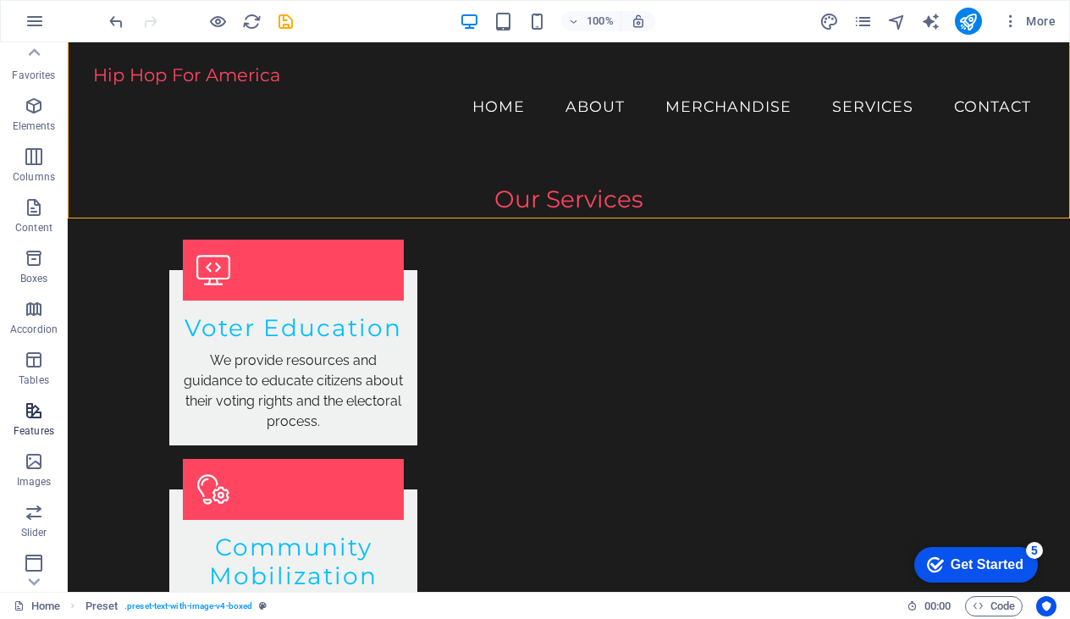
scroll to position [0, 0]
click at [25, 117] on icon "button" at bounding box center [34, 110] width 20 height 20
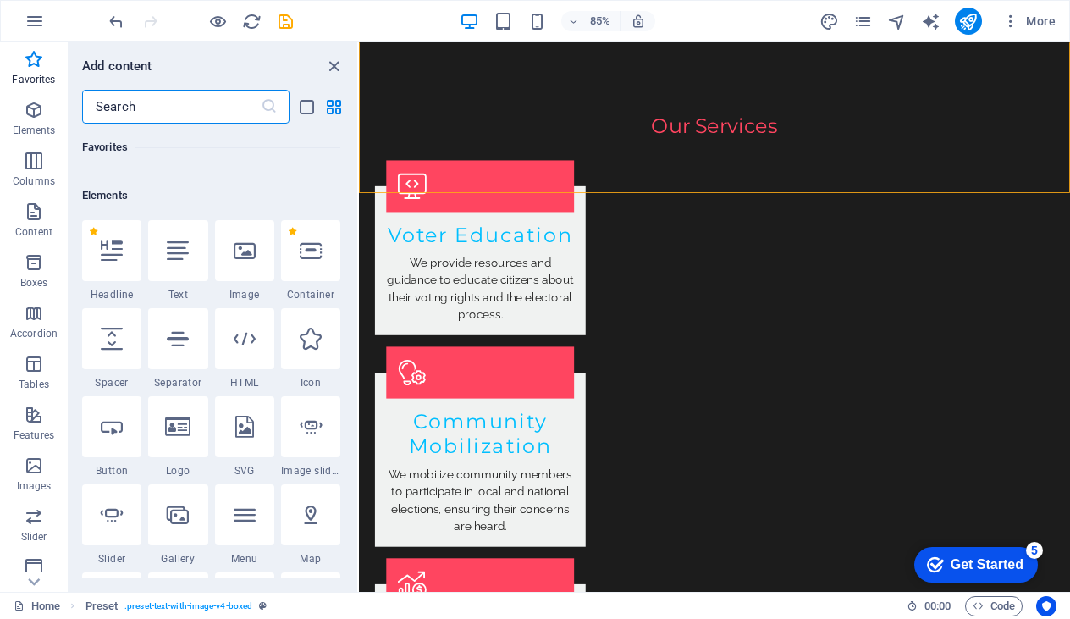
scroll to position [139, 0]
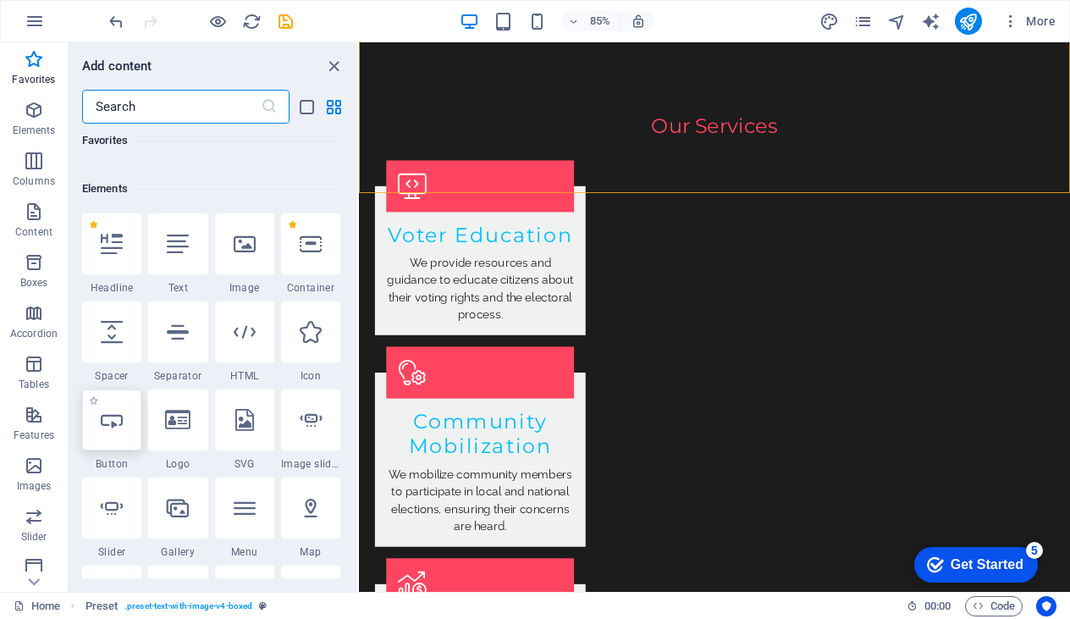
click at [124, 431] on div at bounding box center [111, 419] width 59 height 61
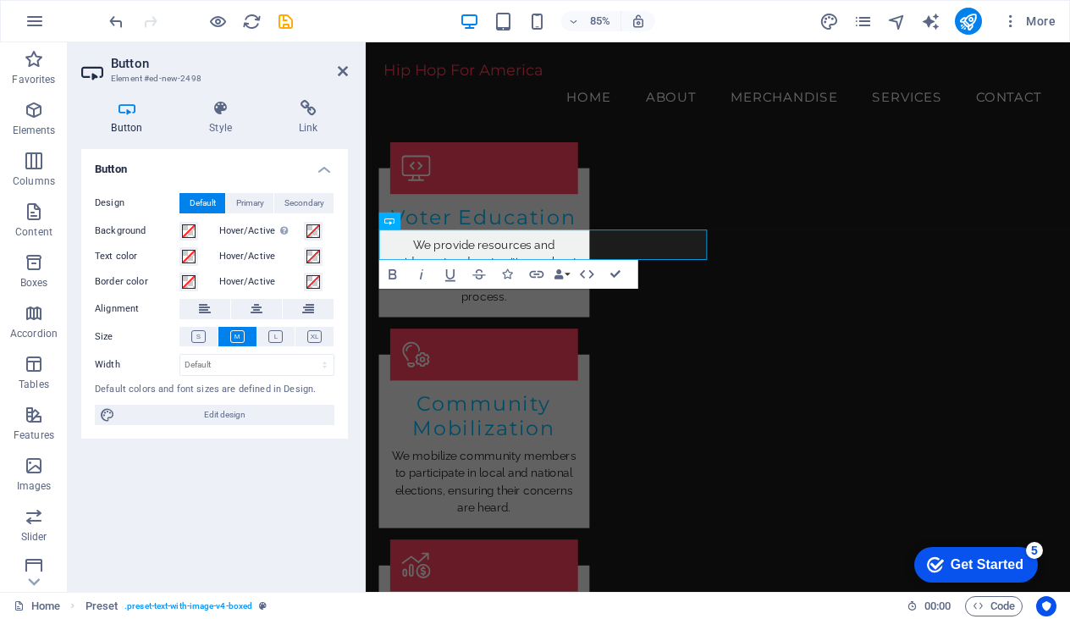
scroll to position [1986, 0]
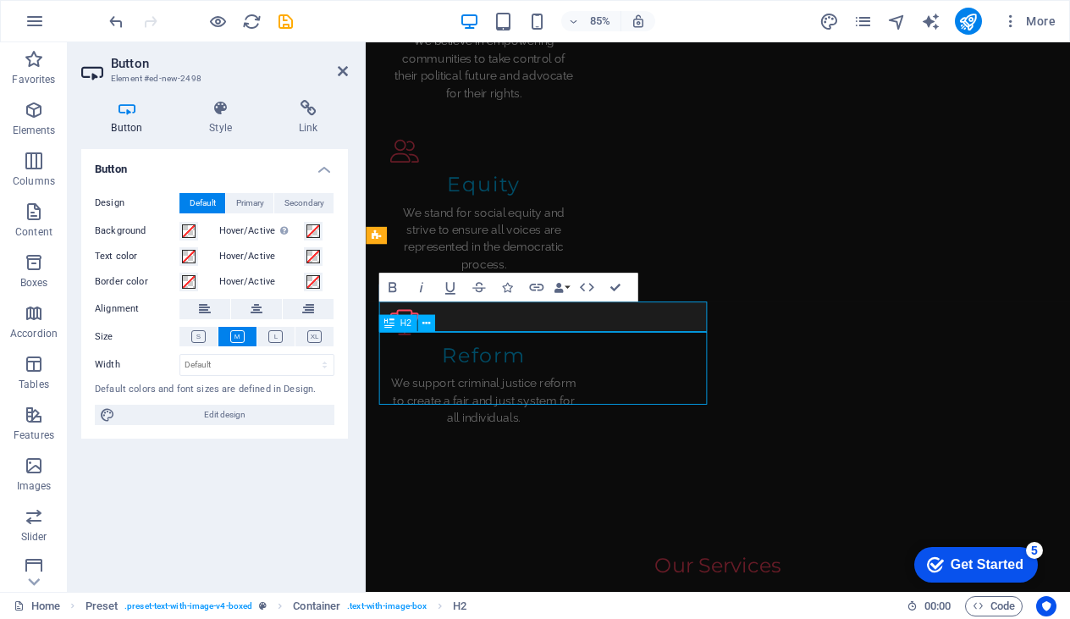
scroll to position [1904, 0]
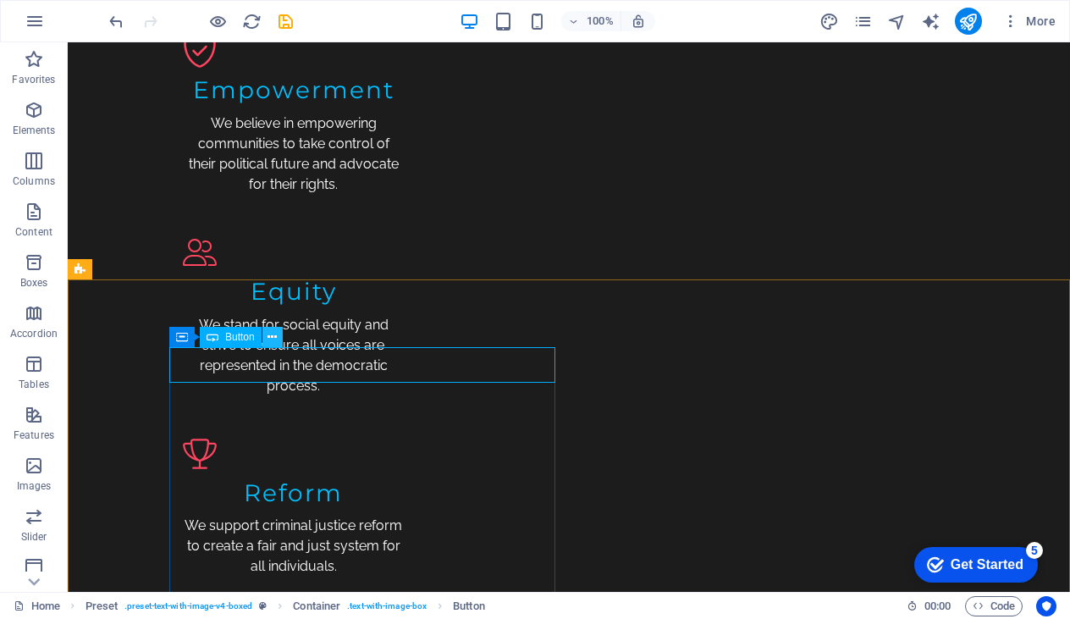
click at [274, 338] on icon at bounding box center [271, 337] width 9 height 18
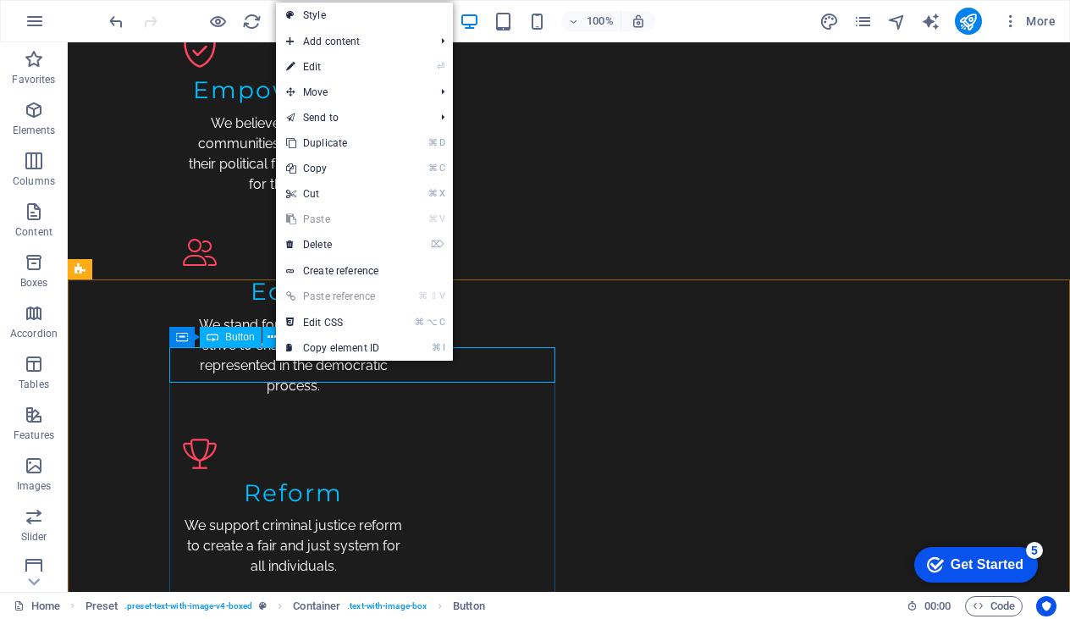
click at [230, 339] on span "Button" at bounding box center [240, 337] width 30 height 10
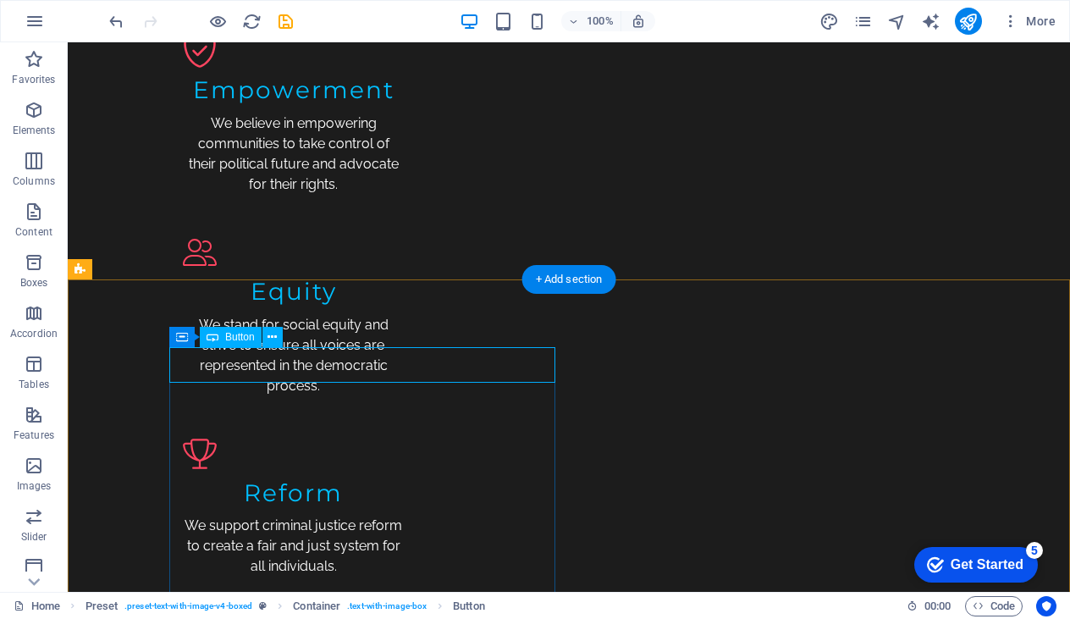
click at [273, 333] on icon at bounding box center [271, 337] width 9 height 18
click at [245, 336] on span "Button" at bounding box center [240, 337] width 30 height 10
click at [276, 334] on icon at bounding box center [271, 337] width 9 height 18
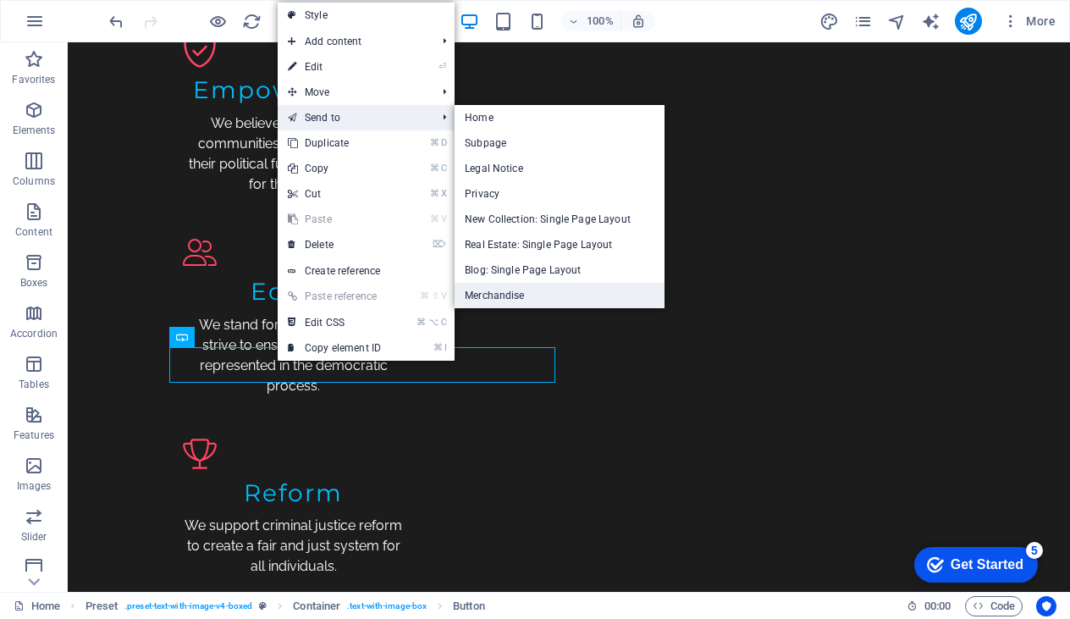
click at [515, 295] on link "Merchandise" at bounding box center [559, 295] width 210 height 25
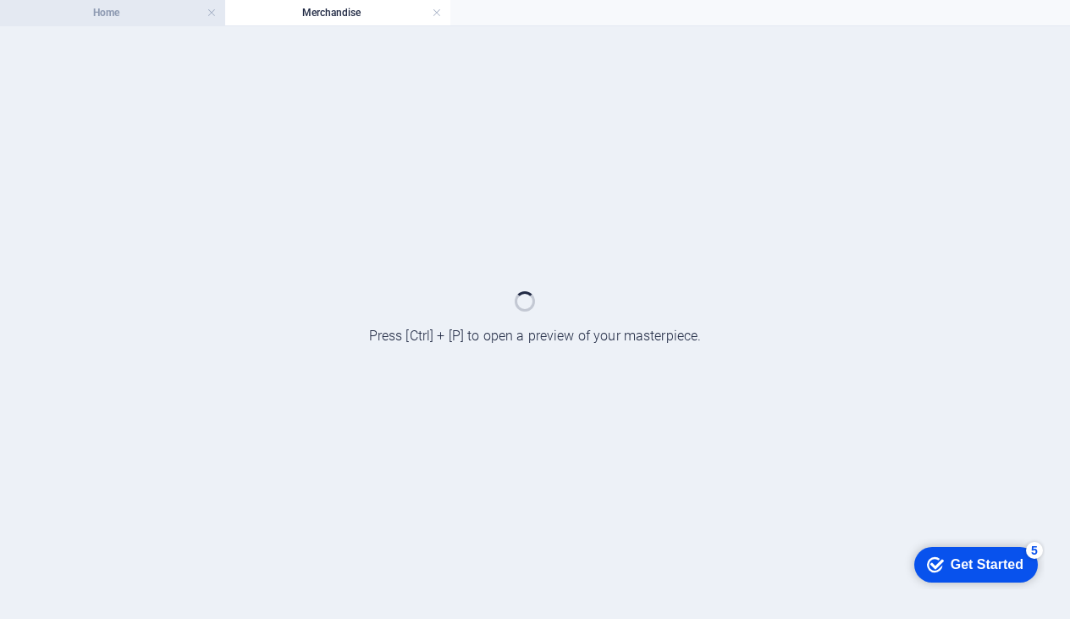
click at [177, 14] on h4 "Home" at bounding box center [112, 12] width 225 height 19
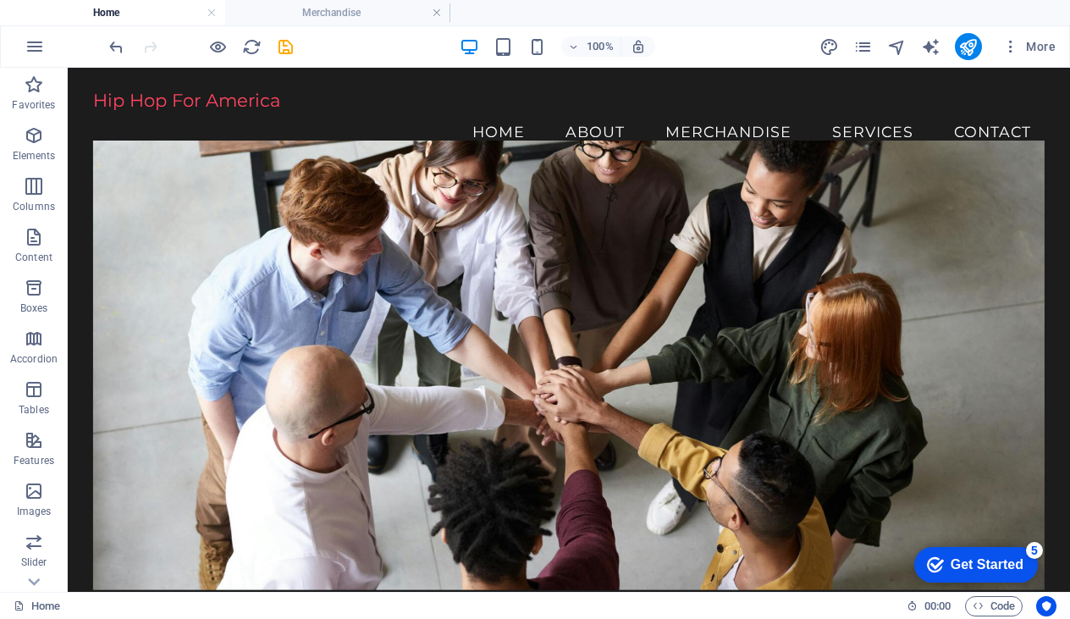
scroll to position [1941, 0]
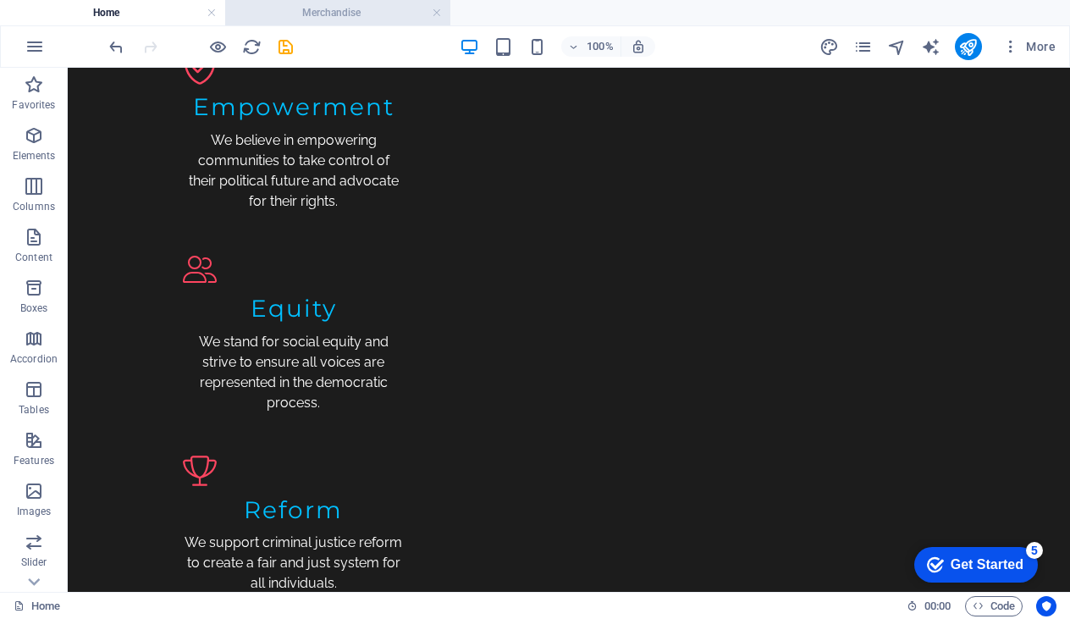
click at [341, 10] on h4 "Merchandise" at bounding box center [337, 12] width 225 height 19
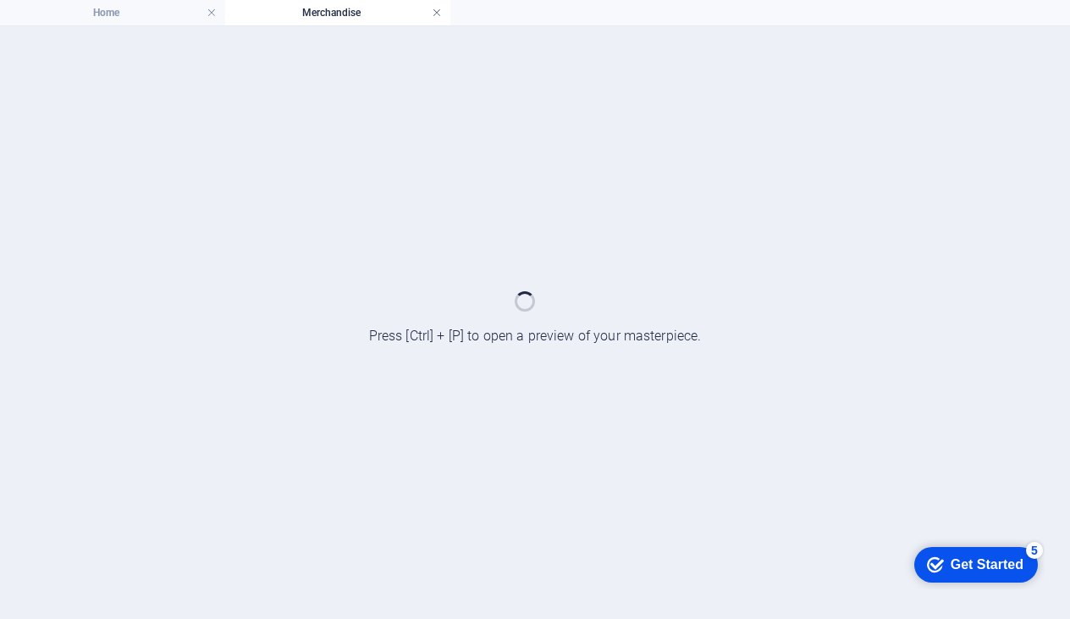
click at [435, 14] on link at bounding box center [437, 13] width 10 height 16
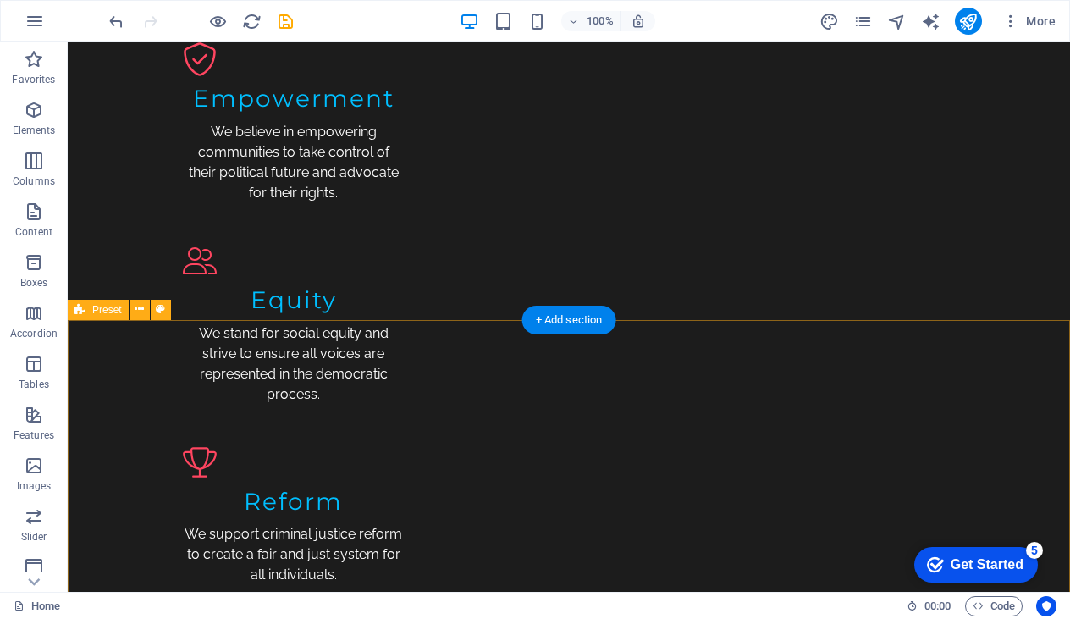
scroll to position [1947, 0]
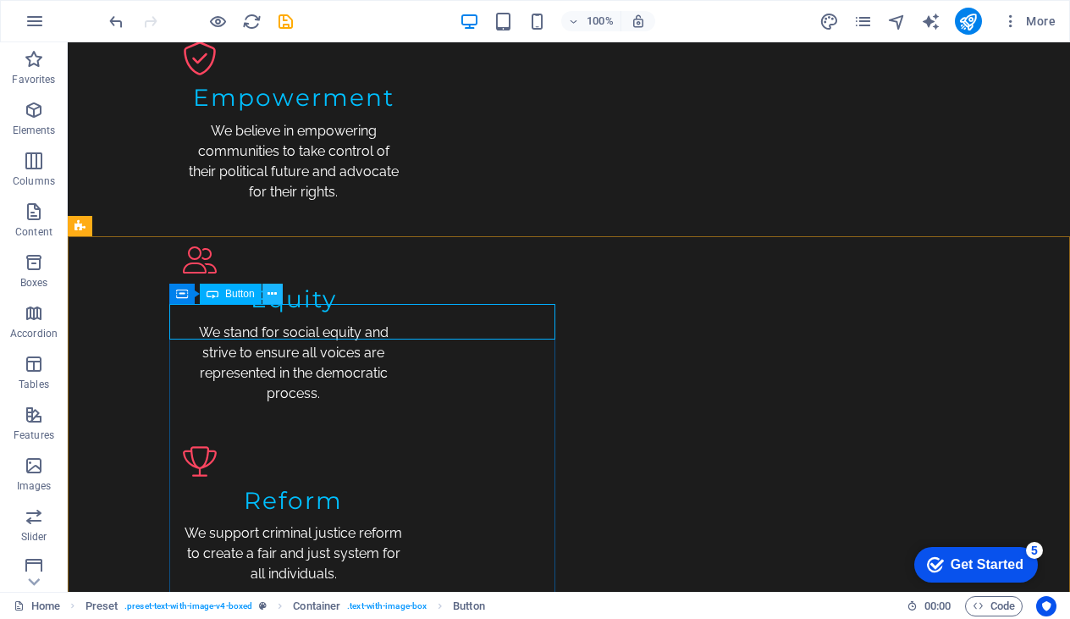
click at [275, 291] on icon at bounding box center [271, 294] width 9 height 18
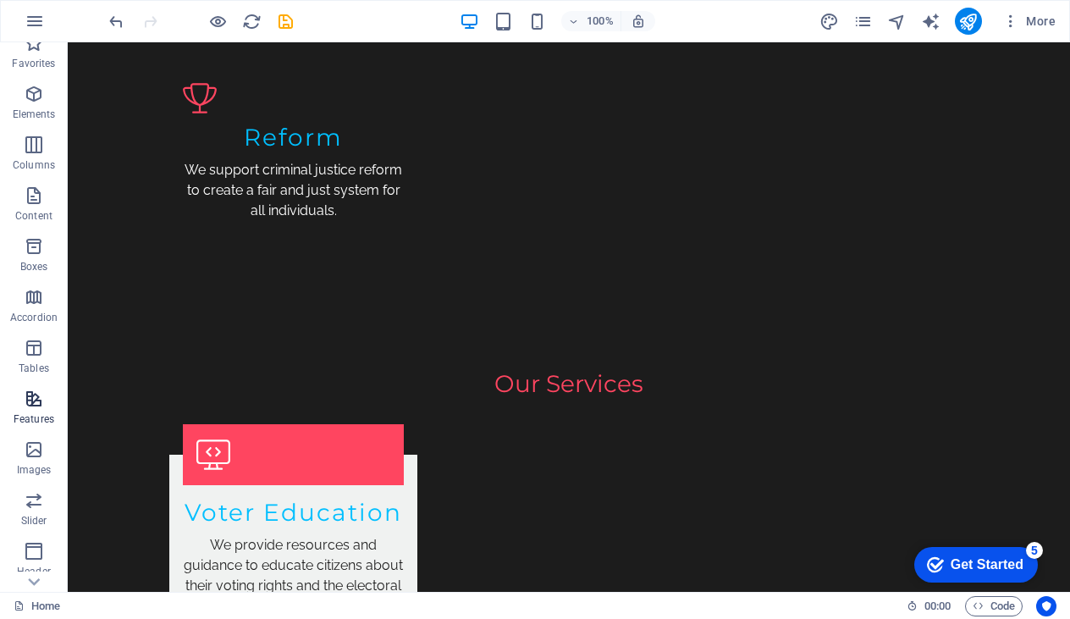
scroll to position [0, 0]
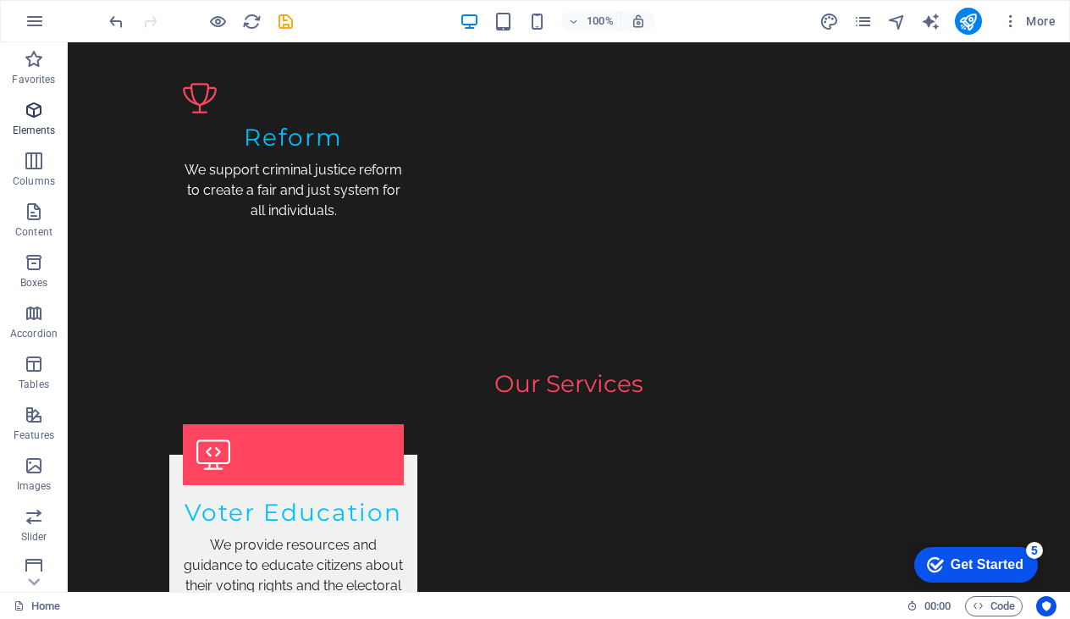
click at [38, 117] on icon "button" at bounding box center [34, 110] width 20 height 20
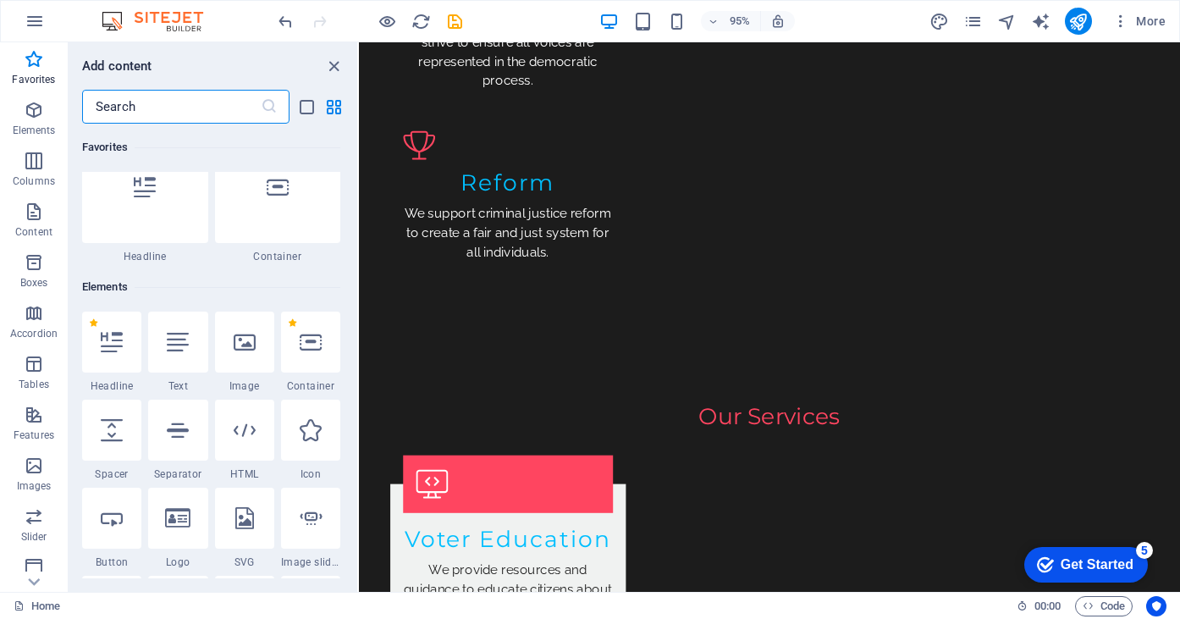
scroll to position [51, 0]
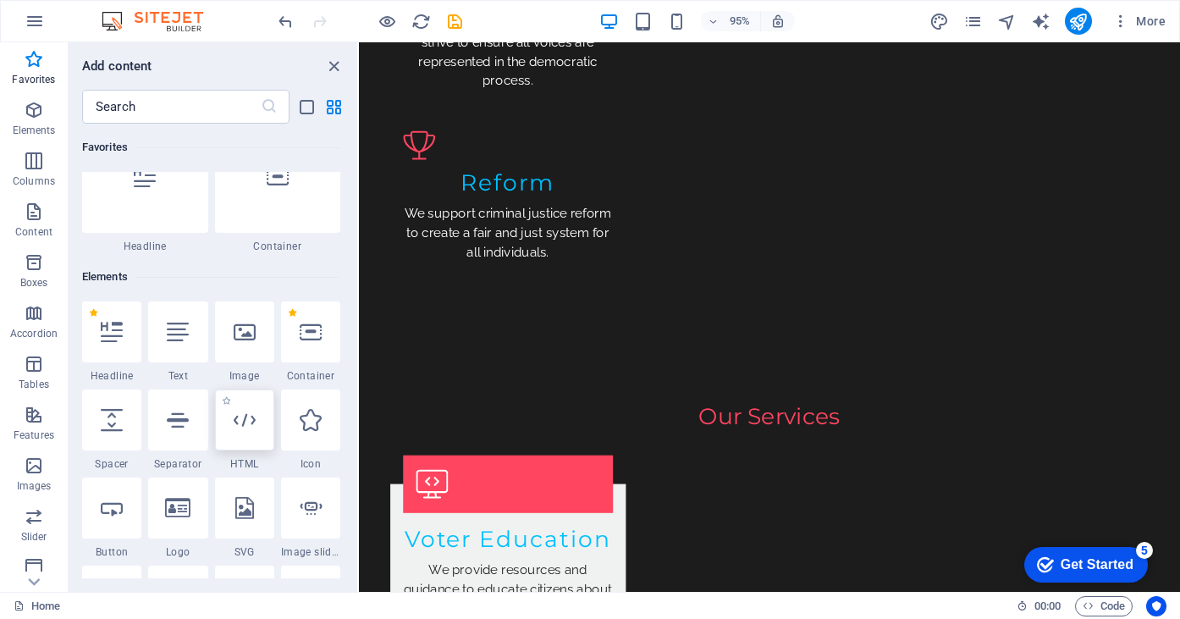
click at [237, 438] on div at bounding box center [244, 419] width 59 height 61
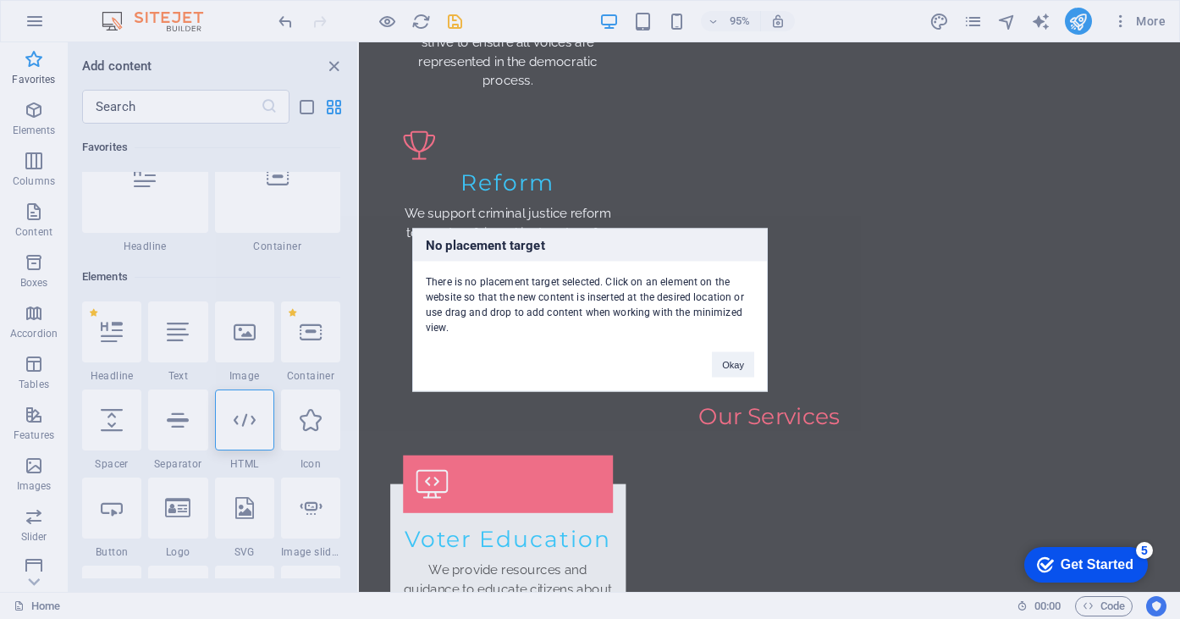
click at [500, 333] on div "There is no placement target selected. Click on an element on the website so th…" at bounding box center [590, 298] width 354 height 74
click at [481, 313] on div "There is no placement target selected. Click on an element on the website so th…" at bounding box center [590, 298] width 354 height 74
click at [515, 510] on div "No placement target There is no placement target selected. Click on an element …" at bounding box center [590, 309] width 1180 height 619
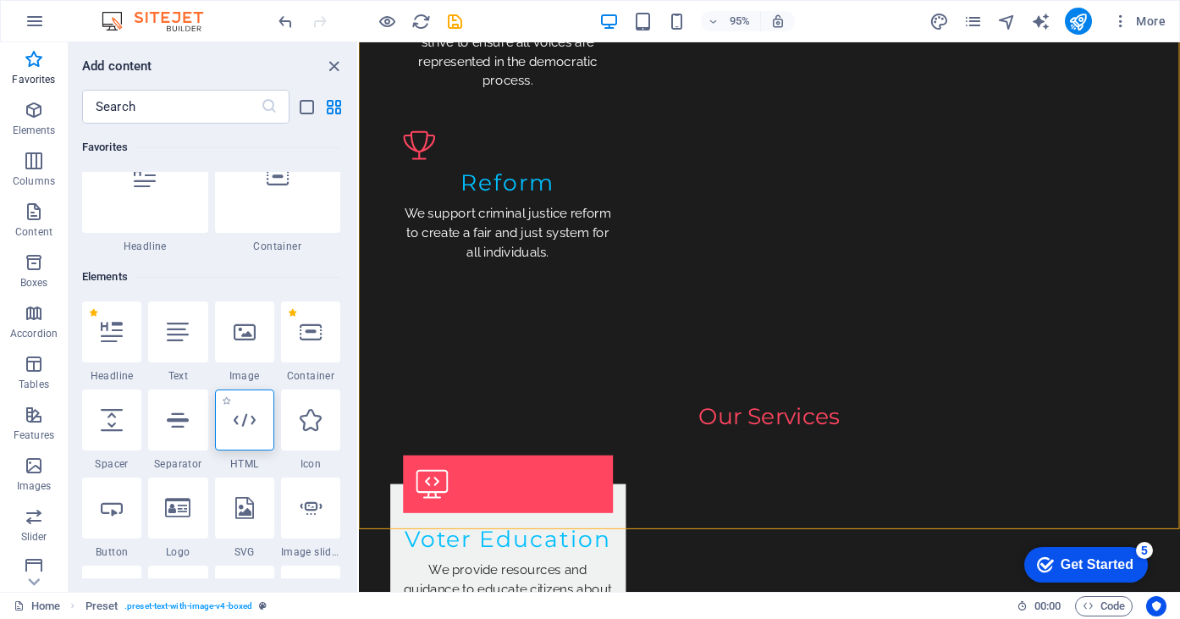
click at [252, 432] on div at bounding box center [244, 419] width 59 height 61
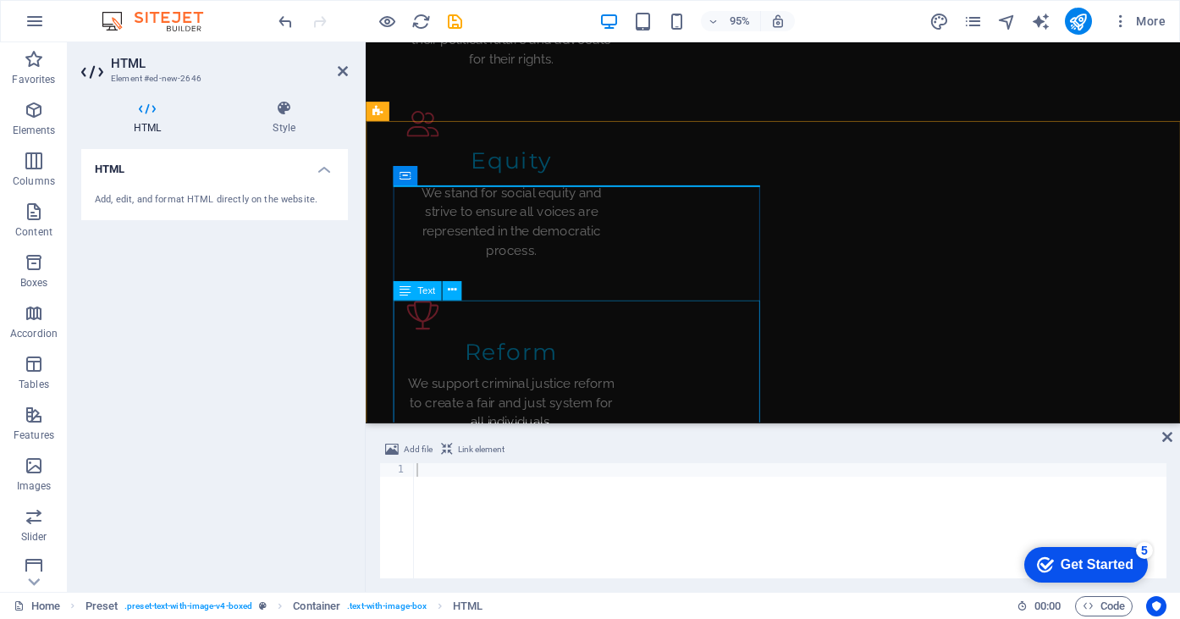
scroll to position [1945, 0]
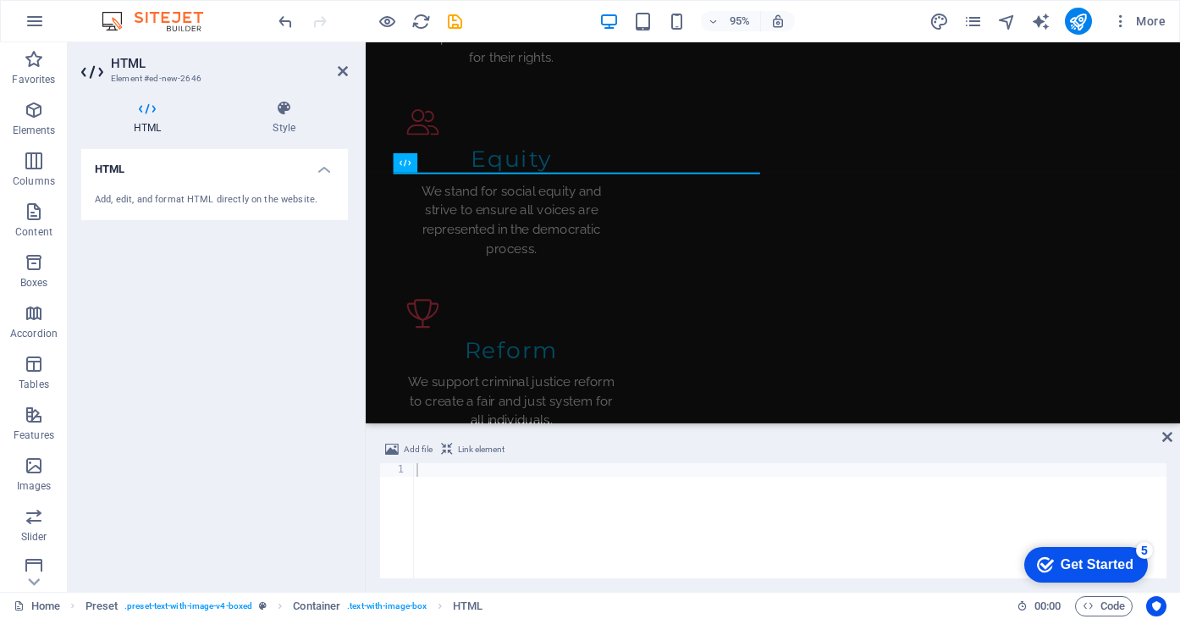
click at [427, 471] on div at bounding box center [789, 534] width 753 height 142
paste textarea "</script>"
type textarea "</script>"
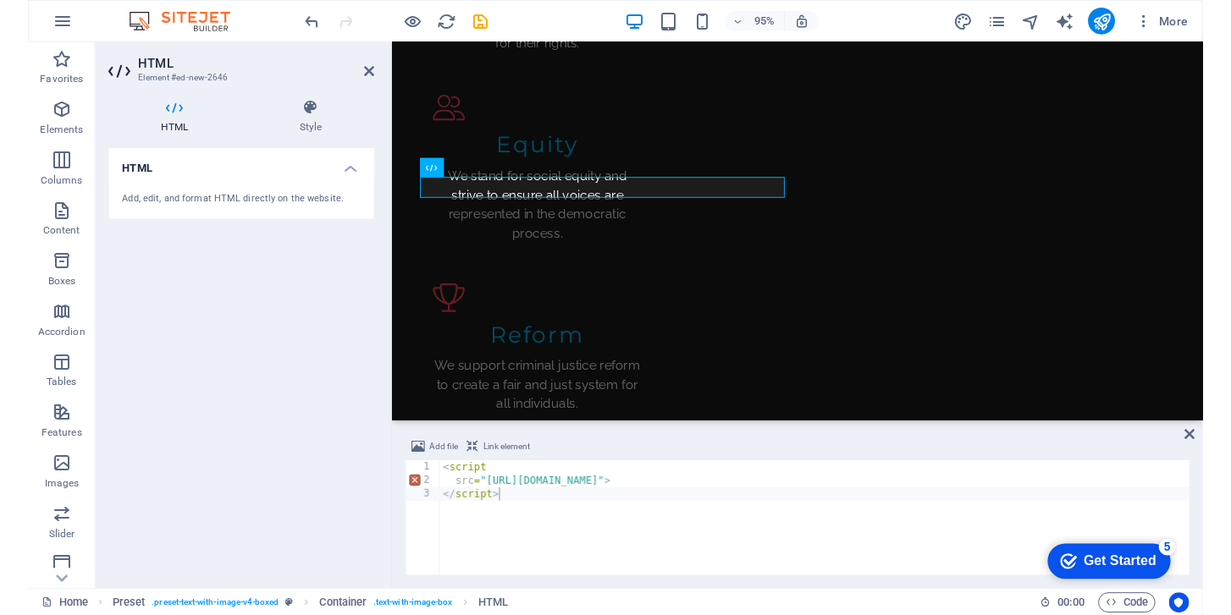
scroll to position [1920, 0]
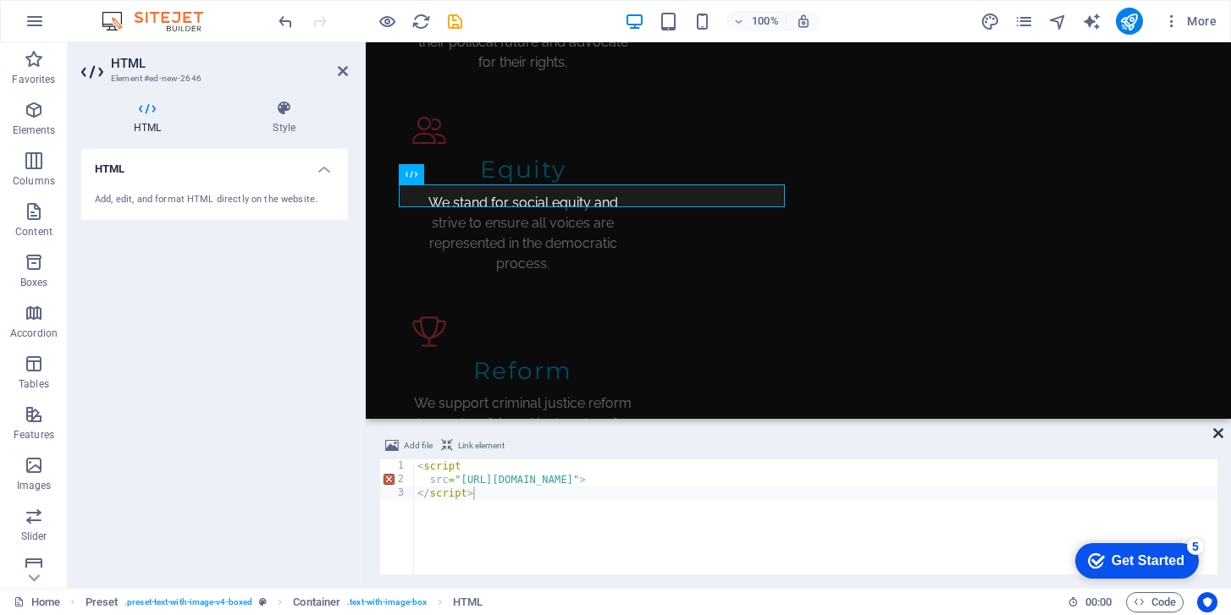
click at [1069, 435] on icon at bounding box center [1218, 434] width 10 height 14
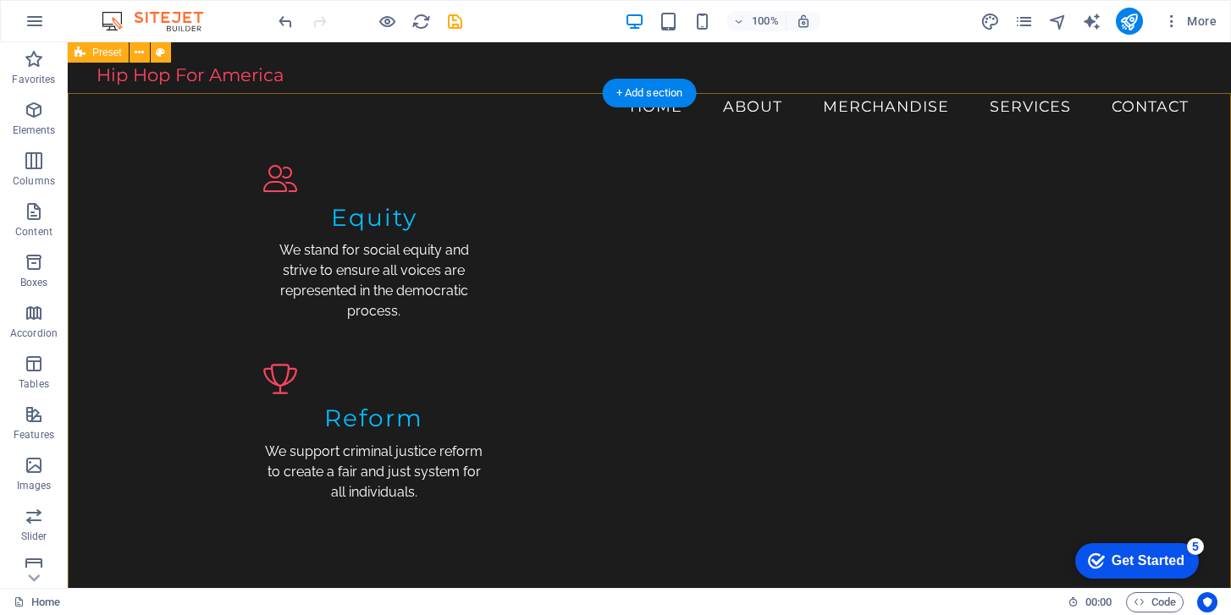
scroll to position [2000, 0]
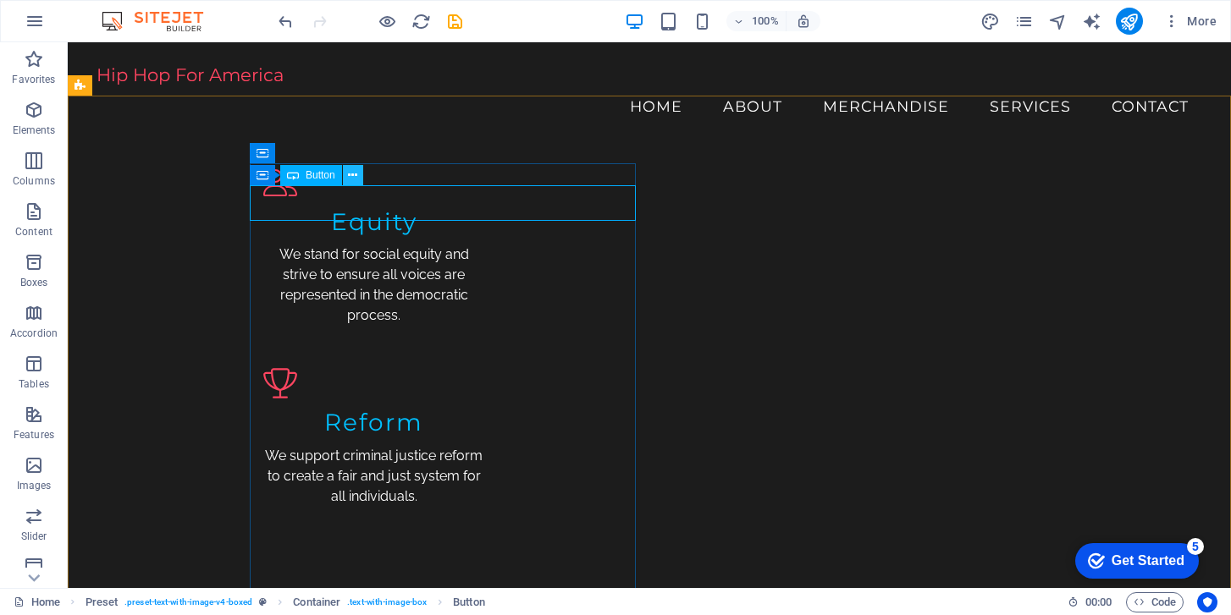
click at [349, 178] on icon at bounding box center [352, 176] width 9 height 18
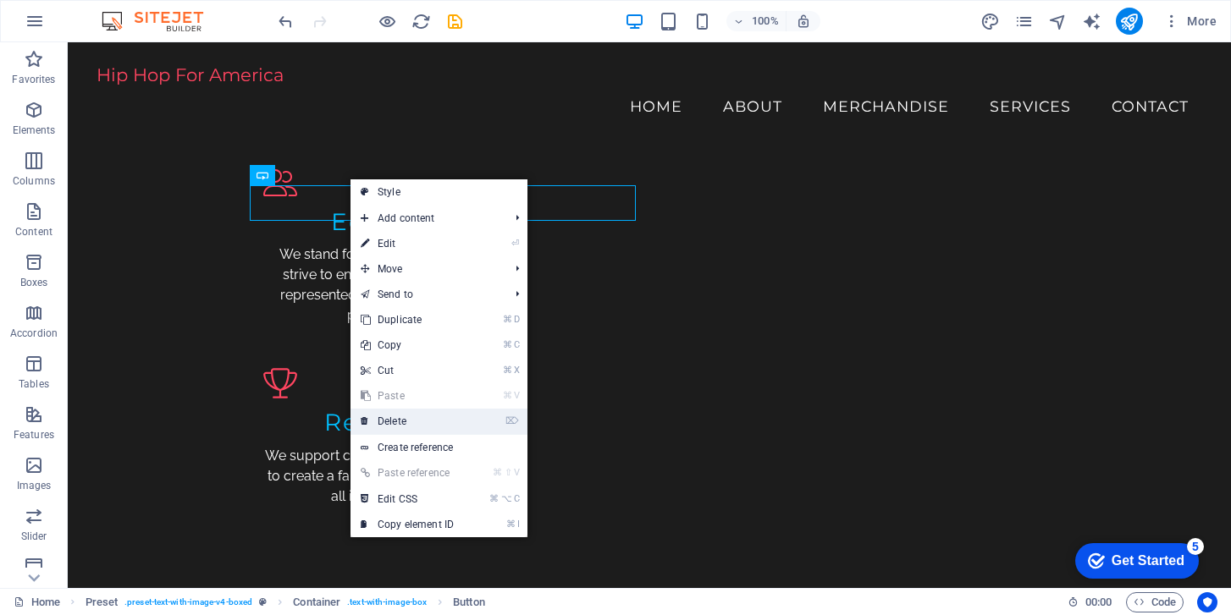
click at [398, 422] on link "⌦ Delete" at bounding box center [406, 421] width 113 height 25
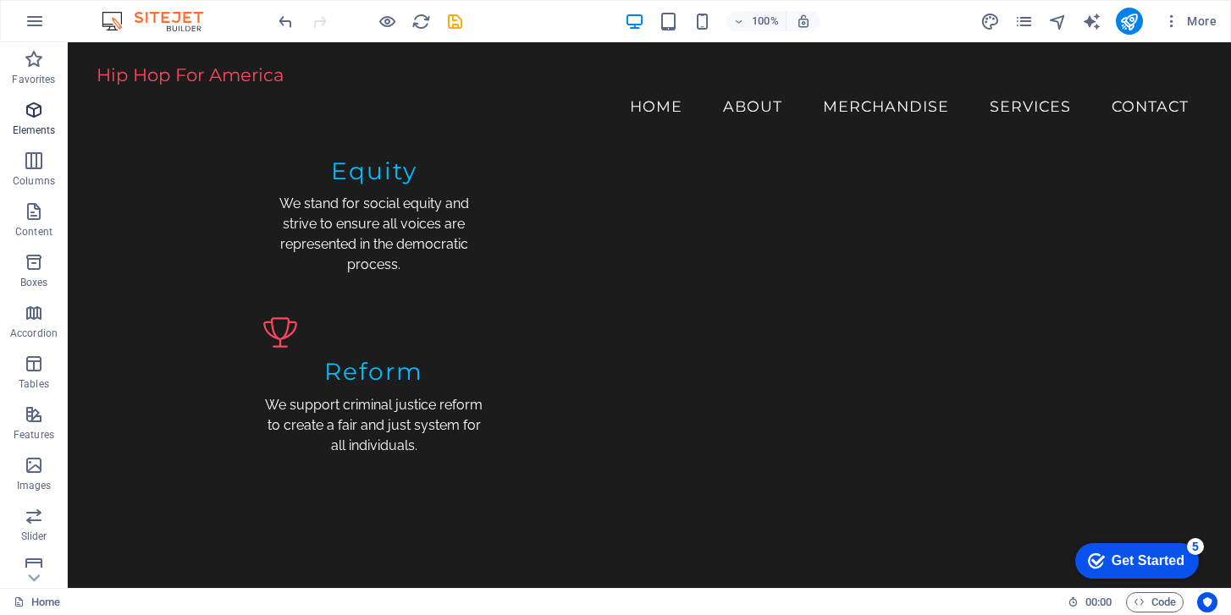
click at [33, 111] on icon "button" at bounding box center [34, 110] width 20 height 20
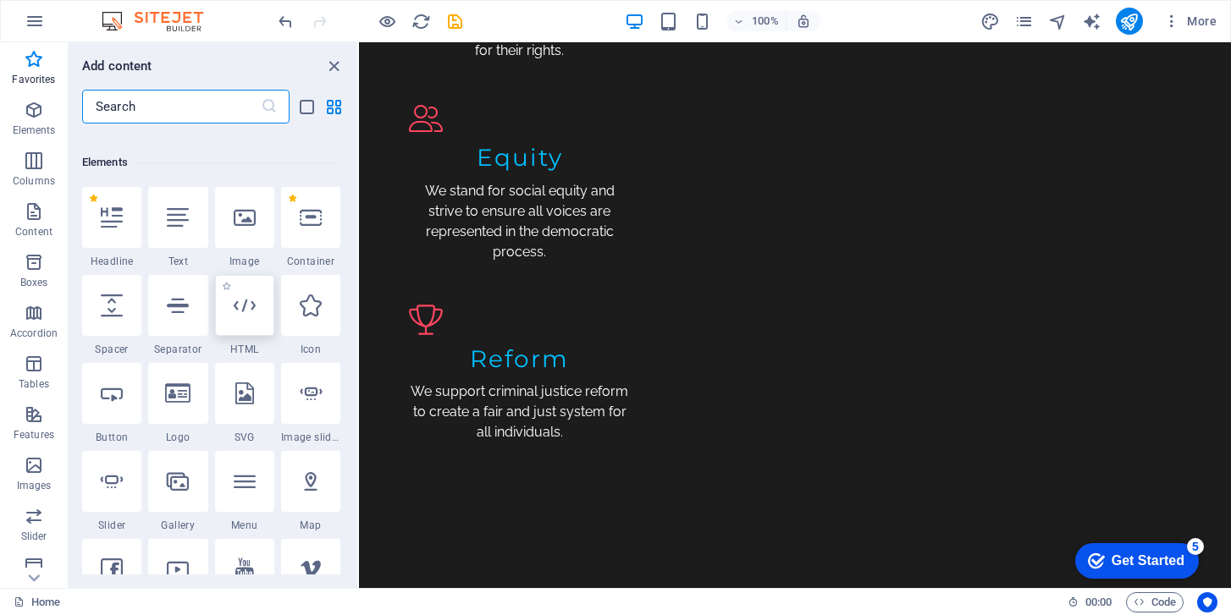
scroll to position [163, 0]
click at [240, 306] on icon at bounding box center [245, 307] width 22 height 22
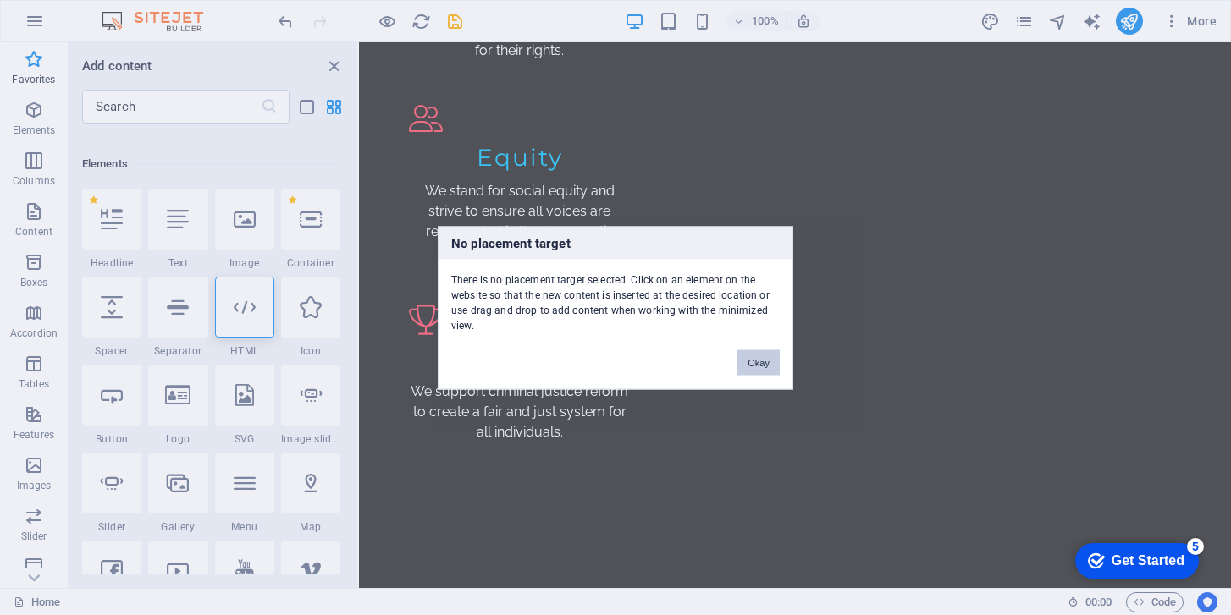
click at [758, 366] on button "Okay" at bounding box center [758, 362] width 42 height 25
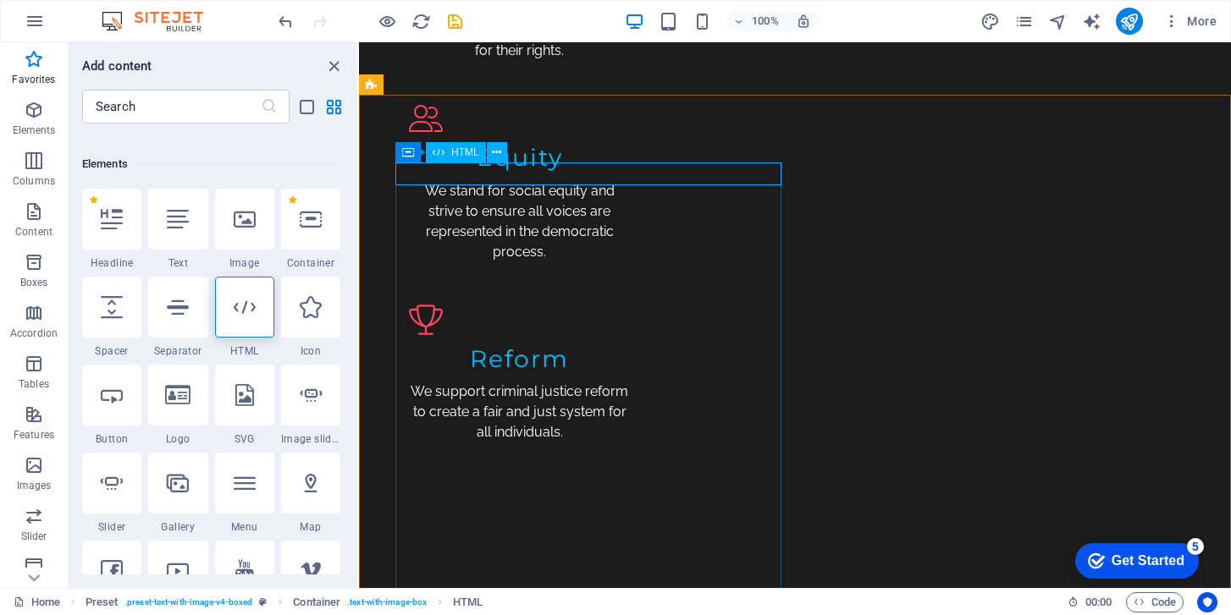
click at [466, 154] on span "HTML" at bounding box center [465, 152] width 28 height 10
click at [498, 151] on icon at bounding box center [496, 153] width 9 height 18
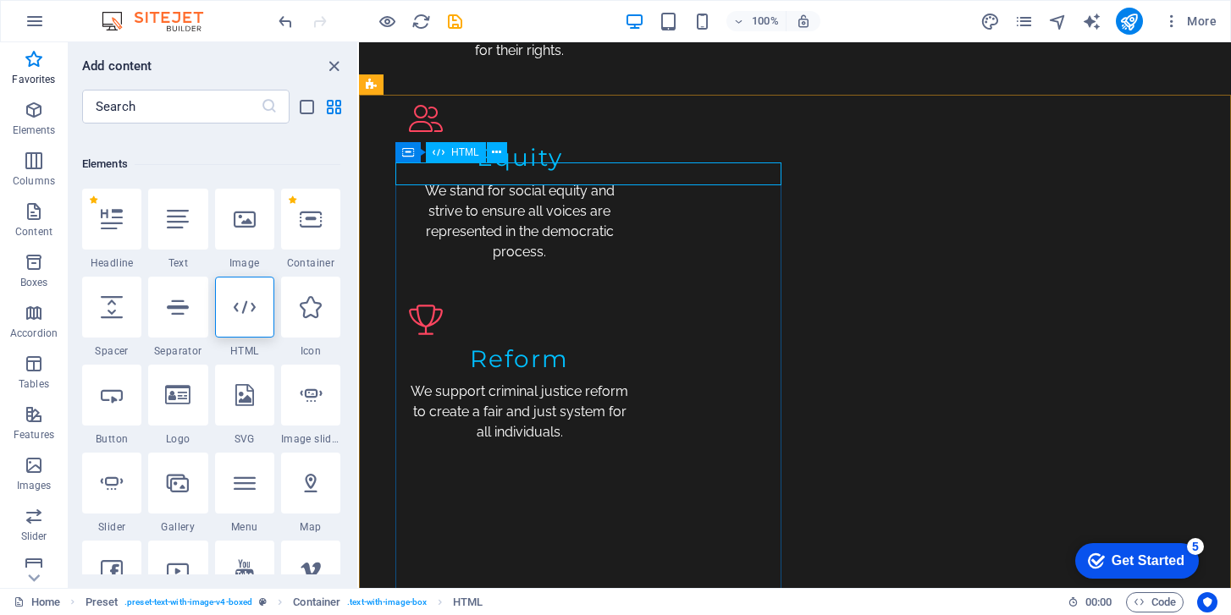
click at [451, 149] on span "HTML" at bounding box center [465, 152] width 28 height 10
click at [116, 394] on icon at bounding box center [112, 395] width 22 height 22
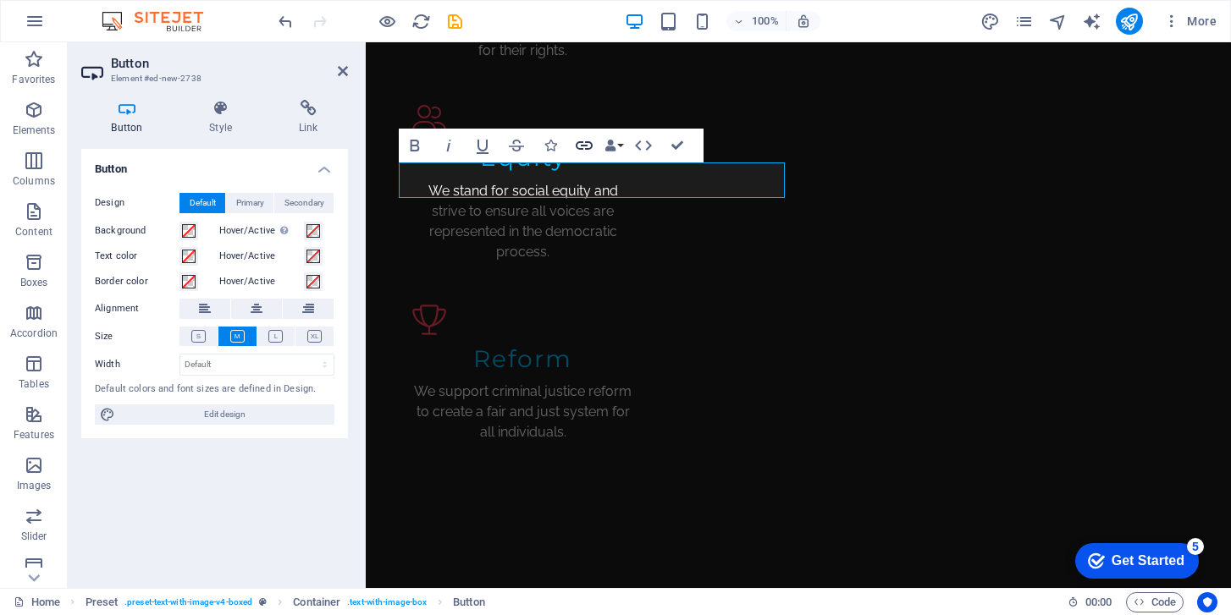
click at [576, 139] on icon "button" at bounding box center [584, 145] width 20 height 20
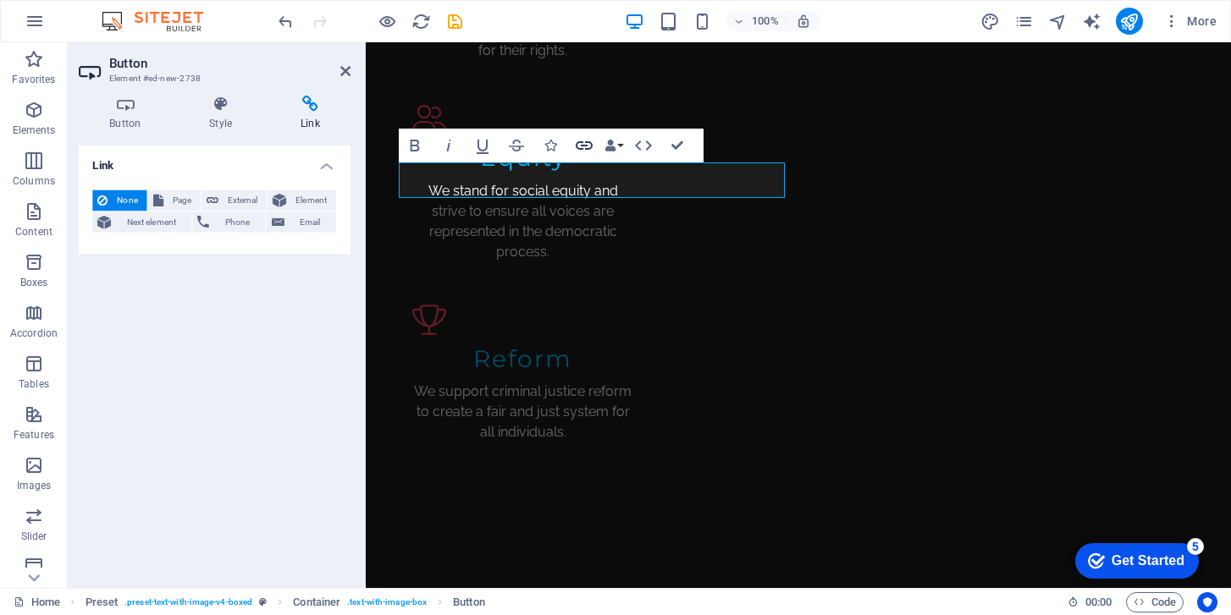
click at [590, 143] on icon "button" at bounding box center [584, 145] width 17 height 8
click at [587, 144] on icon "button" at bounding box center [584, 145] width 20 height 20
click at [229, 202] on span "External" at bounding box center [241, 203] width 37 height 20
select select "blank"
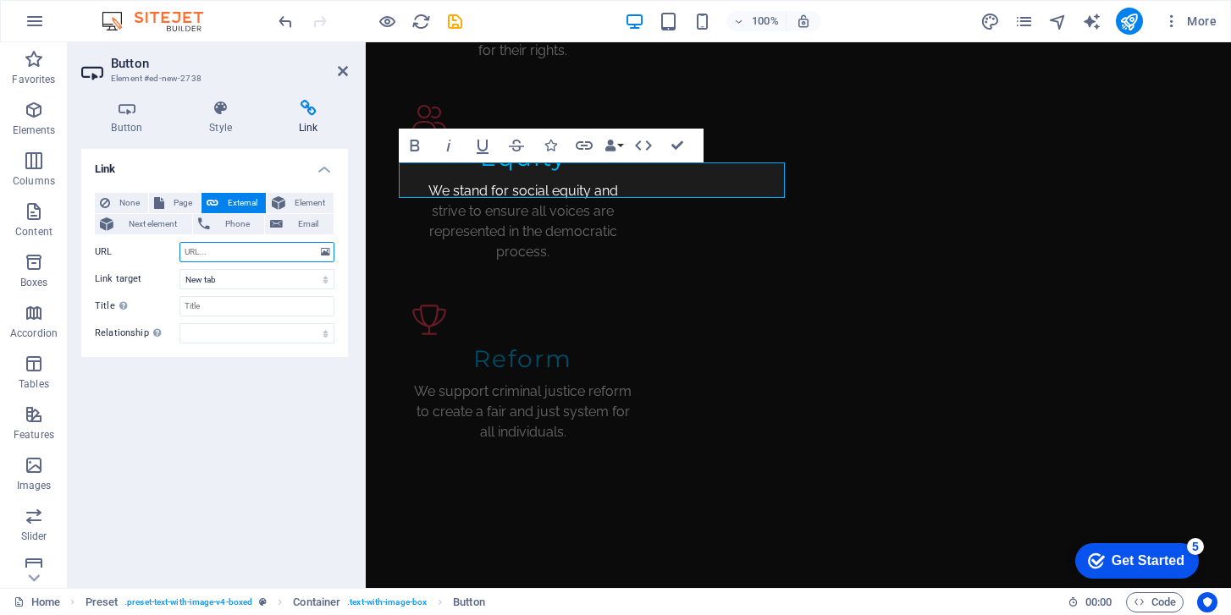
paste input "<script src="https://www.paypal.com/sdk/js?client-id=BAA8_W3RkOgVVTkcUnJIKmsBnn…"
type input "<script src="https://www.paypal.com/sdk/js?client-id=BAA8_W3RkOgVVTkcUnJIKmsBnn…"
click at [233, 273] on select "New tab Same tab Overlay" at bounding box center [256, 279] width 155 height 20
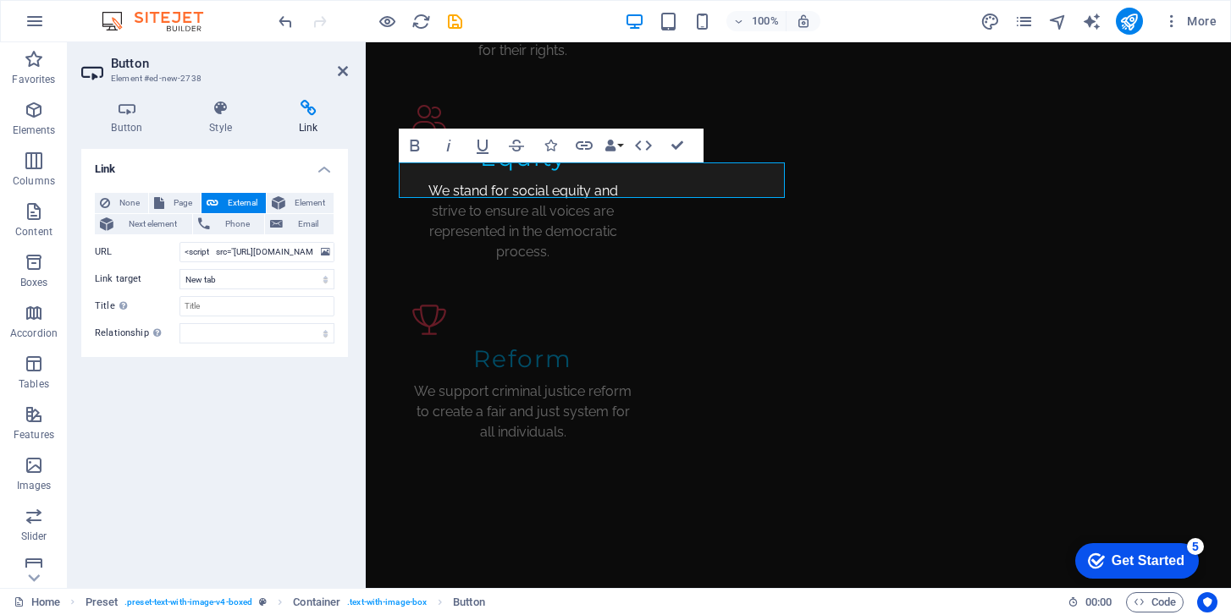
click at [284, 351] on div "None Page External Element Next element Phone Email Page Home Subpage Legal Not…" at bounding box center [214, 268] width 267 height 178
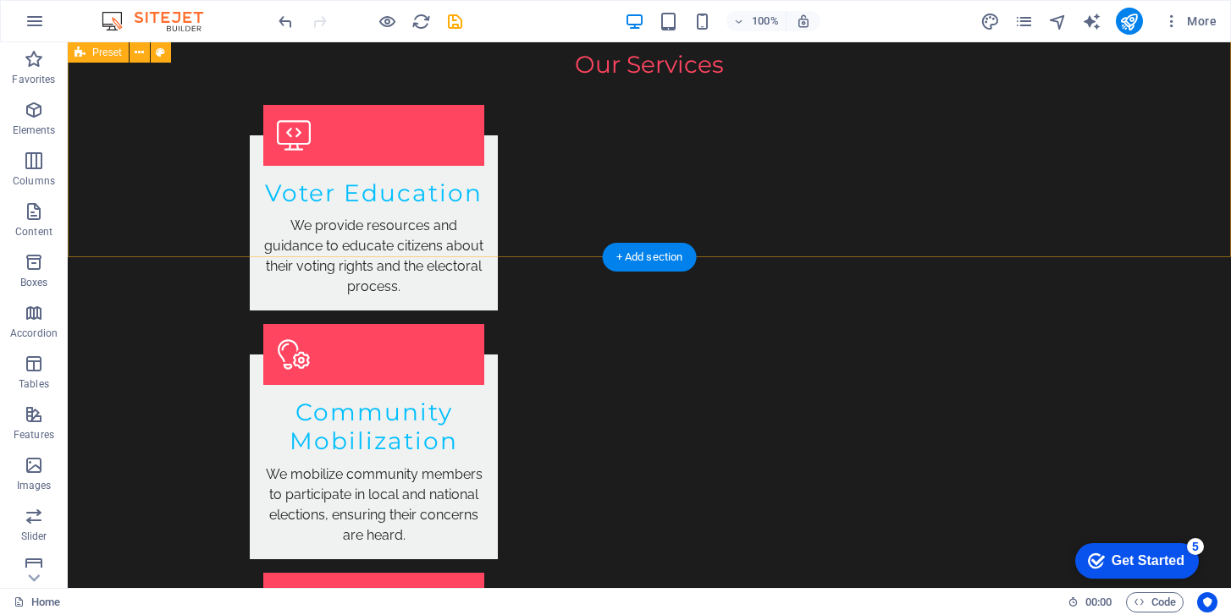
scroll to position [2578, 0]
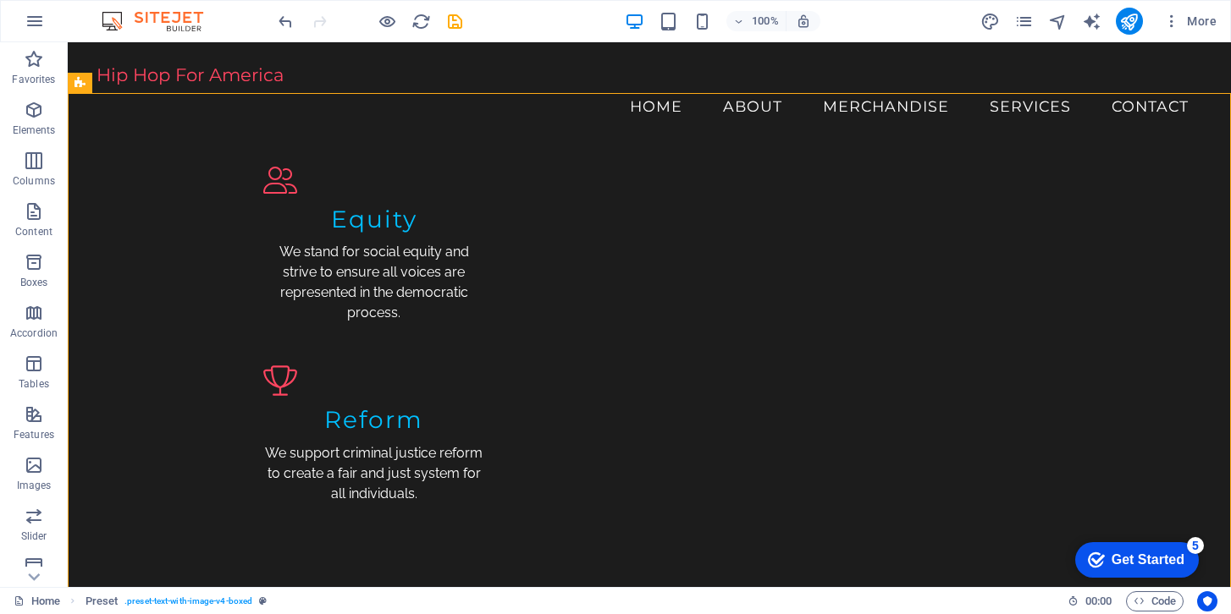
scroll to position [2087, 0]
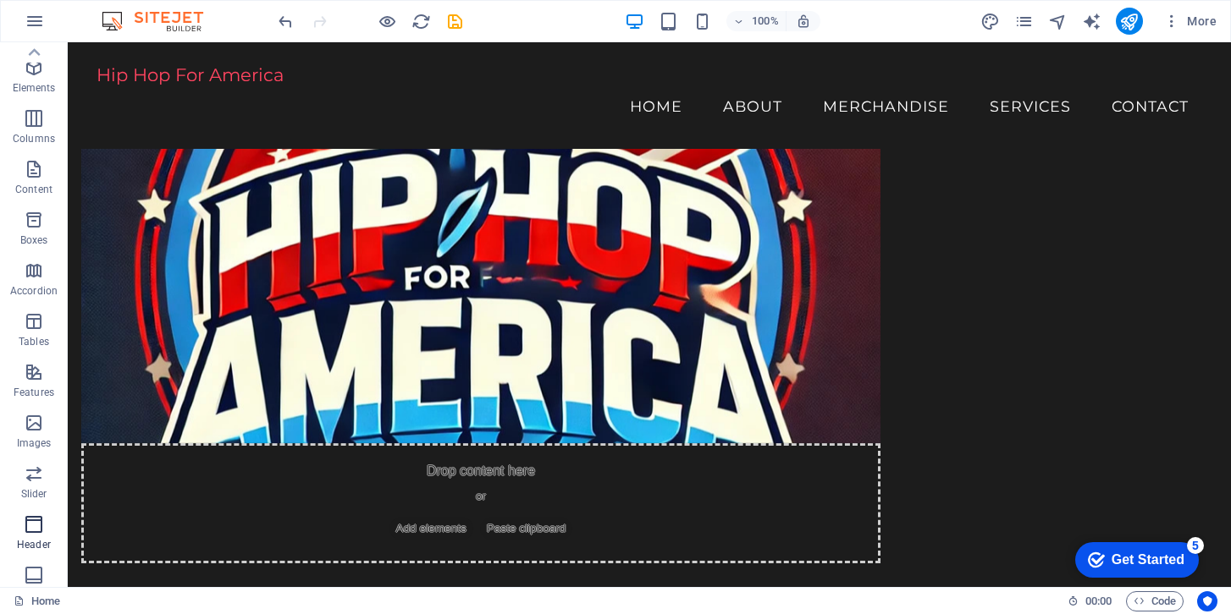
scroll to position [0, 0]
click at [38, 124] on p "Elements" at bounding box center [34, 131] width 43 height 14
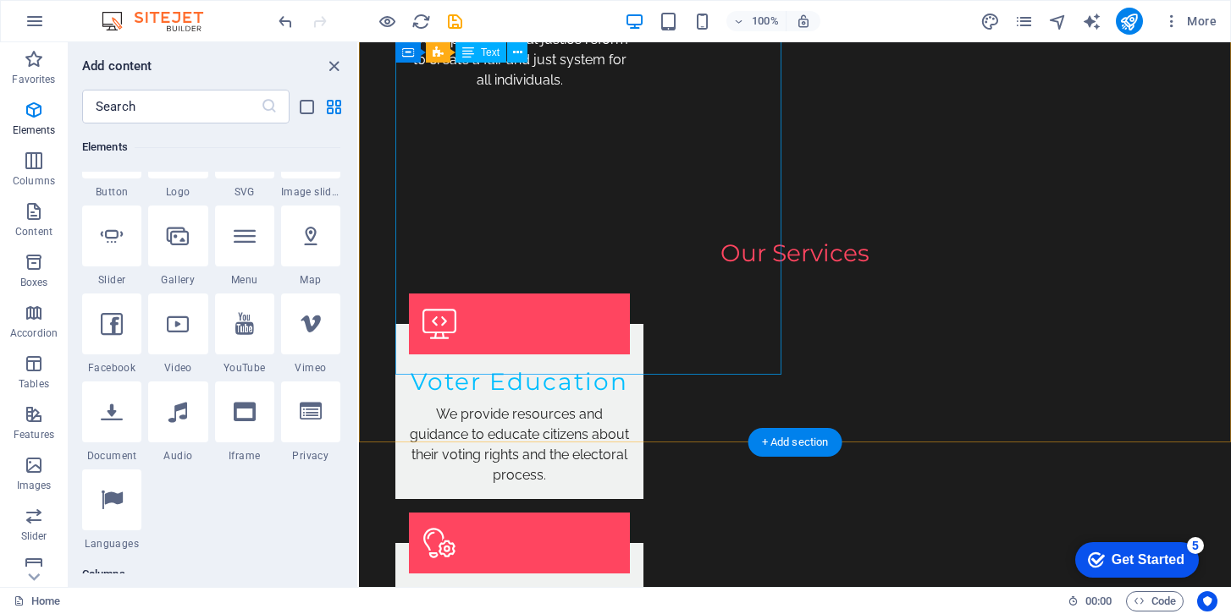
scroll to position [2445, 0]
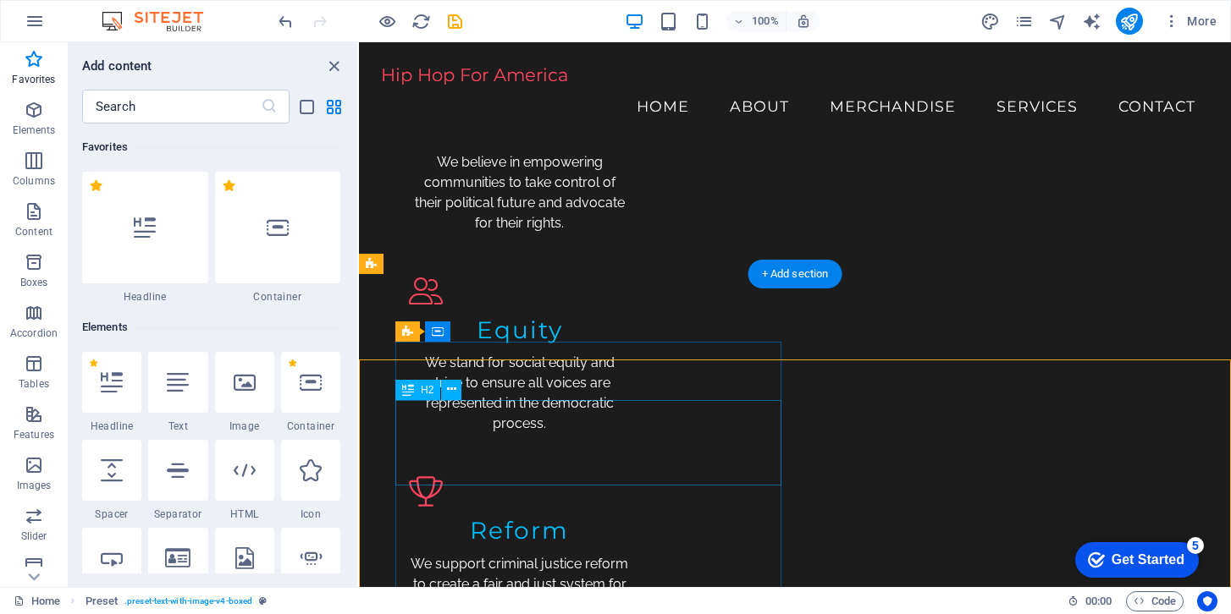
scroll to position [1820, 0]
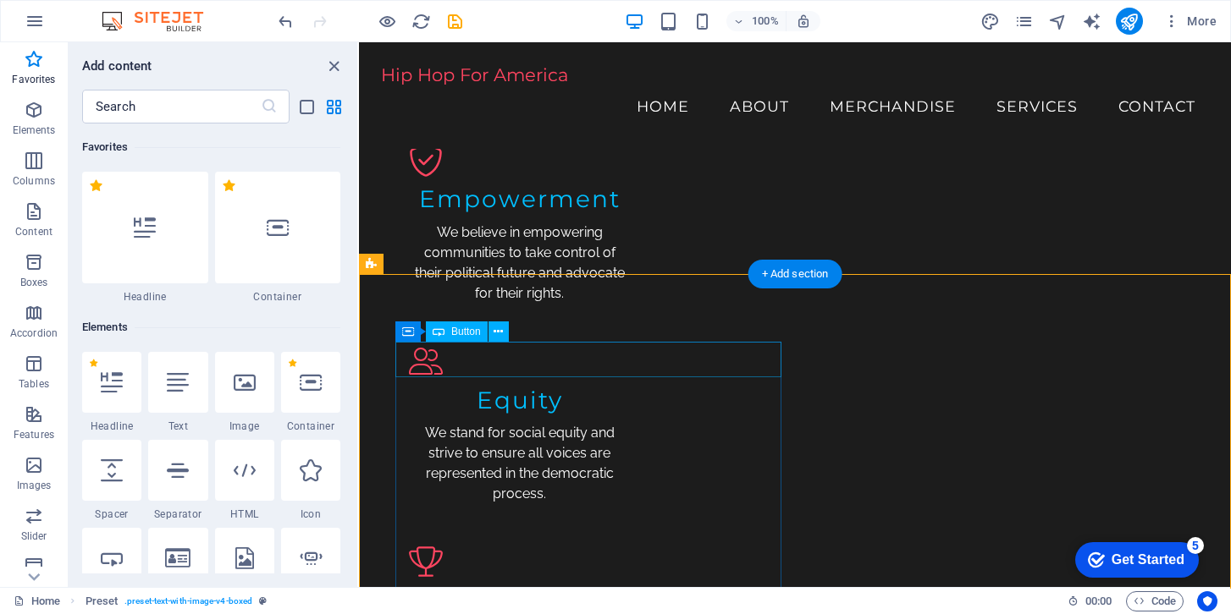
click at [495, 335] on icon at bounding box center [497, 332] width 9 height 18
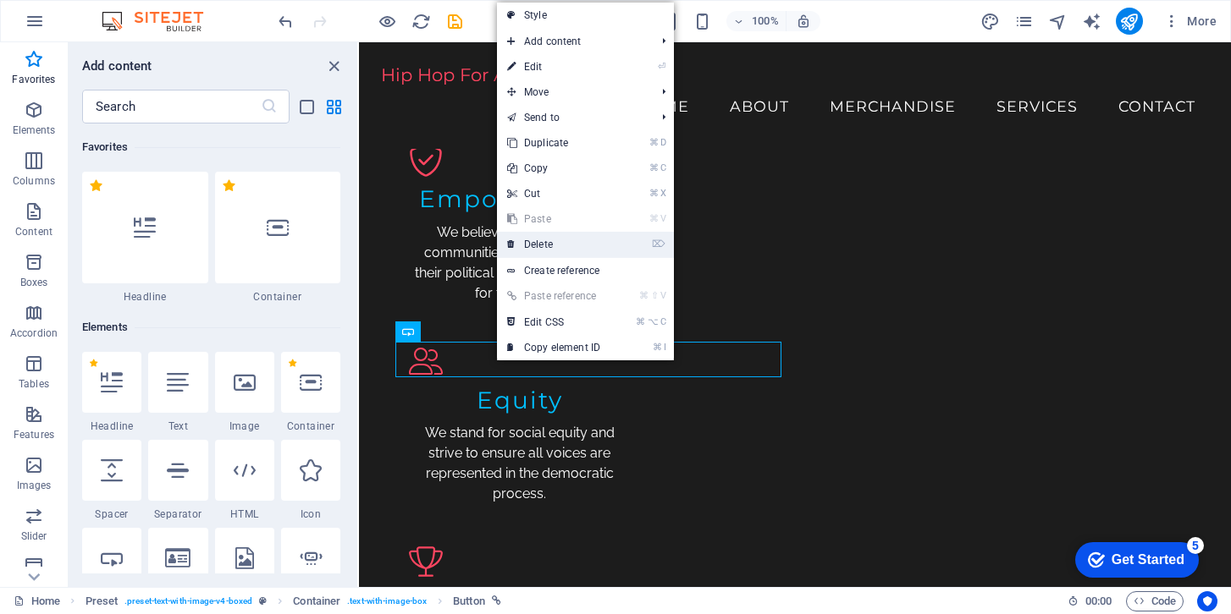
click at [563, 238] on link "⌦ Delete" at bounding box center [553, 244] width 113 height 25
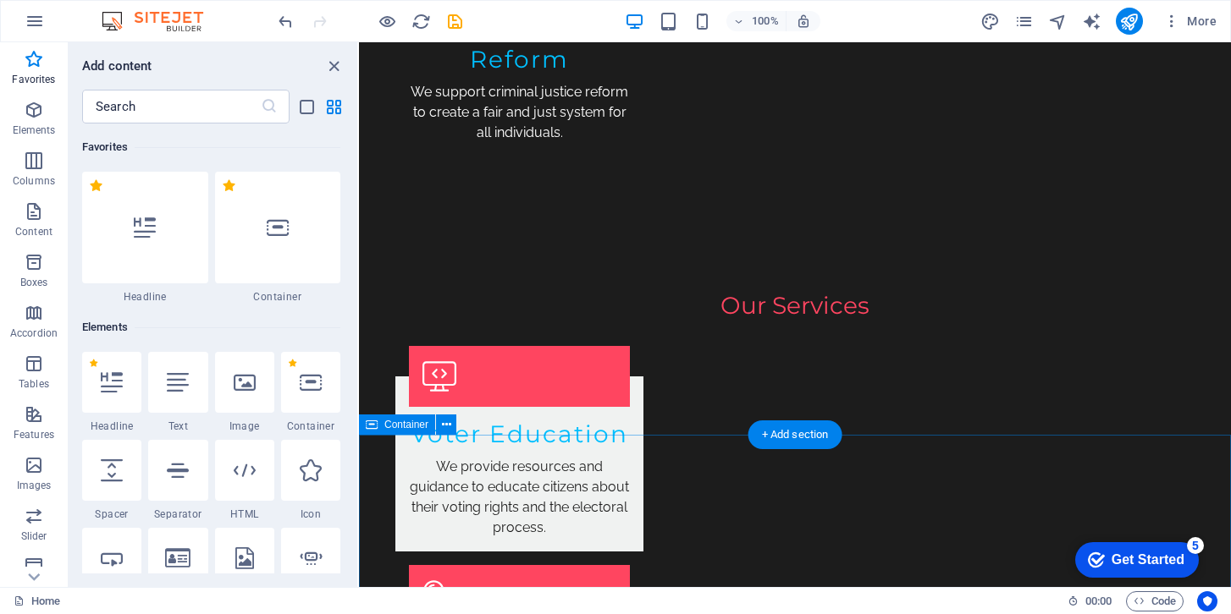
scroll to position [2400, 0]
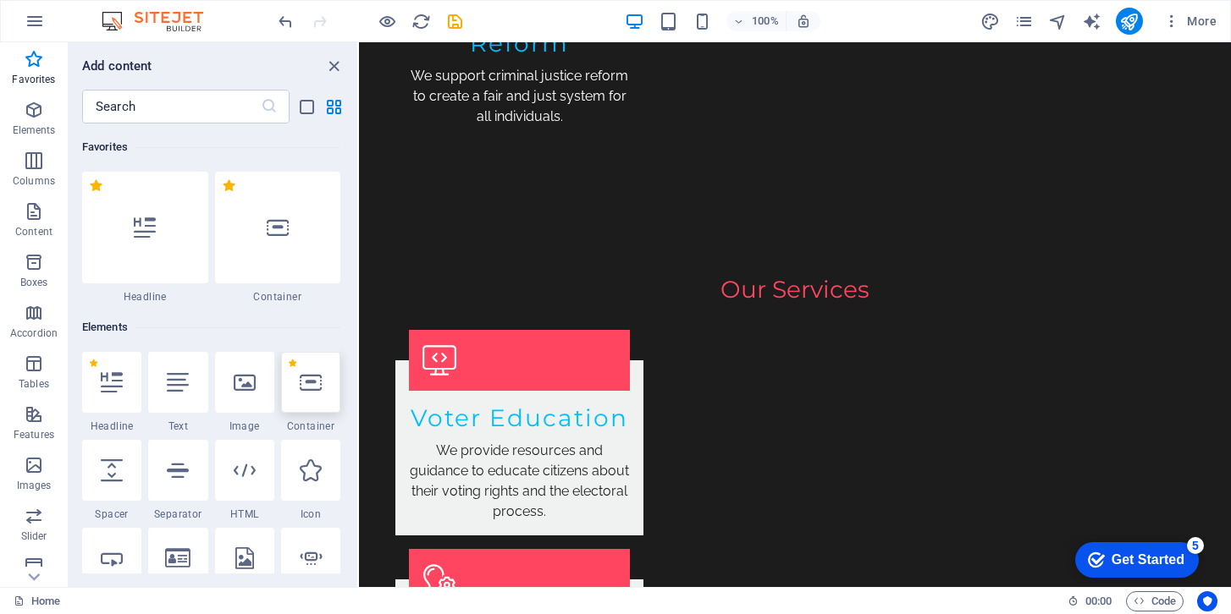
click at [300, 395] on div at bounding box center [310, 382] width 59 height 61
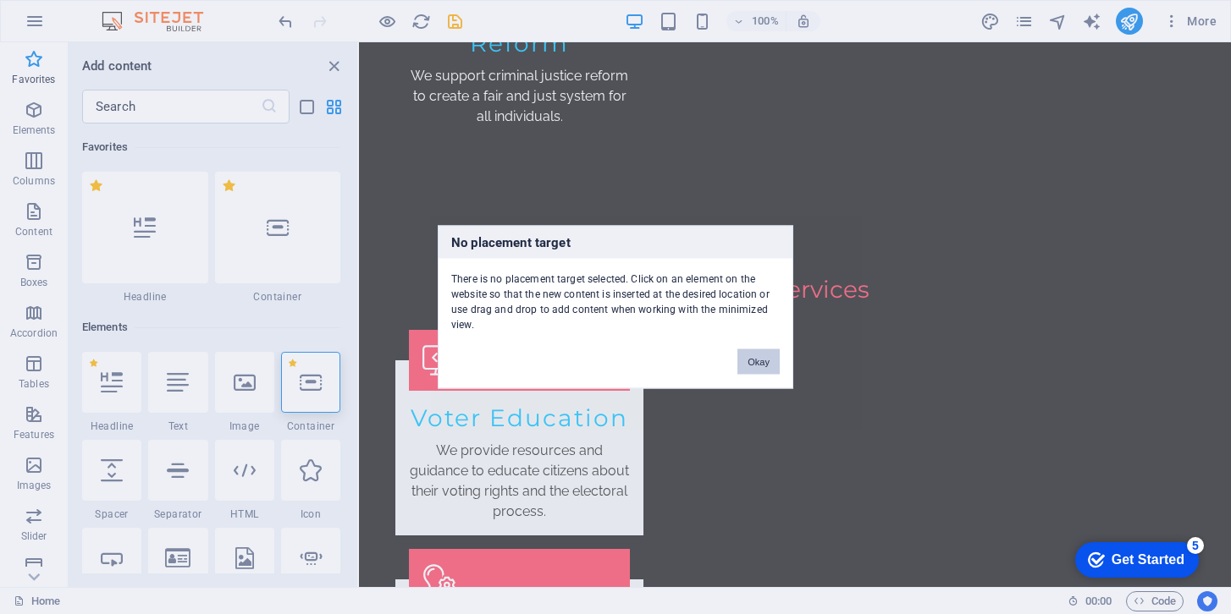
click at [760, 360] on button "Okay" at bounding box center [758, 362] width 42 height 25
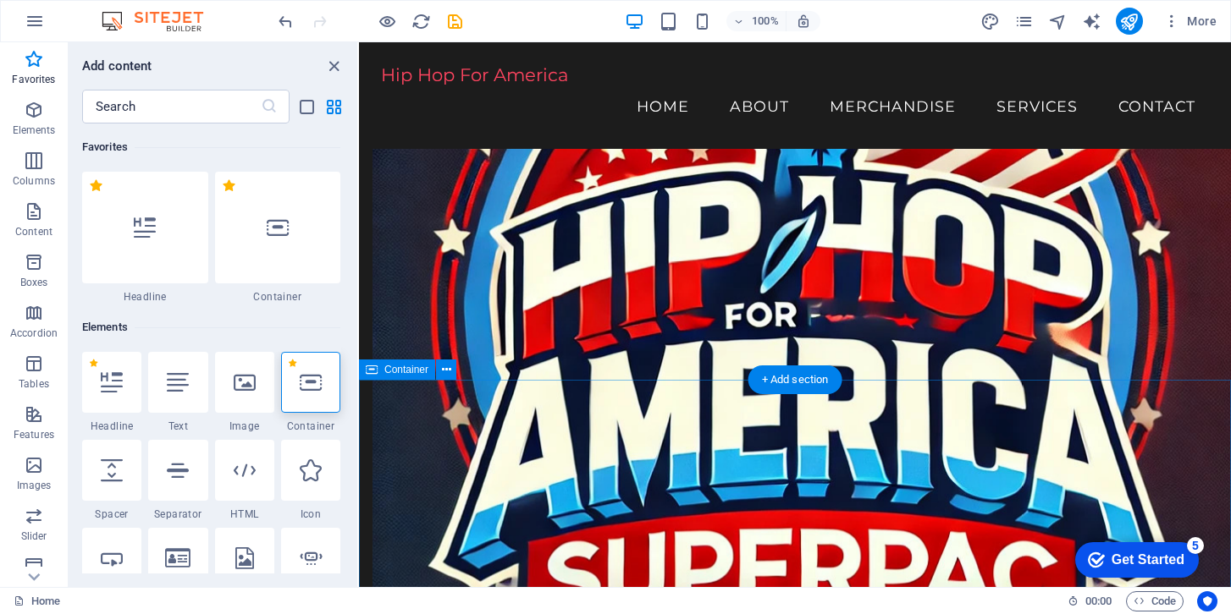
scroll to position [1027, 0]
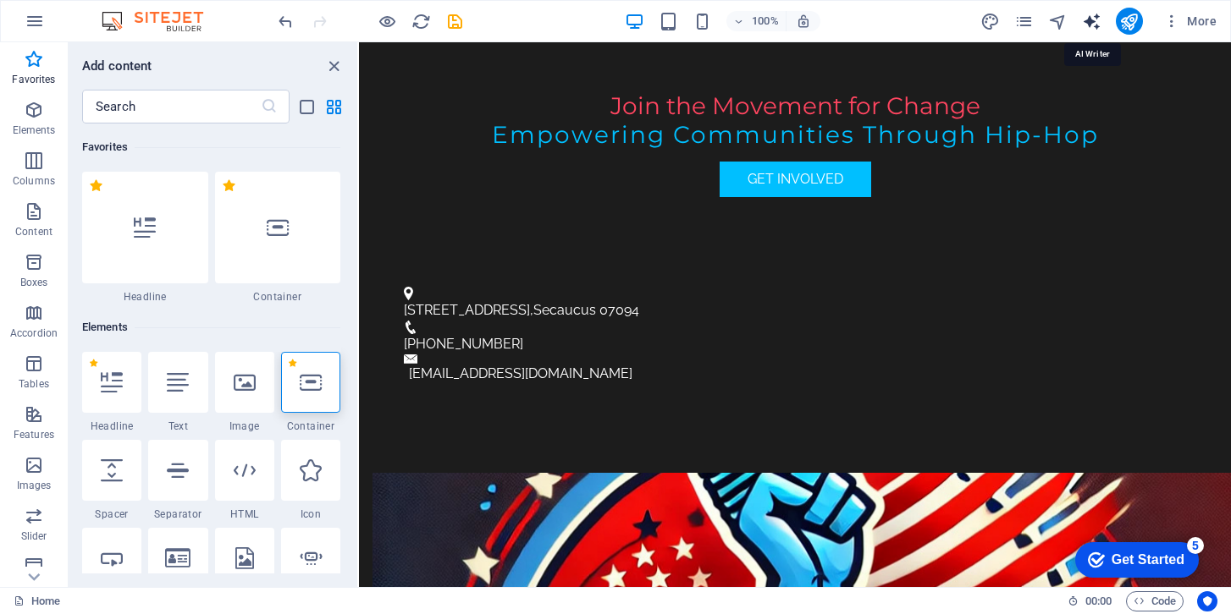
select select "English"
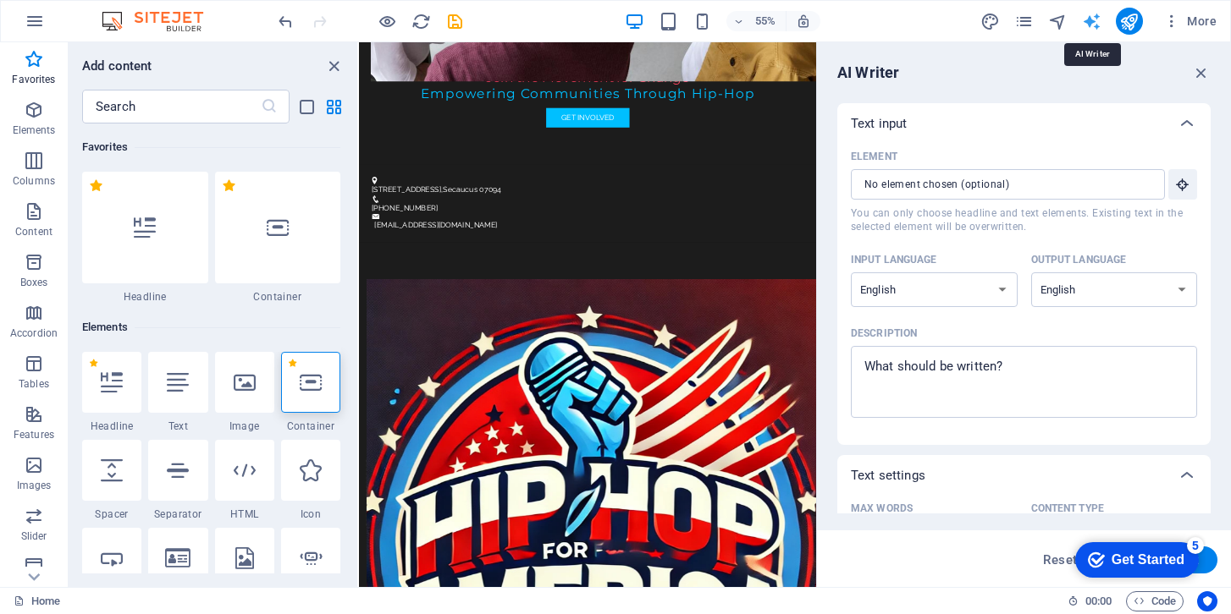
scroll to position [1491, 0]
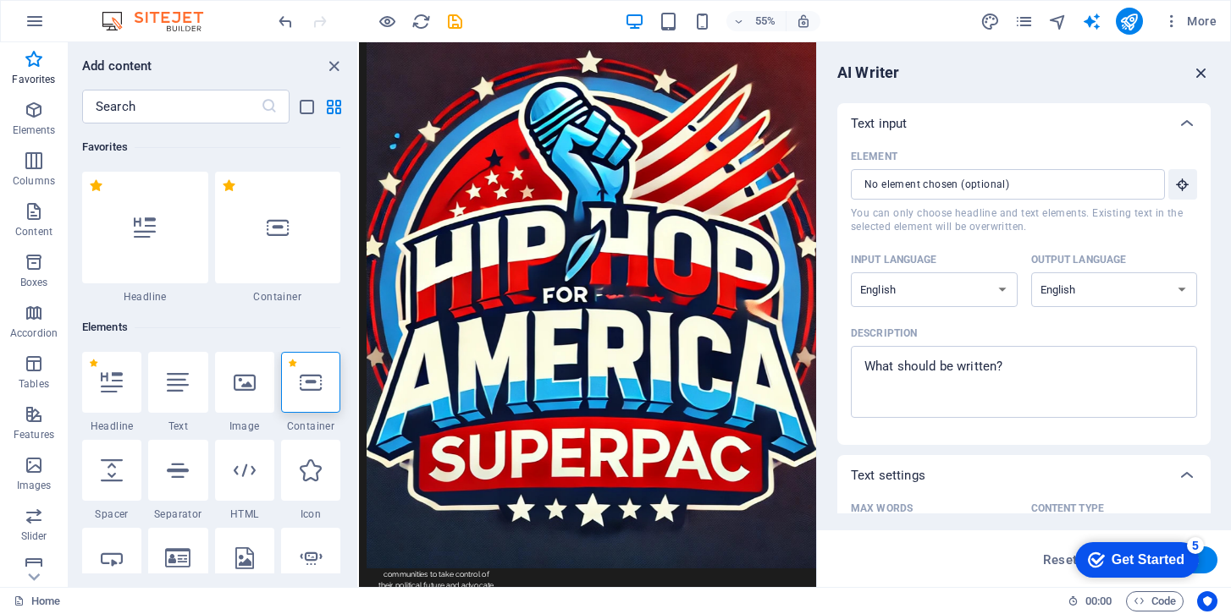
click at [1069, 74] on icon "button" at bounding box center [1201, 72] width 19 height 19
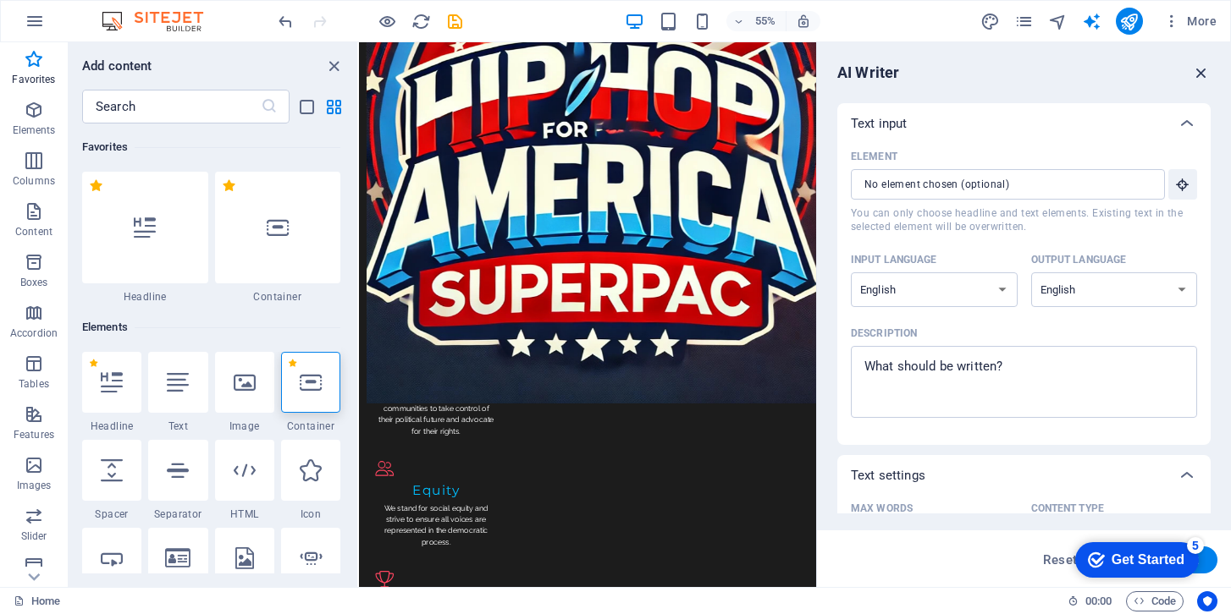
scroll to position [1112, 0]
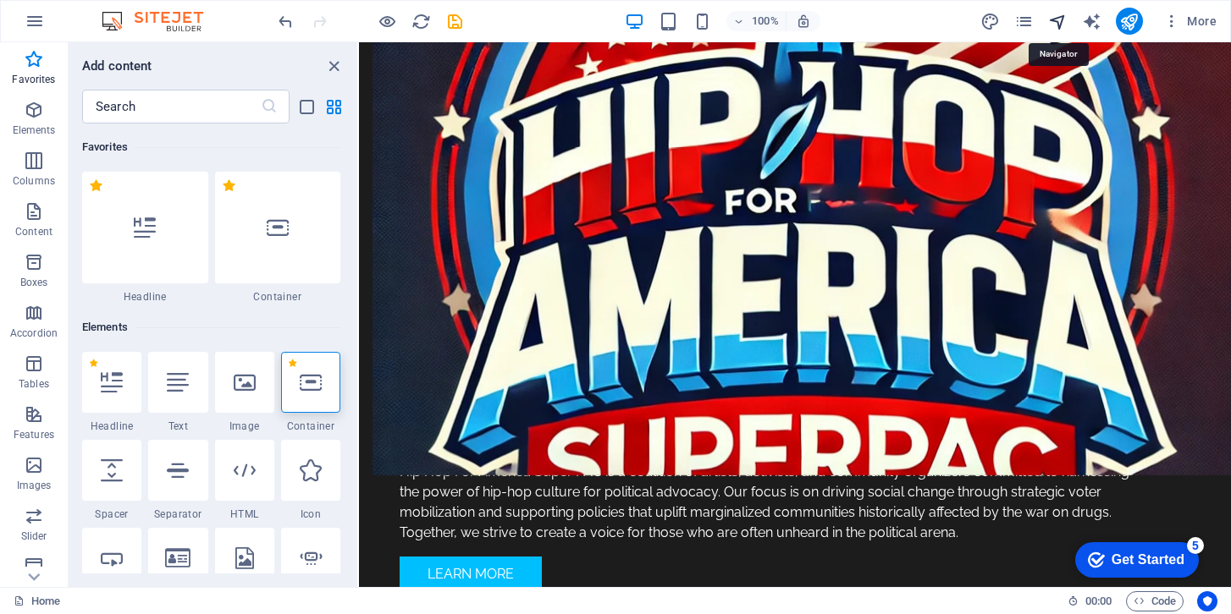
click at [1060, 21] on icon "navigator" at bounding box center [1057, 21] width 19 height 19
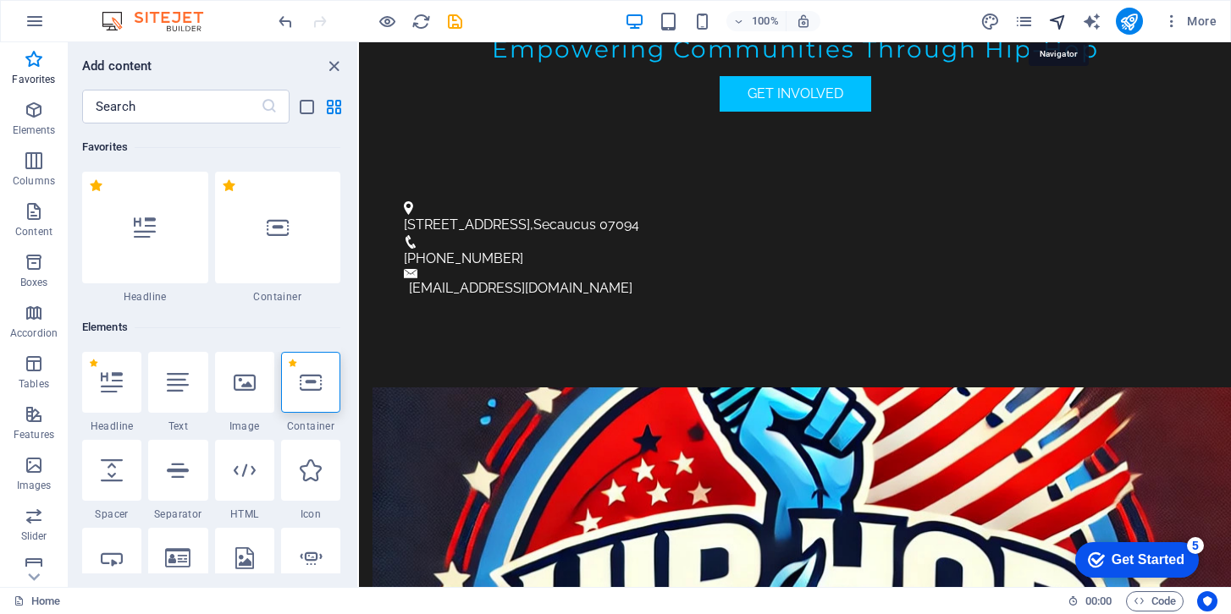
scroll to position [1491, 0]
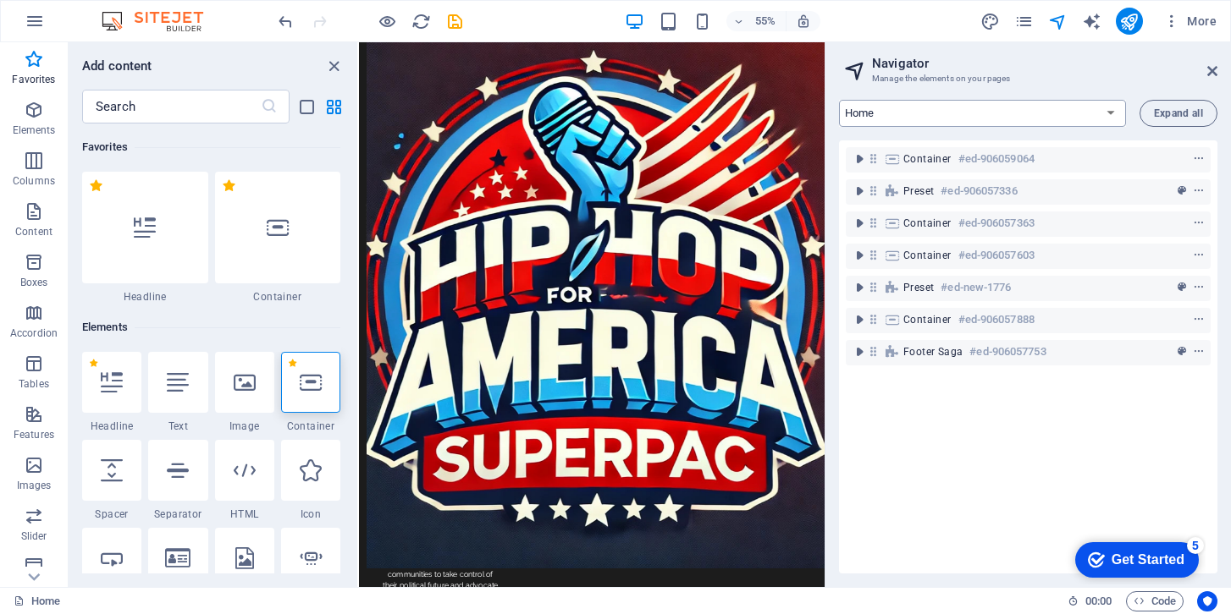
click at [1069, 114] on select "Home Subpage Legal Notice Privacy New Collection: Single Page Layout Real Estat…" at bounding box center [982, 113] width 287 height 27
click at [839, 100] on select "Home Subpage Legal Notice Privacy New Collection: Single Page Layout Real Estat…" at bounding box center [982, 113] width 287 height 27
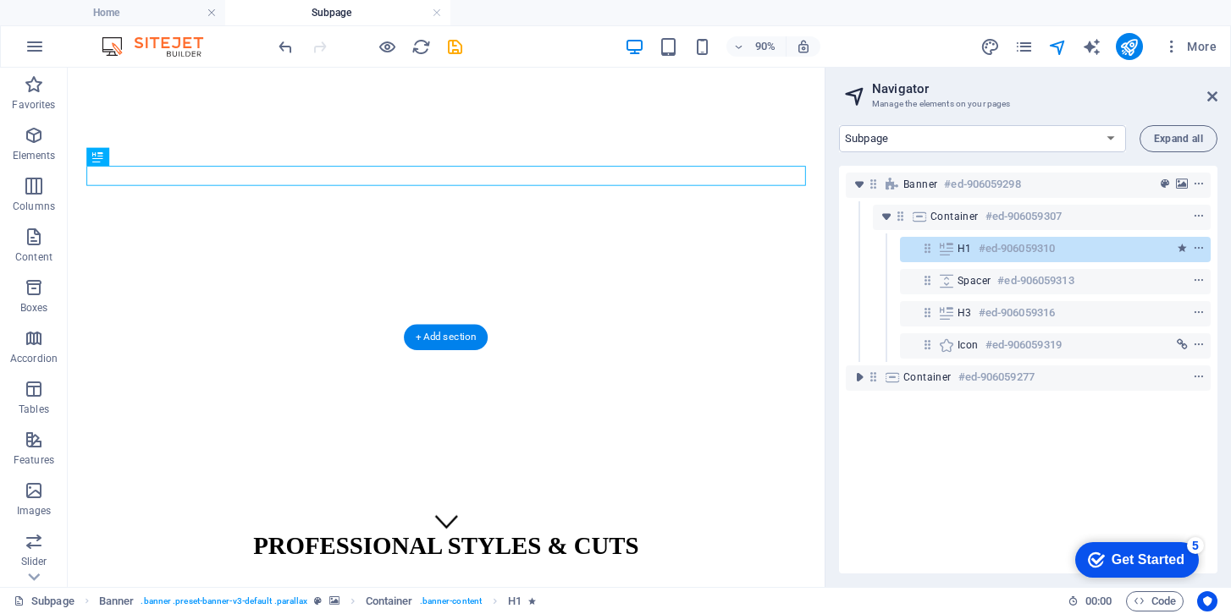
scroll to position [47, 0]
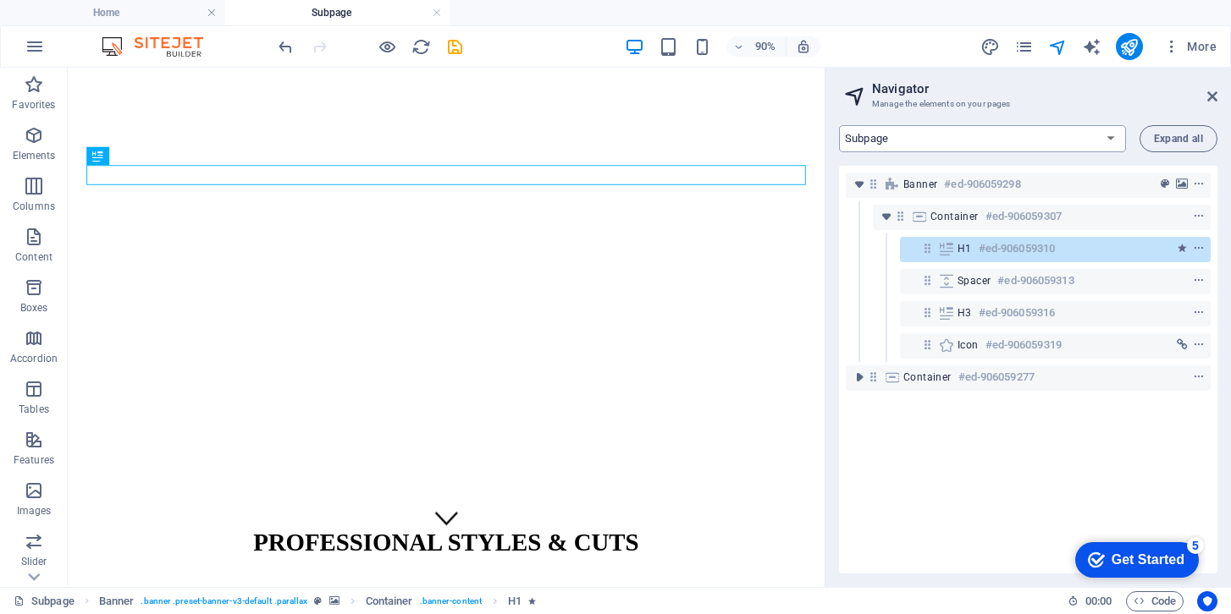
click at [976, 137] on select "Home Subpage Legal Notice Privacy New Collection: Single Page Layout Real Estat…" at bounding box center [982, 138] width 287 height 27
click at [839, 125] on select "Home Subpage Legal Notice Privacy New Collection: Single Page Layout Real Estat…" at bounding box center [982, 138] width 287 height 27
click at [1069, 136] on select "Home Subpage Legal Notice Privacy New Collection: Single Page Layout Real Estat…" at bounding box center [982, 138] width 287 height 27
click at [839, 125] on select "Home Subpage Legal Notice Privacy New Collection: Single Page Layout Real Estat…" at bounding box center [982, 138] width 287 height 27
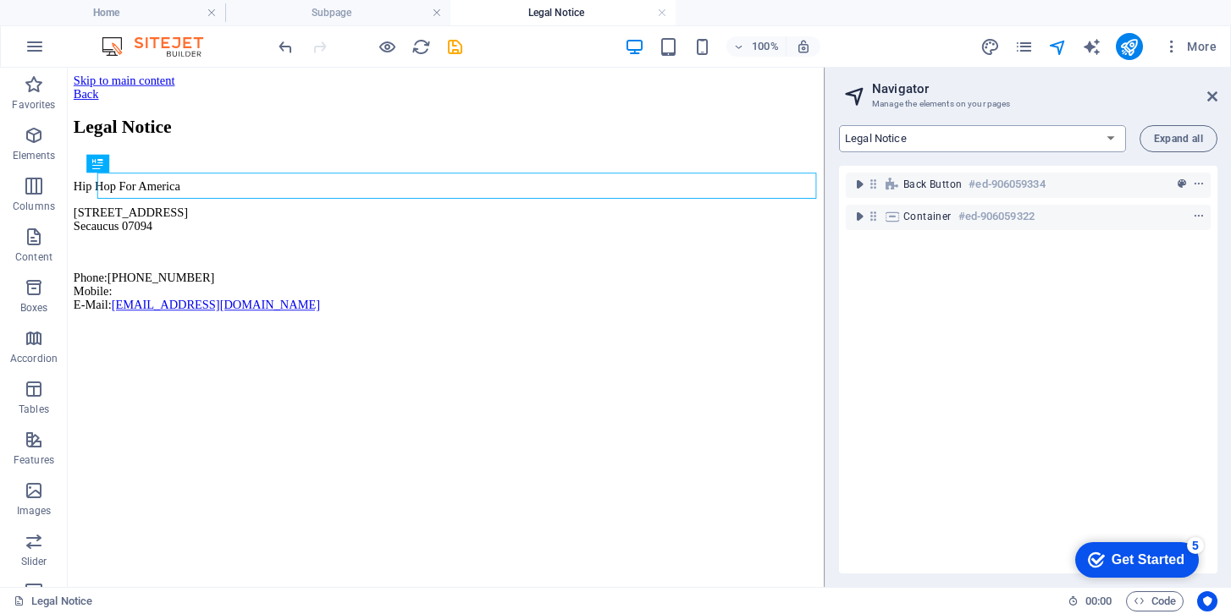
scroll to position [0, 0]
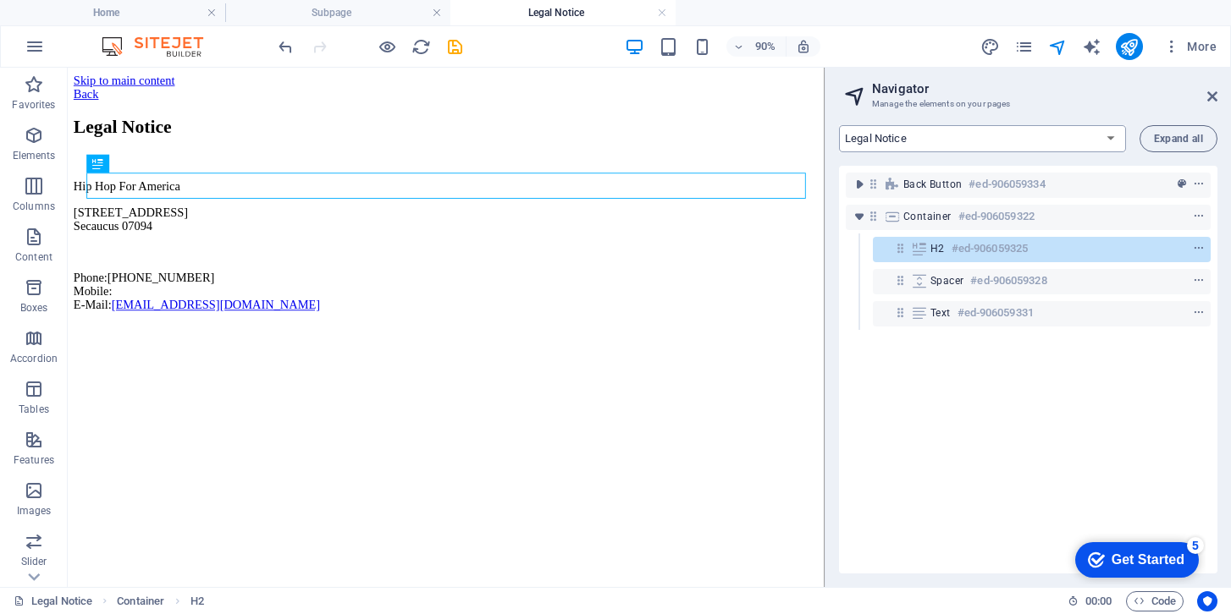
click at [1069, 140] on select "Home Subpage Legal Notice Privacy New Collection: Single Page Layout Real Estat…" at bounding box center [982, 138] width 287 height 27
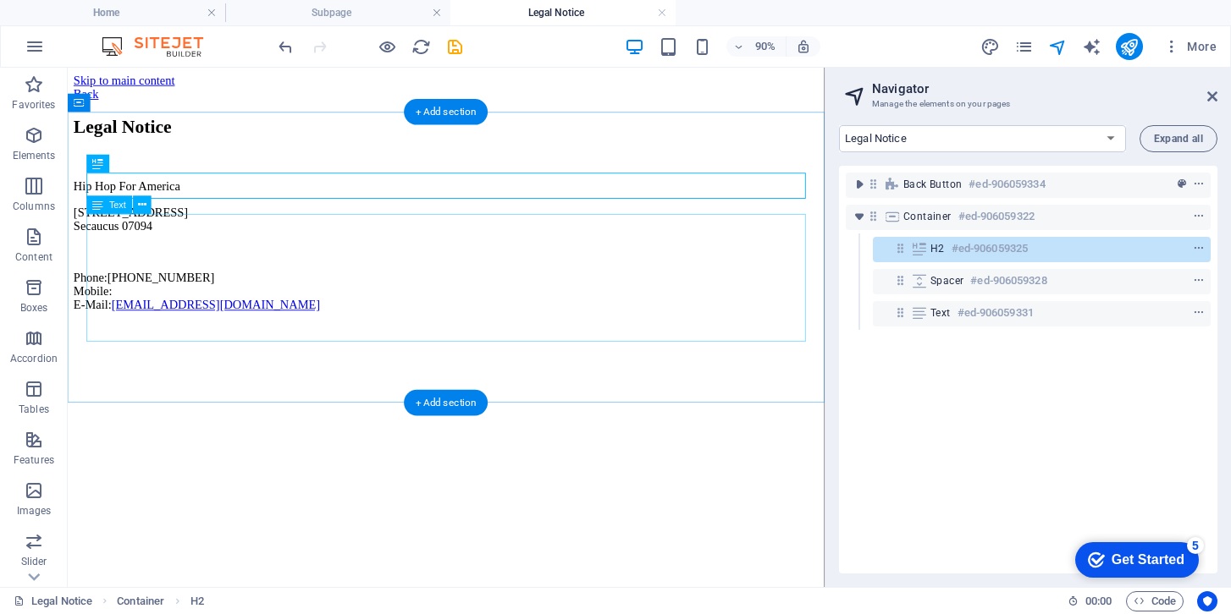
click at [508, 295] on div "Hip Hop For America 101 Plaza Center Unit 388 Secaucus 07094 Phone: 833-326-563…" at bounding box center [487, 265] width 827 height 147
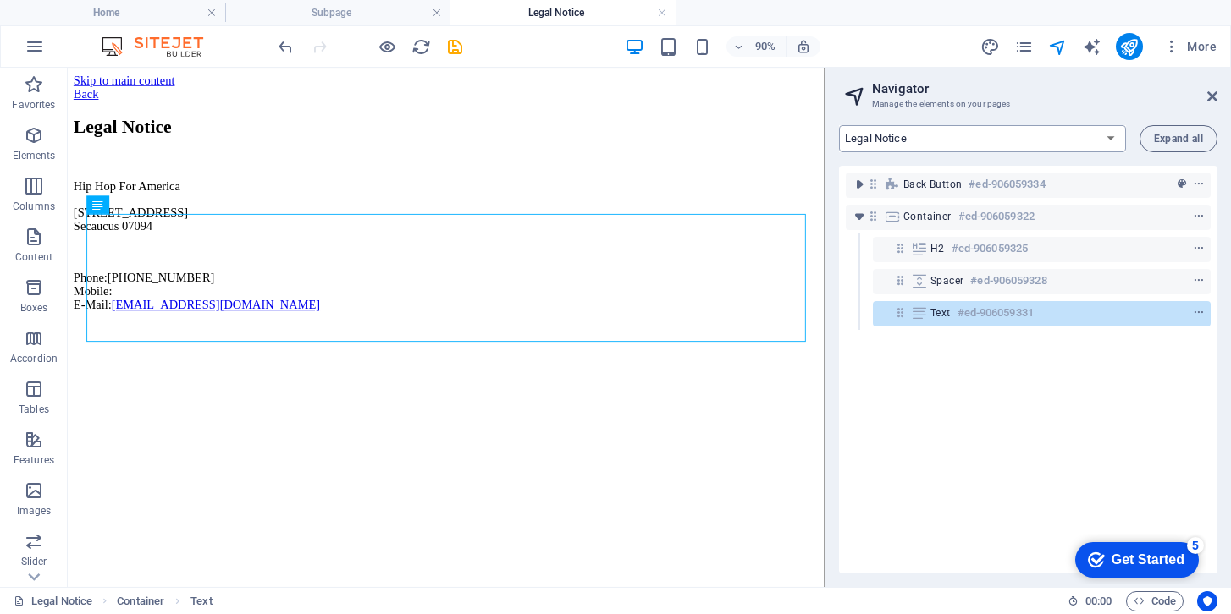
click at [941, 140] on select "Home Subpage Legal Notice Privacy New Collection: Single Page Layout Real Estat…" at bounding box center [982, 138] width 287 height 27
select select "16994544-en"
click at [839, 125] on select "Home Subpage Legal Notice Privacy New Collection: Single Page Layout Real Estat…" at bounding box center [982, 138] width 287 height 27
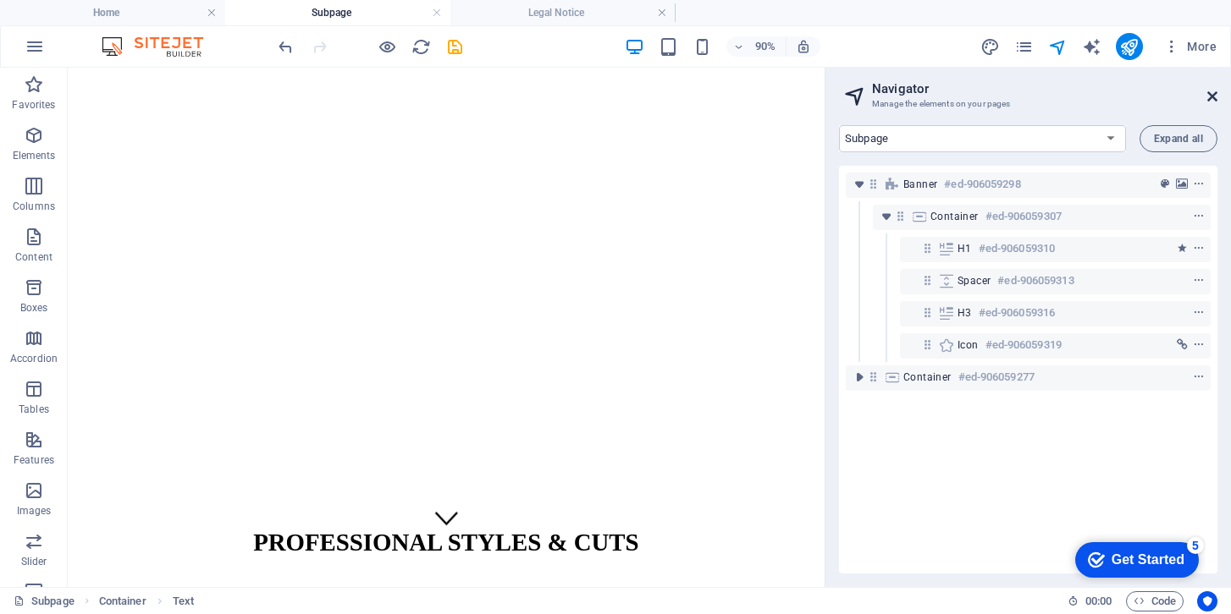
click at [1069, 96] on icon at bounding box center [1212, 97] width 10 height 14
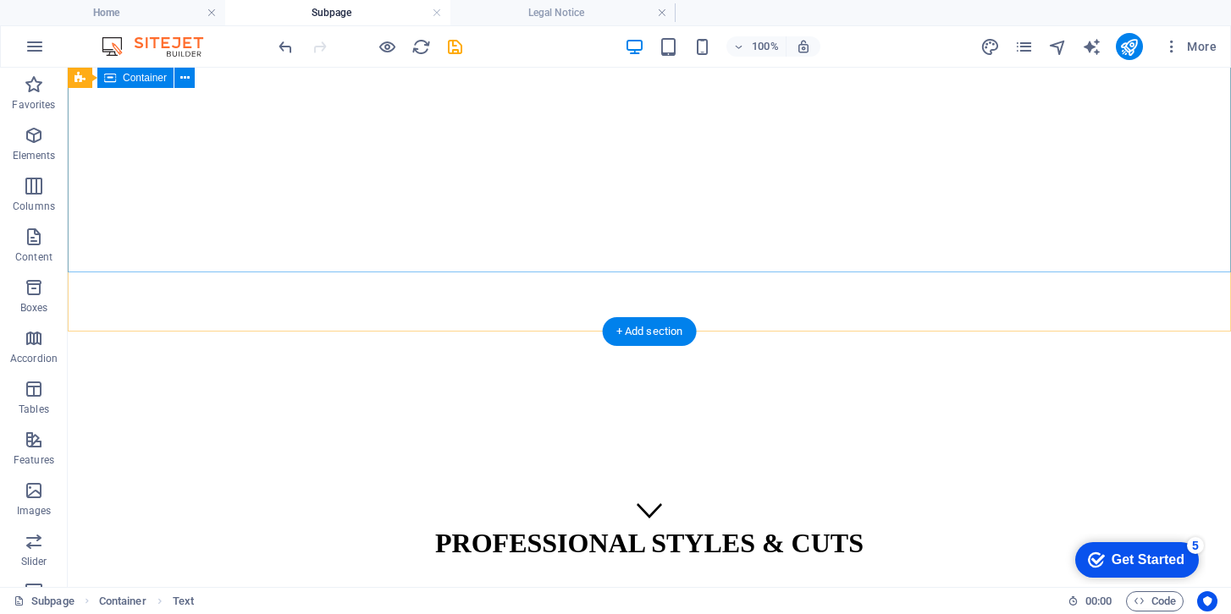
scroll to position [0, 0]
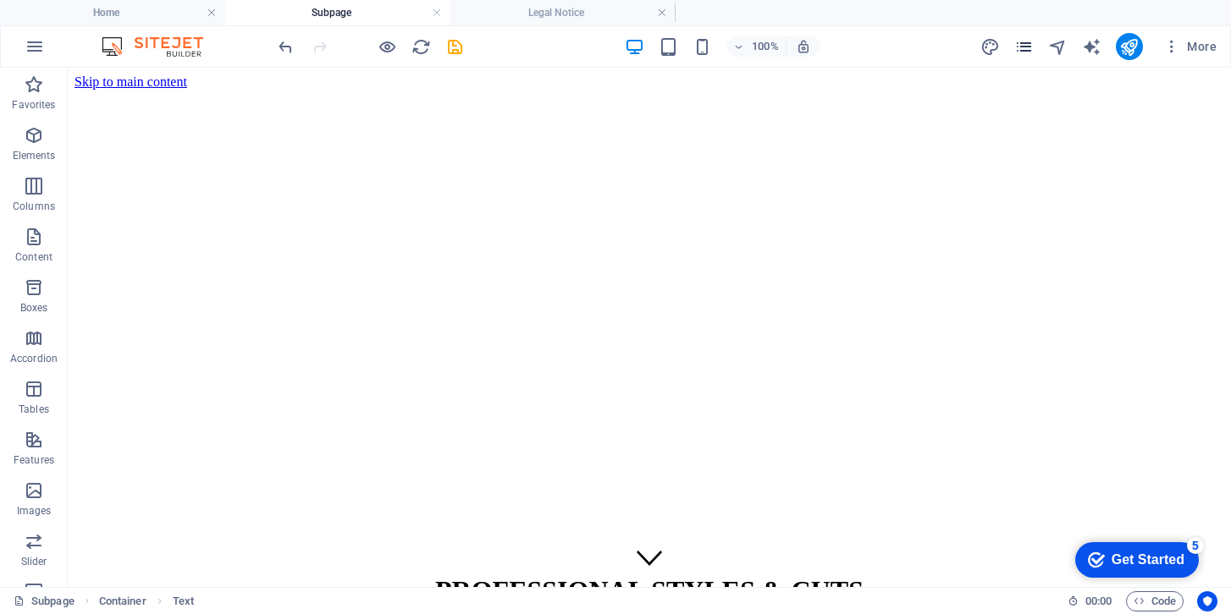
click at [1029, 49] on icon "pages" at bounding box center [1023, 46] width 19 height 19
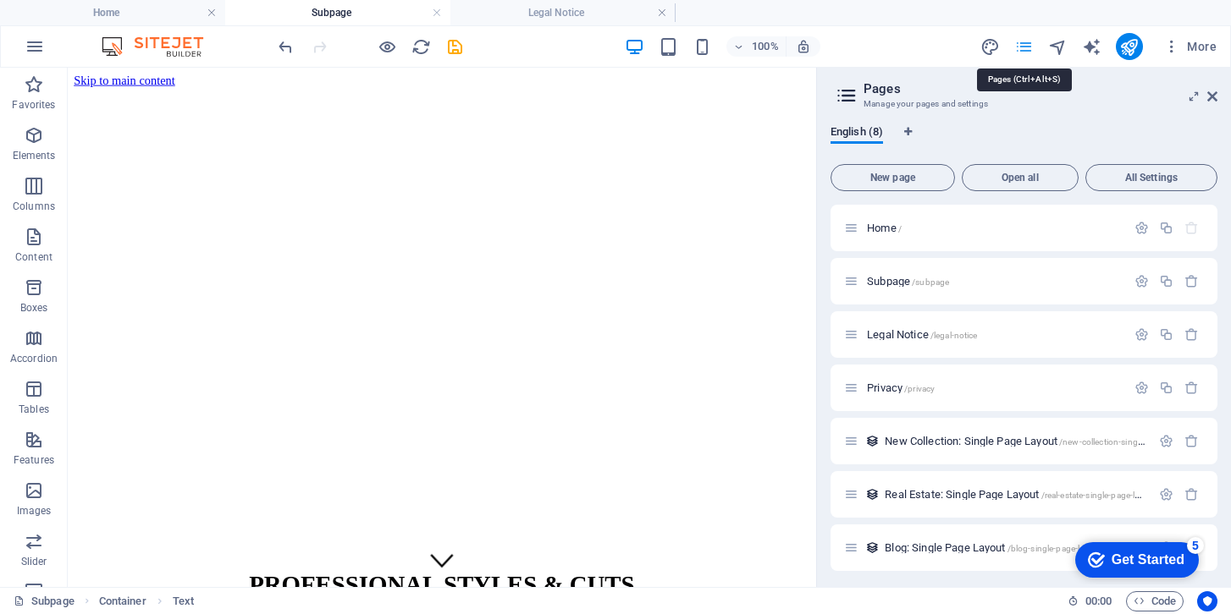
scroll to position [276, 0]
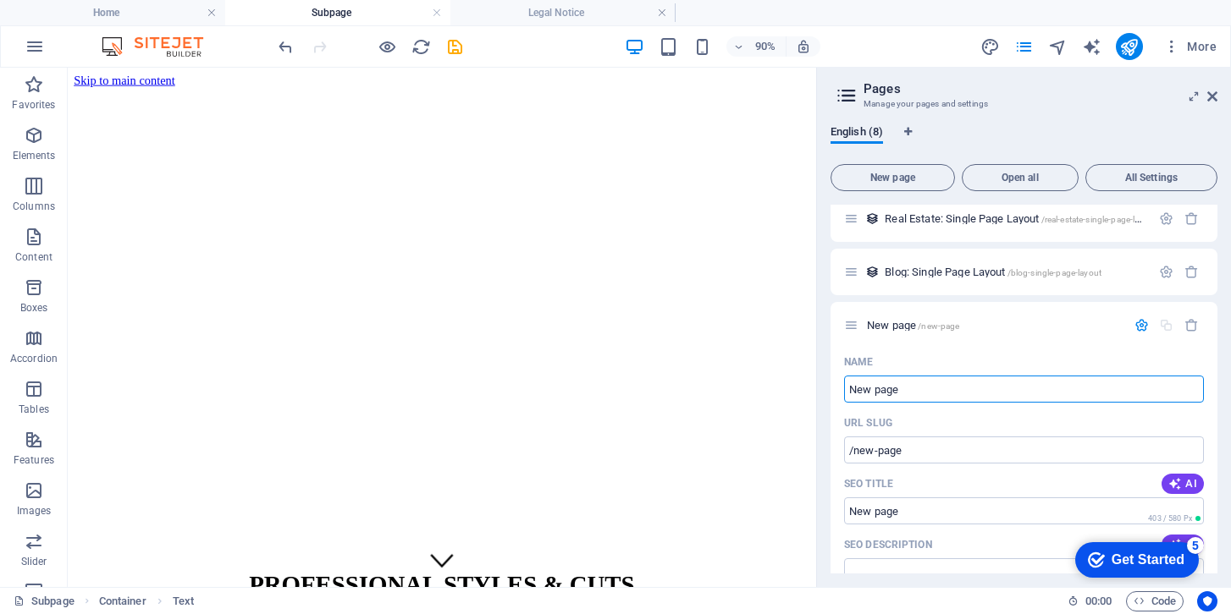
click at [855, 93] on icon at bounding box center [846, 96] width 25 height 24
click at [846, 91] on icon at bounding box center [846, 96] width 25 height 24
click at [1069, 96] on icon at bounding box center [1212, 97] width 10 height 14
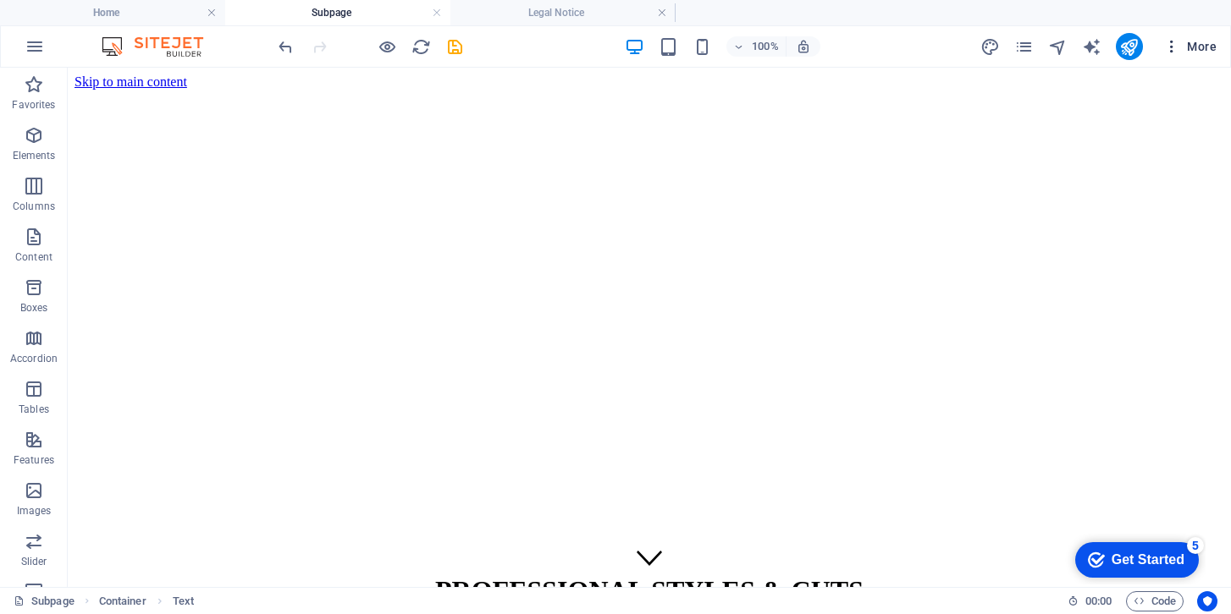
click at [1069, 51] on span "More" at bounding box center [1189, 46] width 53 height 17
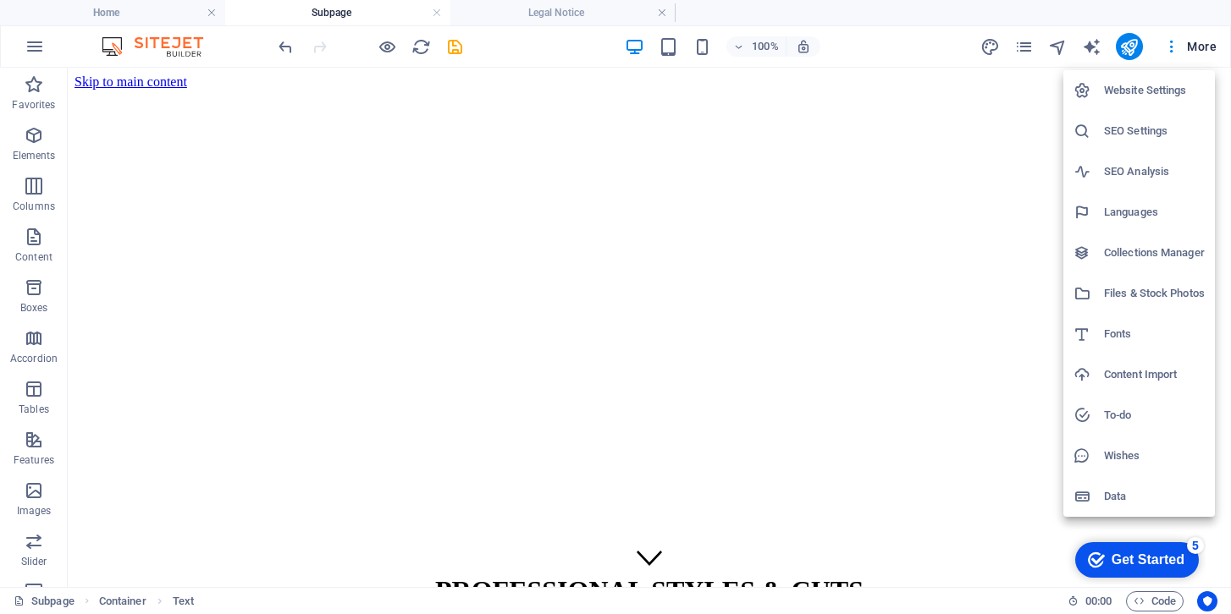
click at [1069, 44] on div at bounding box center [615, 307] width 1231 height 614
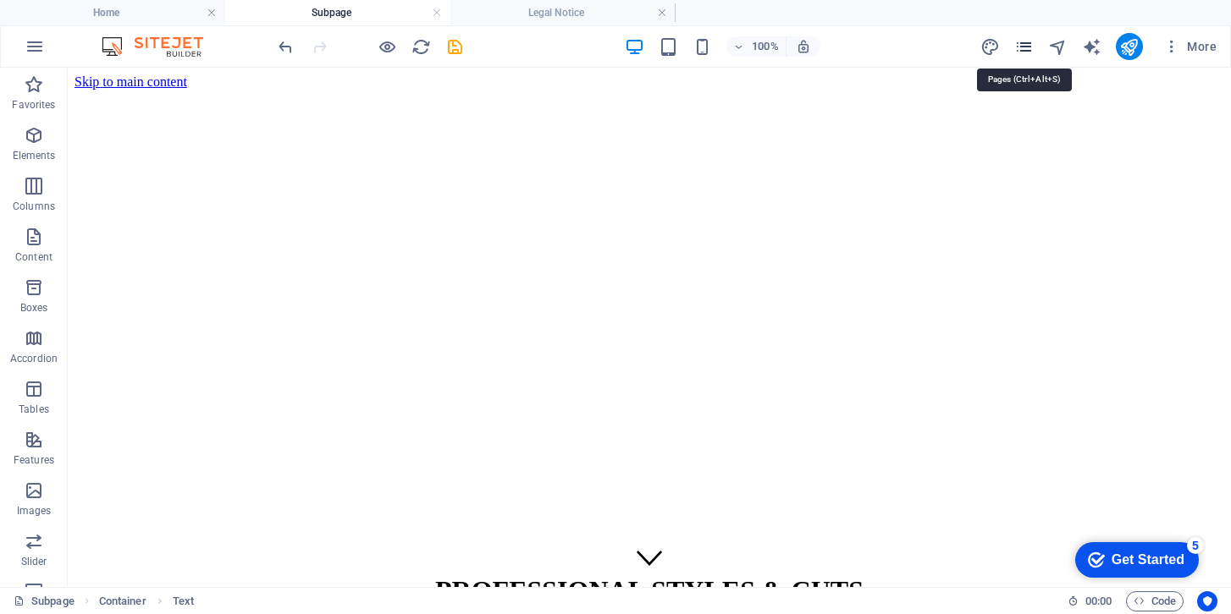
click at [1022, 47] on icon "pages" at bounding box center [1023, 46] width 19 height 19
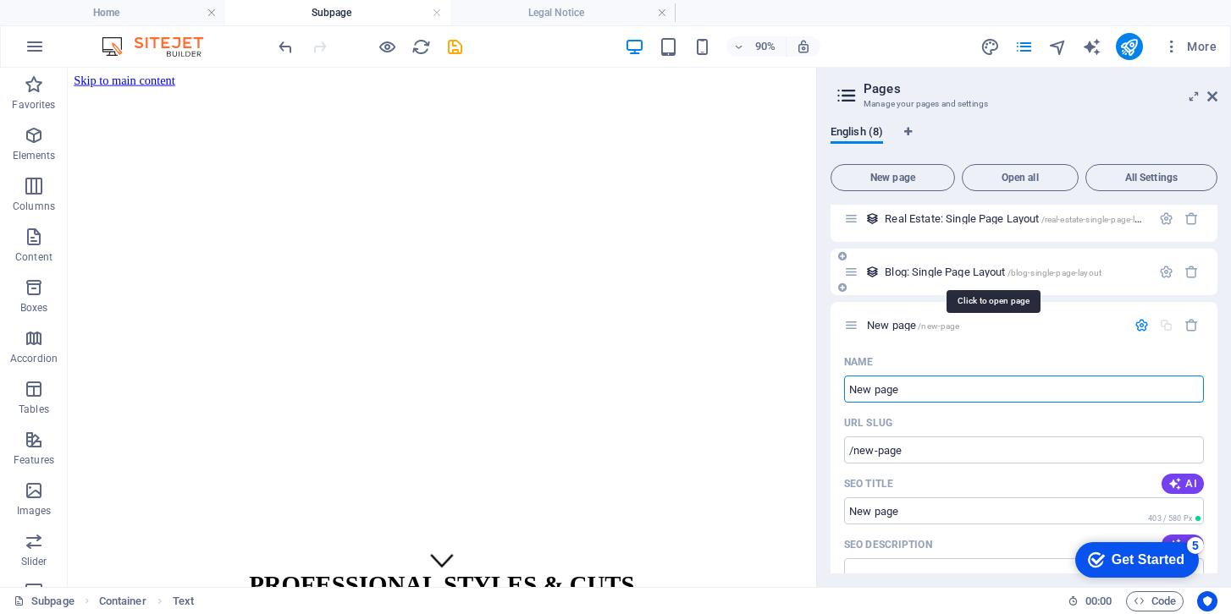
scroll to position [0, 0]
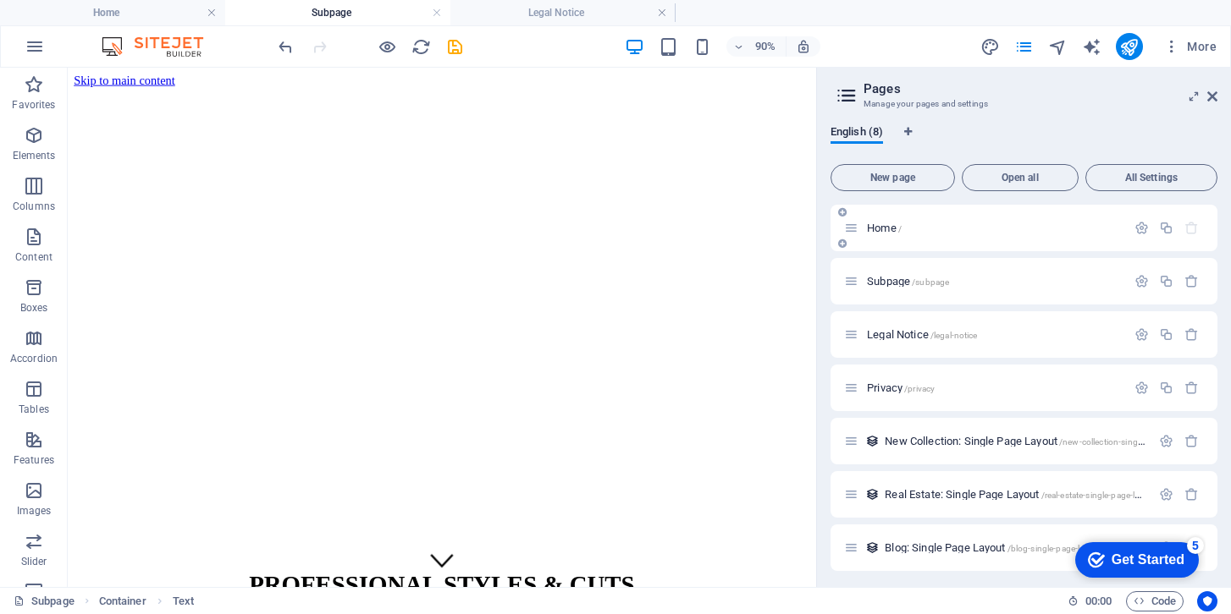
click at [877, 229] on span "Home /" at bounding box center [884, 228] width 35 height 13
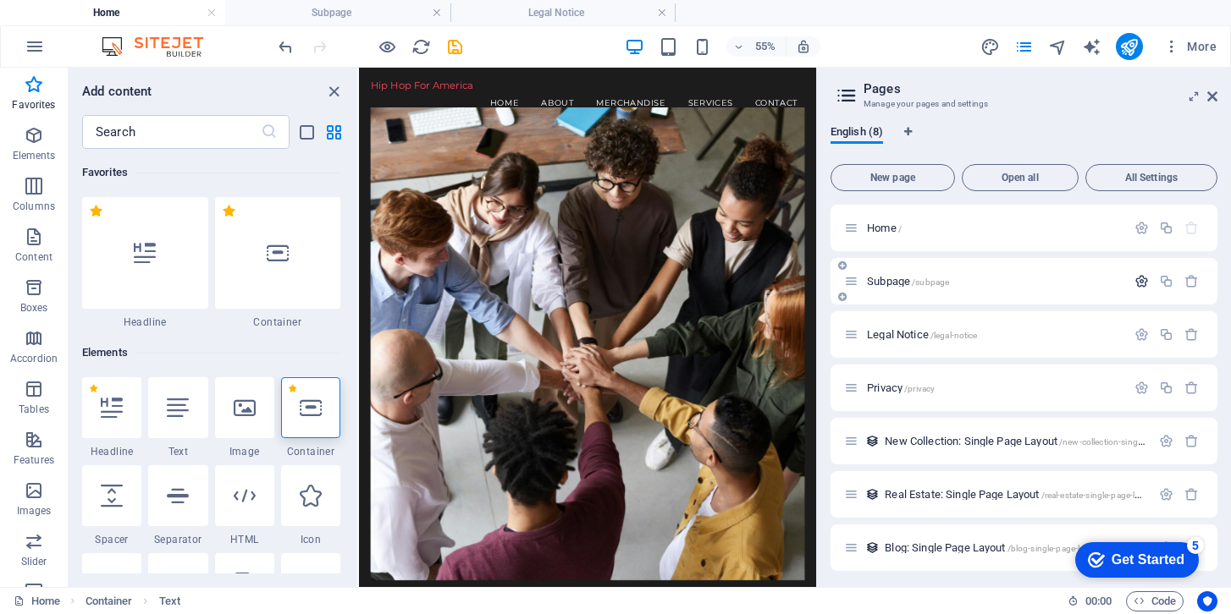
click at [1069, 282] on icon "button" at bounding box center [1141, 281] width 14 height 14
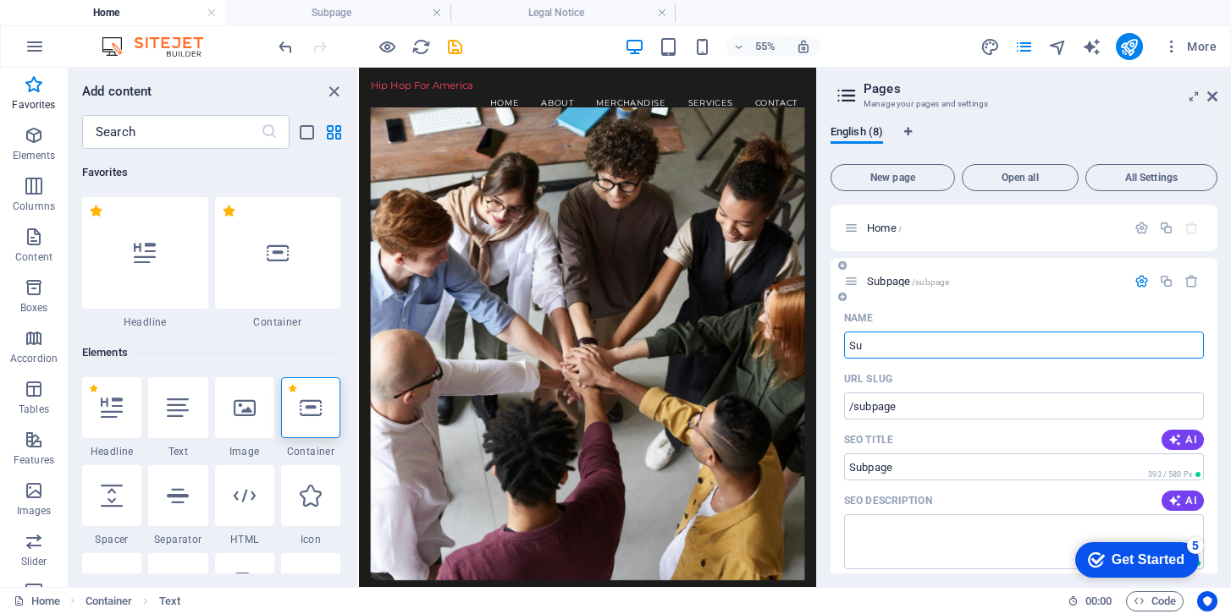
type input "S"
type input "/"
type input "About"
type input "/about"
type input "About"
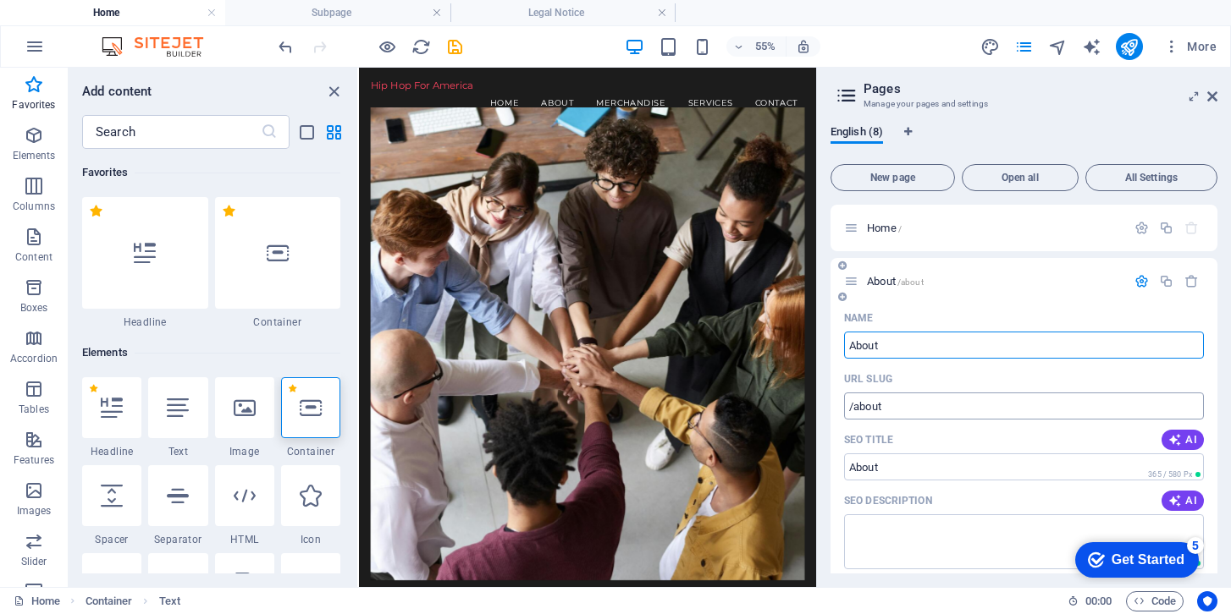
type input "About"
click at [1044, 410] on input "/about" at bounding box center [1024, 406] width 360 height 27
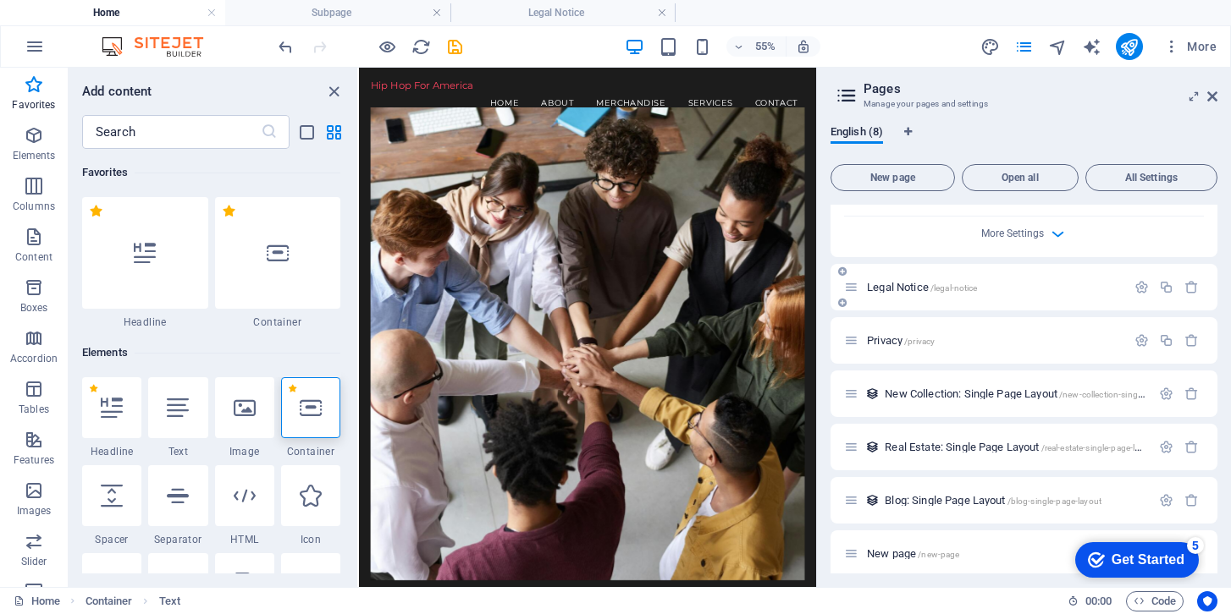
scroll to position [774, 0]
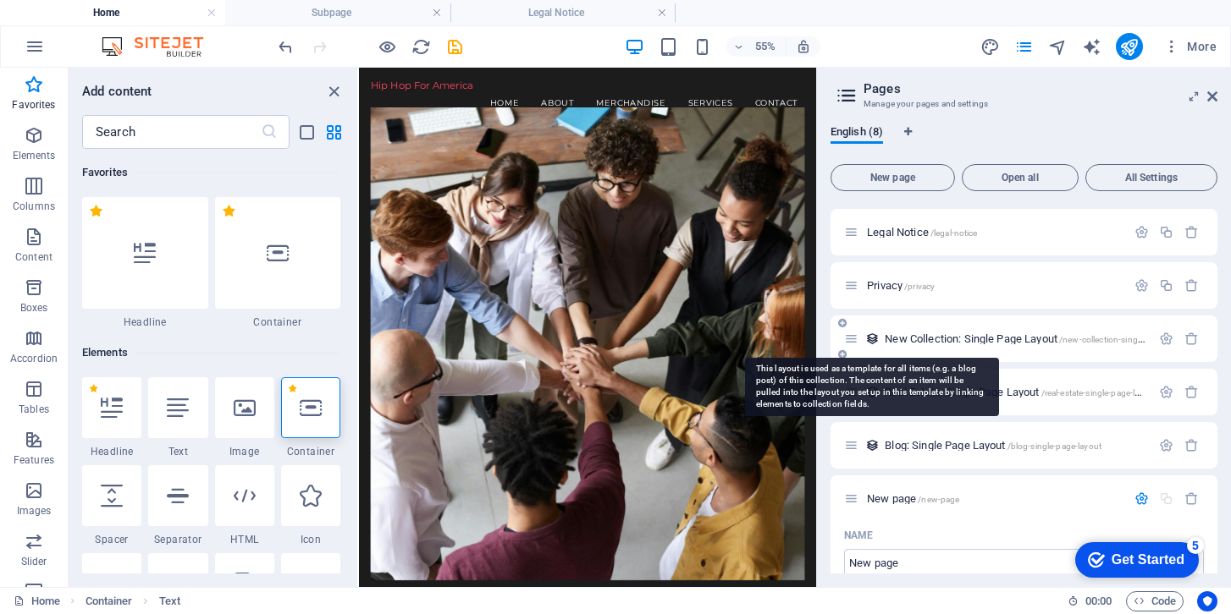
click at [865, 339] on icon at bounding box center [872, 339] width 14 height 14
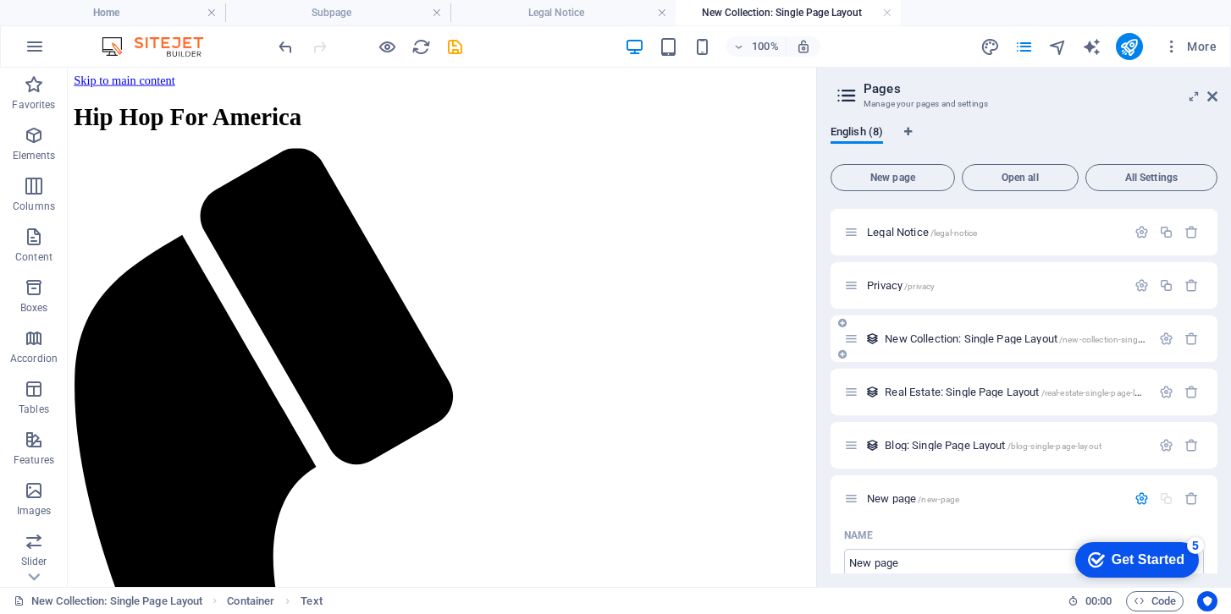
scroll to position [0, 0]
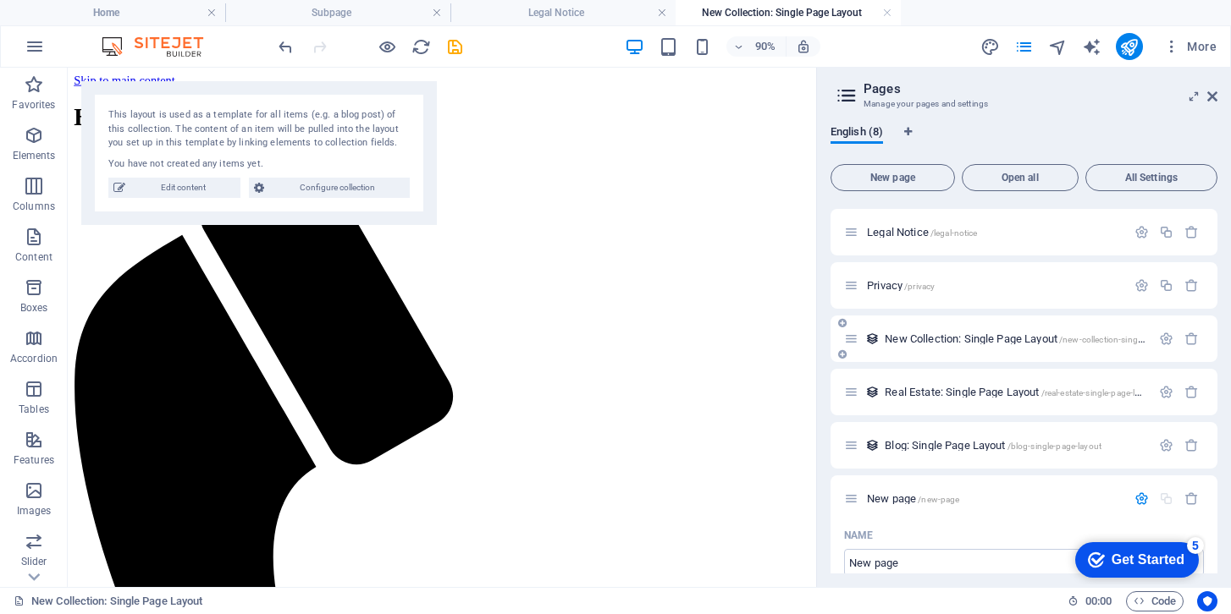
click at [928, 341] on span "New Collection: Single Page Layout /new-collection-single-page-layout" at bounding box center [1037, 339] width 306 height 13
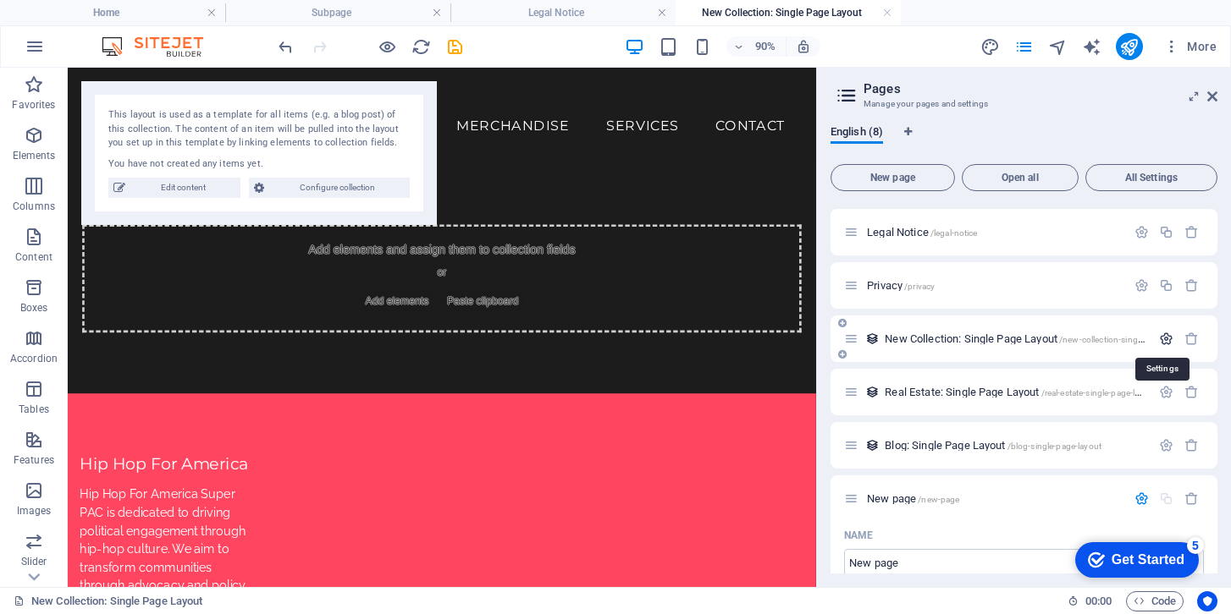
click at [1069, 341] on icon "button" at bounding box center [1166, 339] width 14 height 14
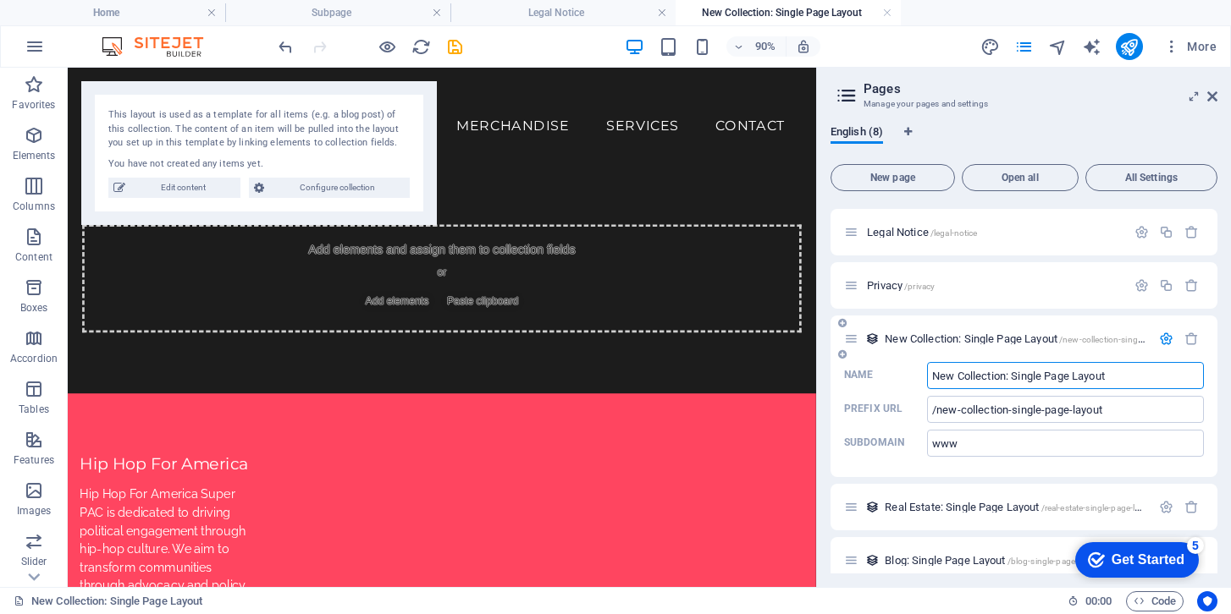
click at [1035, 383] on input "New Collection: Single Page Layout" at bounding box center [1065, 375] width 277 height 27
type input "Merchandise"
type input "/merchandise"
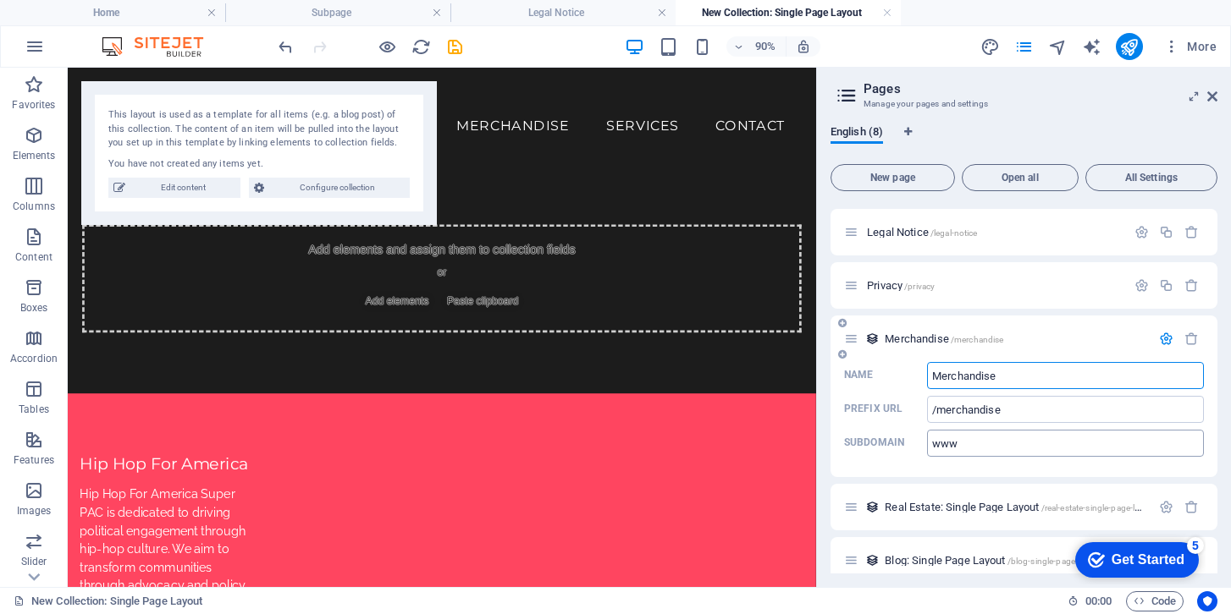
type input "Merchandise"
click at [1045, 443] on input "www" at bounding box center [1065, 443] width 277 height 27
click at [1038, 325] on div "Merchandise /merchandise" at bounding box center [1023, 339] width 387 height 47
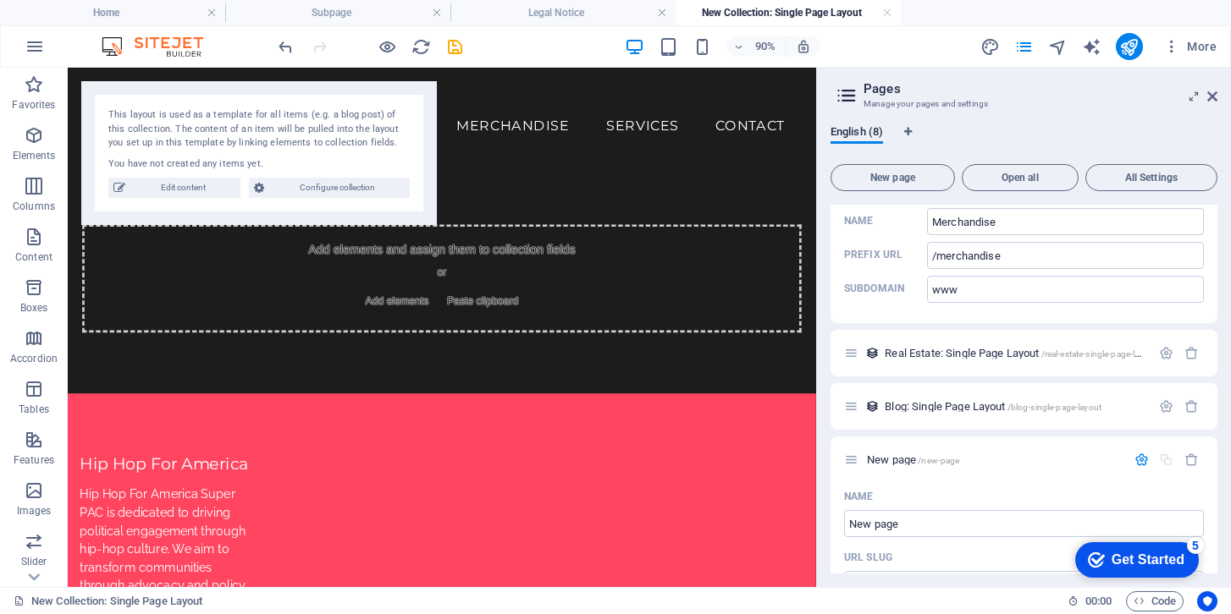
scroll to position [904, 0]
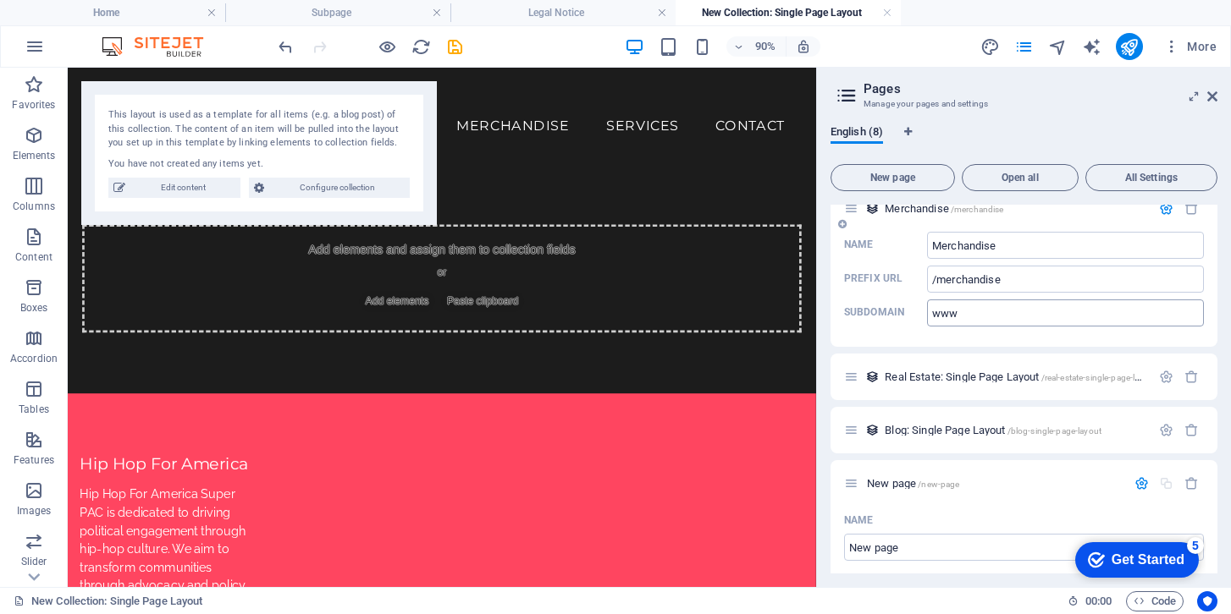
click at [950, 323] on input "www" at bounding box center [1065, 313] width 277 height 27
type input "w"
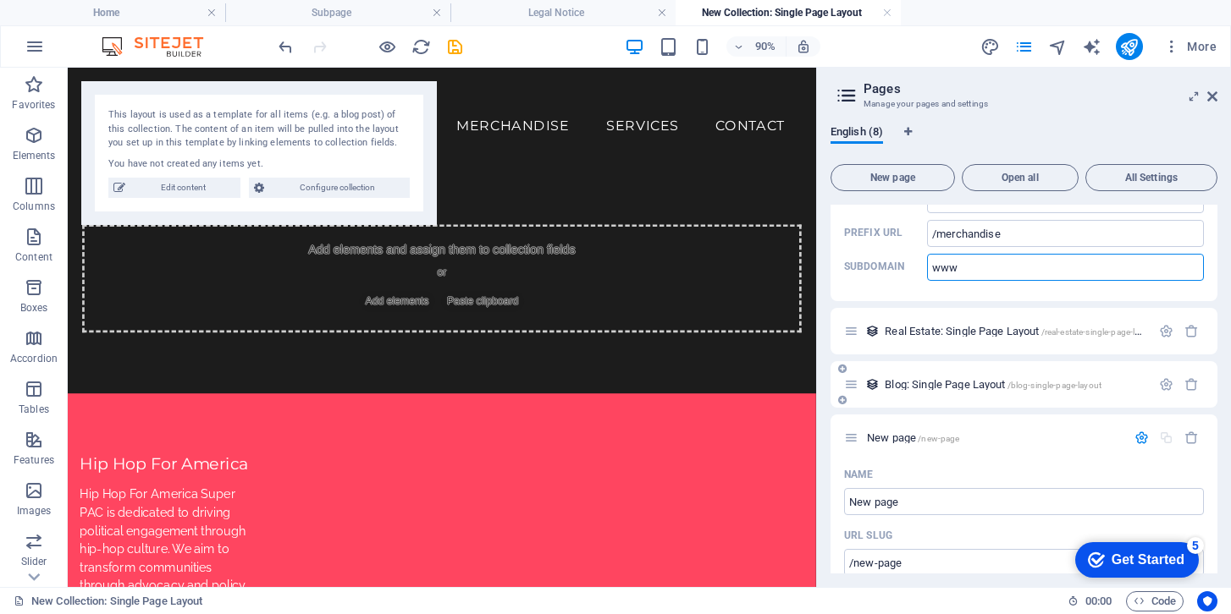
scroll to position [951, 0]
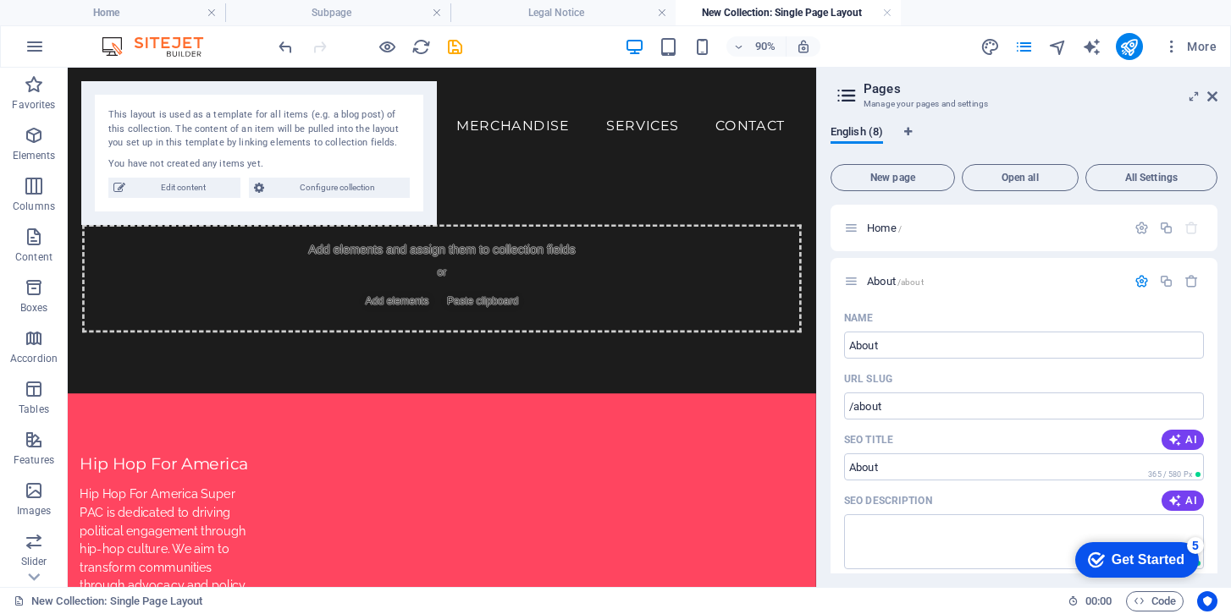
scroll to position [951, 0]
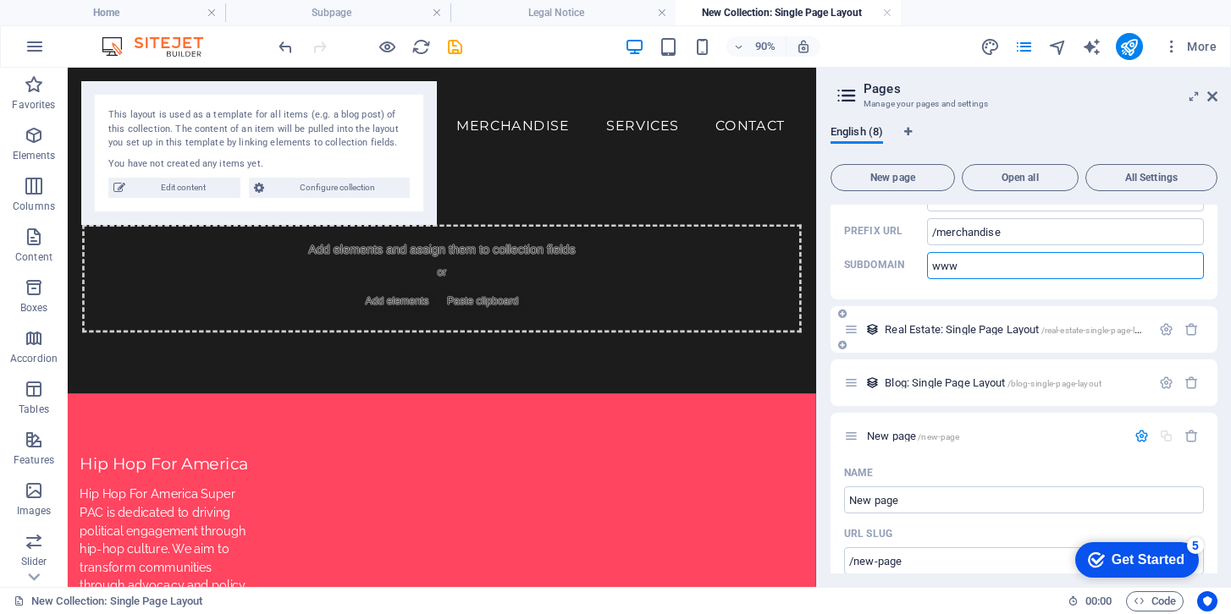
click at [988, 326] on span "Real Estate: Single Page Layout /real-estate-single-page-layout" at bounding box center [1020, 329] width 272 height 13
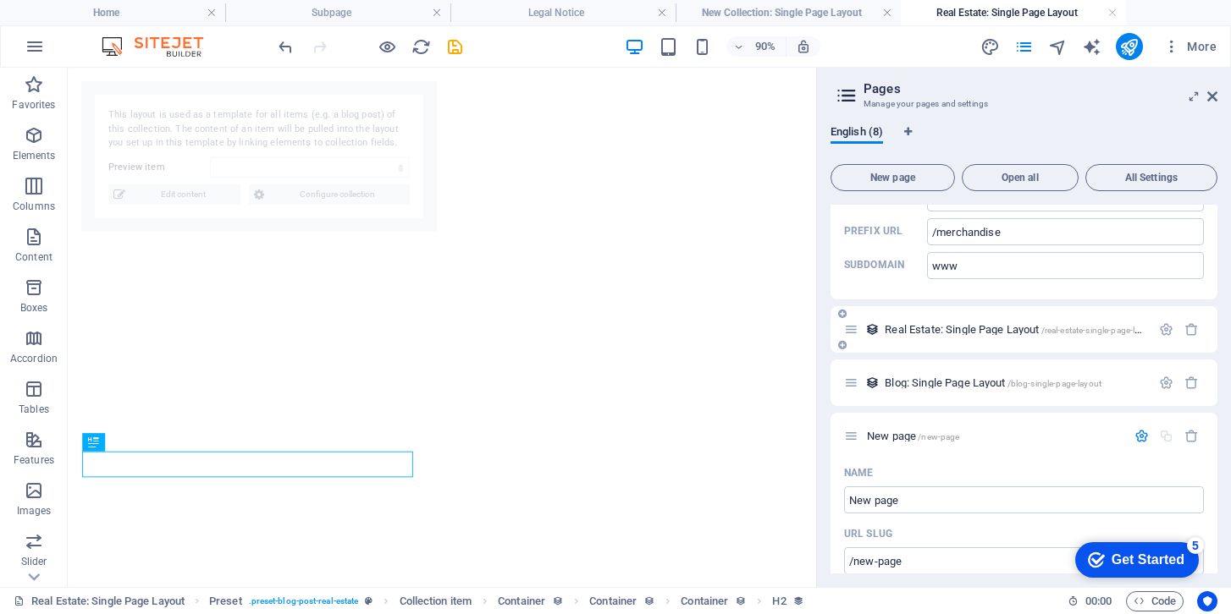
select select "68b99ed997264fe2a60db1c3"
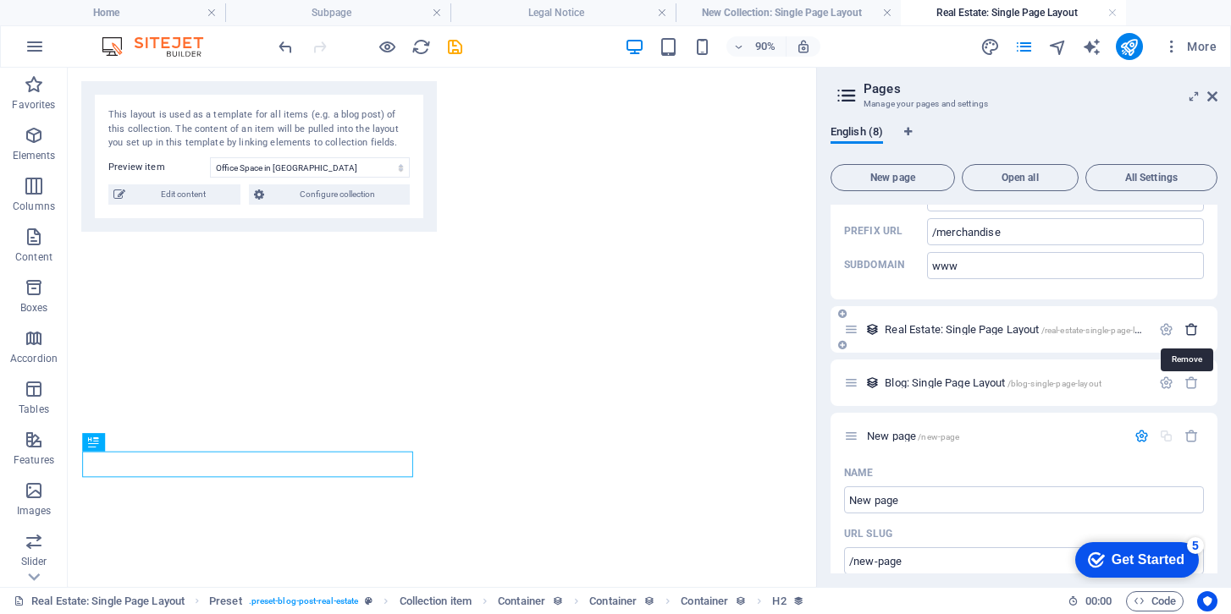
click at [1188, 330] on icon "button" at bounding box center [1191, 329] width 14 height 14
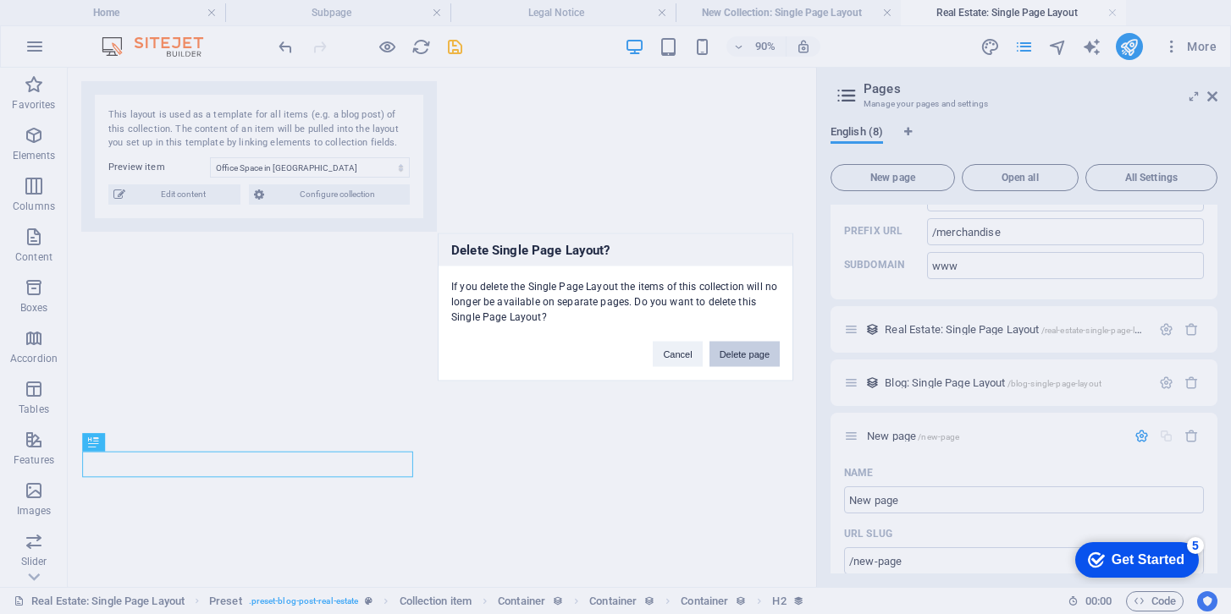
click at [740, 355] on button "Delete page" at bounding box center [744, 354] width 70 height 25
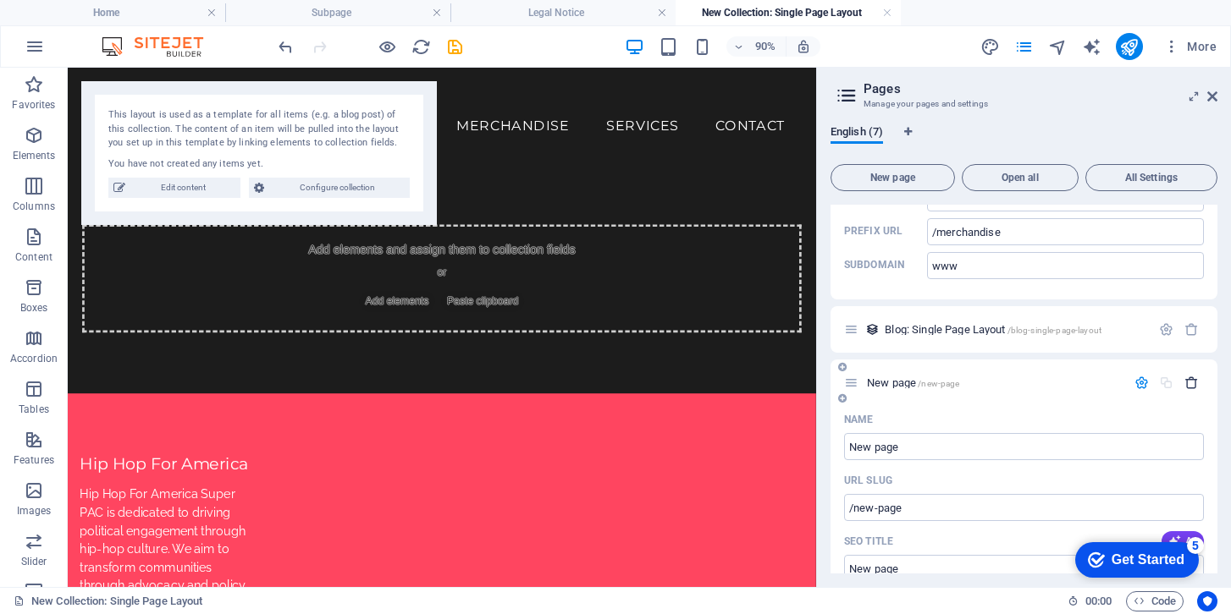
click at [1184, 382] on icon "button" at bounding box center [1191, 383] width 14 height 14
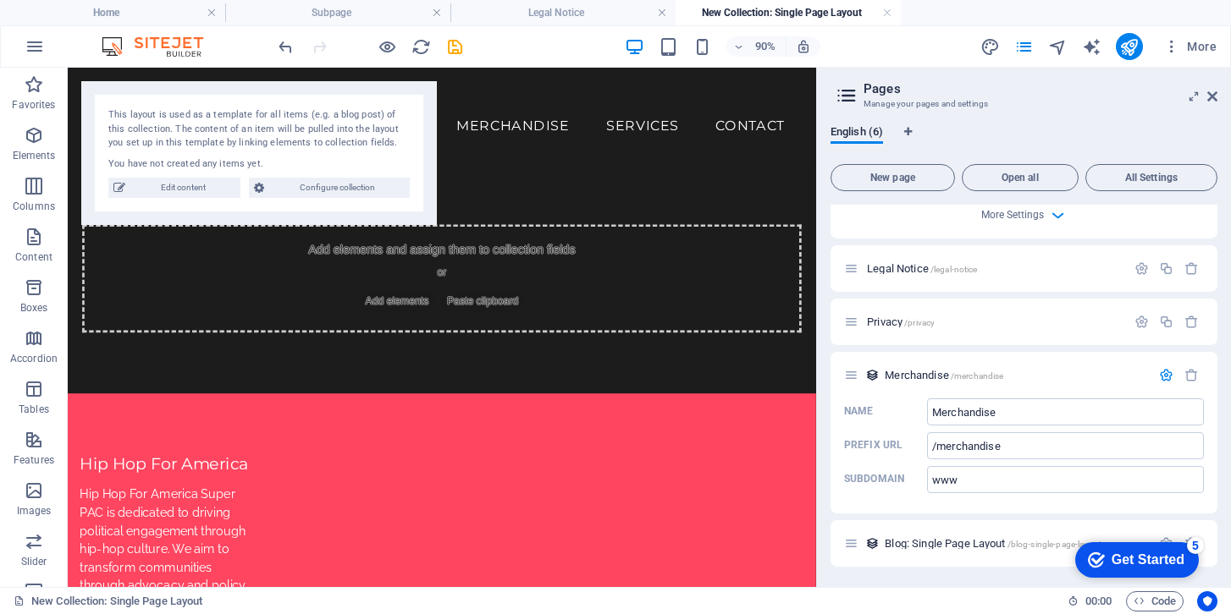
scroll to position [737, 0]
click at [848, 89] on icon at bounding box center [846, 96] width 25 height 24
click at [1022, 48] on icon "pages" at bounding box center [1023, 46] width 19 height 19
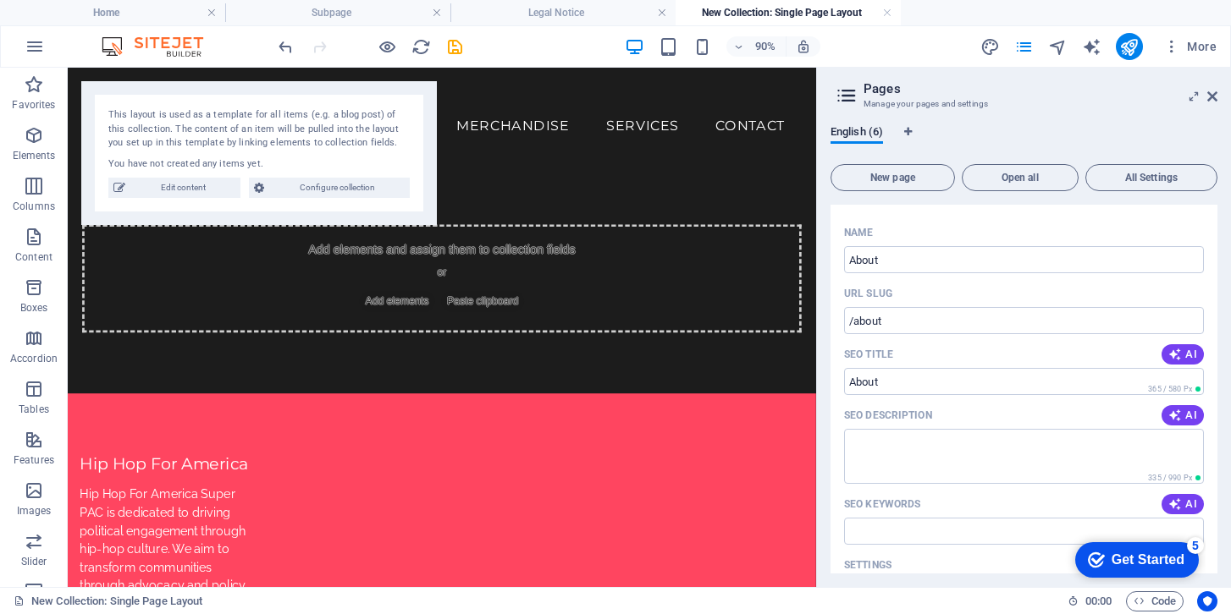
scroll to position [8, 0]
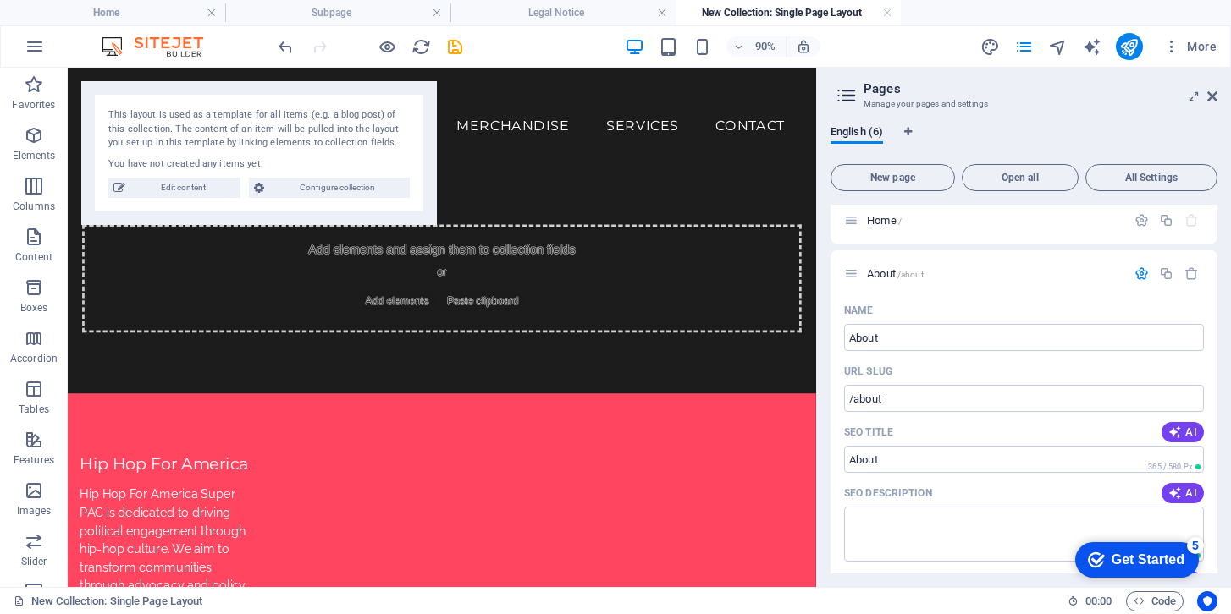
click at [1218, 101] on aside "Pages Manage your pages and settings English (6) New page Open all All Settings…" at bounding box center [1023, 328] width 415 height 520
click at [1211, 91] on icon at bounding box center [1212, 97] width 10 height 14
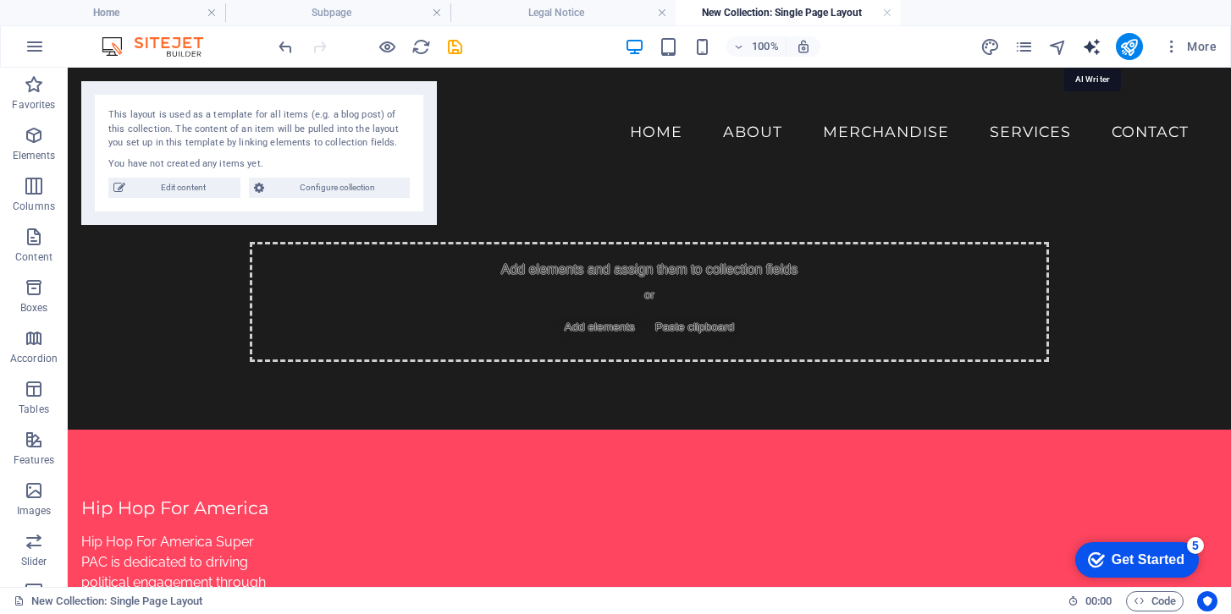
click at [1100, 51] on icon "text_generator" at bounding box center [1091, 46] width 19 height 19
select select "English"
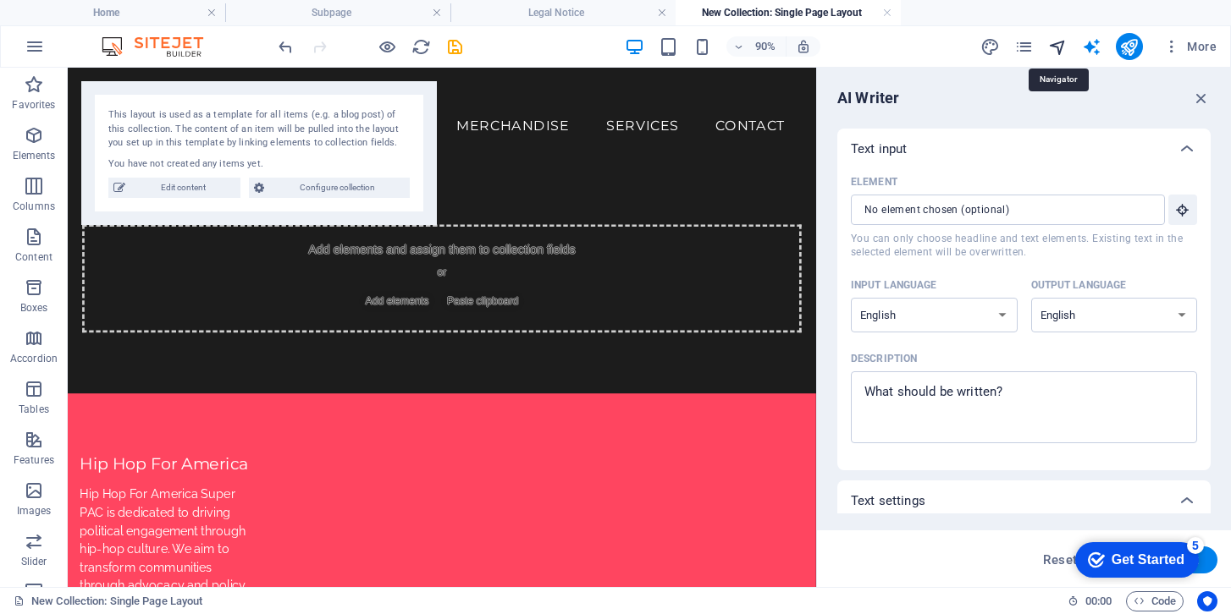
click at [1066, 47] on icon "navigator" at bounding box center [1057, 46] width 19 height 19
select select "16994553-en"
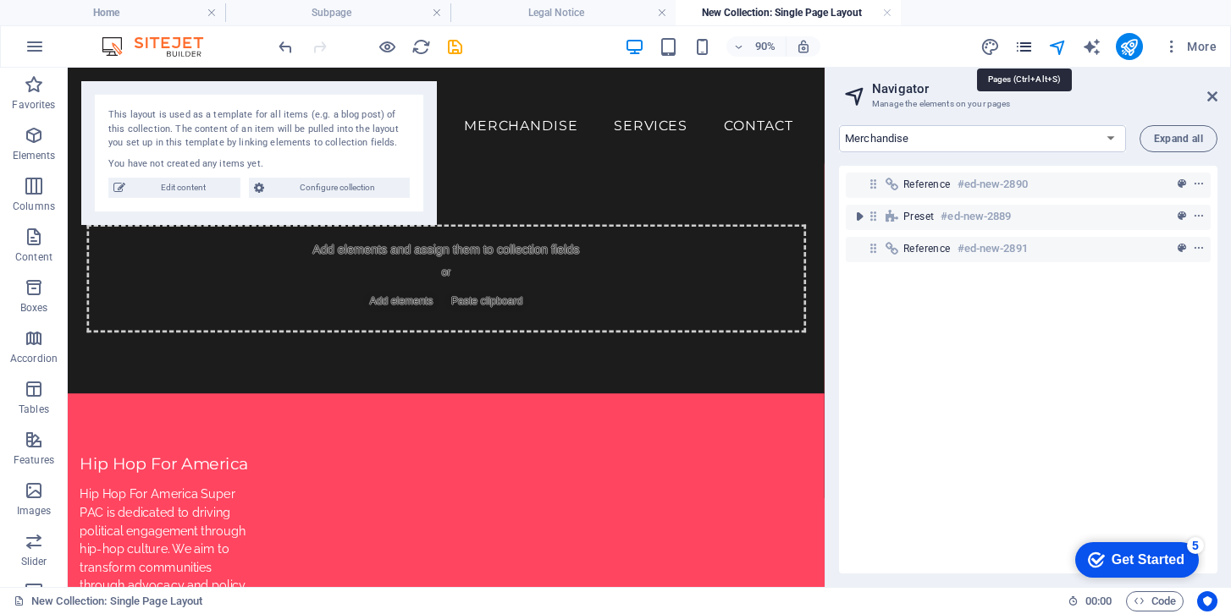
click at [1026, 47] on icon "pages" at bounding box center [1023, 46] width 19 height 19
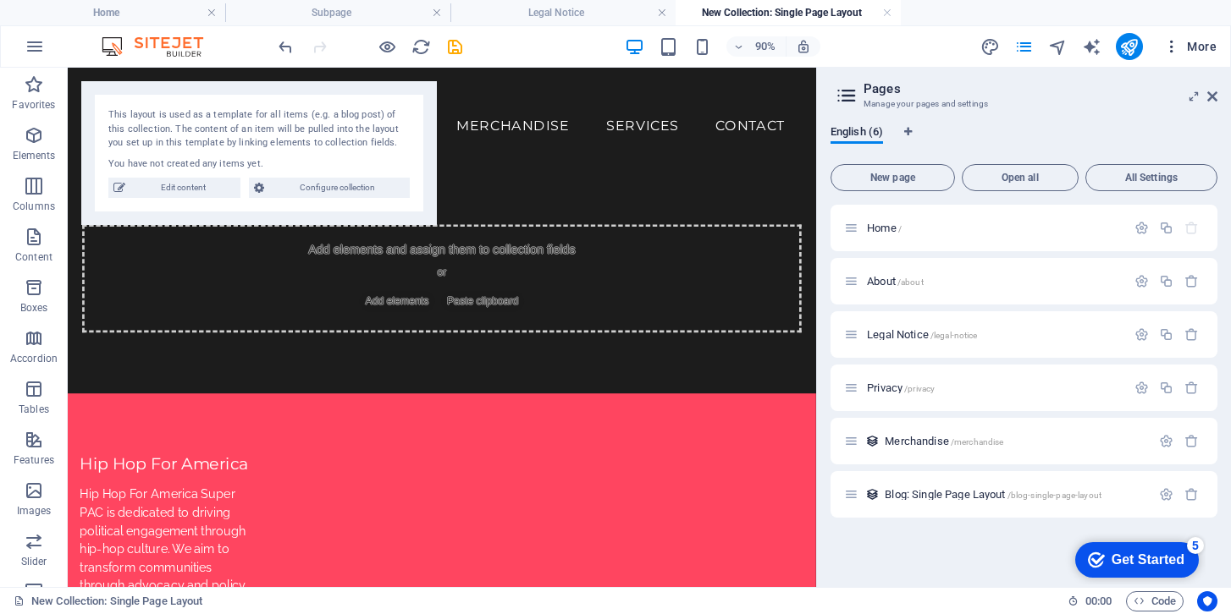
click at [1195, 49] on span "More" at bounding box center [1189, 46] width 53 height 17
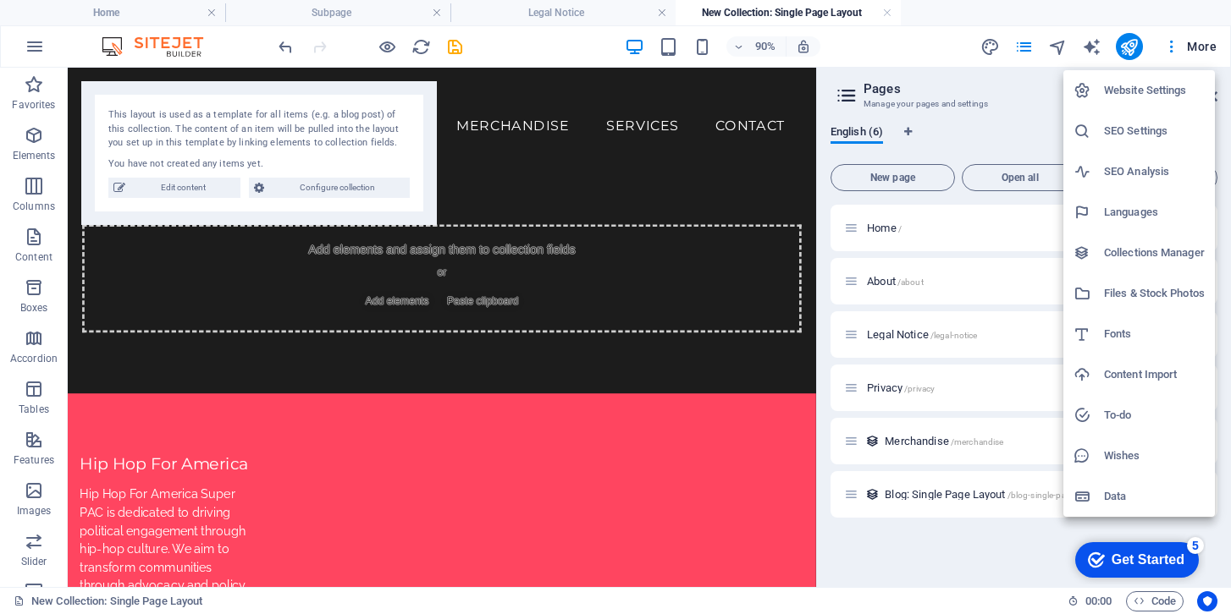
click at [1168, 47] on div at bounding box center [615, 307] width 1231 height 614
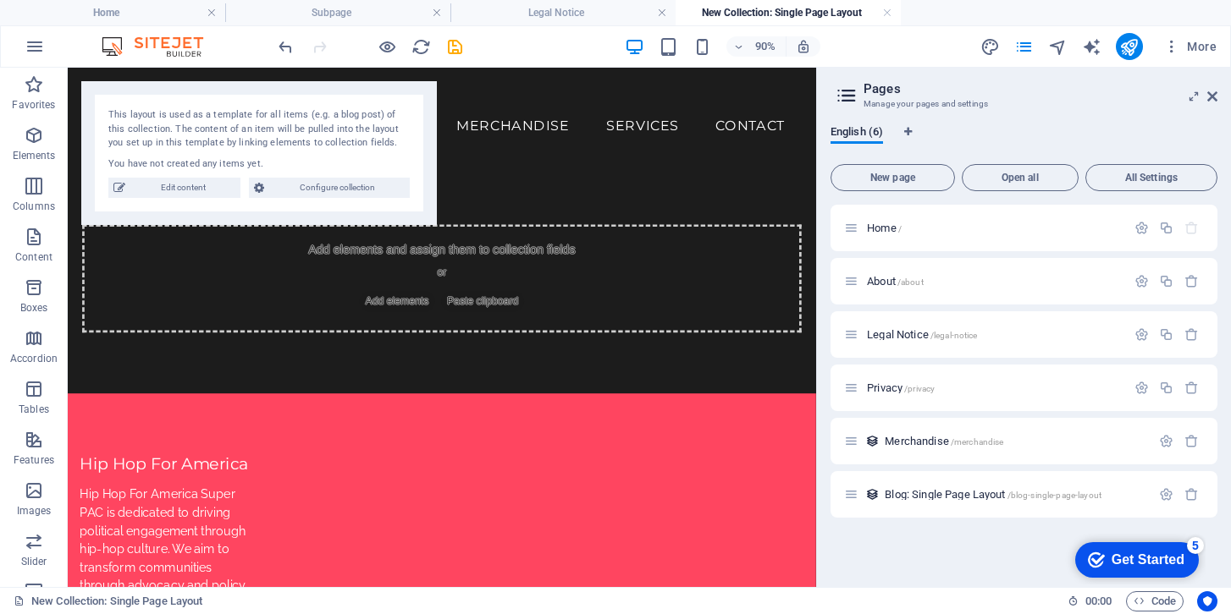
click at [1168, 47] on icon "button" at bounding box center [1171, 46] width 17 height 17
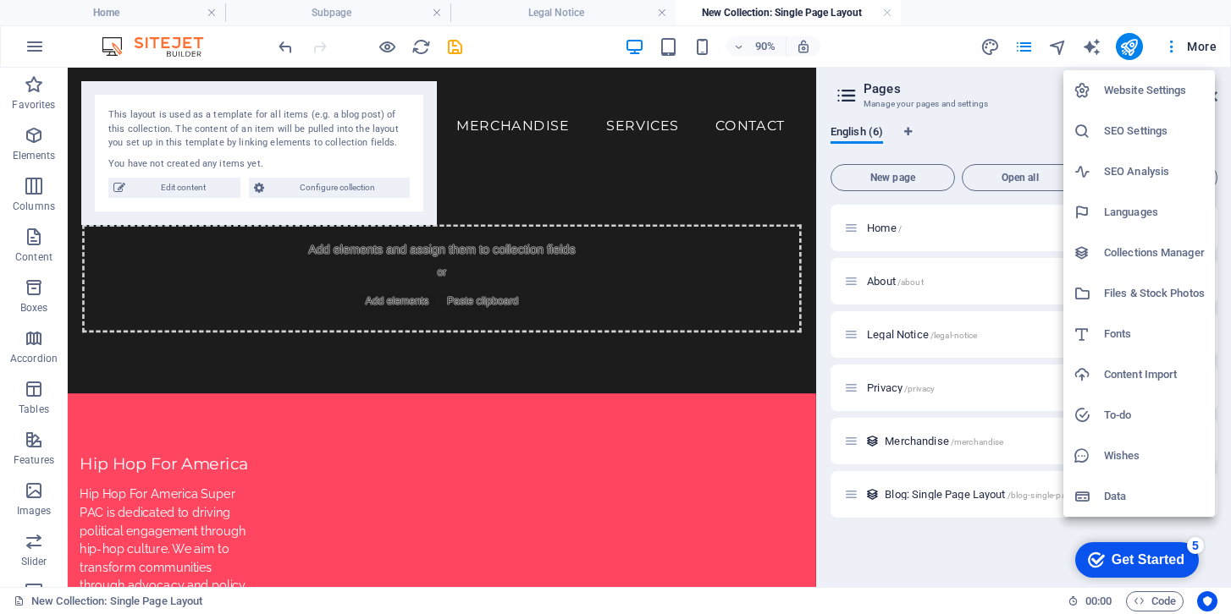
click at [1088, 47] on div at bounding box center [615, 307] width 1231 height 614
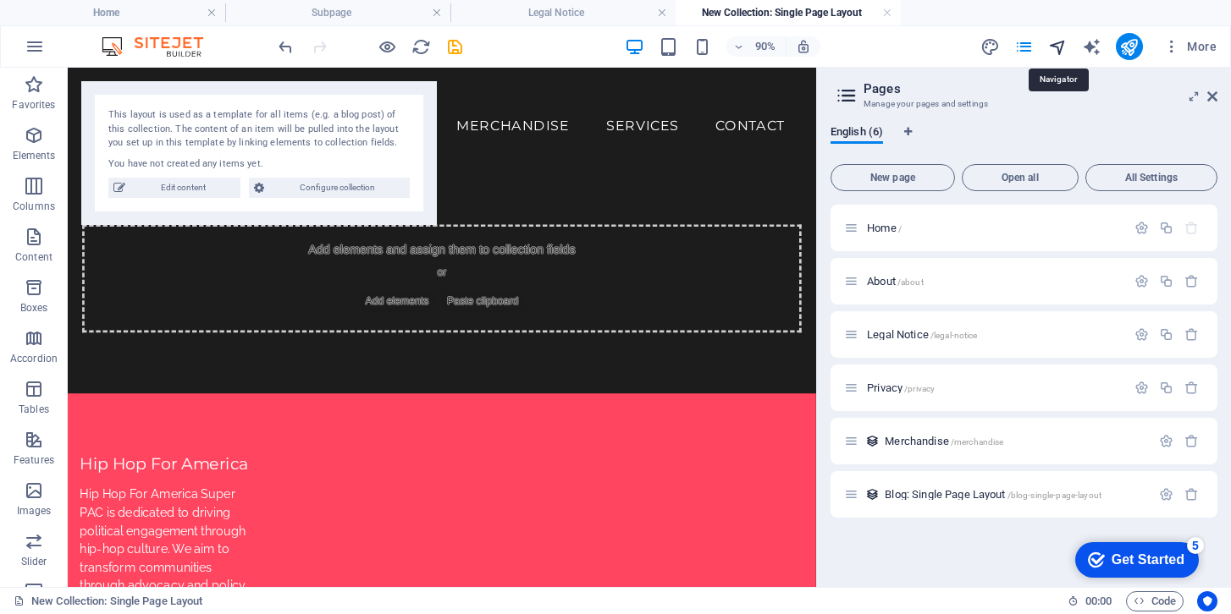
click at [1059, 47] on icon "navigator" at bounding box center [1057, 46] width 19 height 19
select select "16994553-en"
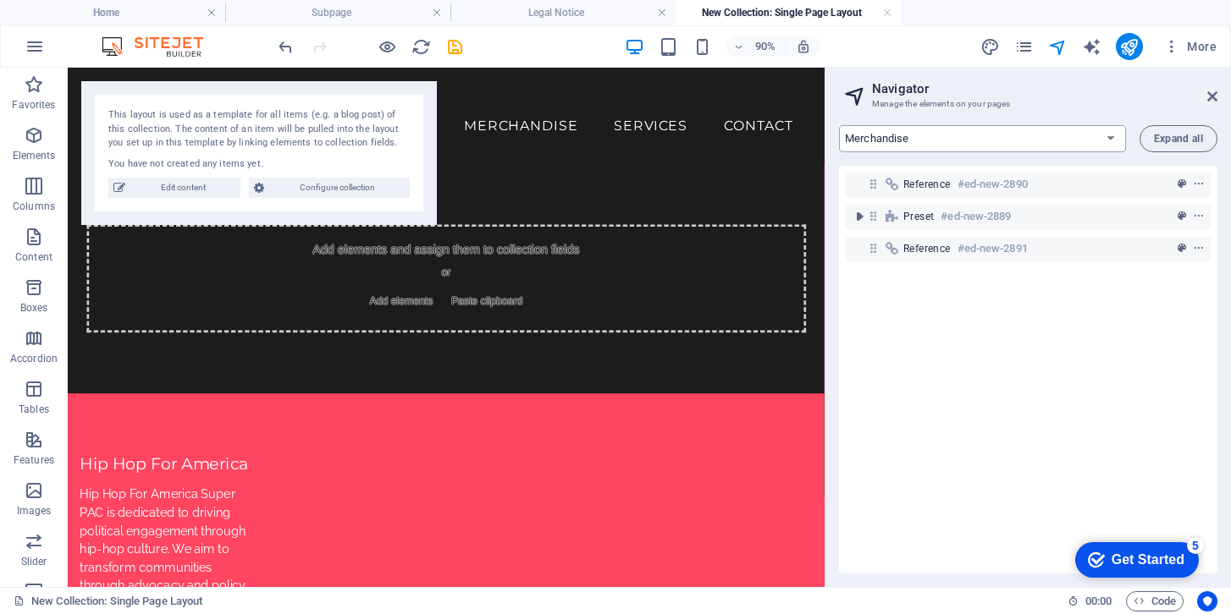
click at [1028, 127] on select "Home About Legal Notice Privacy Merchandise Blog: Single Page Layout" at bounding box center [982, 138] width 287 height 27
click at [839, 125] on select "Home About Legal Notice Privacy Merchandise Blog: Single Page Layout" at bounding box center [982, 138] width 287 height 27
click at [681, 328] on div "Add elements and assign them to collection fields or Add elements Paste clipboa…" at bounding box center [488, 302] width 799 height 120
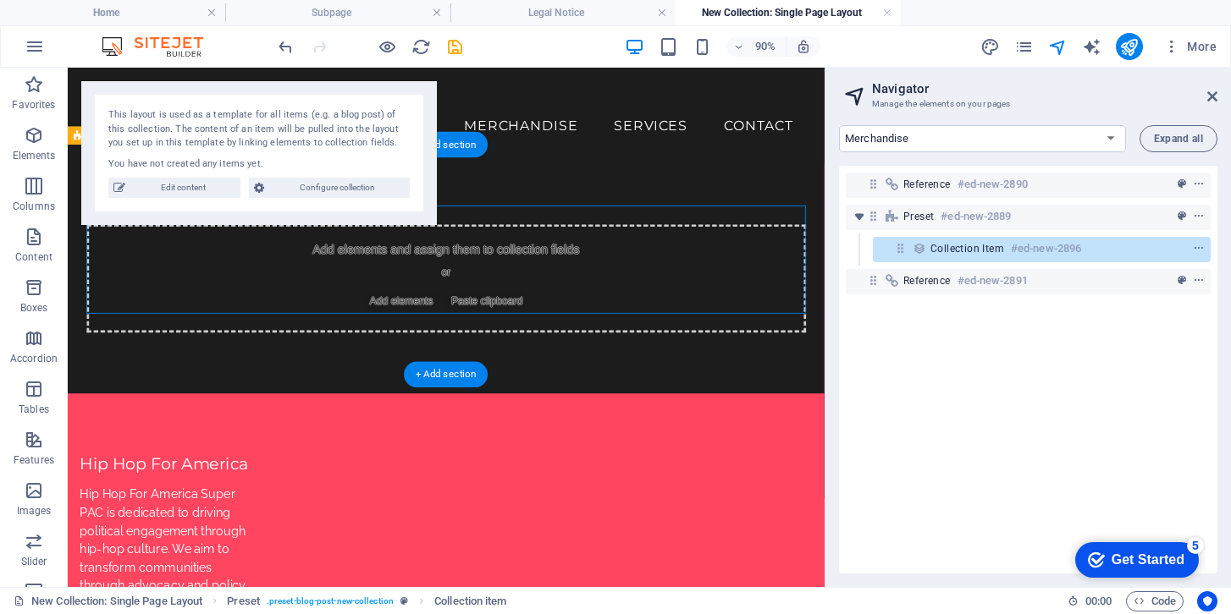
click at [515, 316] on span "Paste clipboard" at bounding box center [533, 328] width 93 height 24
click at [189, 196] on span "Edit content" at bounding box center [182, 188] width 105 height 20
select select
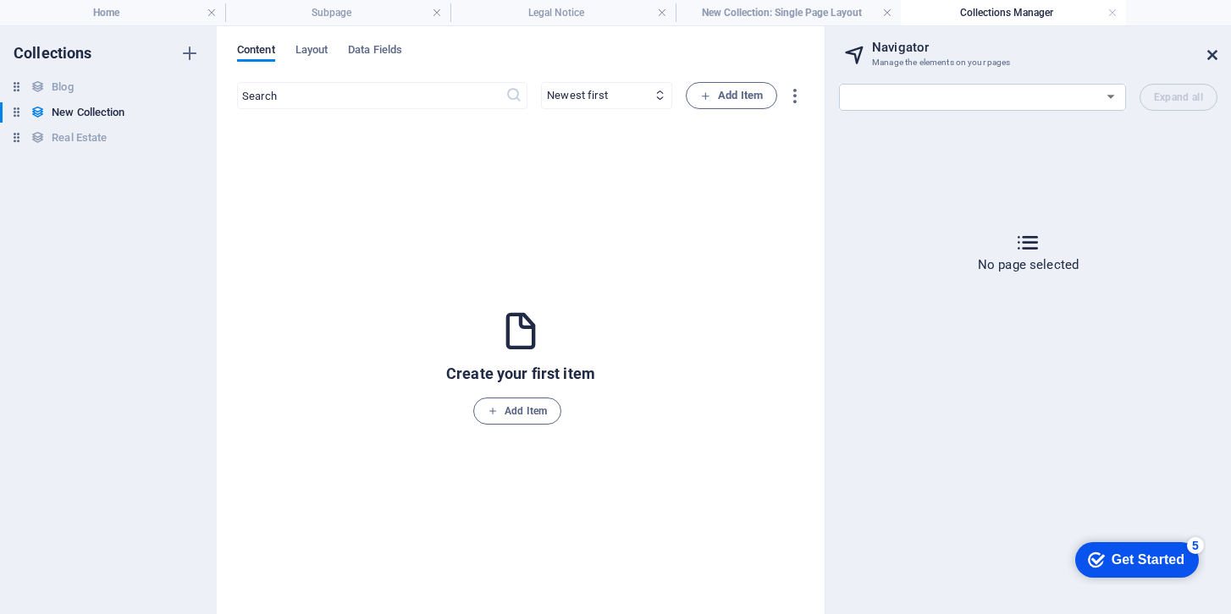
click at [1208, 54] on icon at bounding box center [1212, 55] width 10 height 14
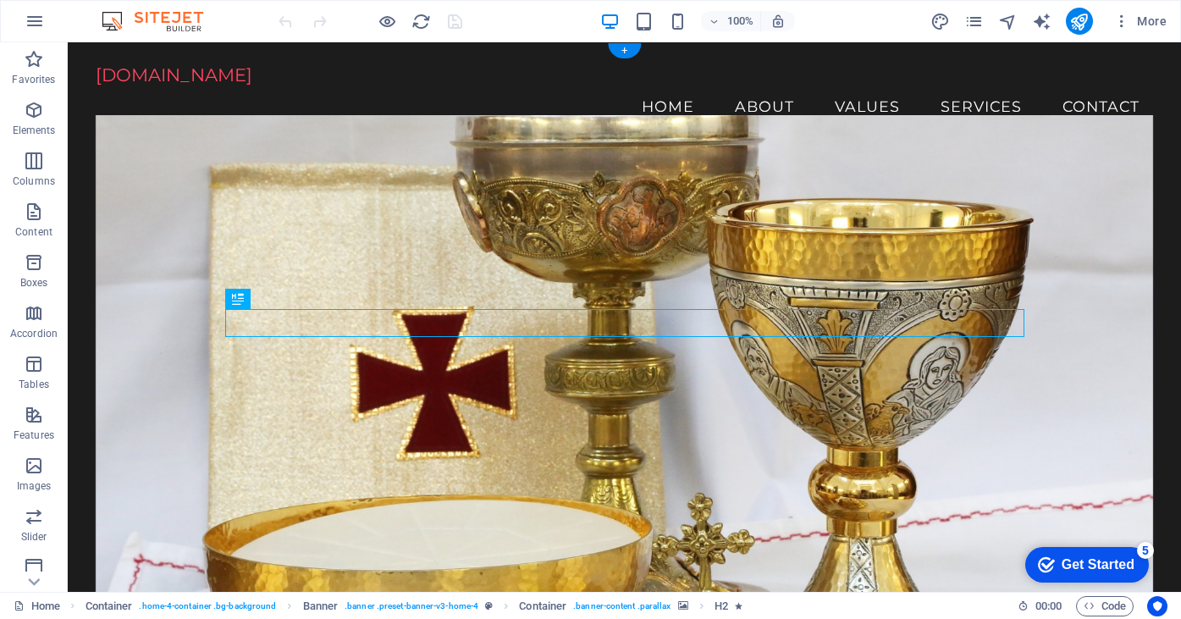
click at [593, 229] on figure at bounding box center [624, 365] width 1057 height 500
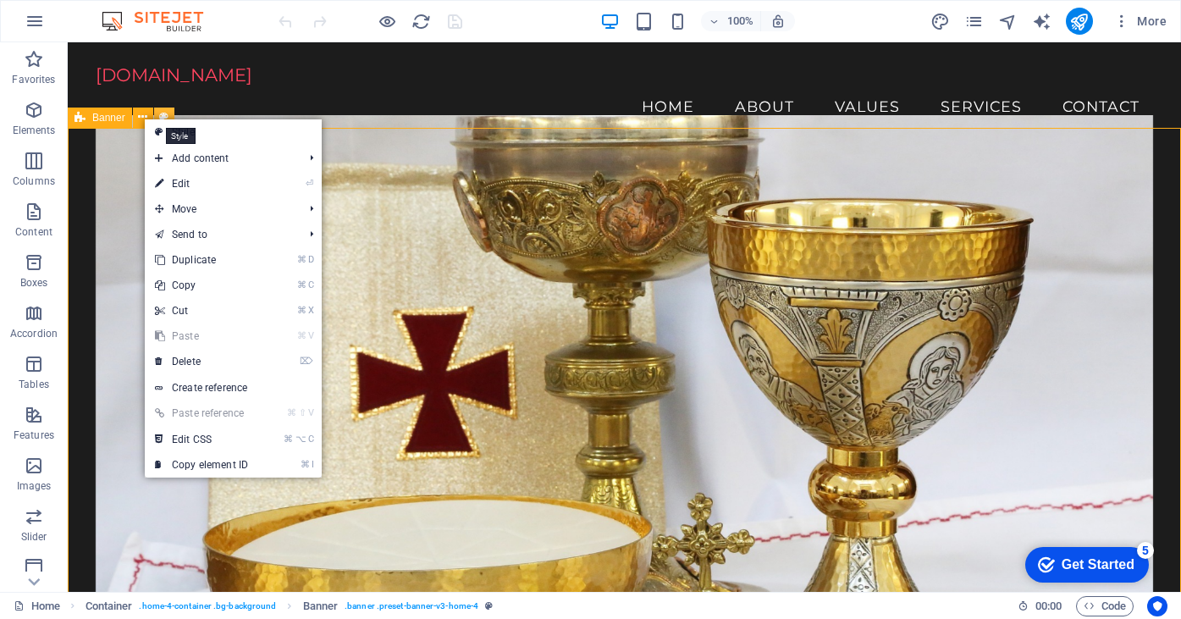
click at [0, 0] on icon at bounding box center [0, 0] width 0 height 0
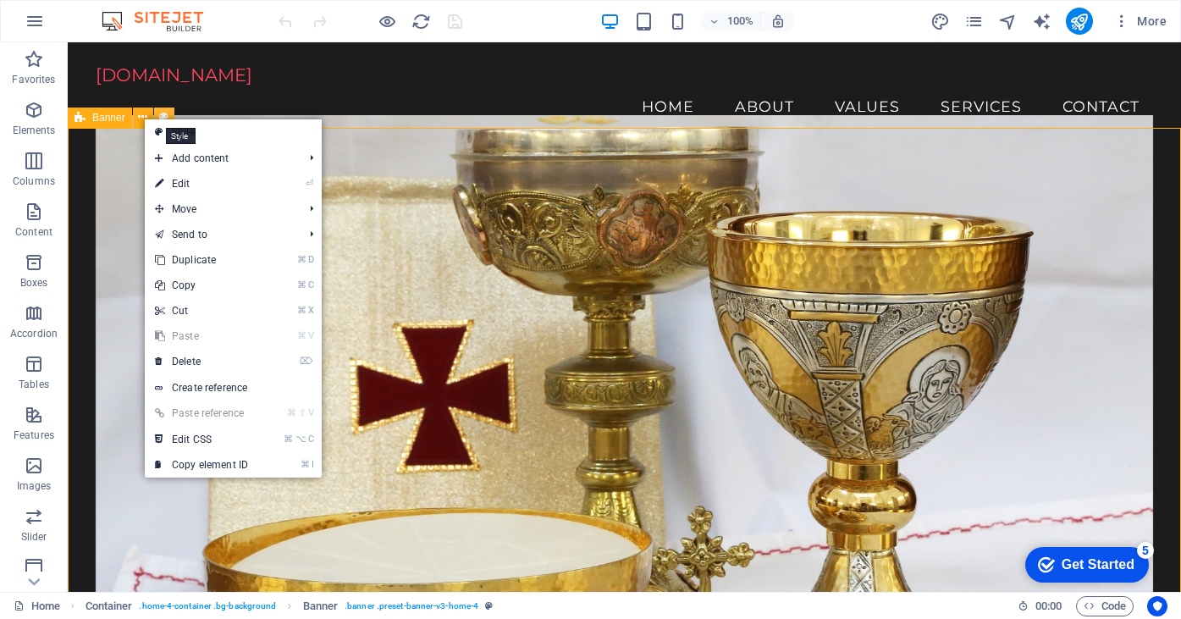
select select "preset-banner-v3-home-4"
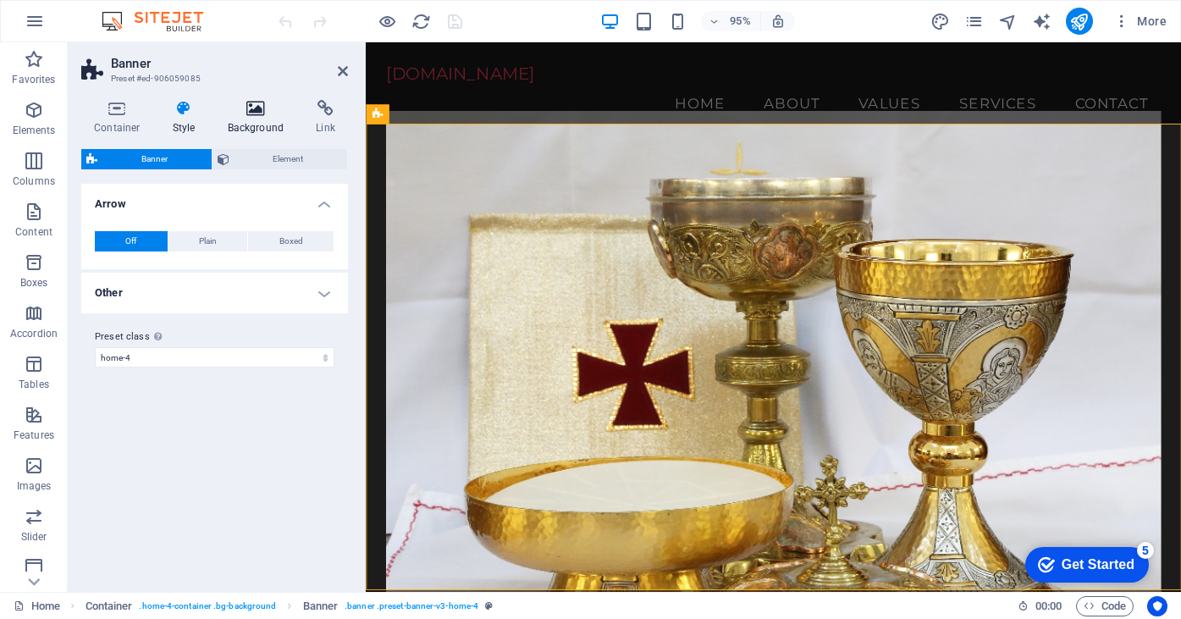
click at [259, 113] on icon at bounding box center [256, 108] width 82 height 17
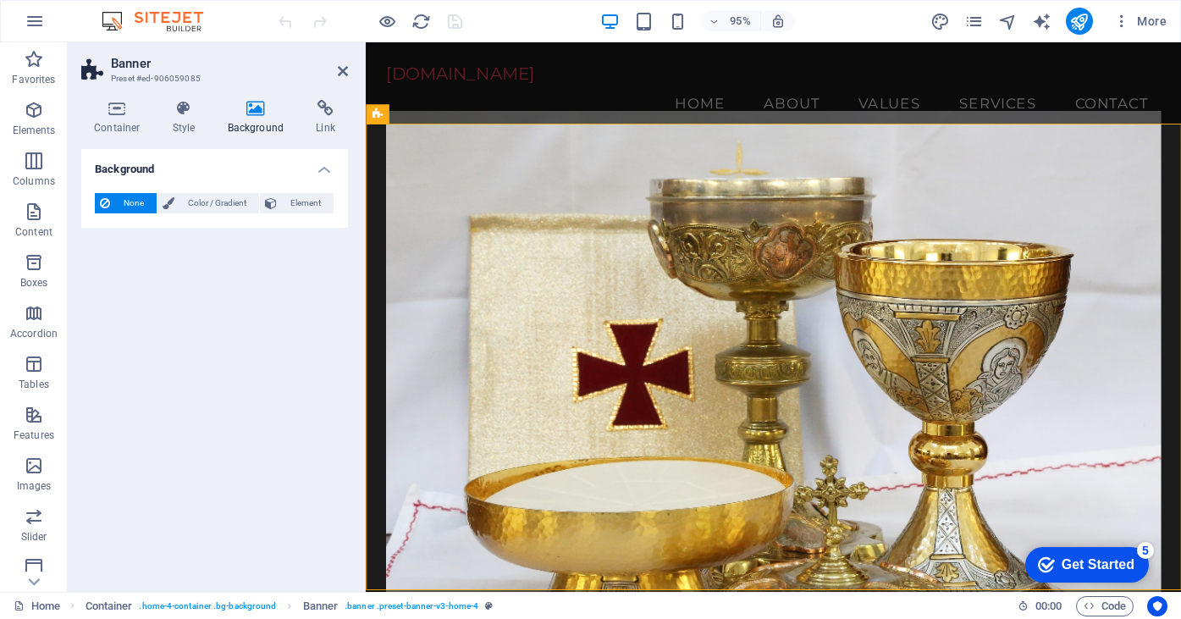
click at [503, 202] on figure at bounding box center [794, 378] width 815 height 526
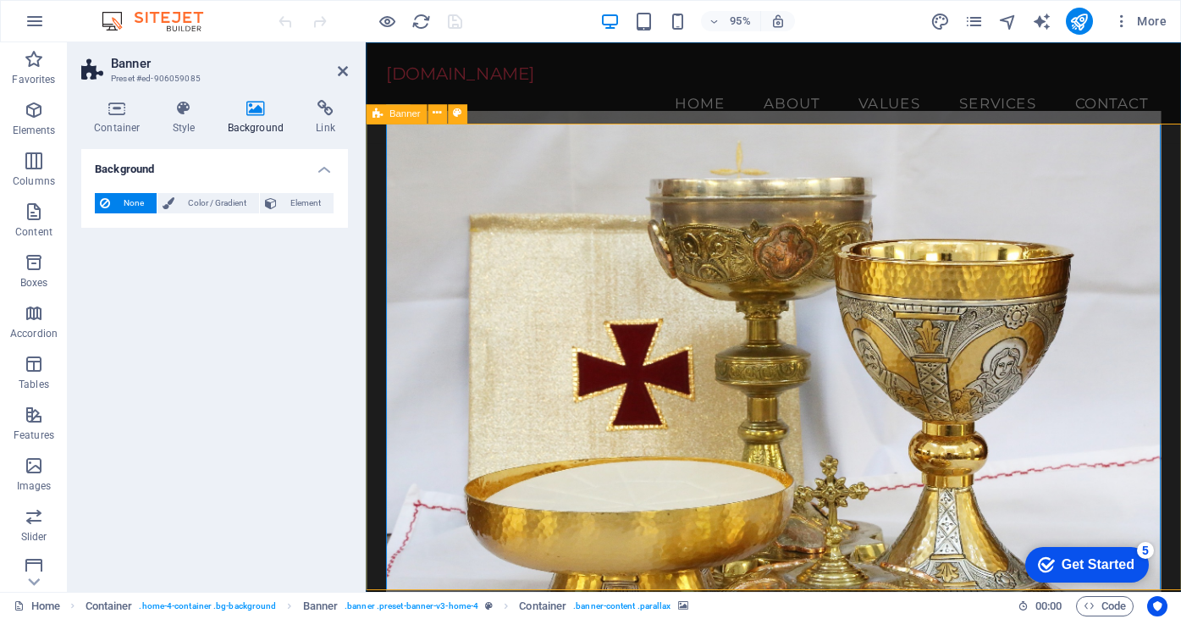
click at [399, 123] on div "Banner" at bounding box center [396, 113] width 61 height 19
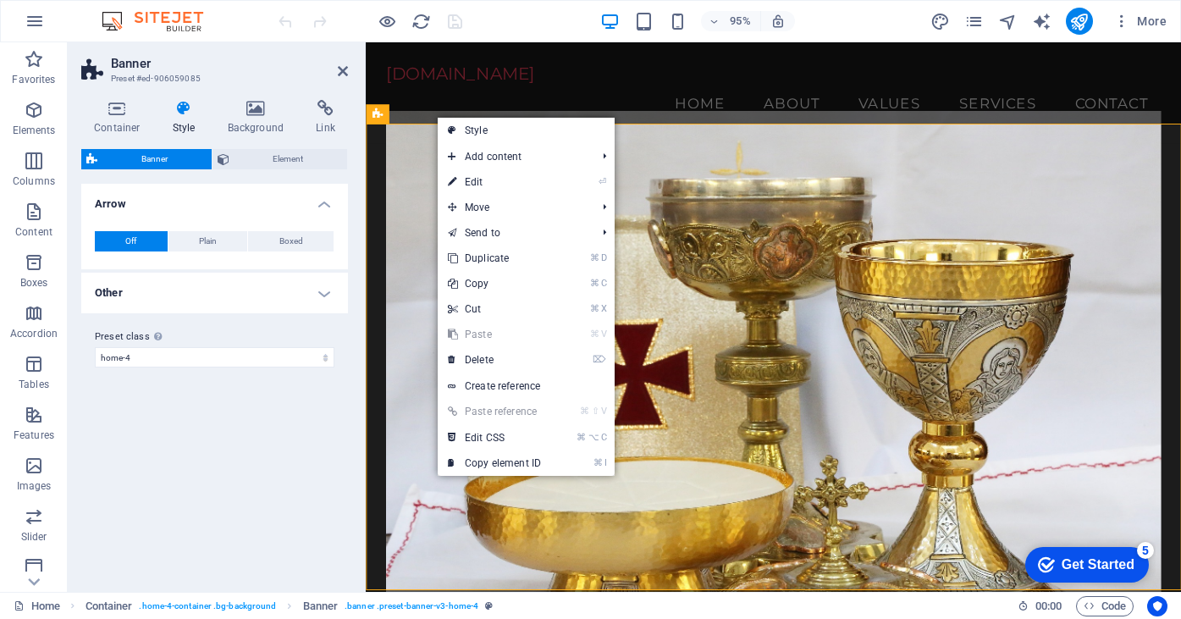
click at [411, 162] on figure at bounding box center [794, 378] width 815 height 526
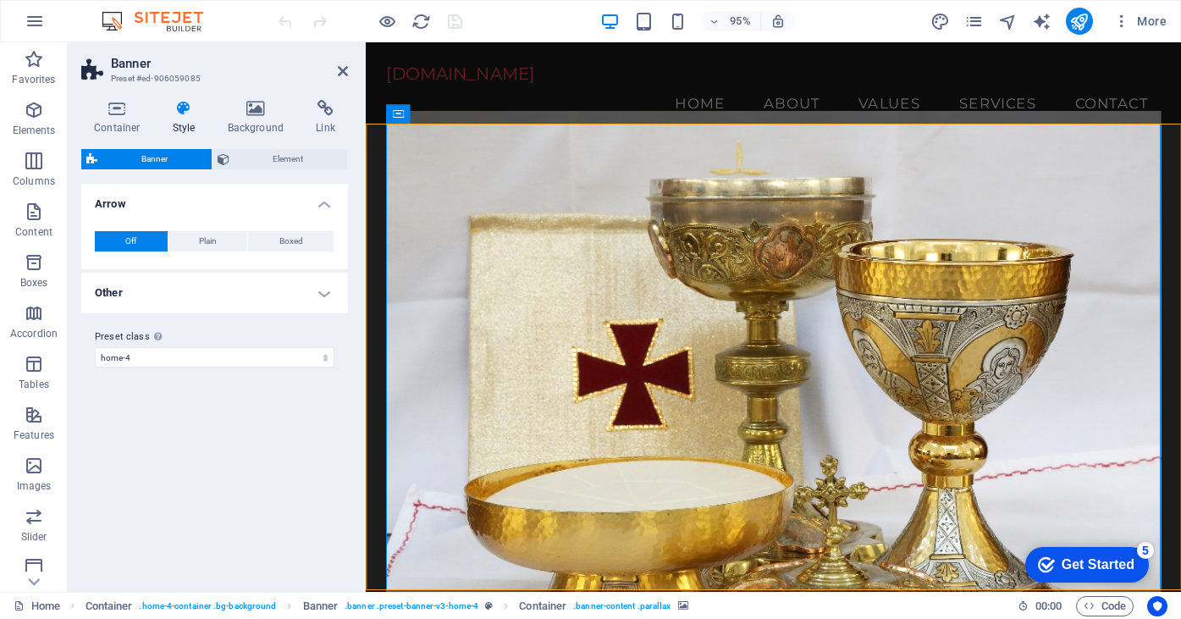
click at [411, 162] on figure at bounding box center [794, 378] width 815 height 526
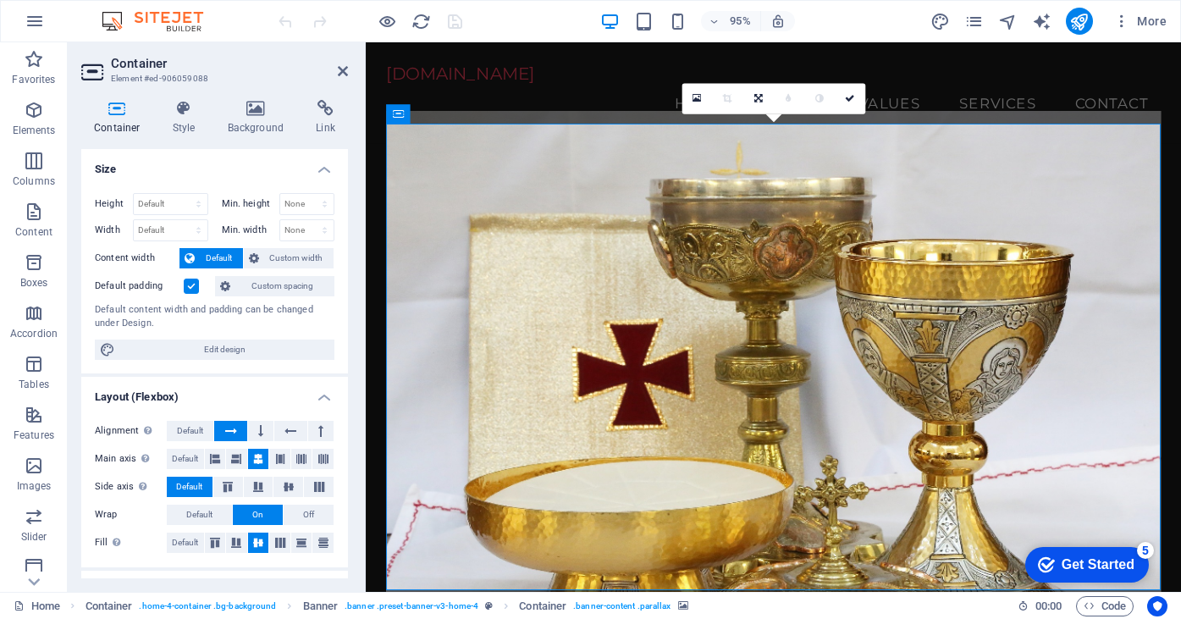
click at [581, 186] on figure at bounding box center [794, 378] width 815 height 526
click at [695, 94] on icon at bounding box center [696, 98] width 9 height 11
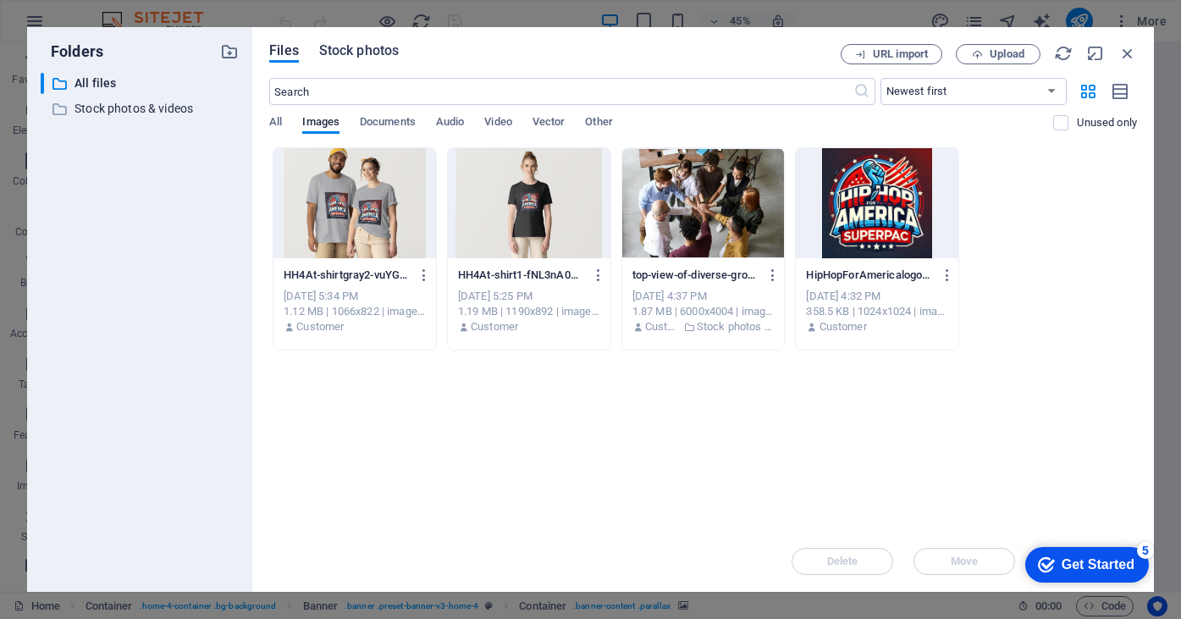
click at [385, 59] on span "Stock photos" at bounding box center [359, 51] width 80 height 20
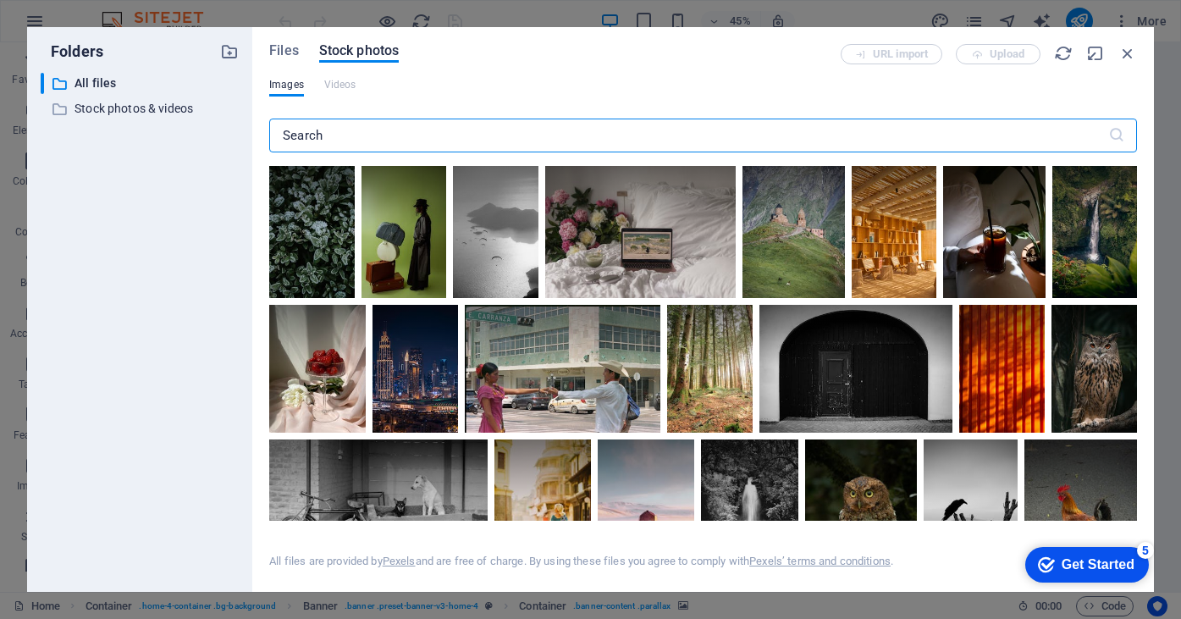
click at [372, 118] on input "text" at bounding box center [688, 135] width 839 height 34
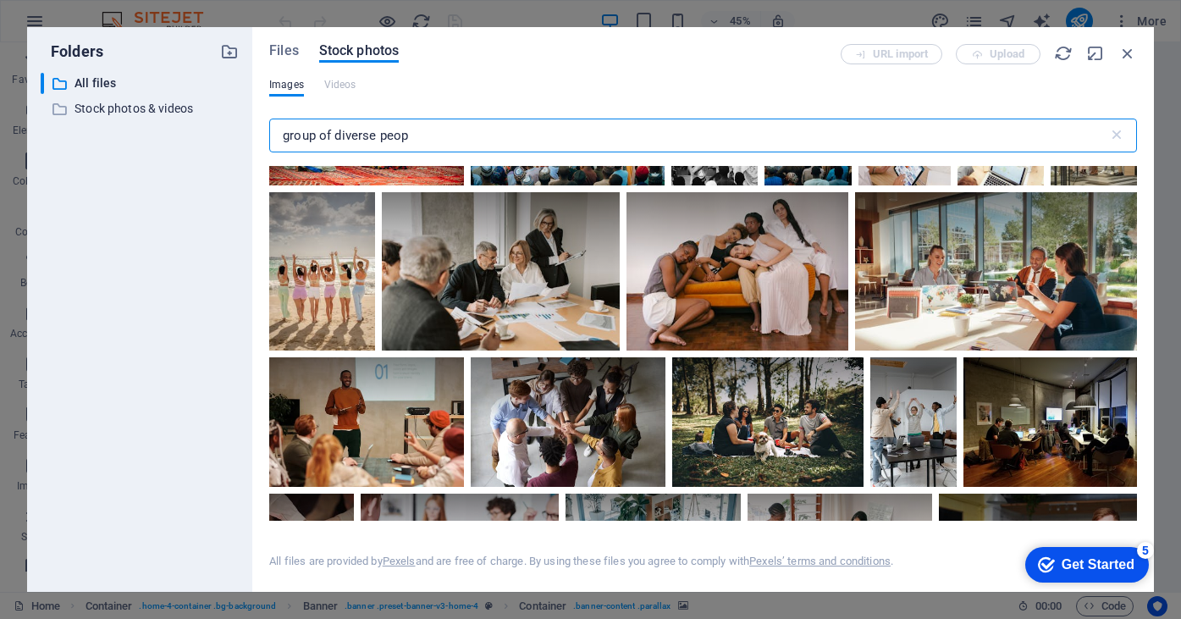
scroll to position [754, 0]
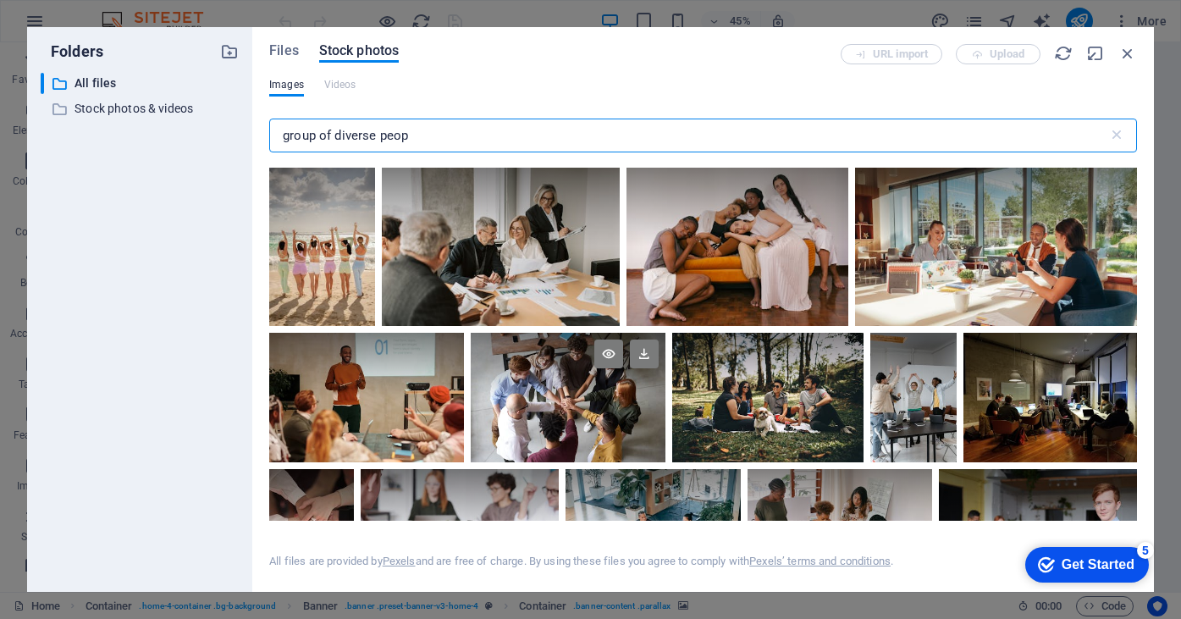
type input "group of diverse peop"
click at [532, 376] on div at bounding box center [568, 365] width 195 height 65
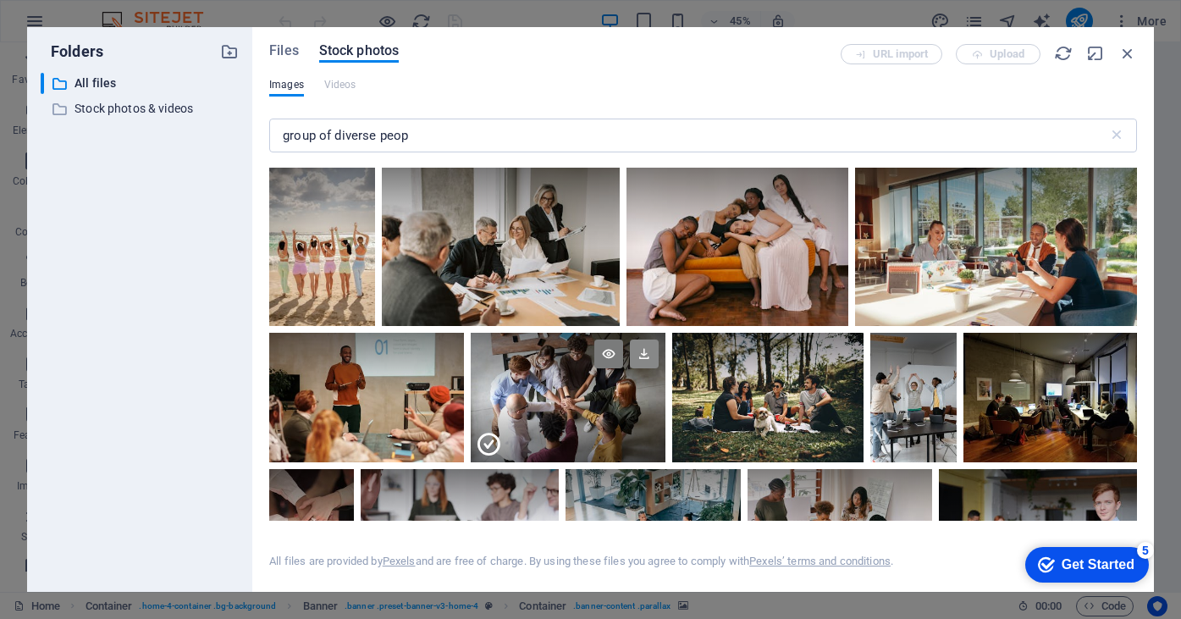
click at [647, 355] on icon at bounding box center [644, 353] width 29 height 29
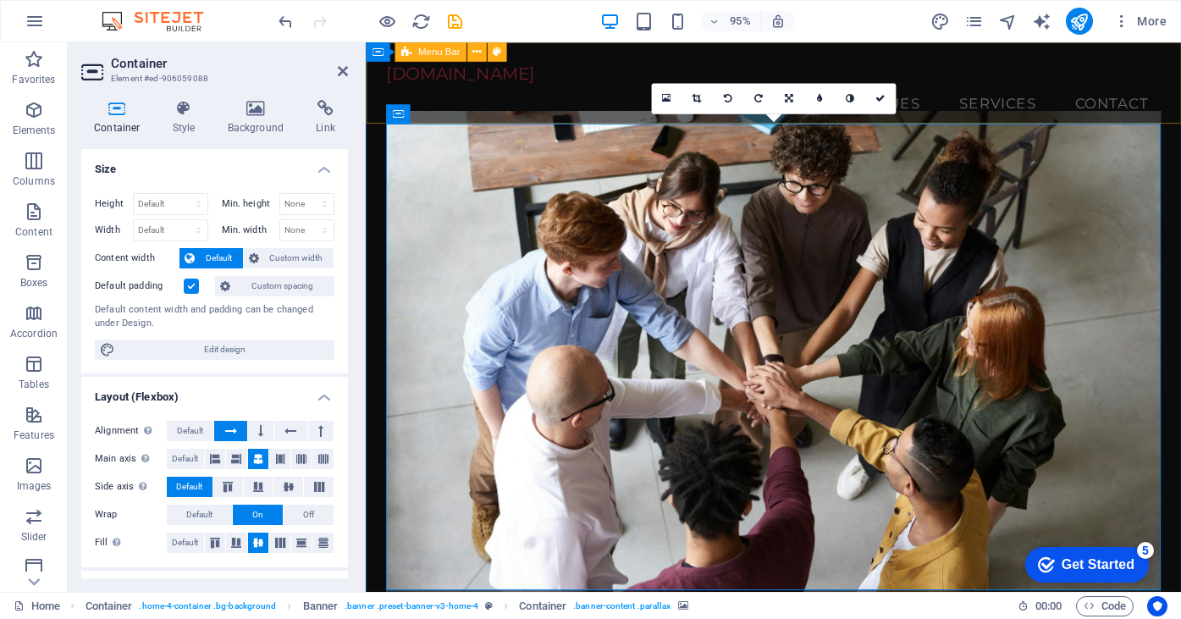
click at [598, 113] on div "[DOMAIN_NAME] Menu Home About Values Services Contact" at bounding box center [795, 95] width 858 height 107
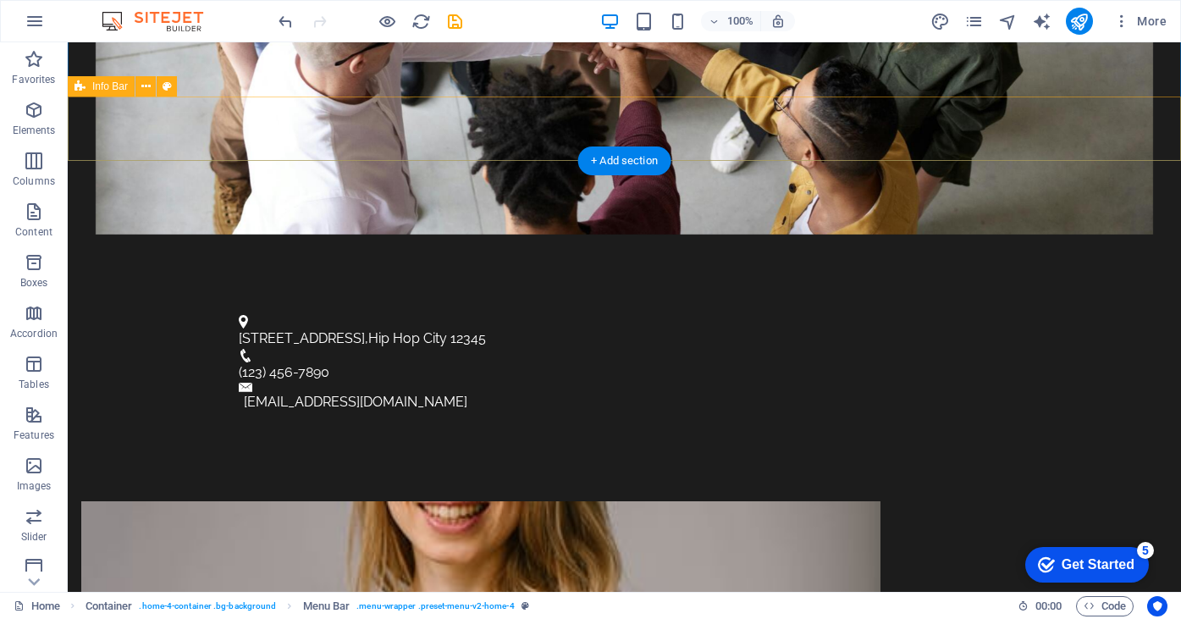
scroll to position [663, 0]
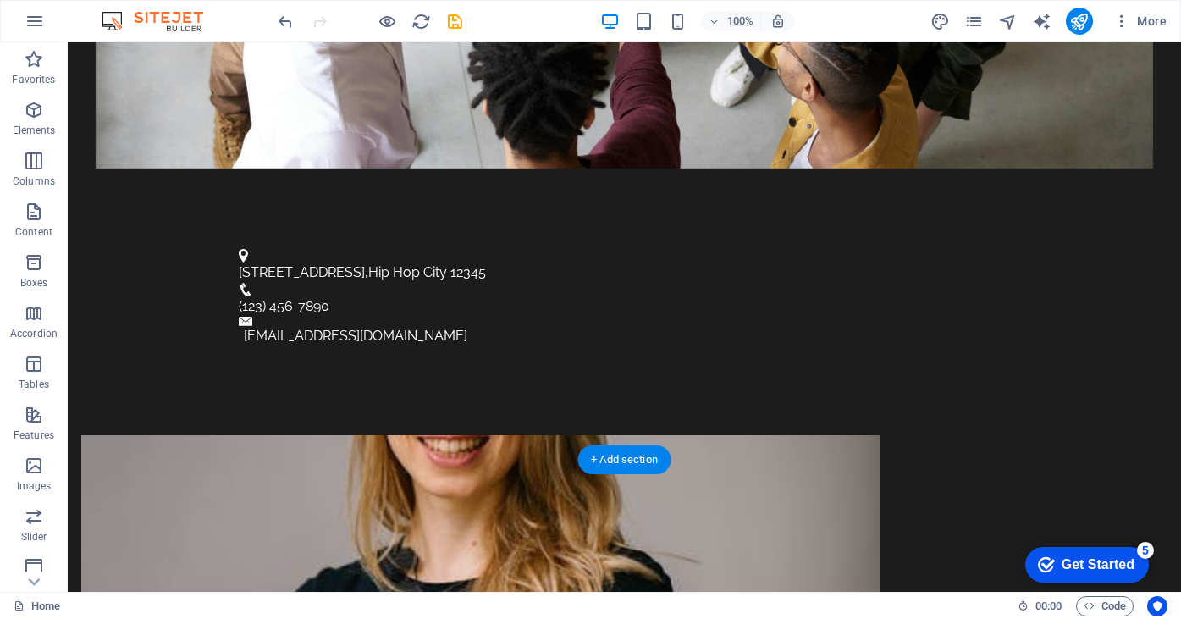
click at [524, 435] on figure at bounding box center [480, 599] width 799 height 328
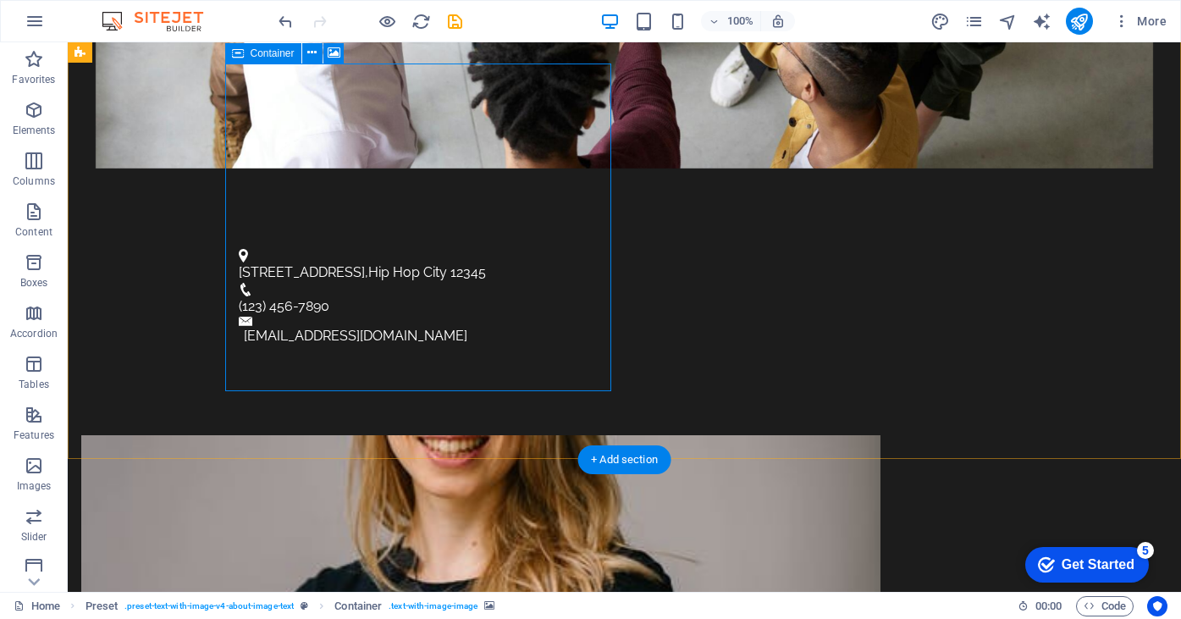
click at [331, 56] on icon at bounding box center [334, 53] width 13 height 18
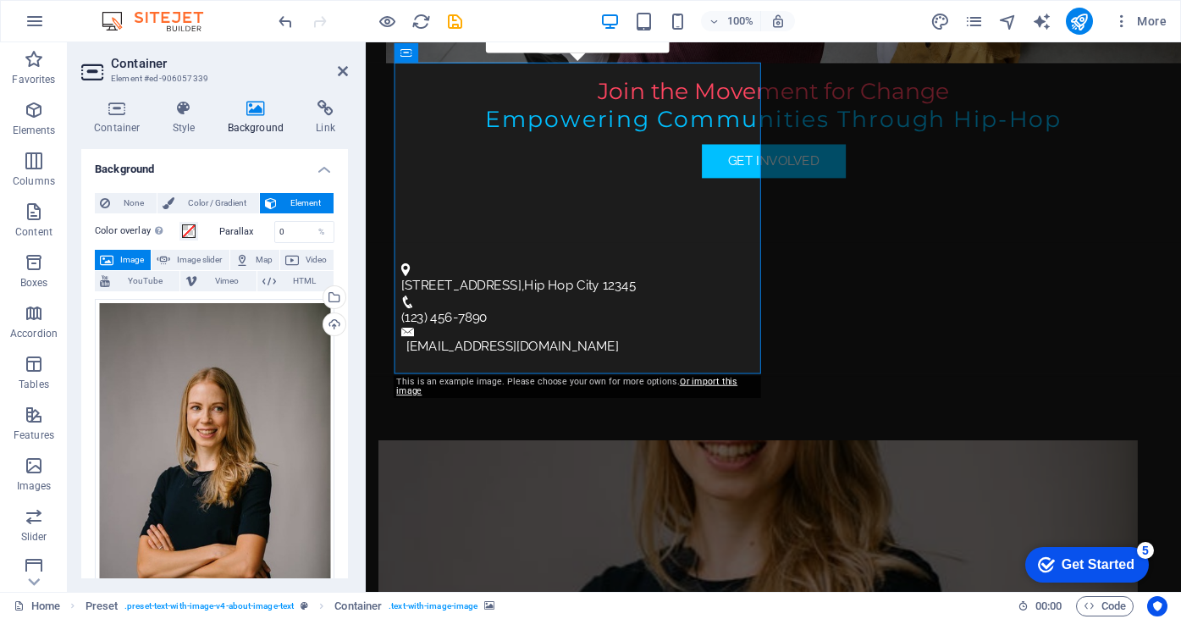
scroll to position [687, 0]
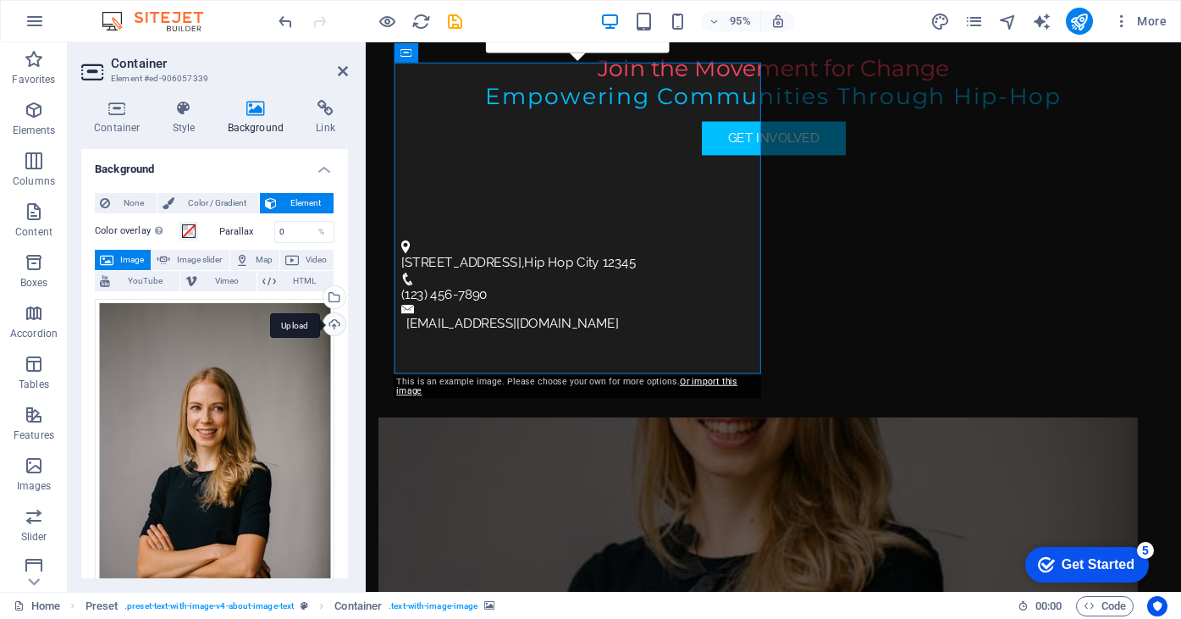
click at [329, 318] on div "Upload" at bounding box center [332, 325] width 25 height 25
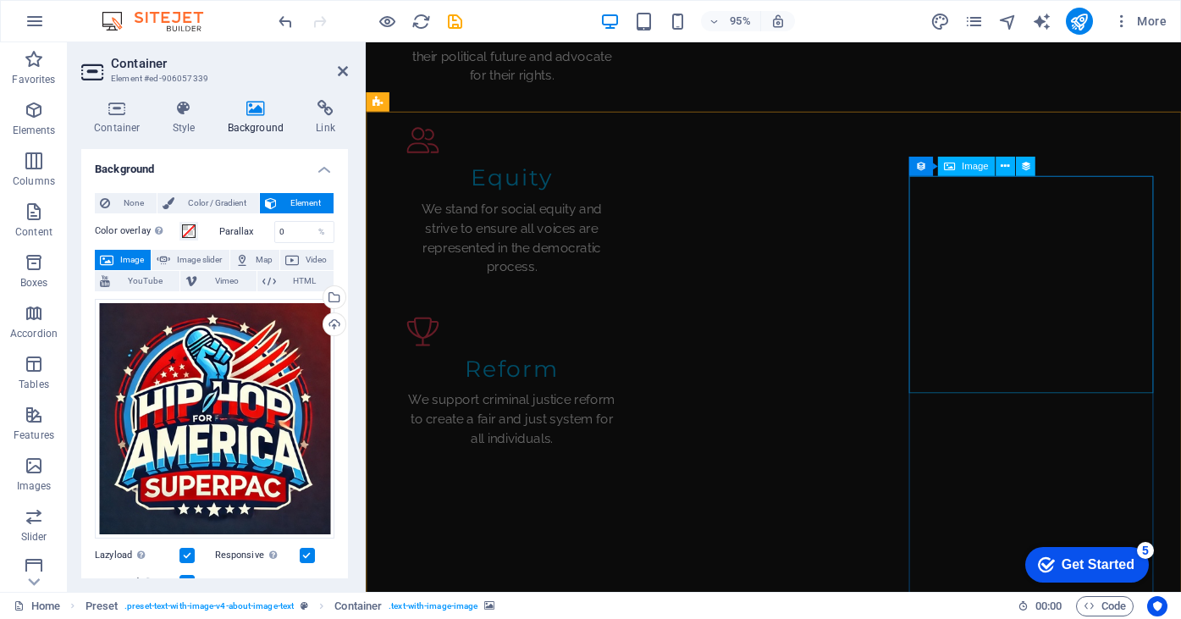
scroll to position [2095, 0]
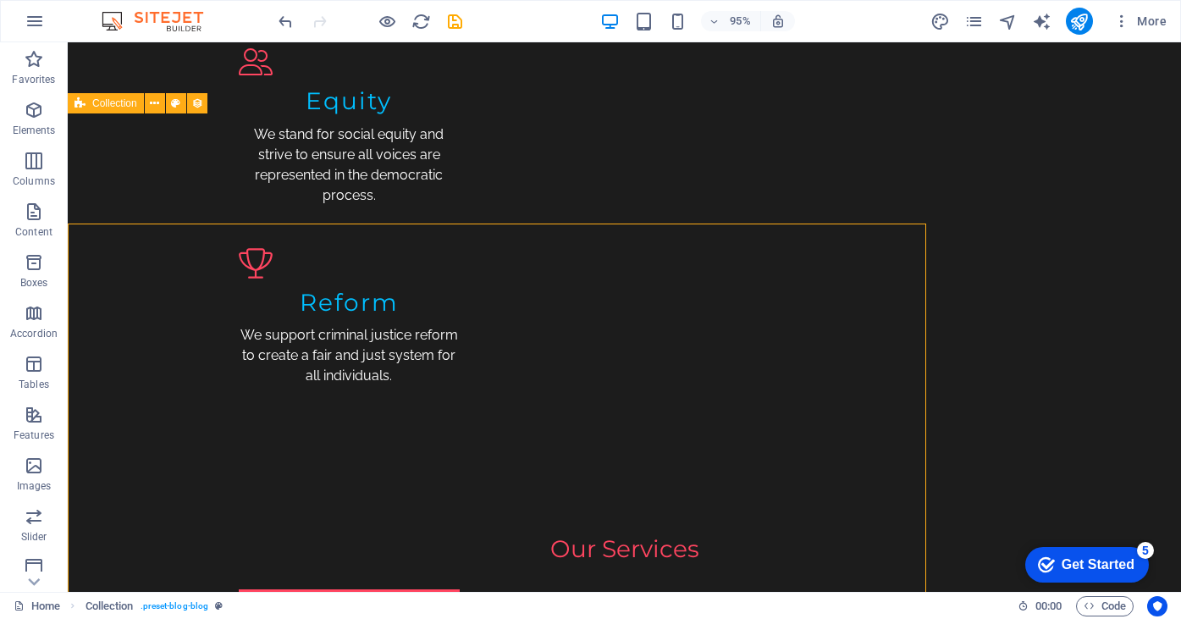
scroll to position [2070, 0]
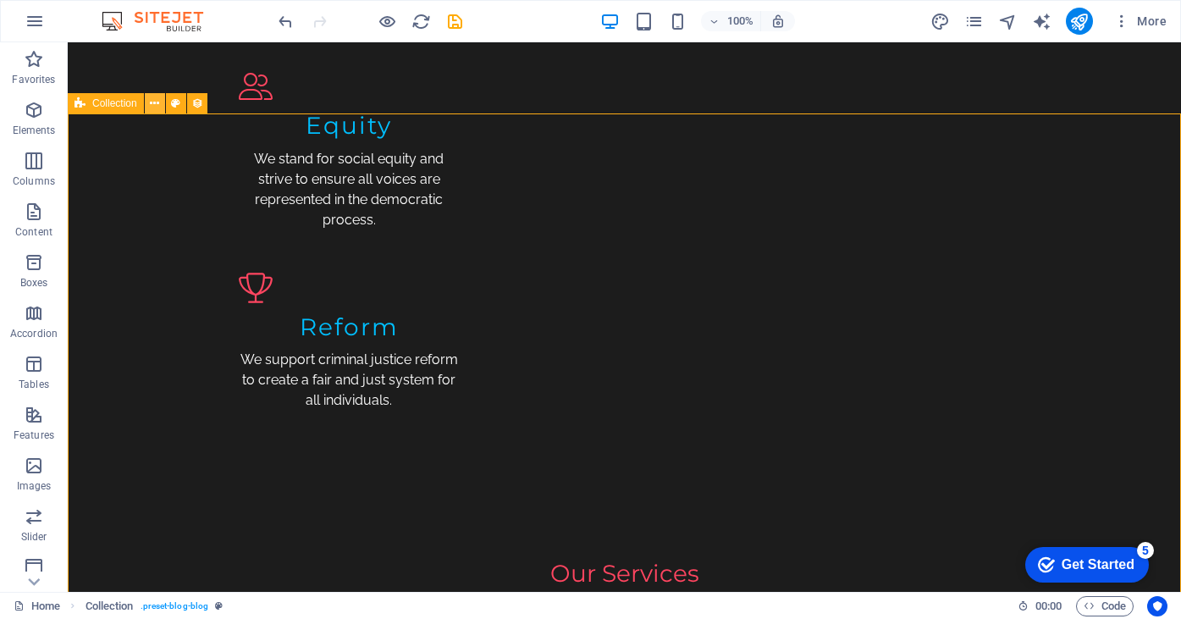
click at [159, 103] on button at bounding box center [155, 103] width 20 height 20
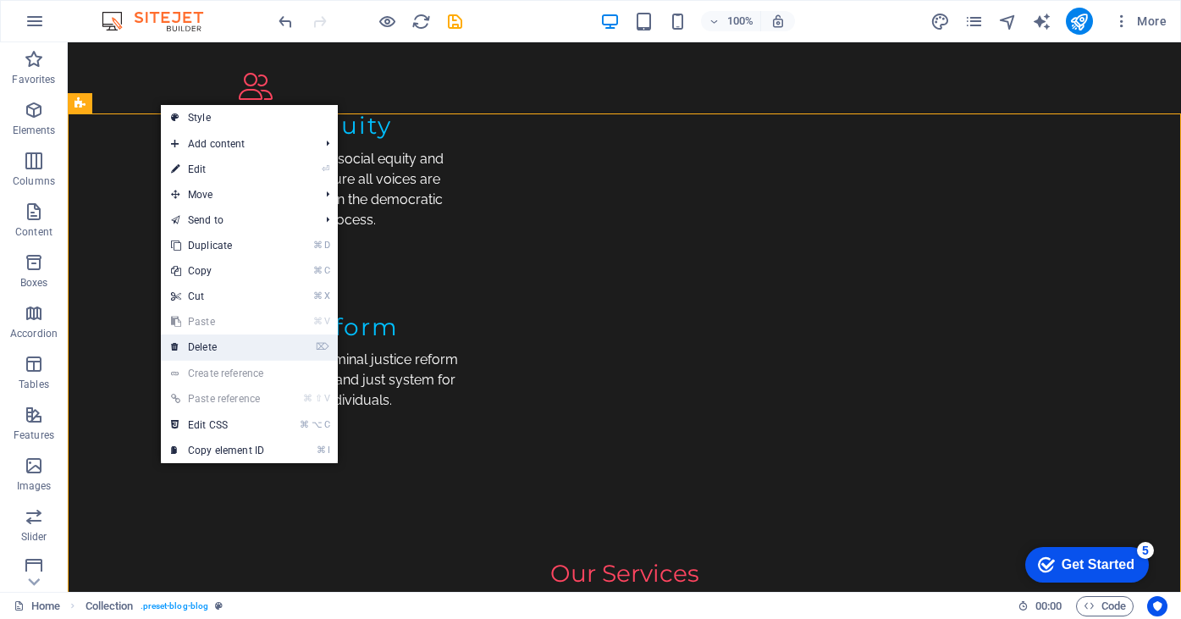
click at [203, 346] on link "⌦ Delete" at bounding box center [217, 346] width 113 height 25
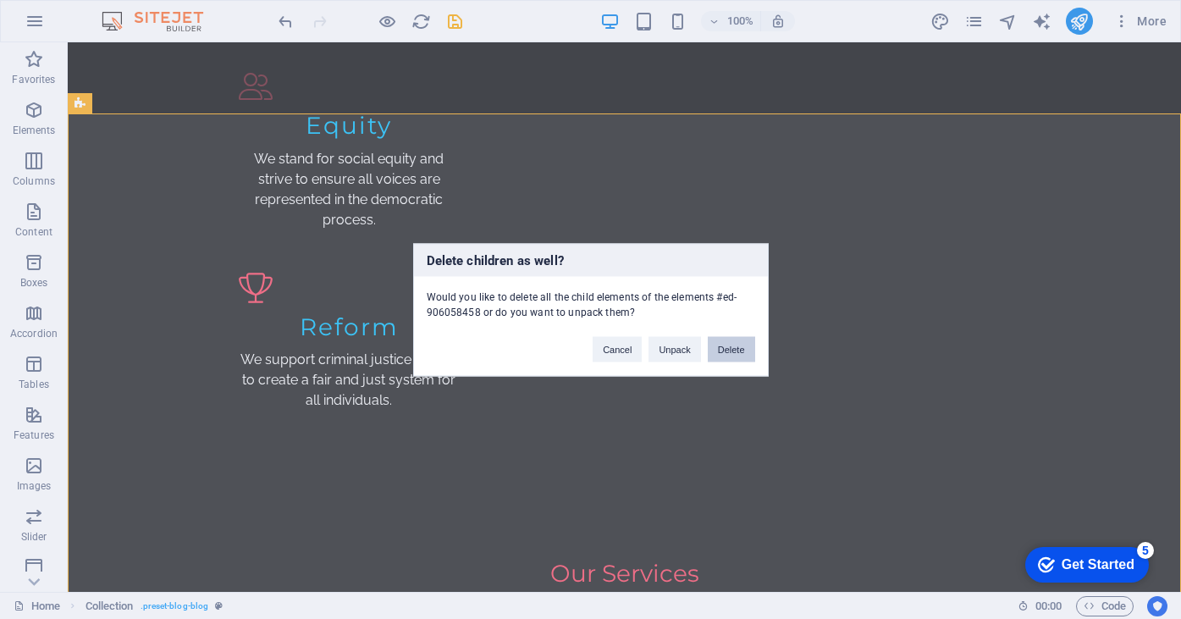
click at [740, 356] on button "Delete" at bounding box center [731, 348] width 47 height 25
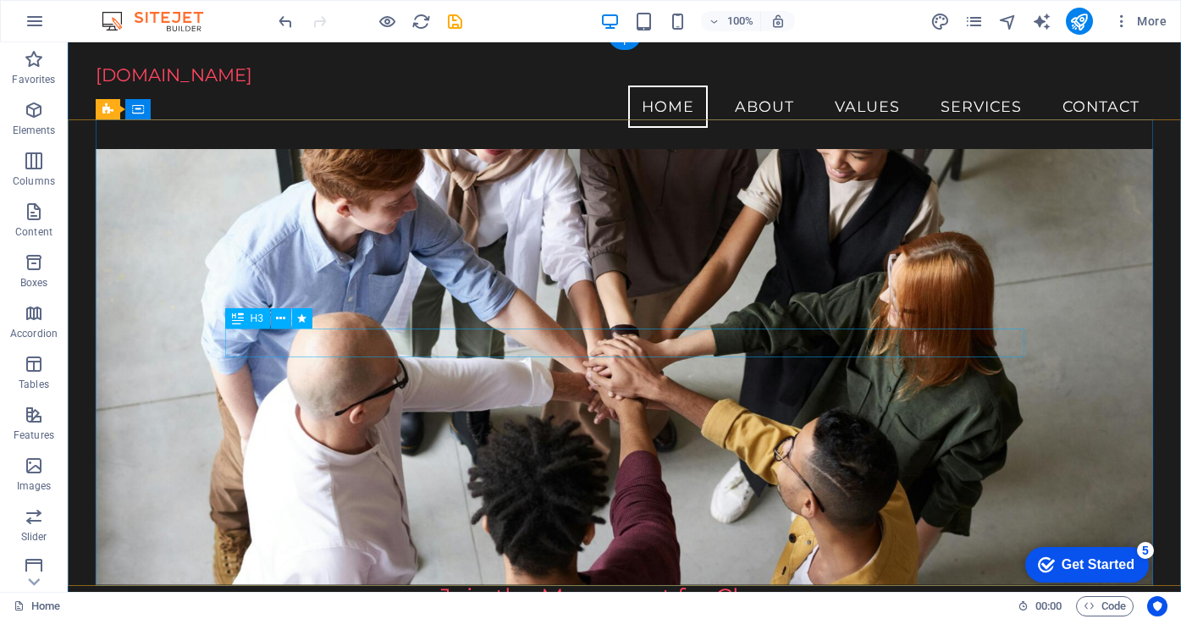
scroll to position [0, 0]
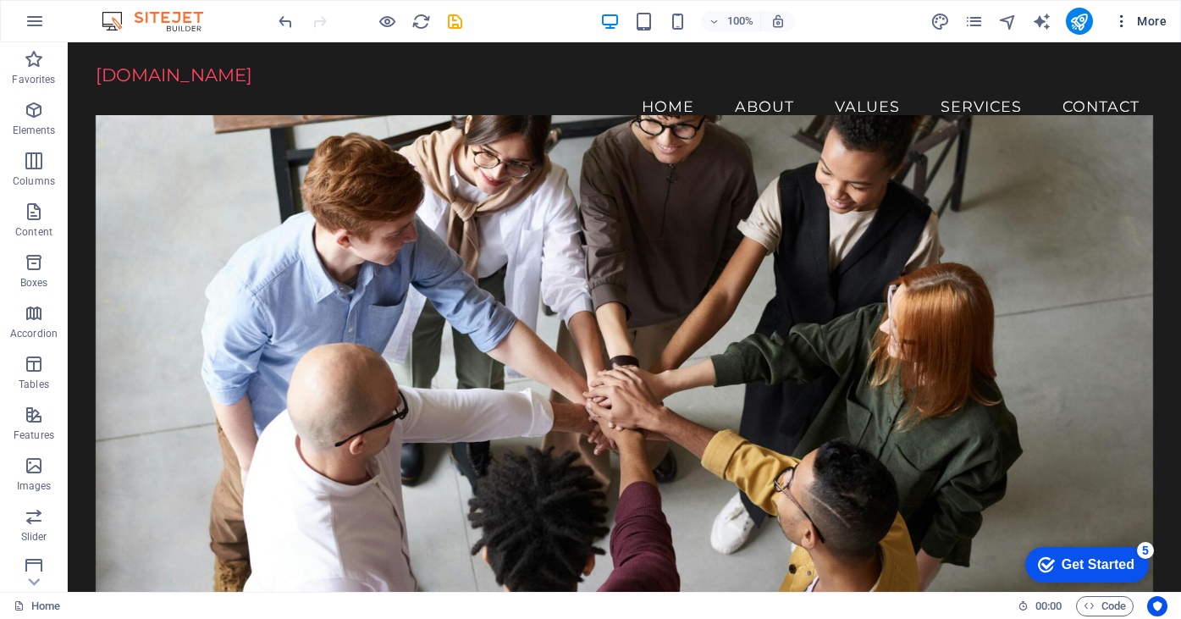
click at [0, 0] on icon "button" at bounding box center [0, 0] width 0 height 0
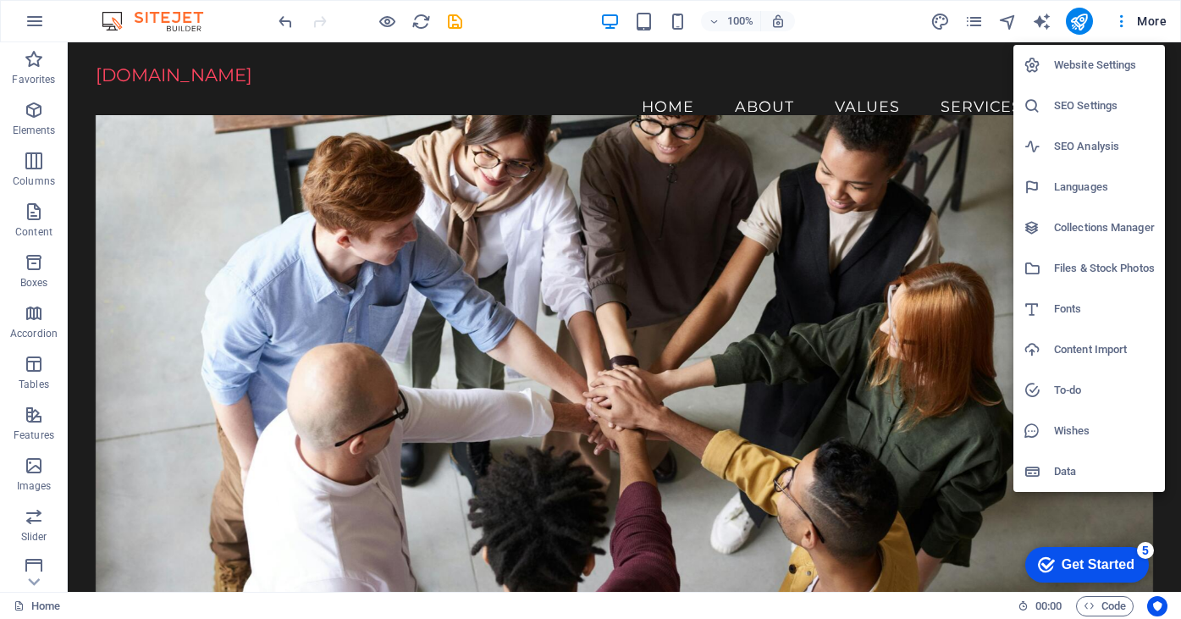
click at [978, 26] on div at bounding box center [590, 309] width 1181 height 619
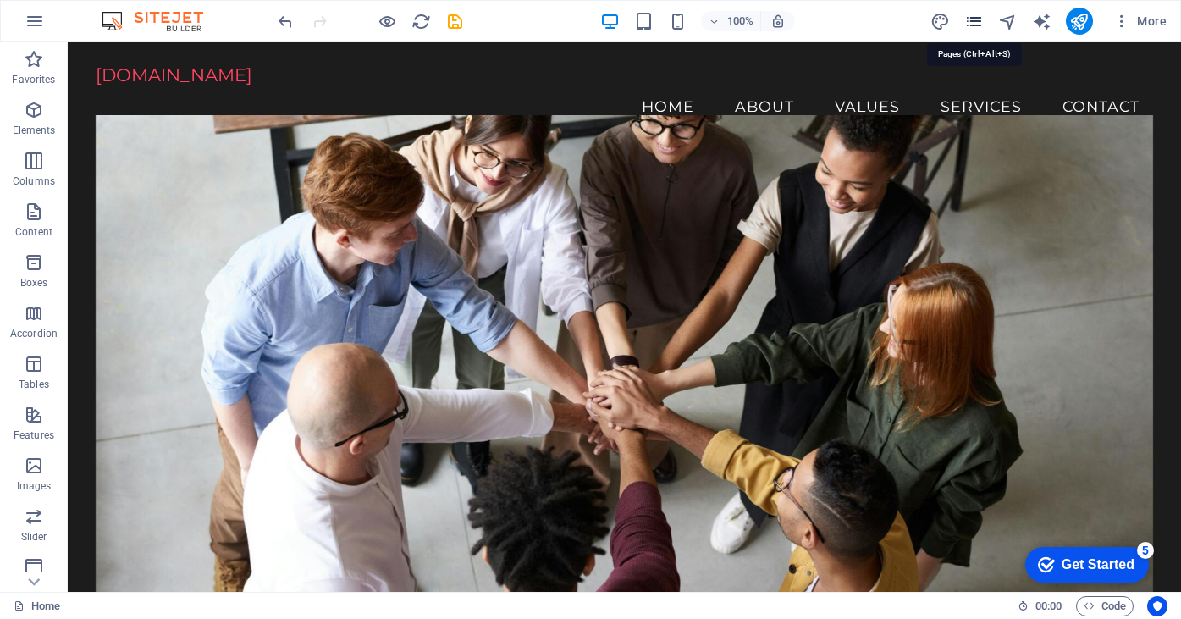
click at [972, 26] on icon "pages" at bounding box center [973, 21] width 19 height 19
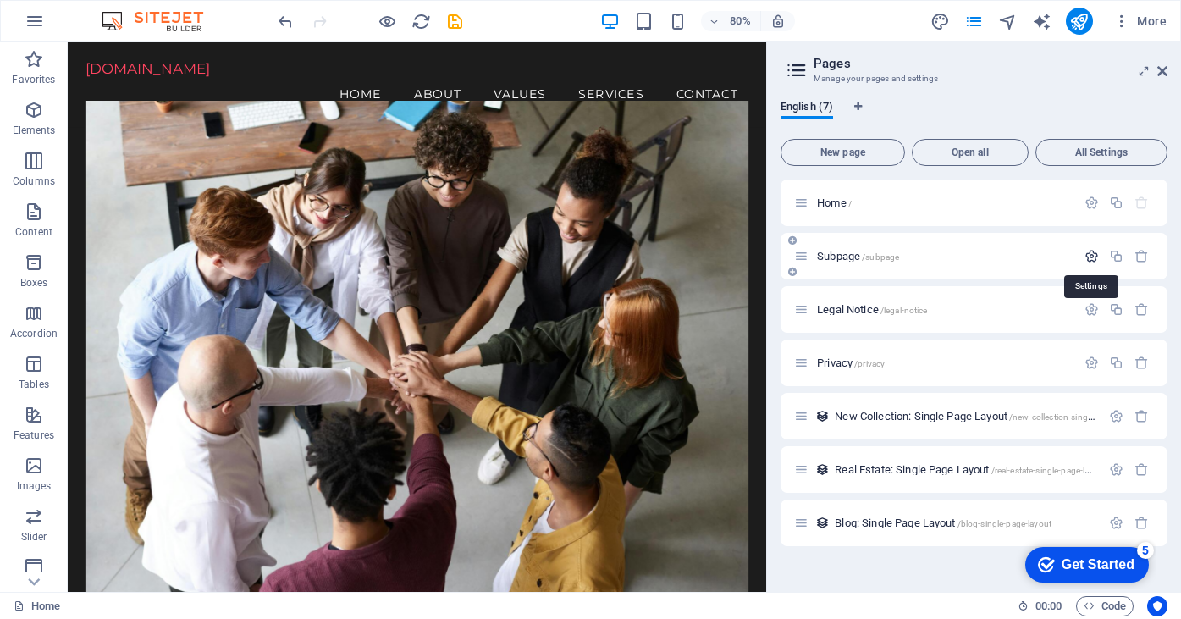
click at [1089, 256] on icon "button" at bounding box center [1091, 256] width 14 height 14
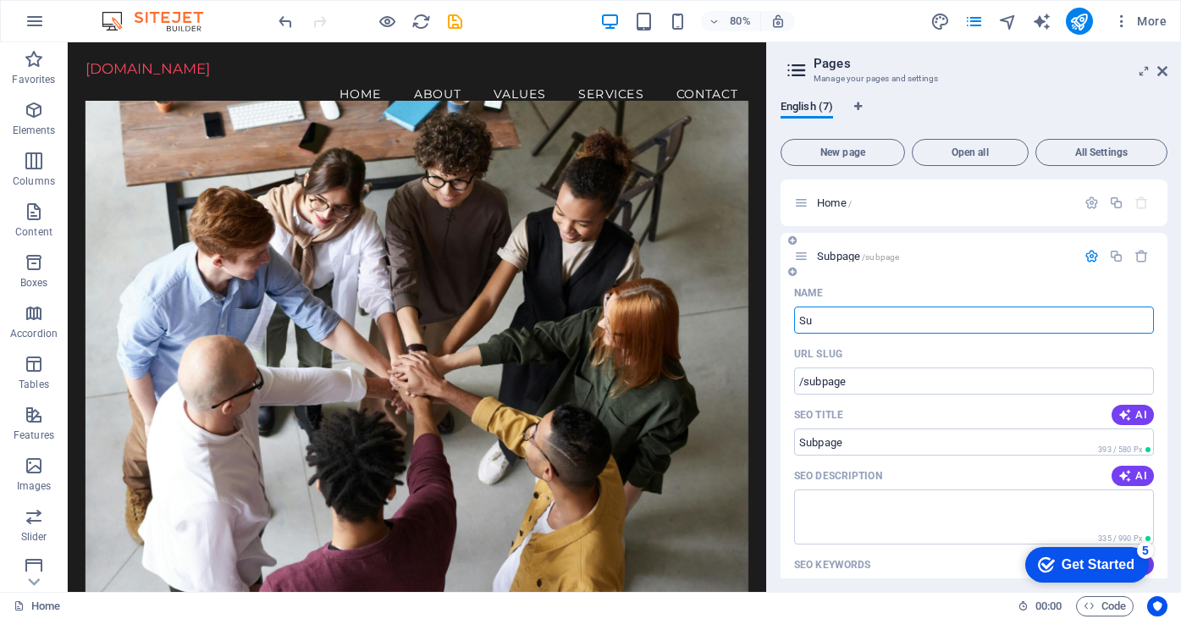
type input "S"
type input "/"
type input "V"
type input "/v"
type input "V"
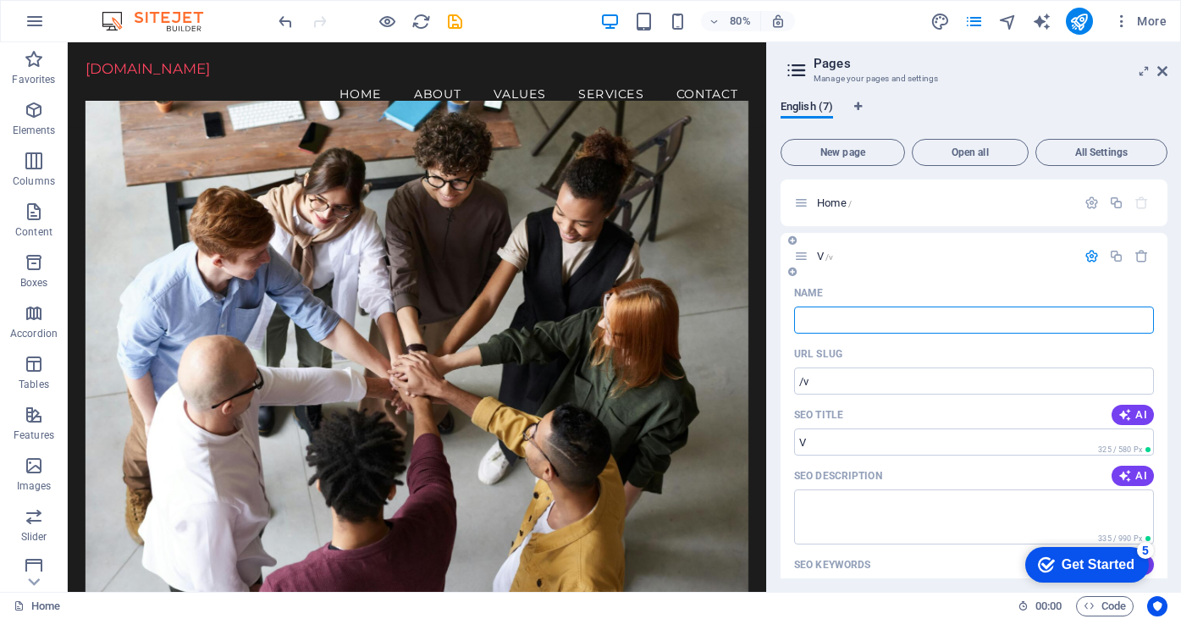
type input "/"
click at [912, 309] on input "uAbo" at bounding box center [974, 319] width 360 height 27
type input "Abo"
type input "/uabo"
type input "uAbo"
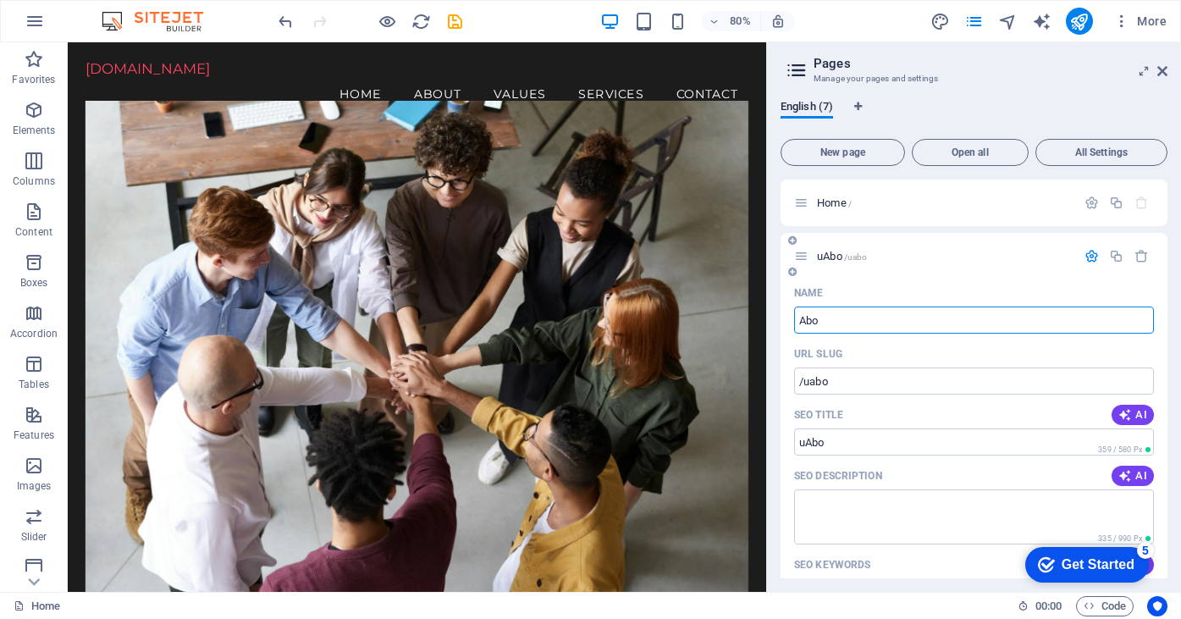
type input "Abo"
type input "/abo"
type input "Abo"
click at [834, 317] on input "Abo" at bounding box center [974, 319] width 360 height 27
type input "About"
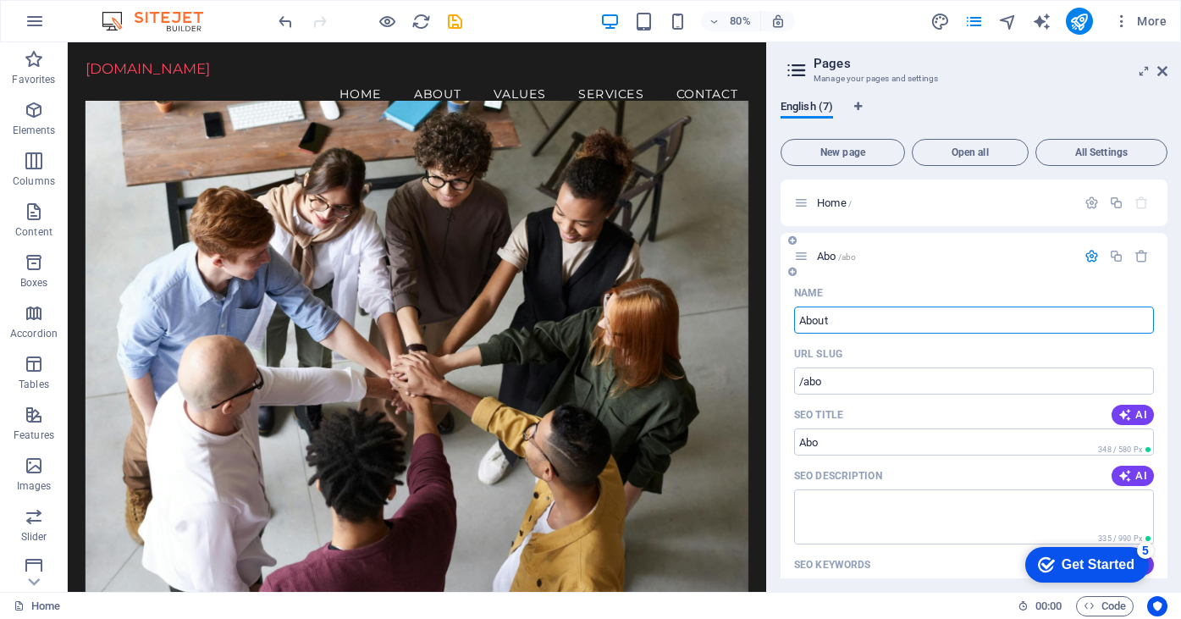
type input "/about"
type input "About"
click at [950, 298] on div "Name" at bounding box center [974, 292] width 360 height 27
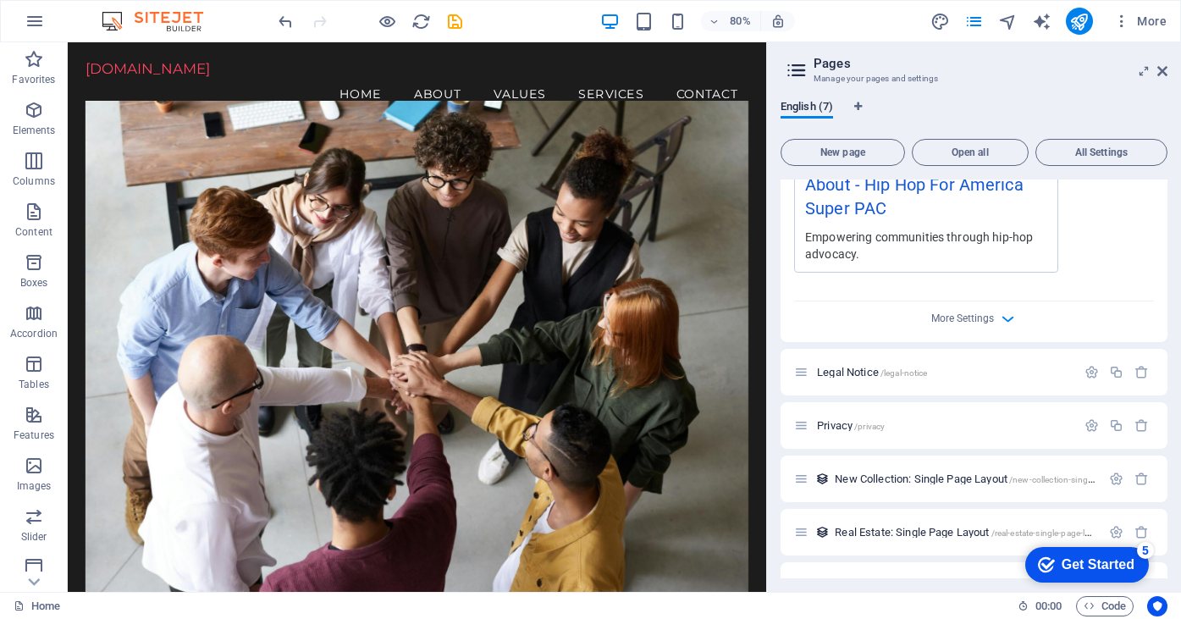
scroll to position [620, 0]
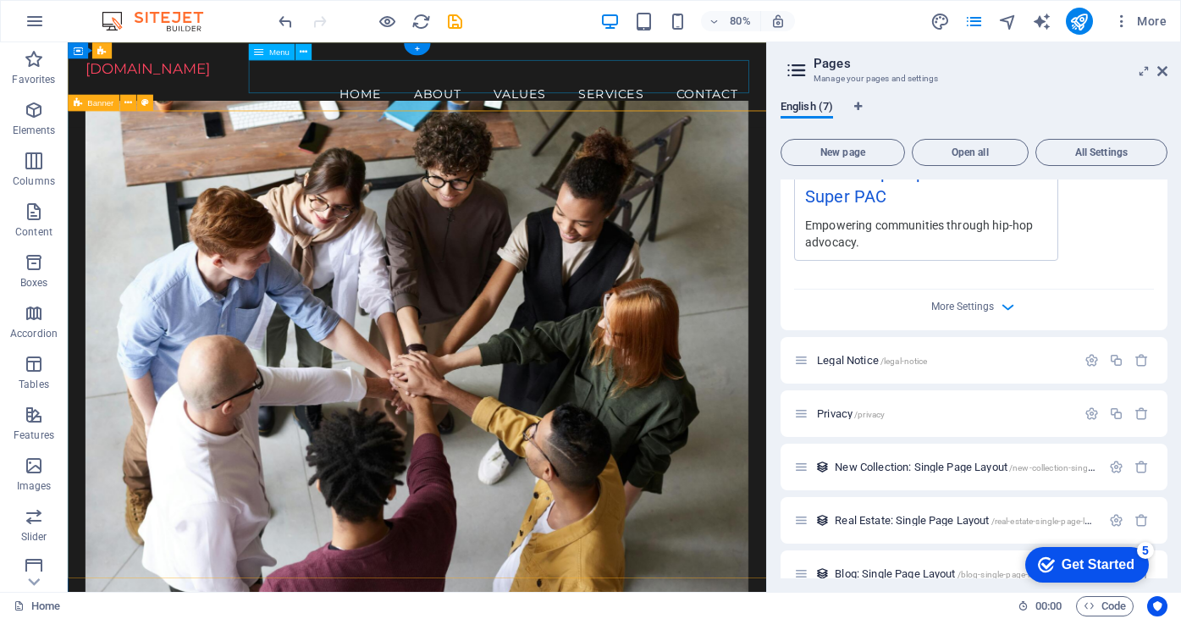
click at [614, 85] on nav "Home About Values Services Contact" at bounding box center [504, 106] width 829 height 42
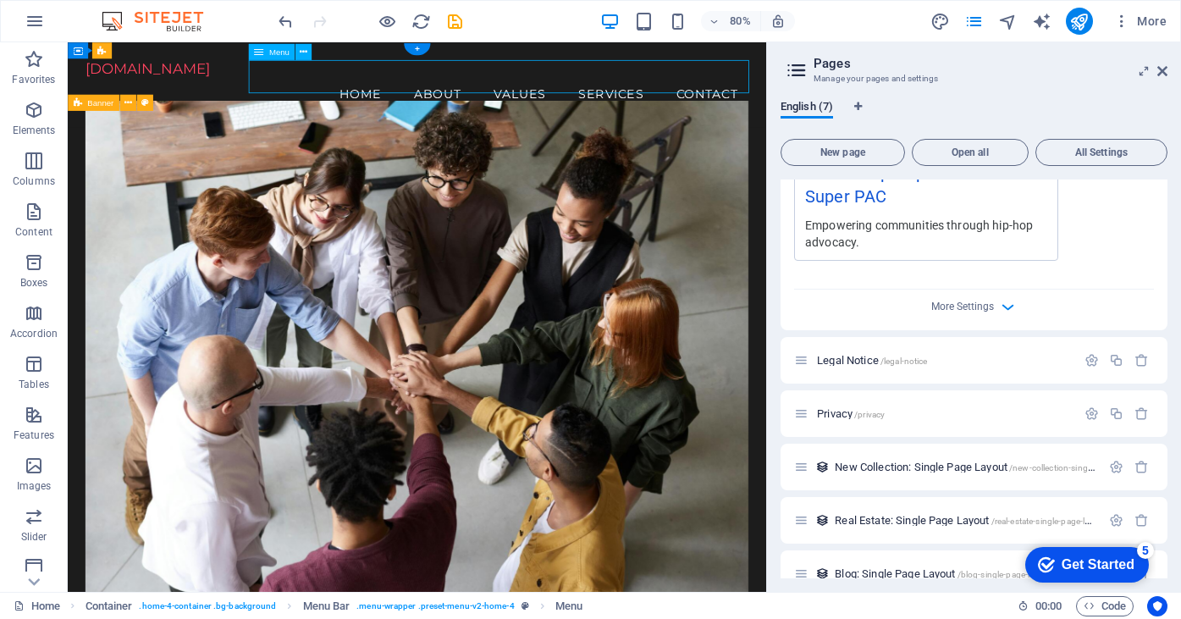
click at [614, 85] on nav "Home About Values Services Contact" at bounding box center [504, 106] width 829 height 42
select select
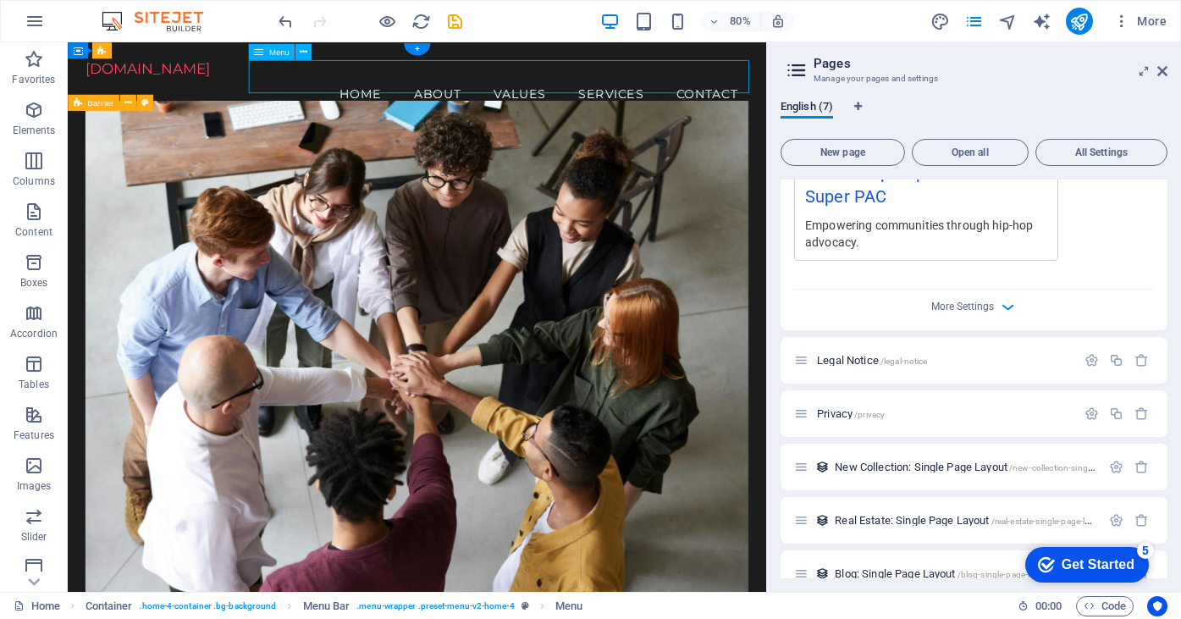
select select
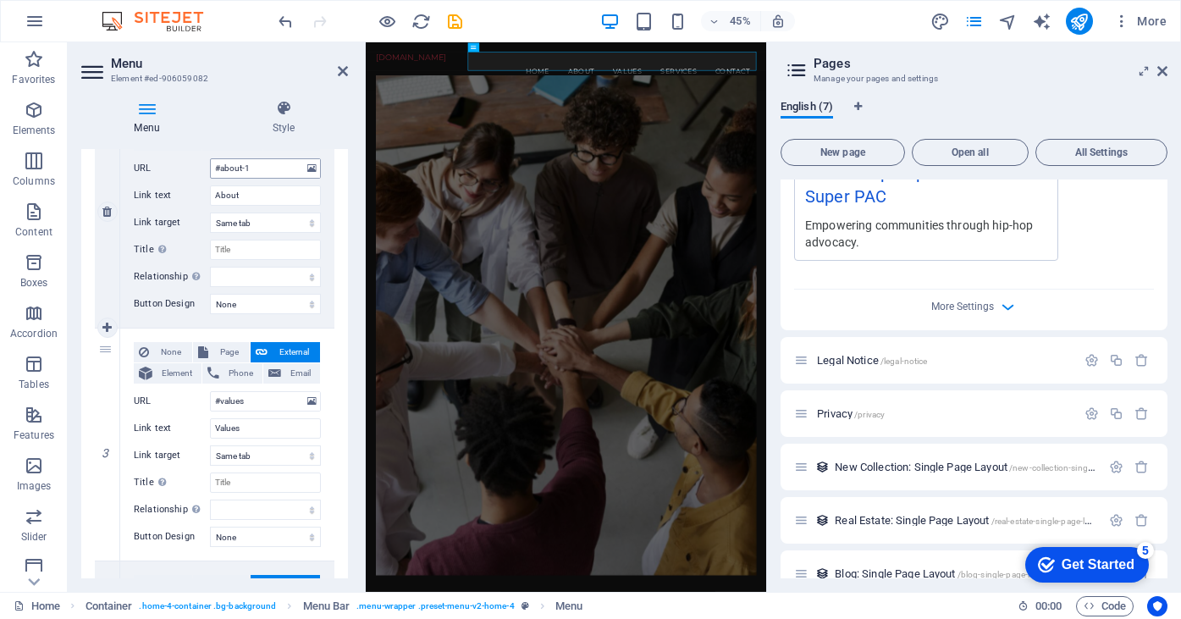
scroll to position [476, 0]
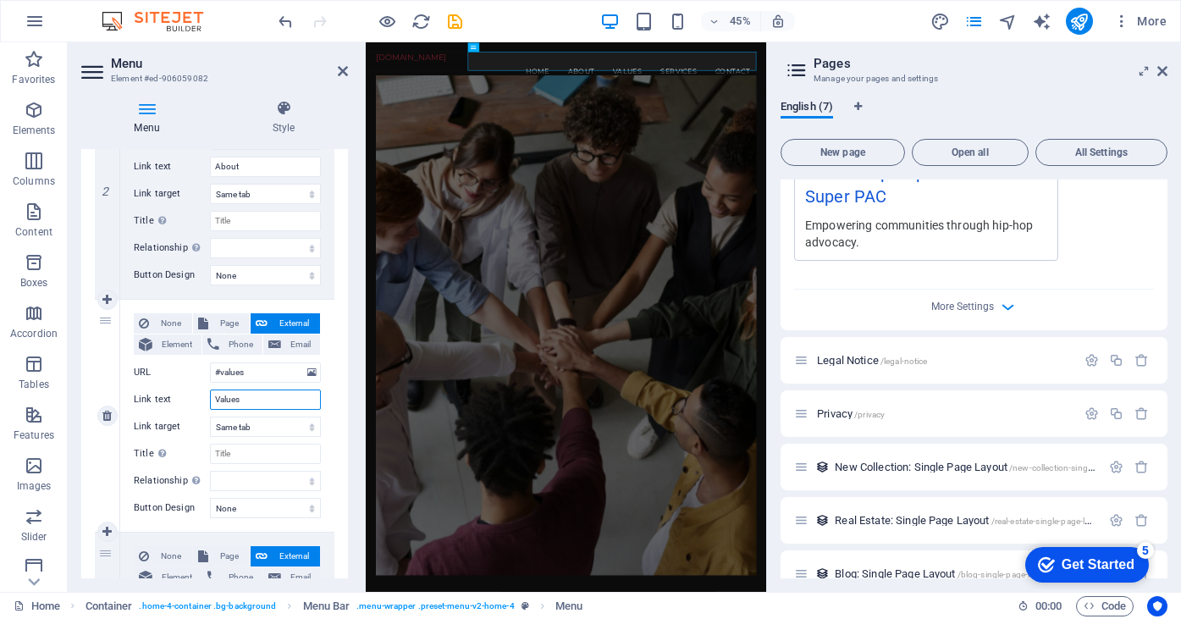
click at [235, 405] on input "Values" at bounding box center [265, 399] width 111 height 20
type input "Merc"
select select
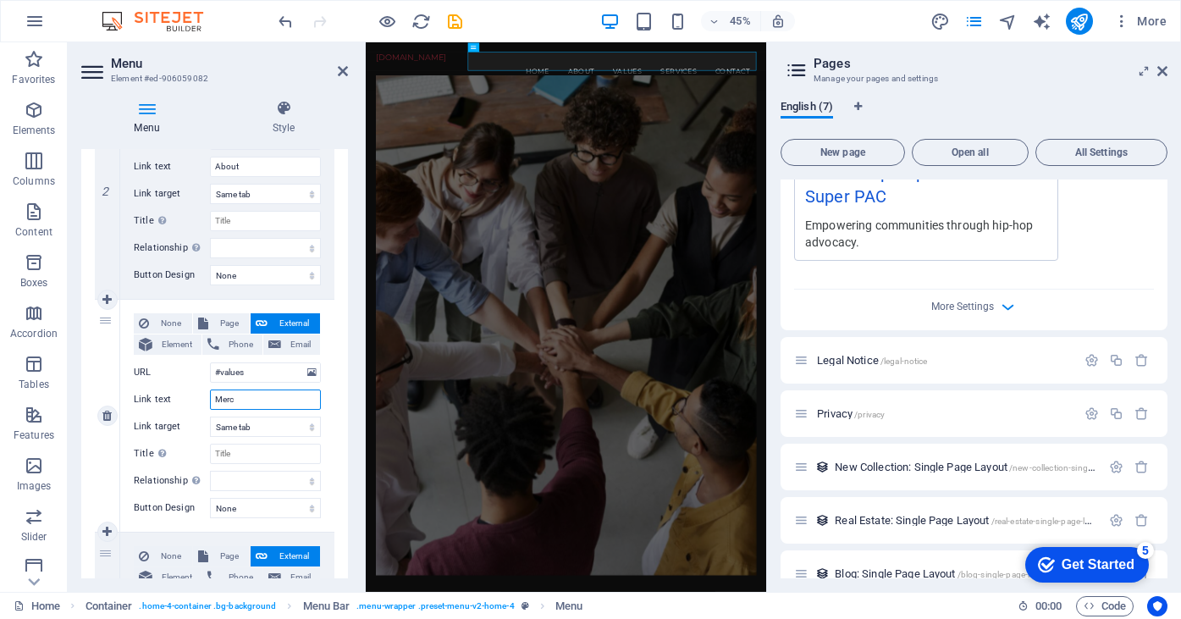
select select
type input "Merchandise"
select select
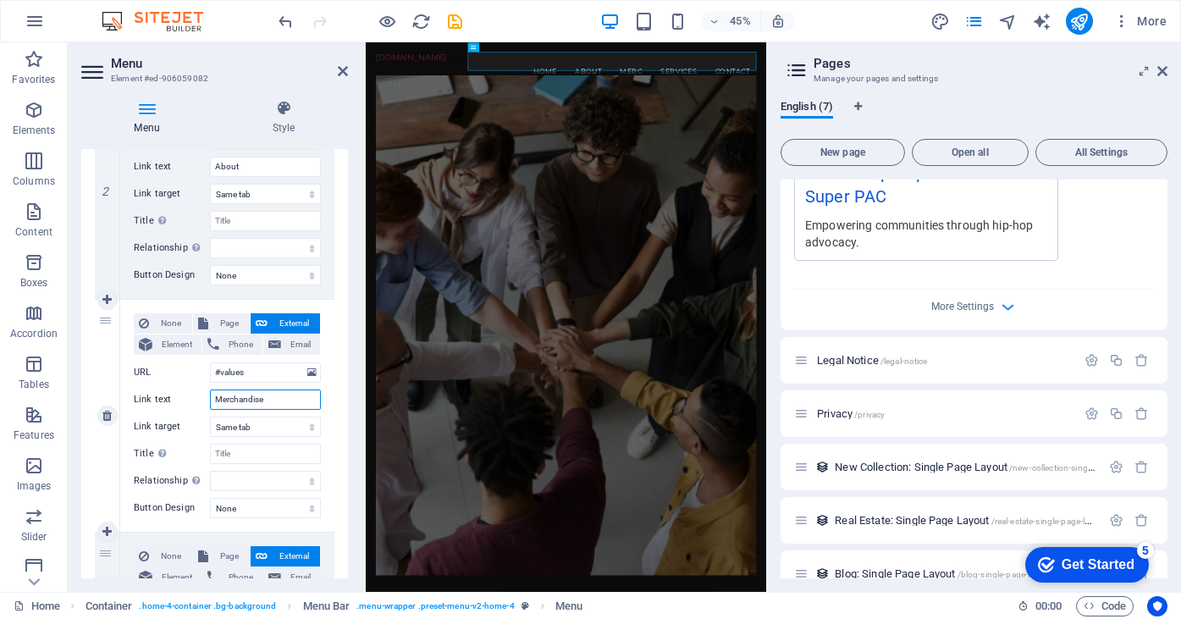
select select
type input "Merchandise"
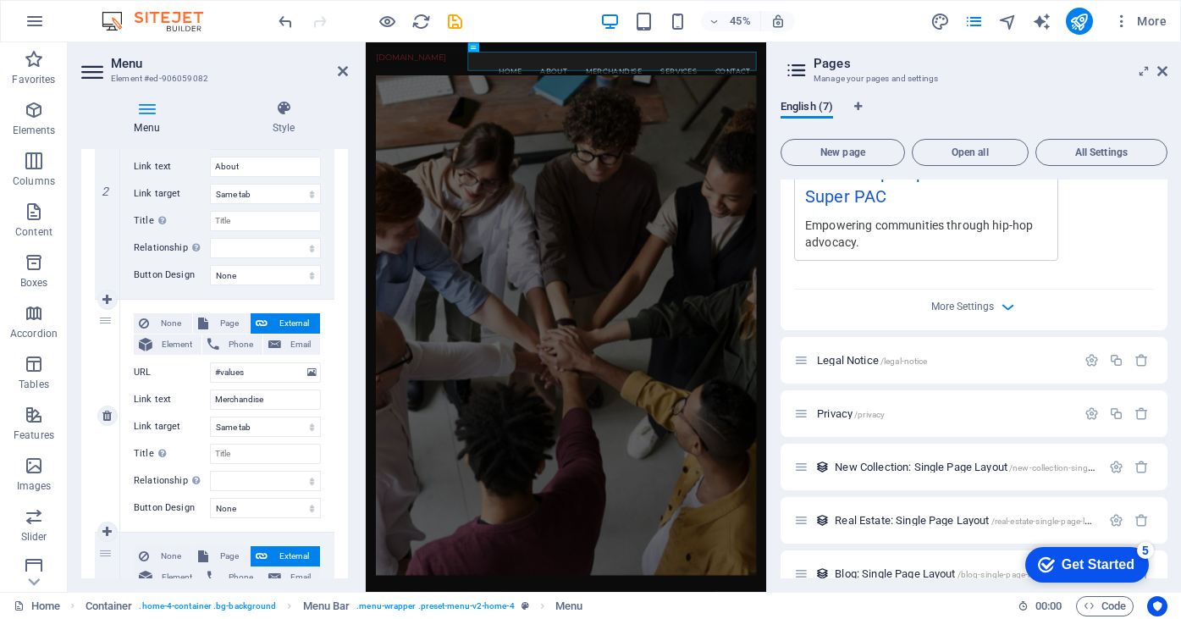
click at [324, 435] on div "None Page External Element Phone Email Page Home About Legal Notice Privacy Ele…" at bounding box center [227, 416] width 214 height 232
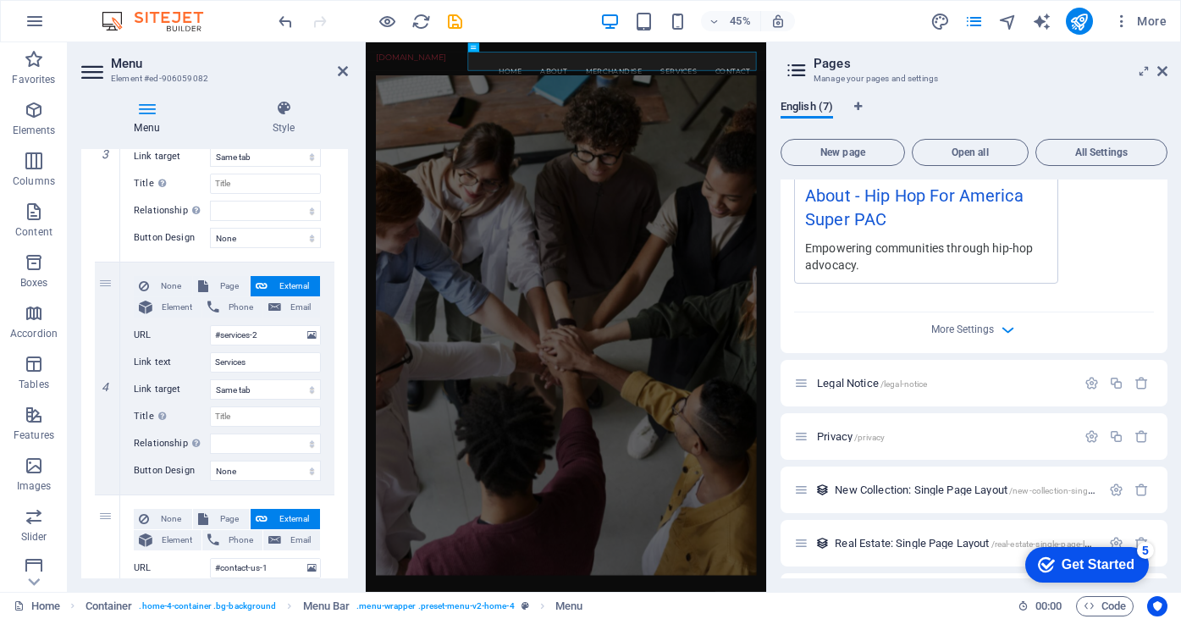
scroll to position [646, 0]
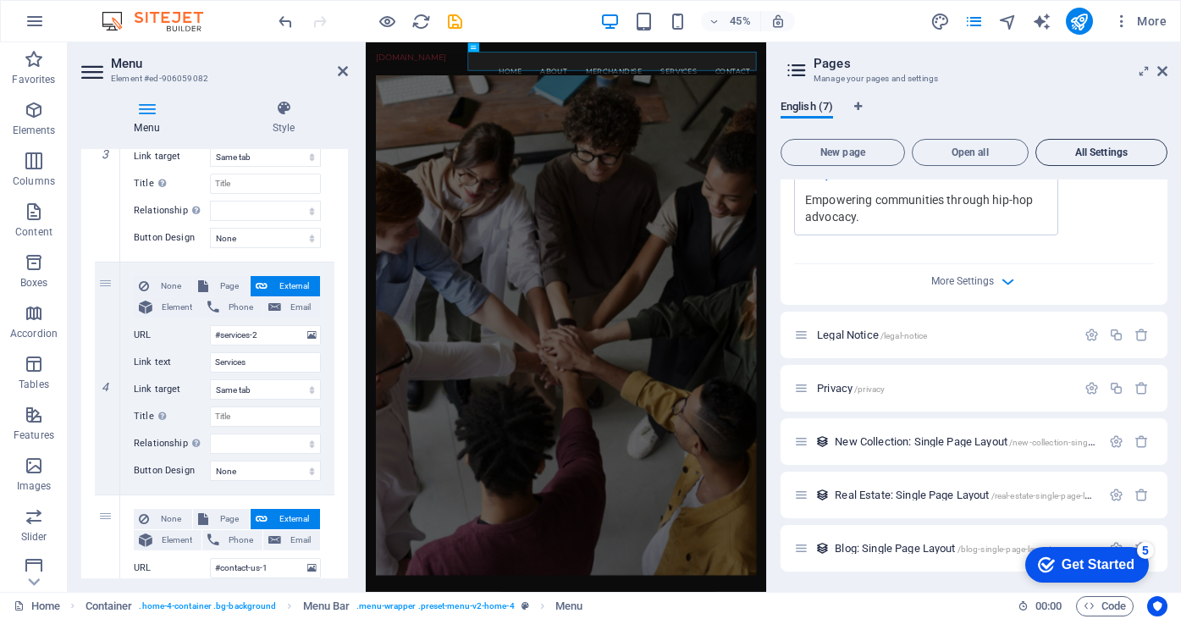
click at [1079, 152] on span "All Settings" at bounding box center [1101, 152] width 117 height 10
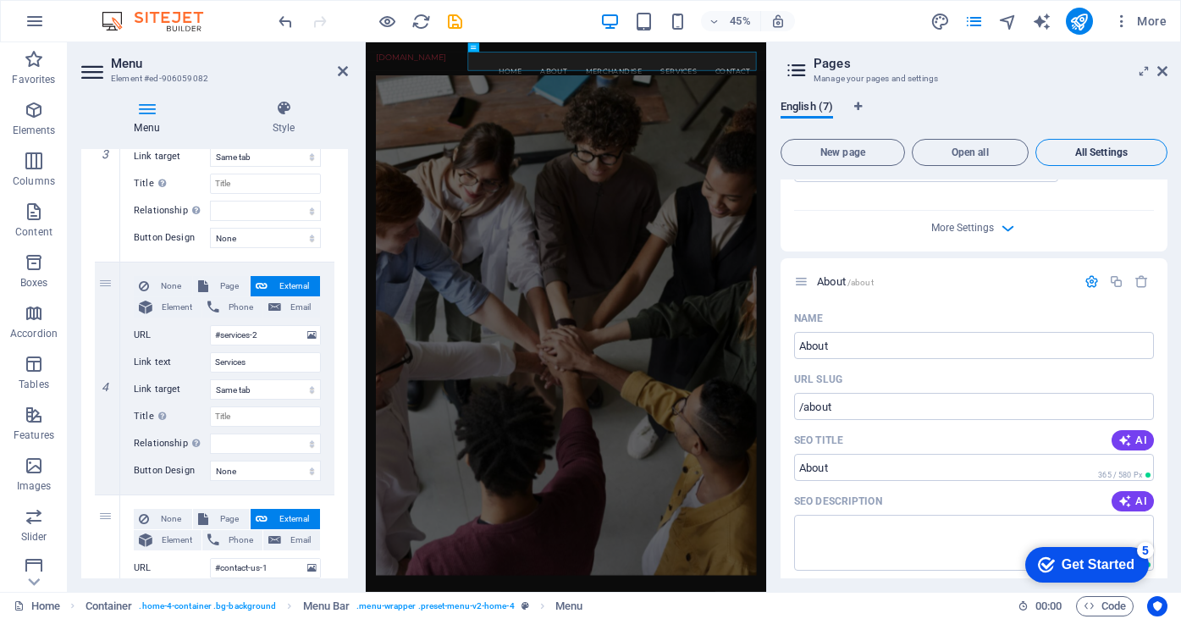
scroll to position [3006, 0]
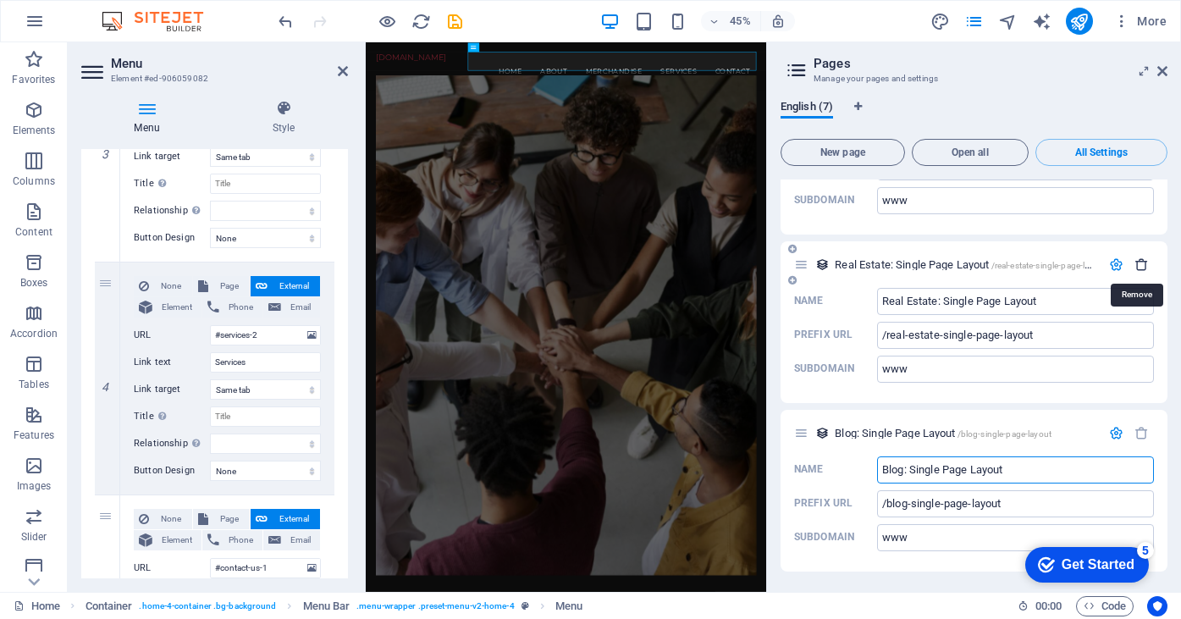
click at [1137, 265] on icon "button" at bounding box center [1141, 264] width 14 height 14
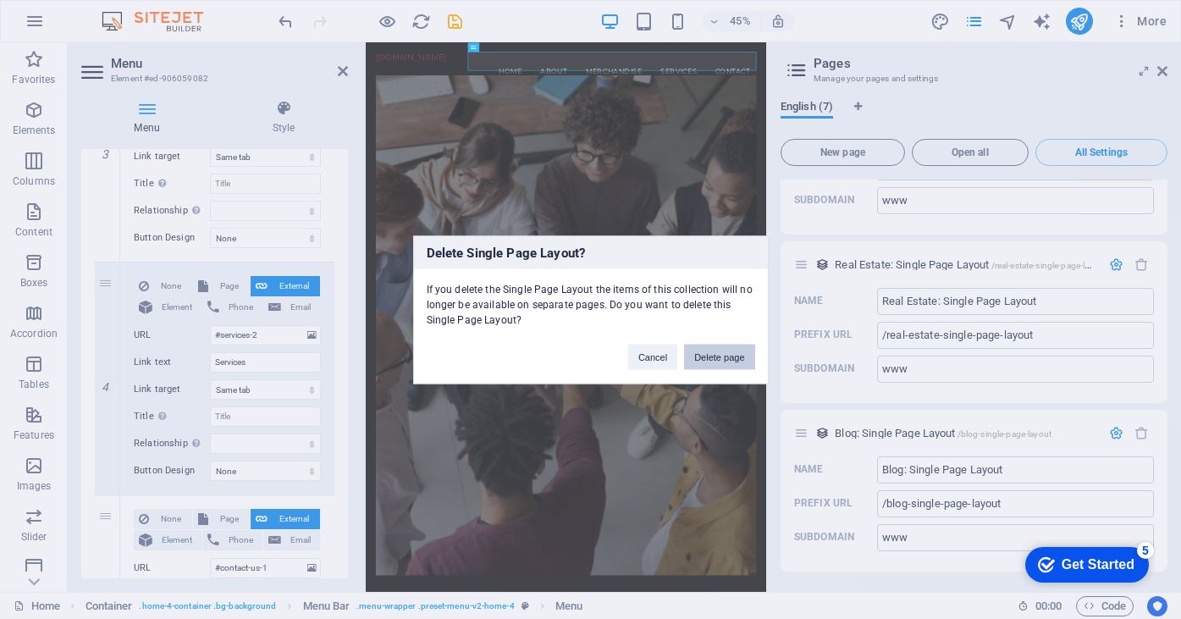
click at [719, 358] on button "Delete page" at bounding box center [719, 356] width 70 height 25
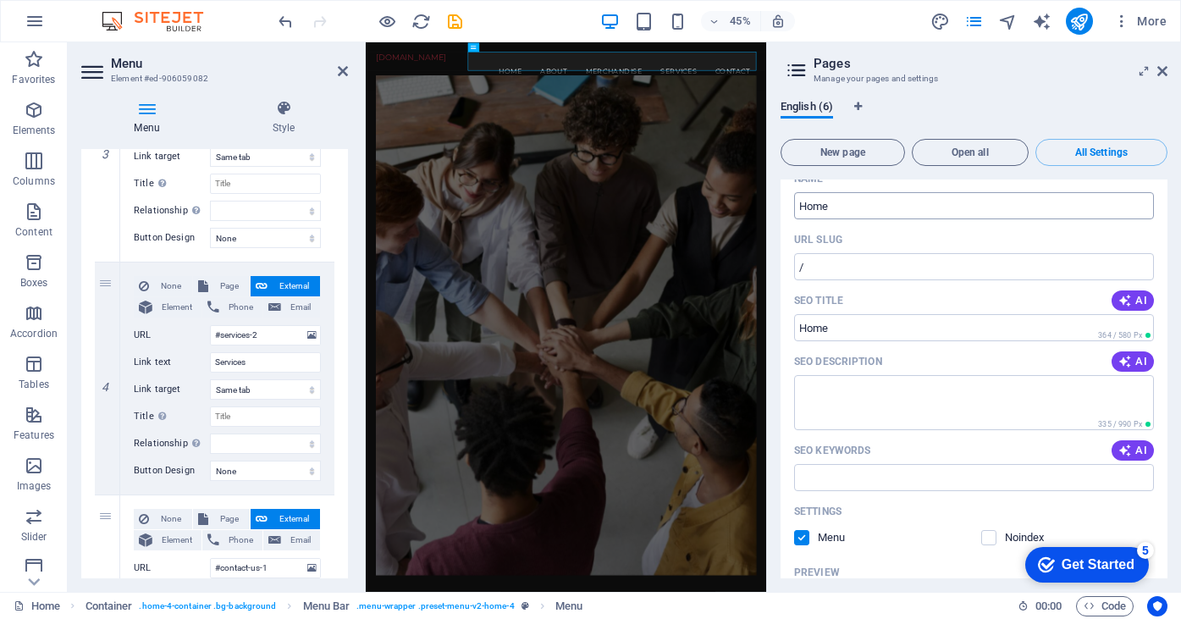
scroll to position [54, 0]
click at [1077, 30] on icon "publish" at bounding box center [1078, 21] width 19 height 19
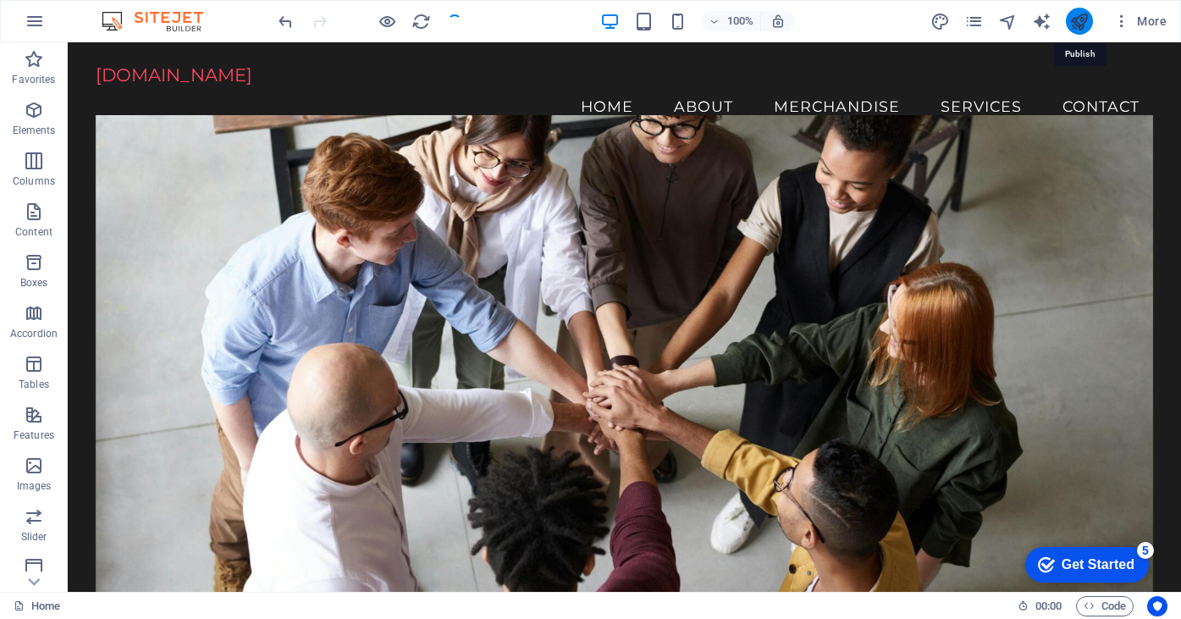
click at [1076, 21] on icon "publish" at bounding box center [1078, 21] width 19 height 19
